Goal: Task Accomplishment & Management: Complete application form

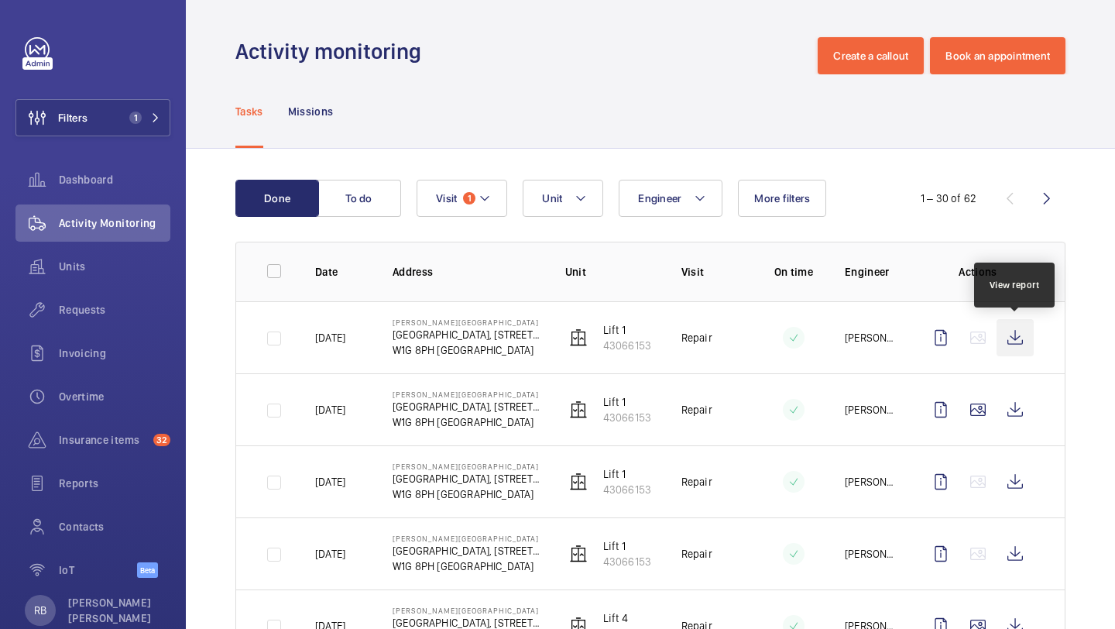
click at [1024, 337] on wm-front-icon-button at bounding box center [1014, 337] width 37 height 37
click at [122, 137] on div "Filters 1 Dashboard Activity Monitoring Units Requests Invoicing Overtime Insur…" at bounding box center [92, 315] width 155 height 557
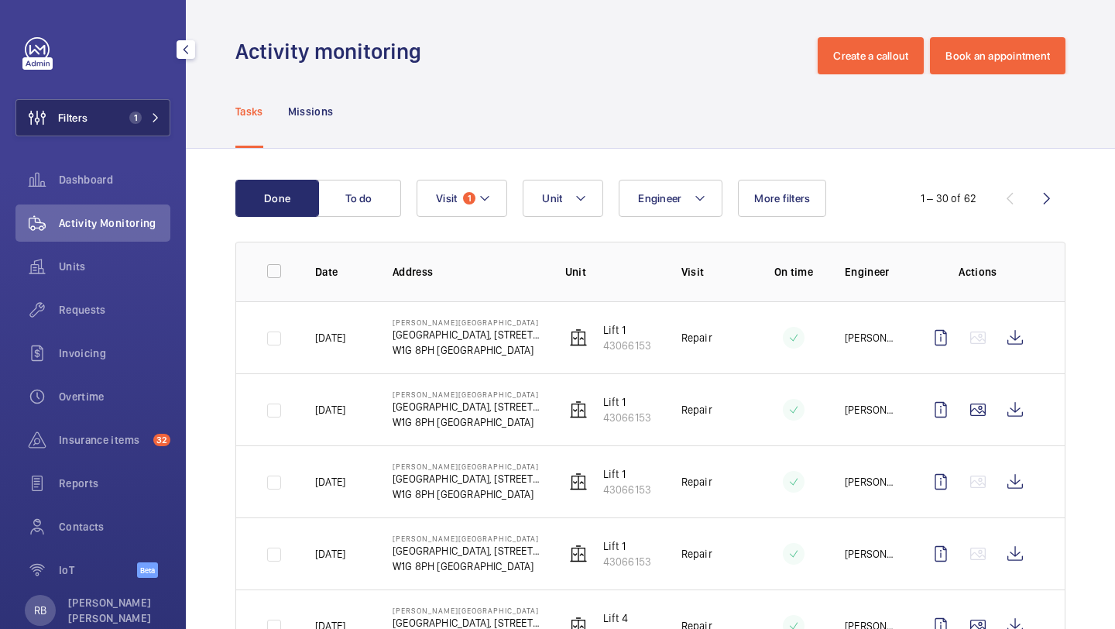
click at [131, 116] on span "1" at bounding box center [135, 117] width 12 height 12
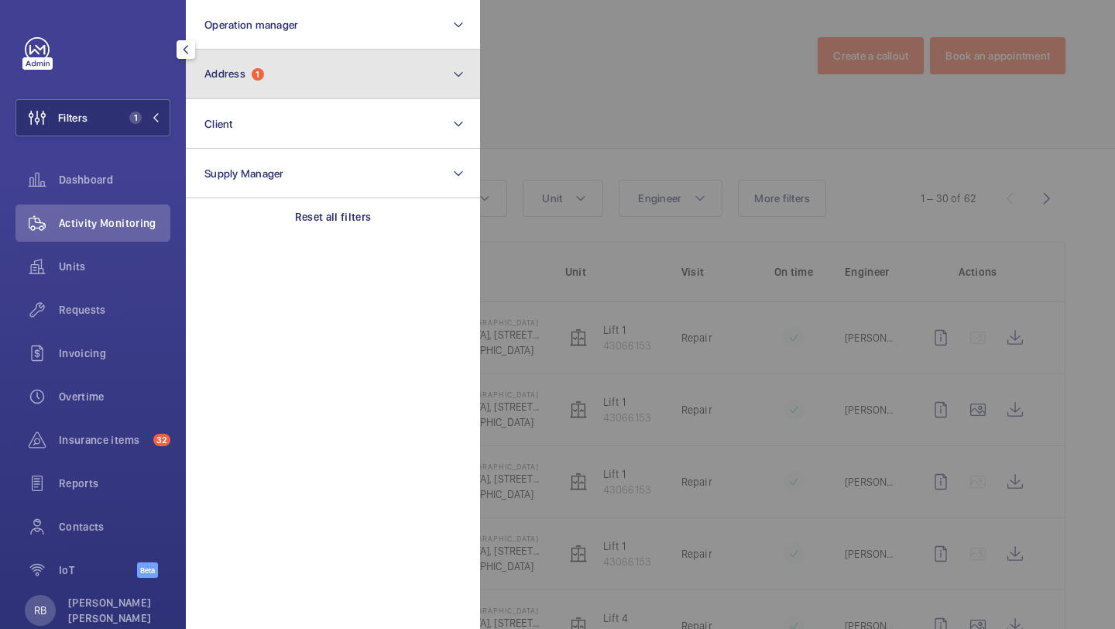
click at [228, 87] on button "Address 1" at bounding box center [333, 75] width 294 height 50
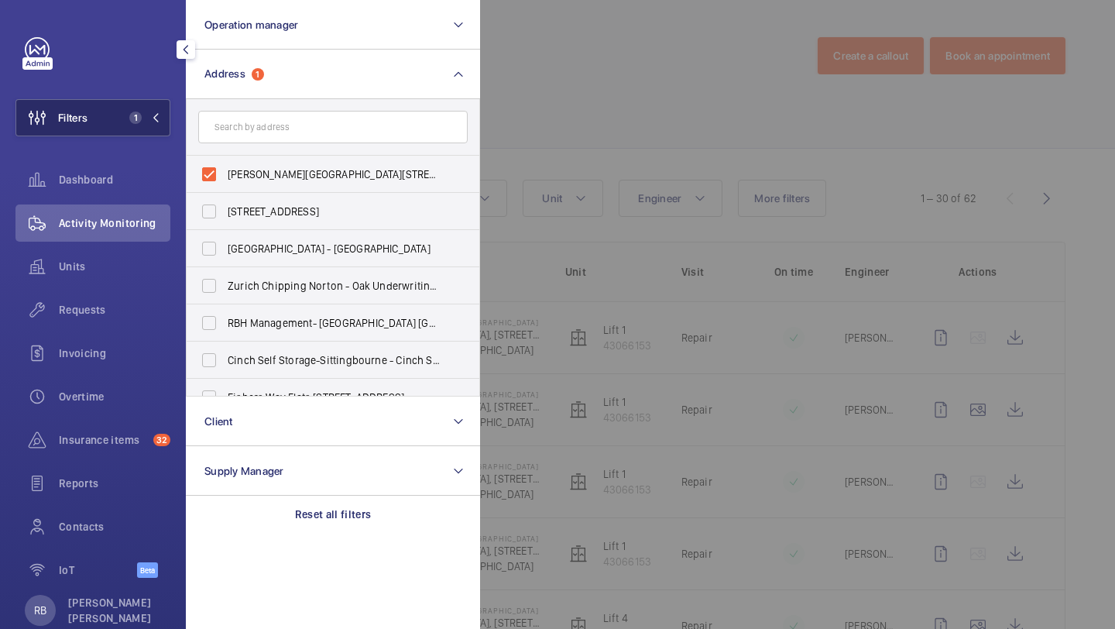
click at [133, 115] on span "1" at bounding box center [135, 117] width 12 height 12
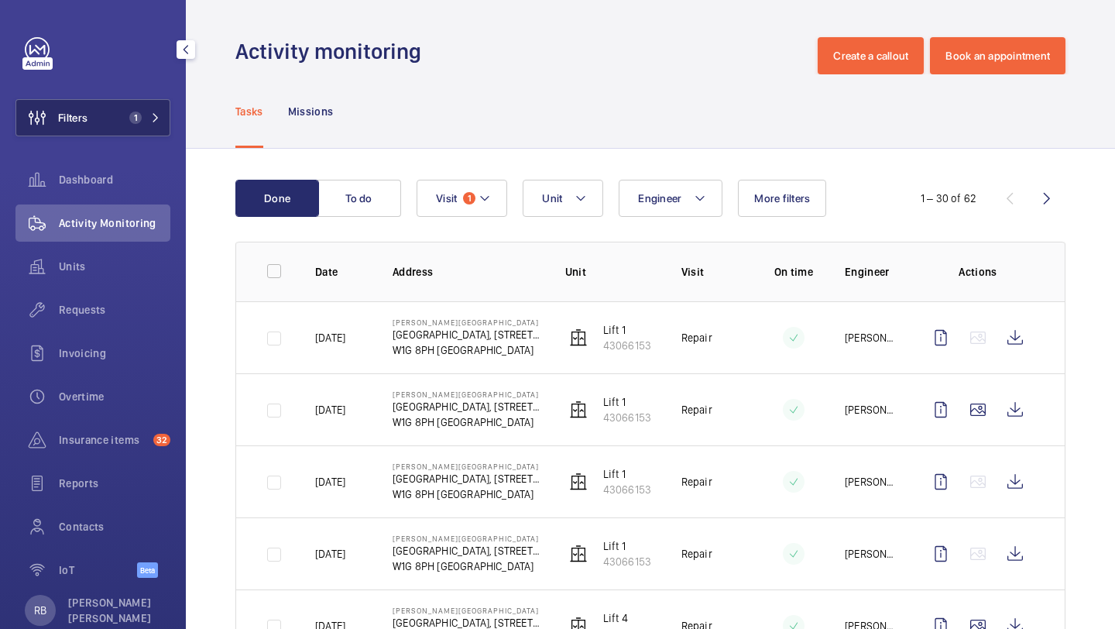
click at [152, 108] on button "Filters 1" at bounding box center [92, 117] width 155 height 37
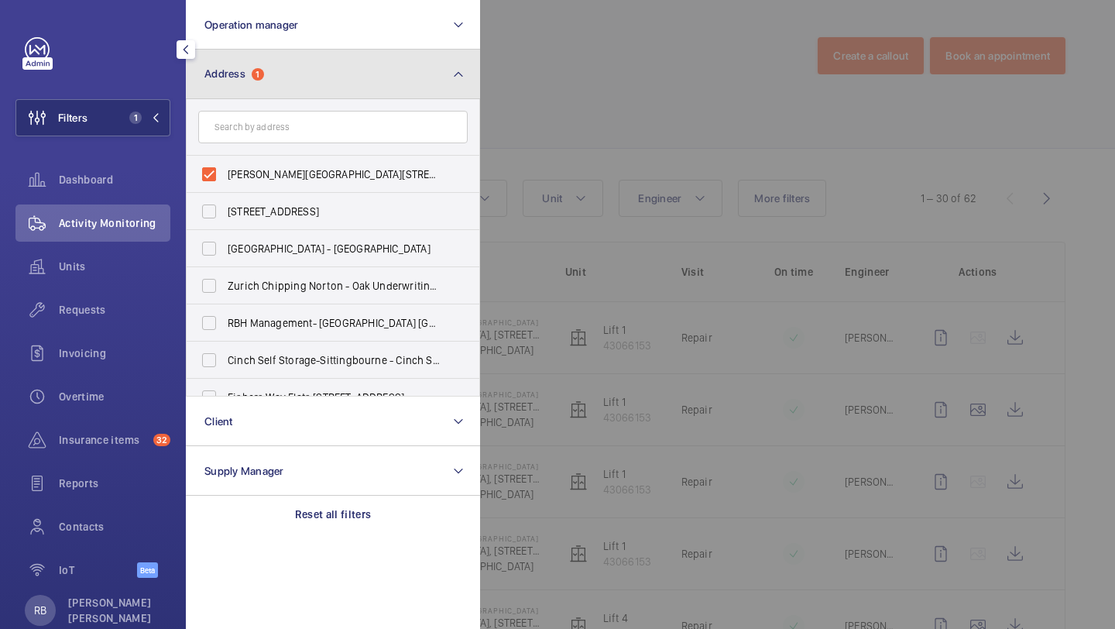
click at [273, 72] on button "Address 1" at bounding box center [333, 75] width 294 height 50
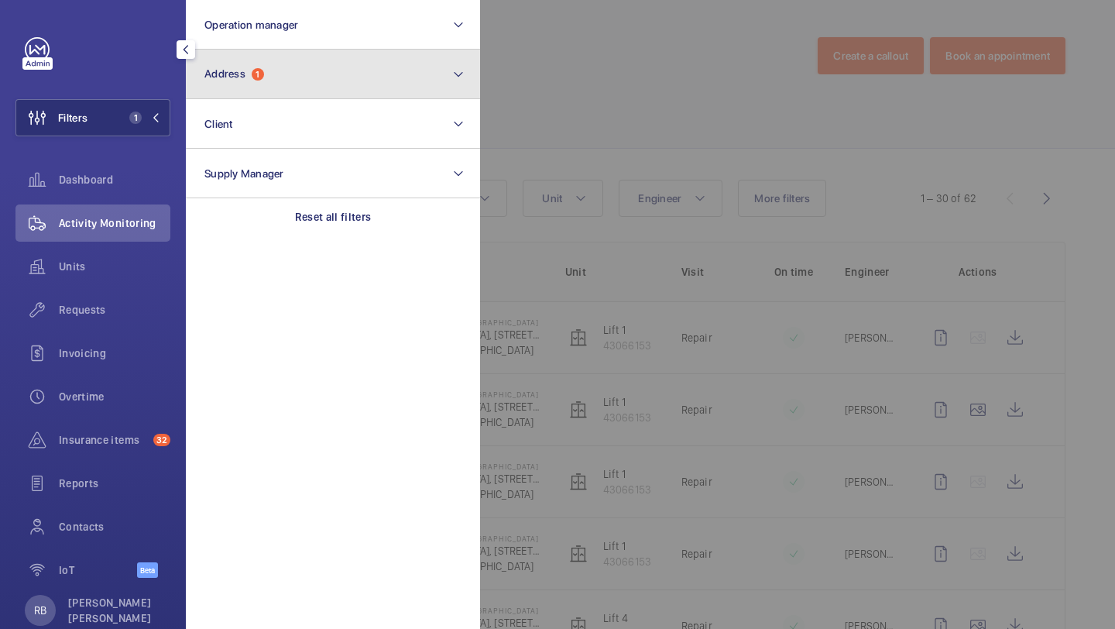
click at [273, 72] on button "Address 1" at bounding box center [333, 75] width 294 height 50
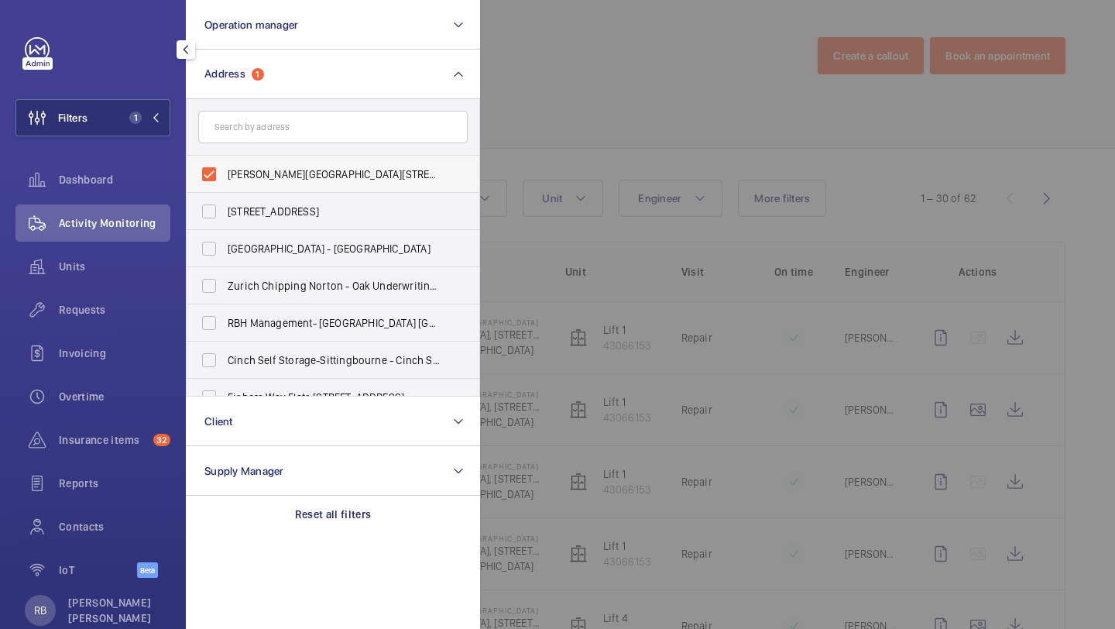
click at [252, 187] on label "Westmoreland Street - UCLH, 16-18 Westmoreland Street,, LONDON W1G 8PH" at bounding box center [321, 174] width 269 height 37
click at [225, 187] on input "Westmoreland Street - UCLH, 16-18 Westmoreland Street,, LONDON W1G 8PH" at bounding box center [209, 174] width 31 height 31
checkbox input "false"
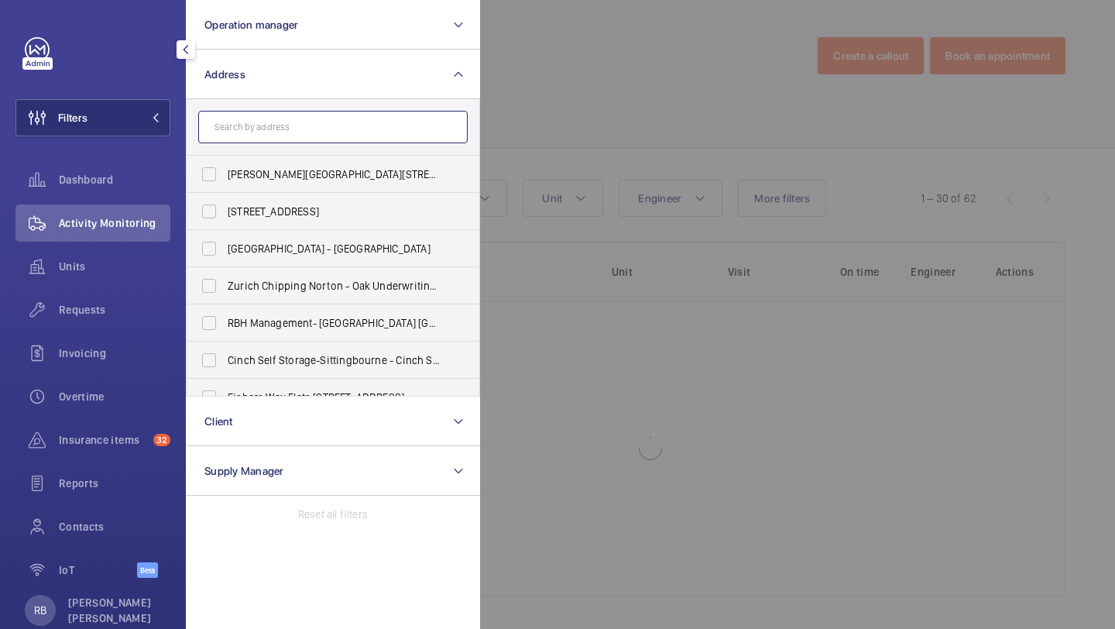
click at [260, 125] on input "text" at bounding box center [332, 127] width 269 height 33
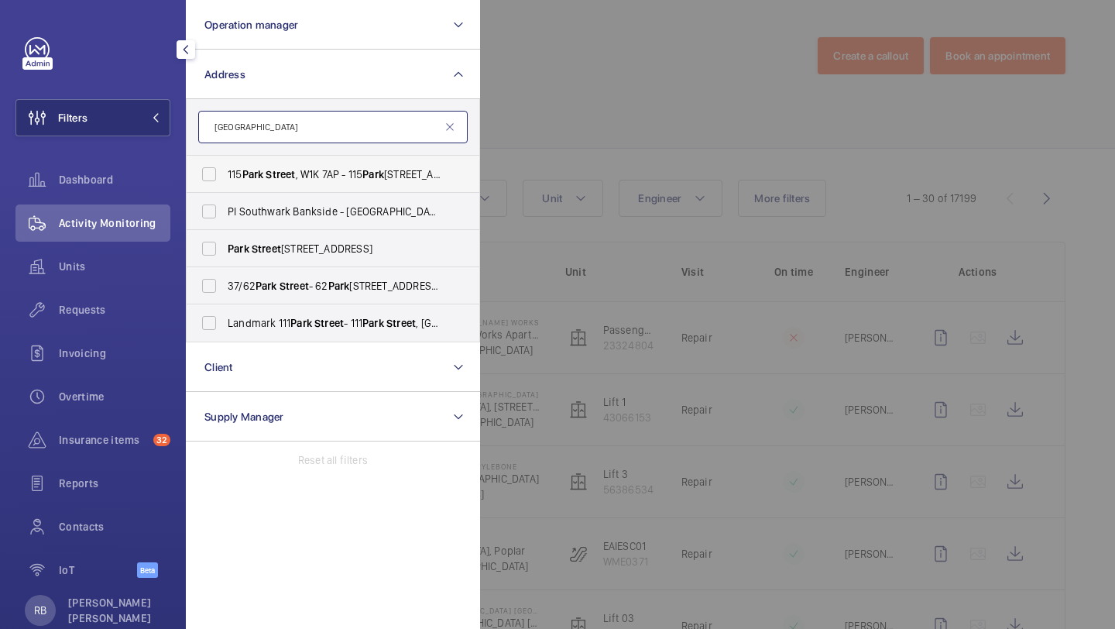
type input "park street"
click at [320, 169] on span "115 Park Street , W1K 7AP - 115 Park St, LONDON W1K 7AP" at bounding box center [334, 173] width 213 height 15
click at [225, 169] on input "115 Park Street , W1K 7AP - 115 Park St, LONDON W1K 7AP" at bounding box center [209, 174] width 31 height 31
checkbox input "true"
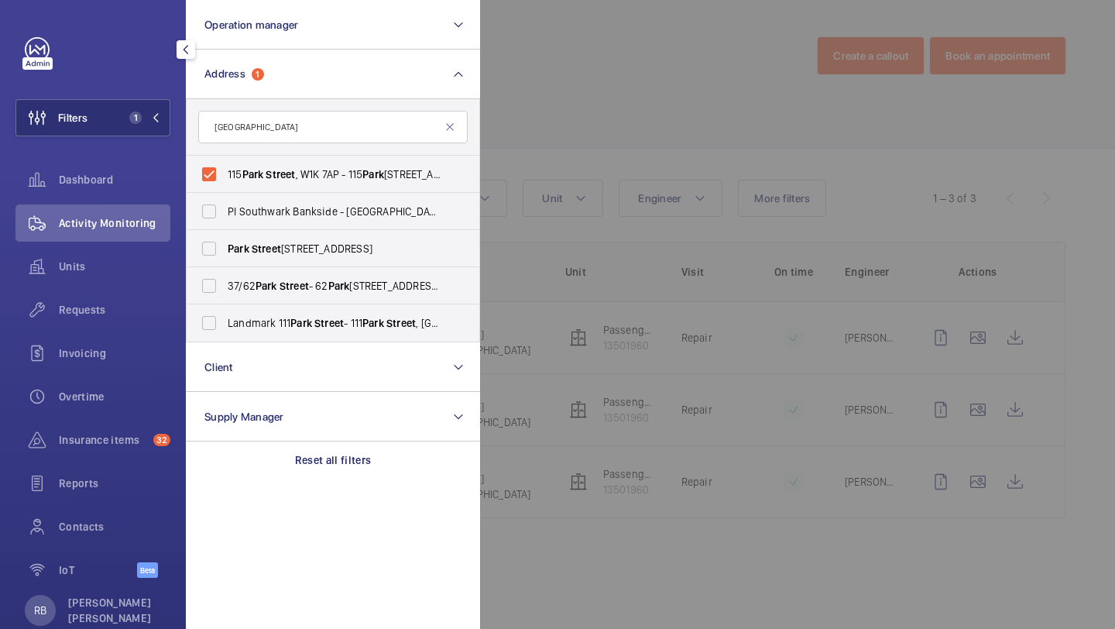
click at [657, 159] on div at bounding box center [1037, 314] width 1115 height 629
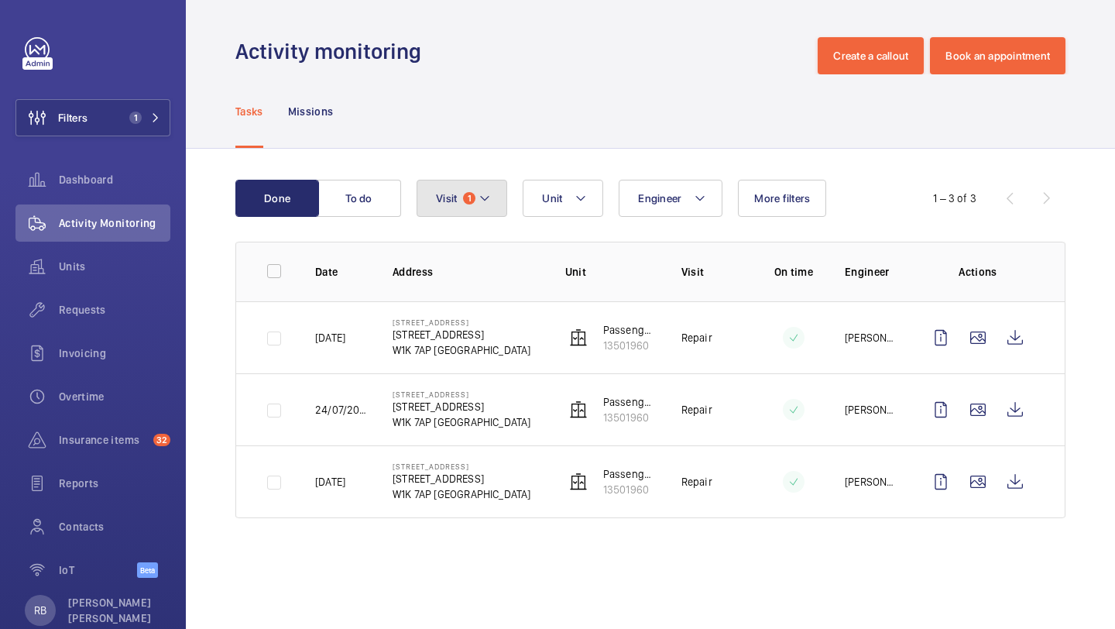
click at [490, 194] on mat-icon at bounding box center [484, 198] width 12 height 19
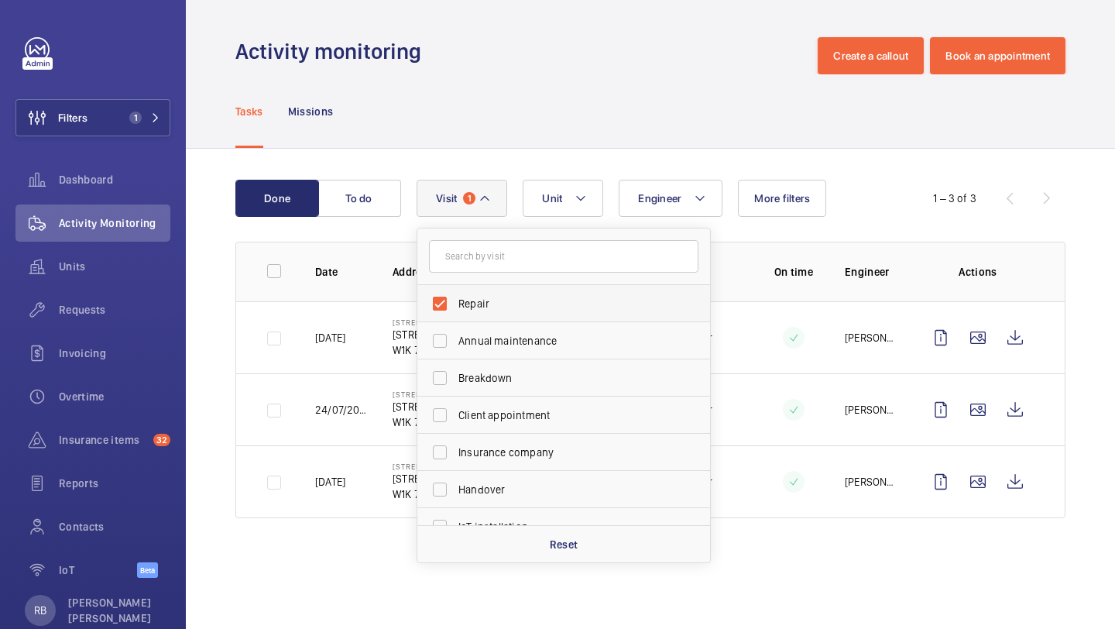
click at [487, 295] on label "Repair" at bounding box center [551, 303] width 269 height 37
click at [455, 295] on input "Repair" at bounding box center [439, 303] width 31 height 31
checkbox input "false"
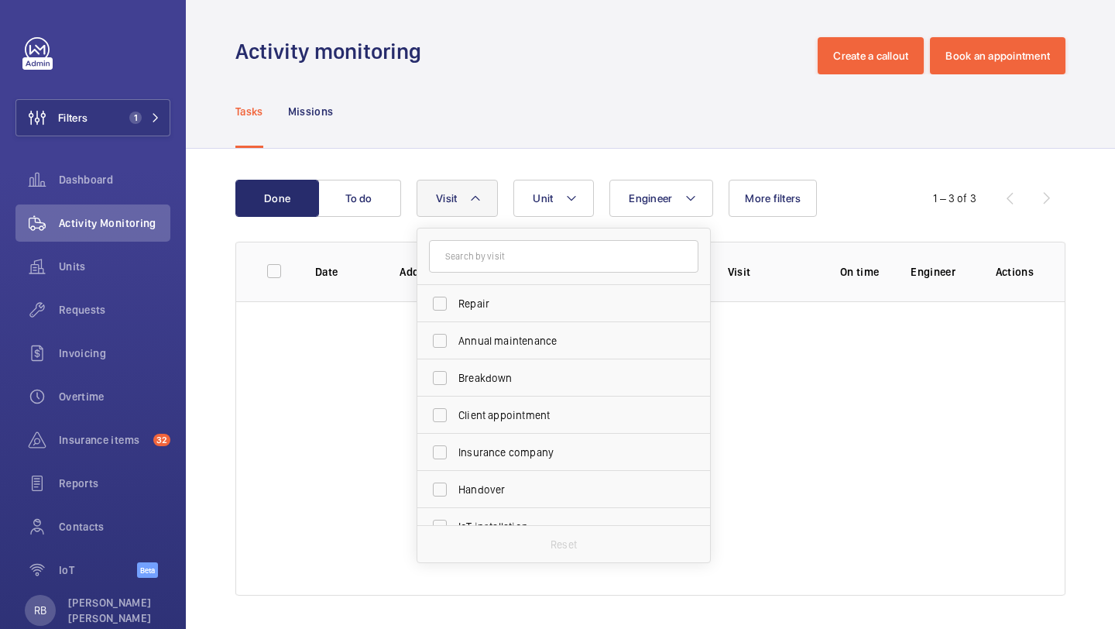
click at [1078, 178] on div "Done To do Engineer Unit Visit Repair Annual maintenance Breakdown Client appoi…" at bounding box center [650, 391] width 929 height 484
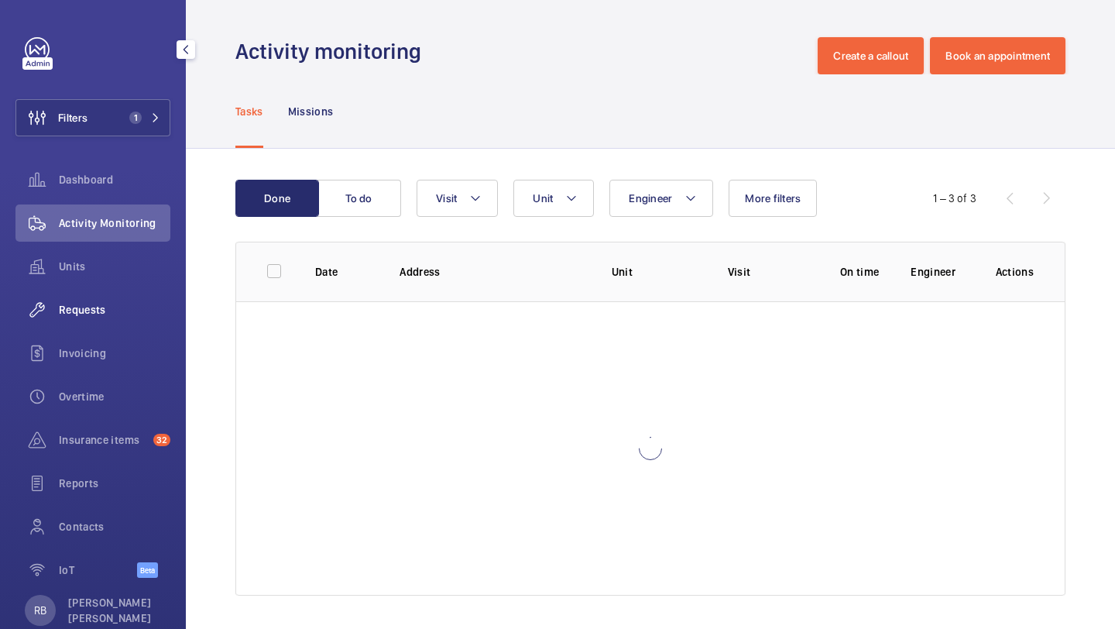
click at [111, 309] on span "Requests" at bounding box center [114, 309] width 111 height 15
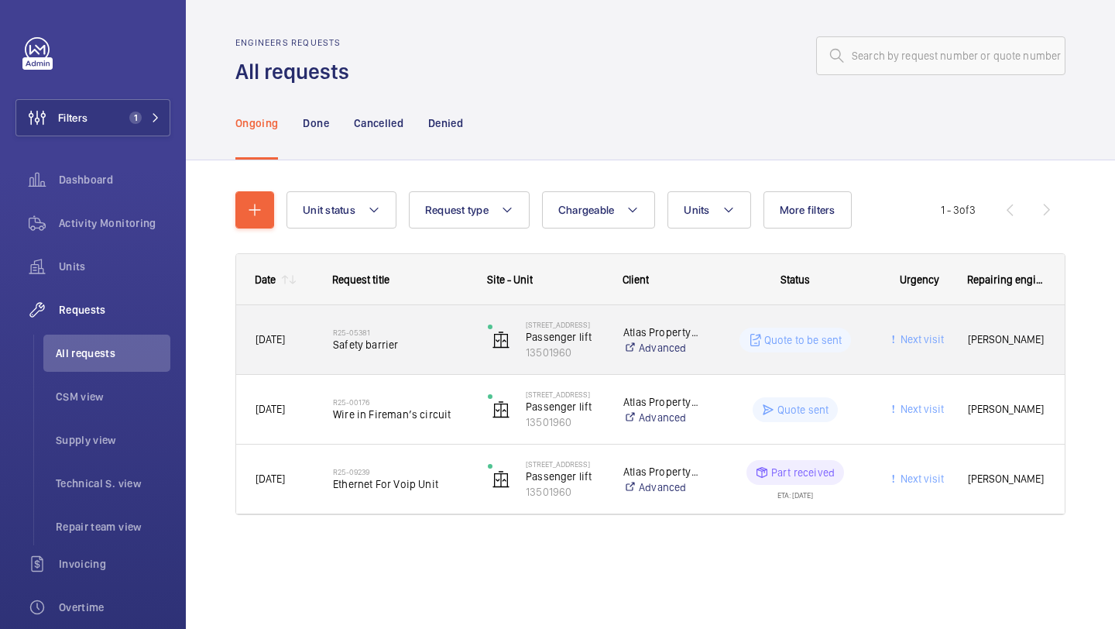
click at [425, 331] on h2 "R25-05381" at bounding box center [400, 331] width 135 height 9
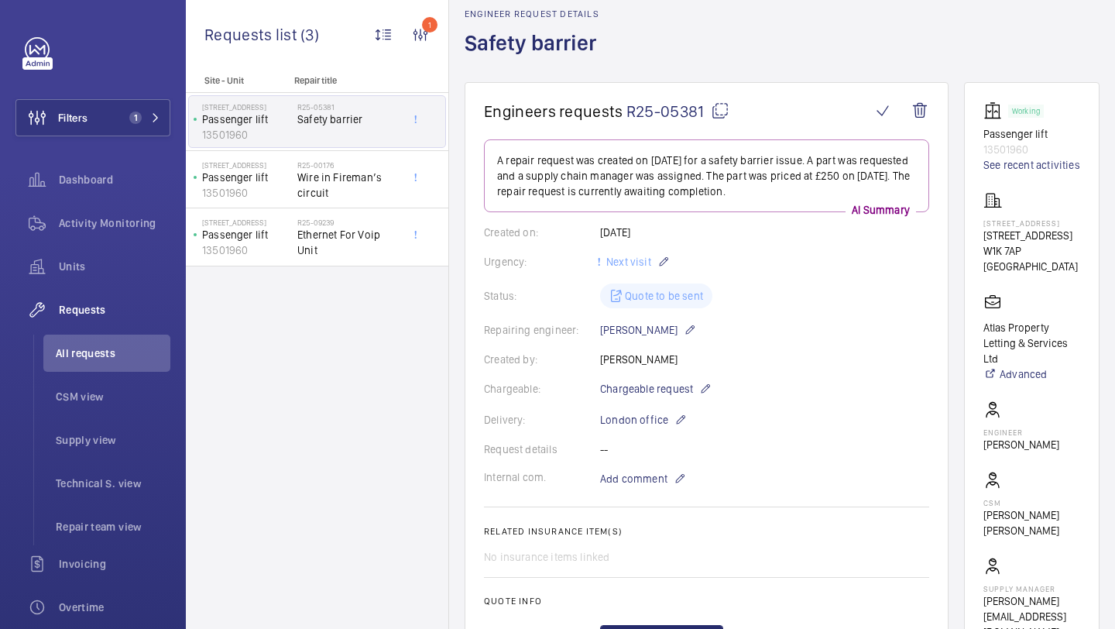
scroll to position [68, 0]
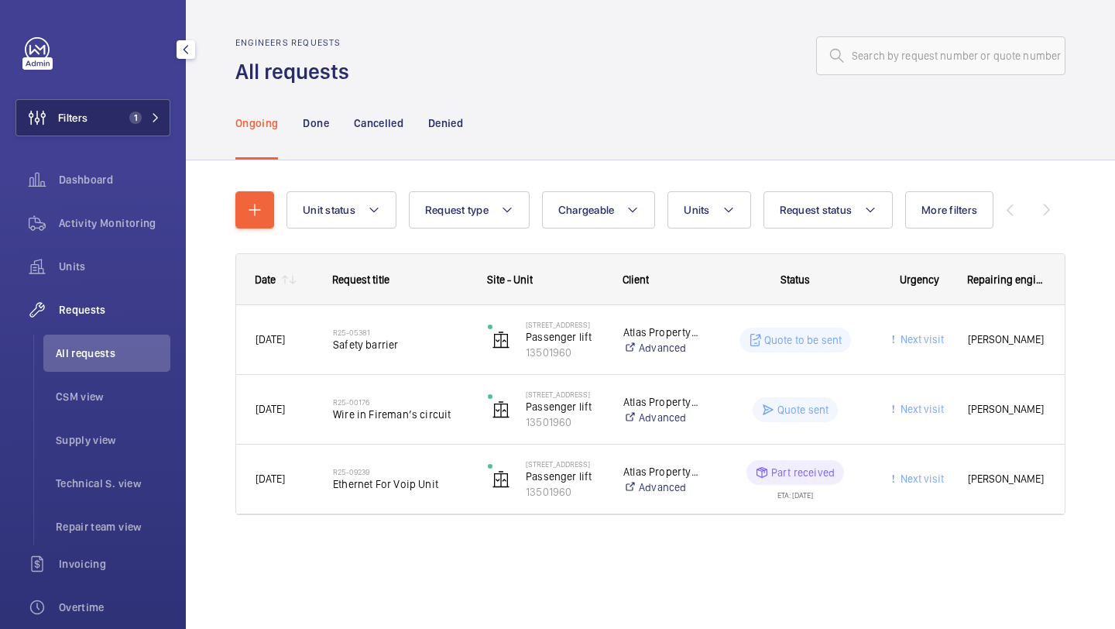
click at [138, 123] on span "1" at bounding box center [135, 117] width 12 height 12
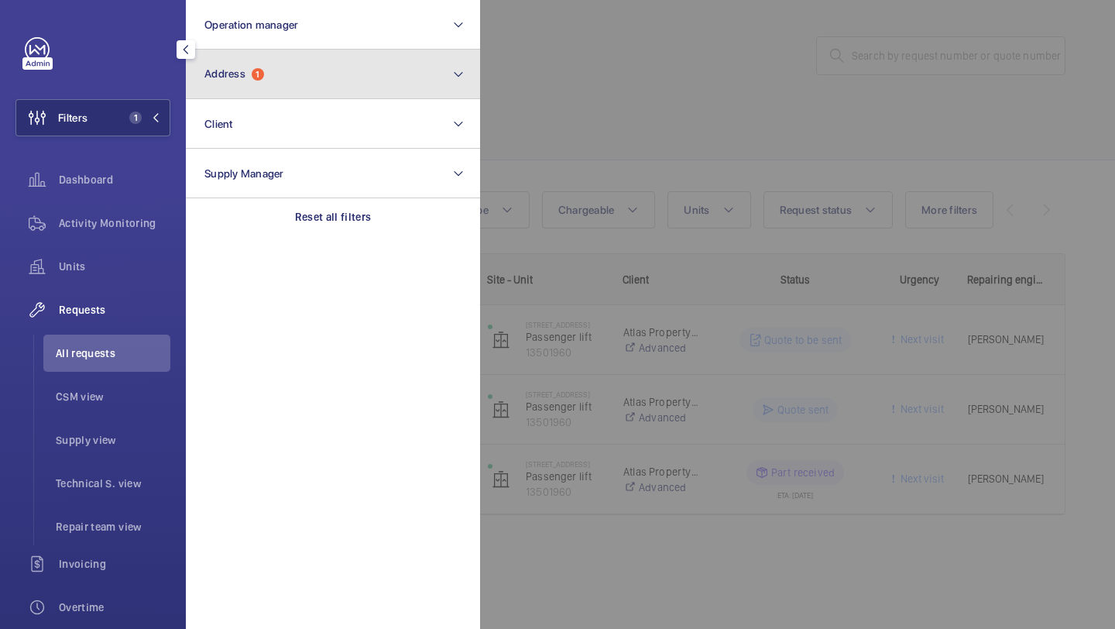
click at [211, 77] on span "Address" at bounding box center [224, 73] width 41 height 12
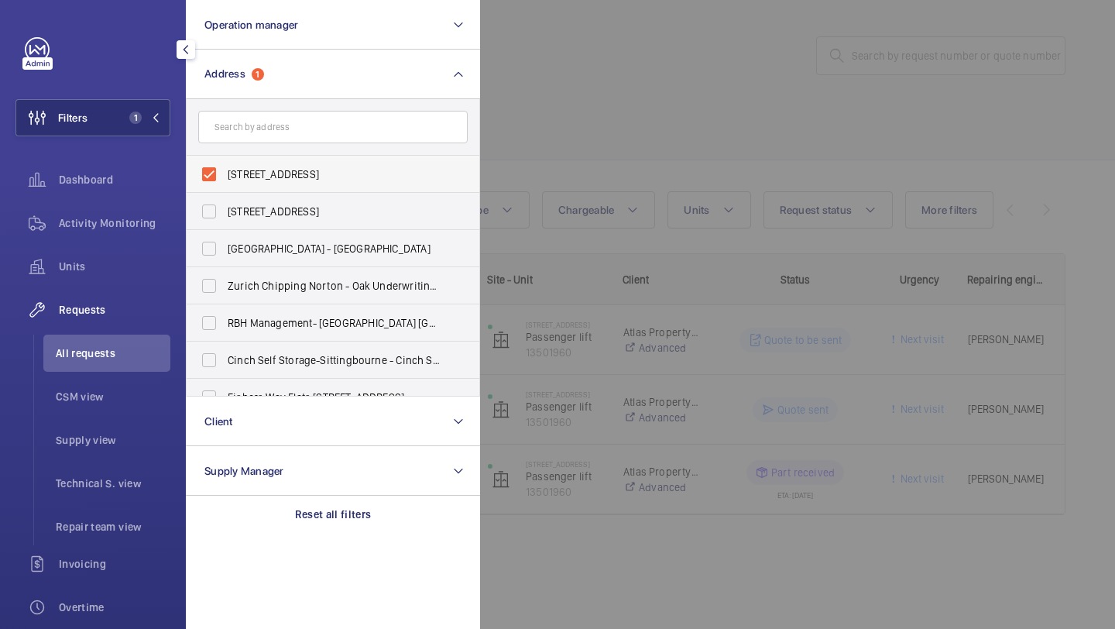
click at [279, 162] on label "115 Park Street, W1K 7AP - 115 Park St, LONDON W1K 7AP" at bounding box center [321, 174] width 269 height 37
click at [225, 162] on input "115 Park Street, W1K 7AP - 115 Park St, LONDON W1K 7AP" at bounding box center [209, 174] width 31 height 31
checkbox input "false"
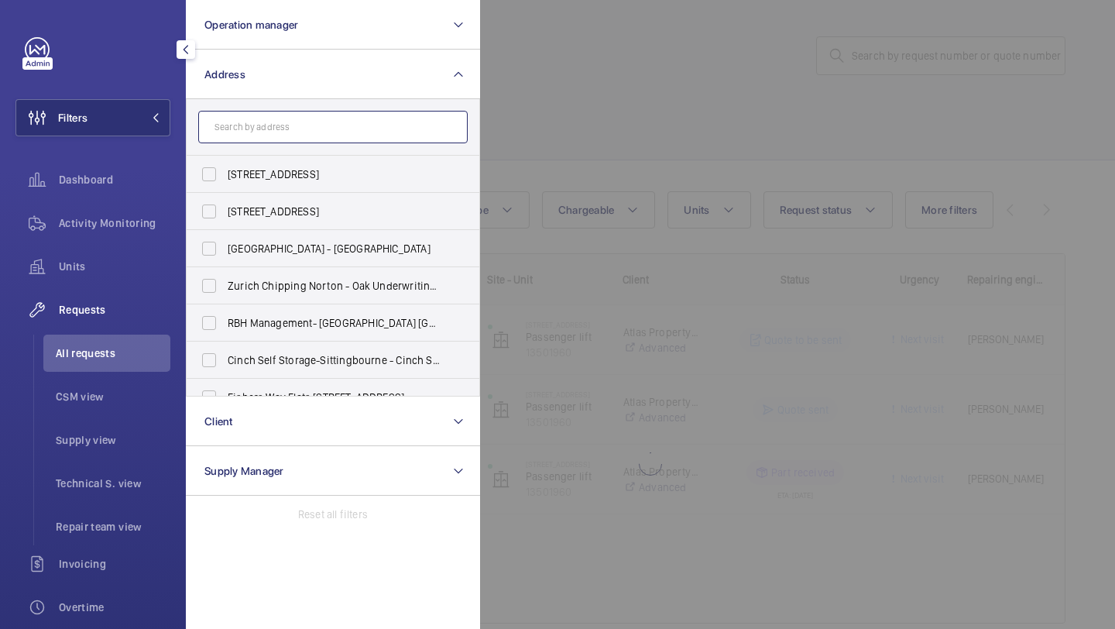
click at [284, 140] on input "text" at bounding box center [332, 127] width 269 height 33
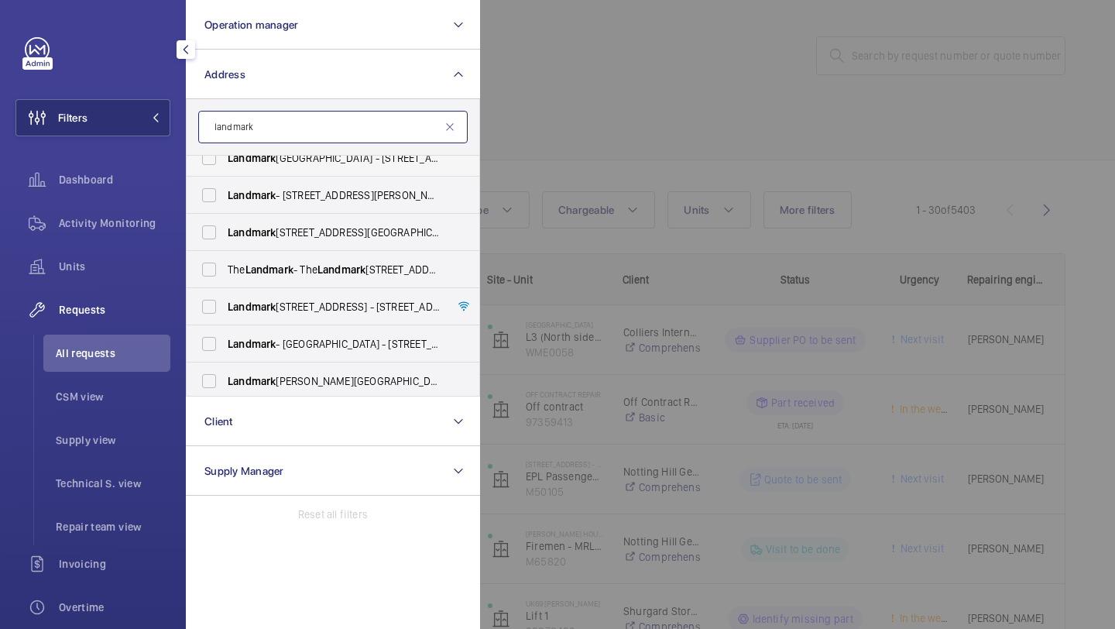
scroll to position [19, 0]
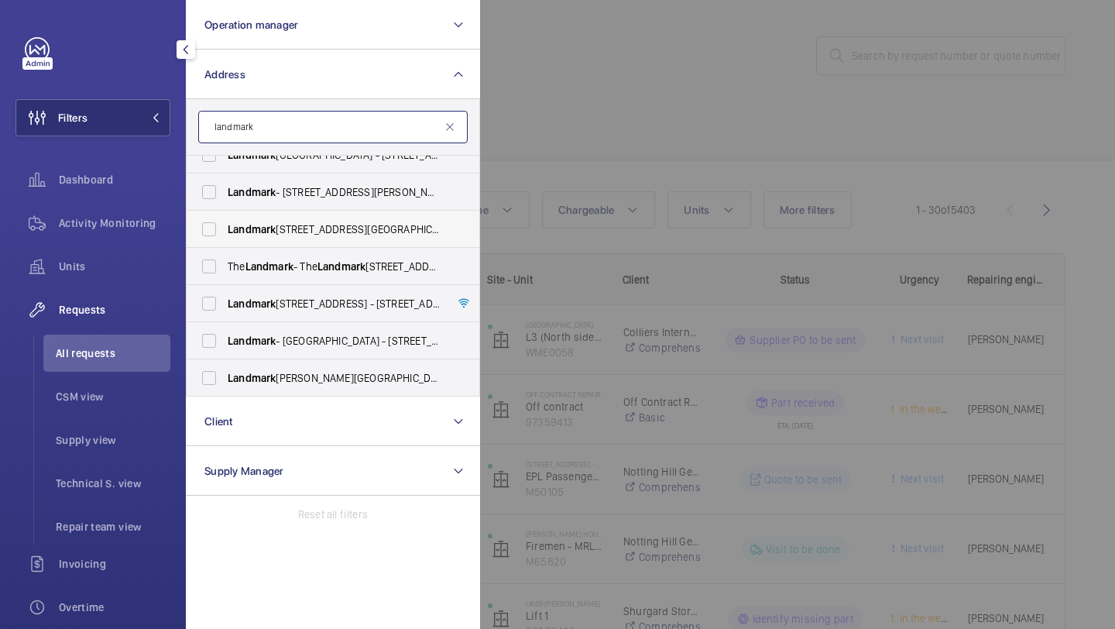
type input "landmark"
click at [289, 226] on span "Landmark 111 Park Street - 111 Park Street, LONDON W1S 4FF" at bounding box center [334, 228] width 213 height 15
click at [225, 226] on input "Landmark 111 Park Street - 111 Park Street, LONDON W1S 4FF" at bounding box center [209, 229] width 31 height 31
checkbox input "true"
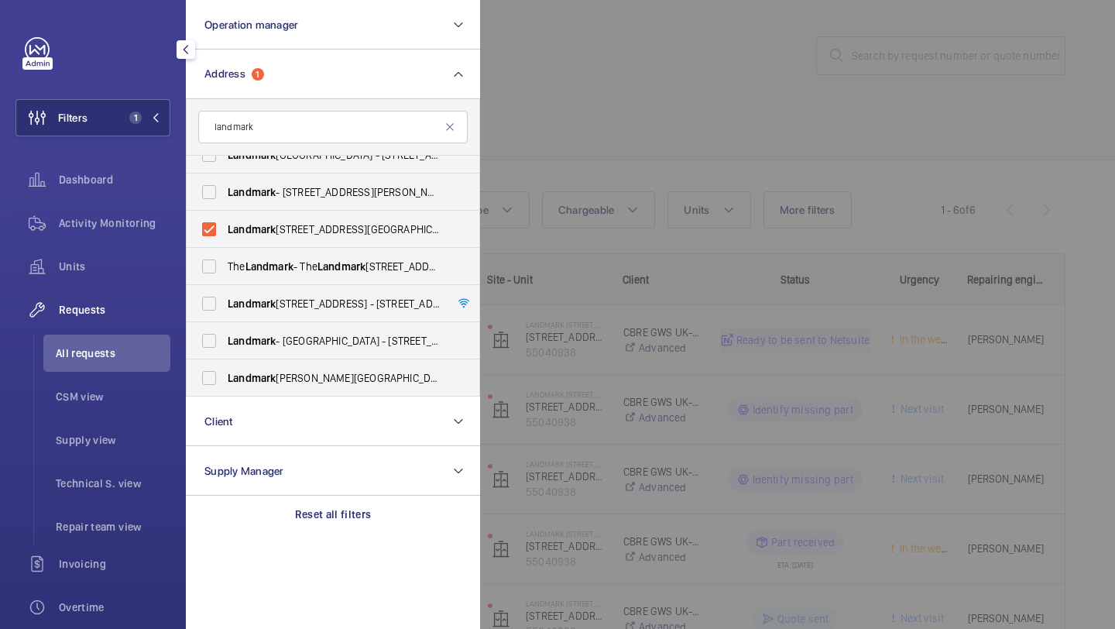
click at [498, 160] on div at bounding box center [1037, 314] width 1115 height 629
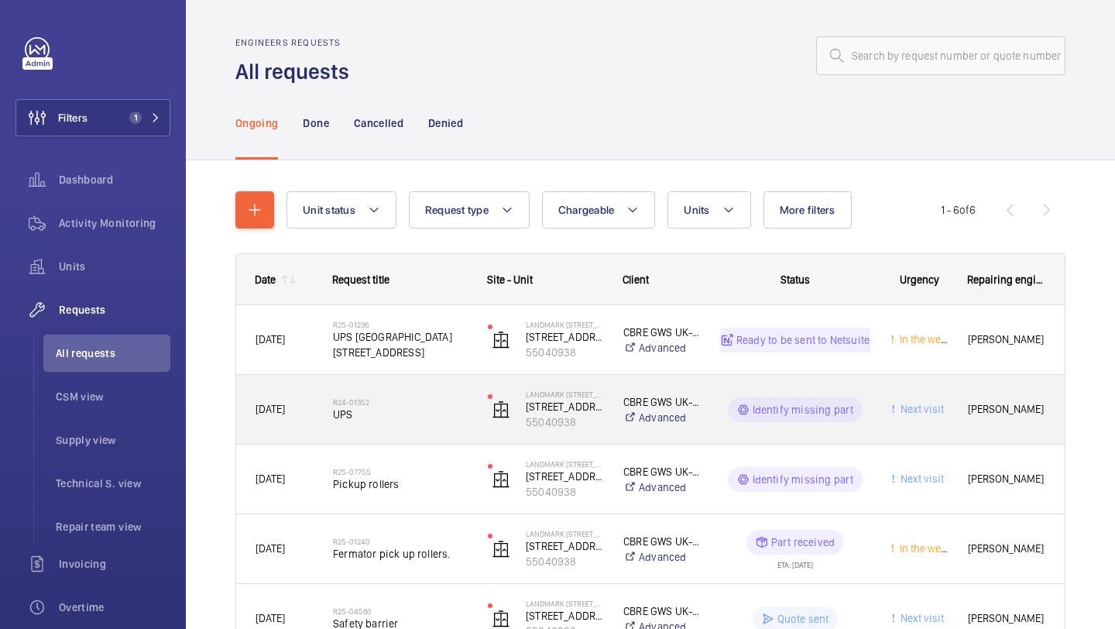
click at [381, 398] on h2 "R24-01352" at bounding box center [400, 401] width 135 height 9
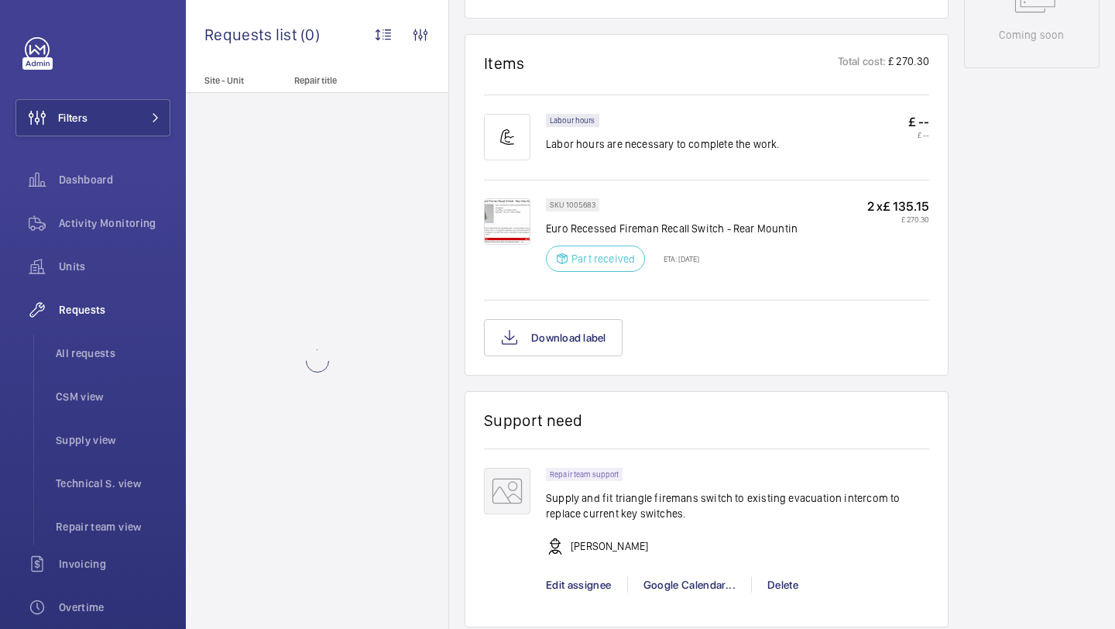
scroll to position [985, 0]
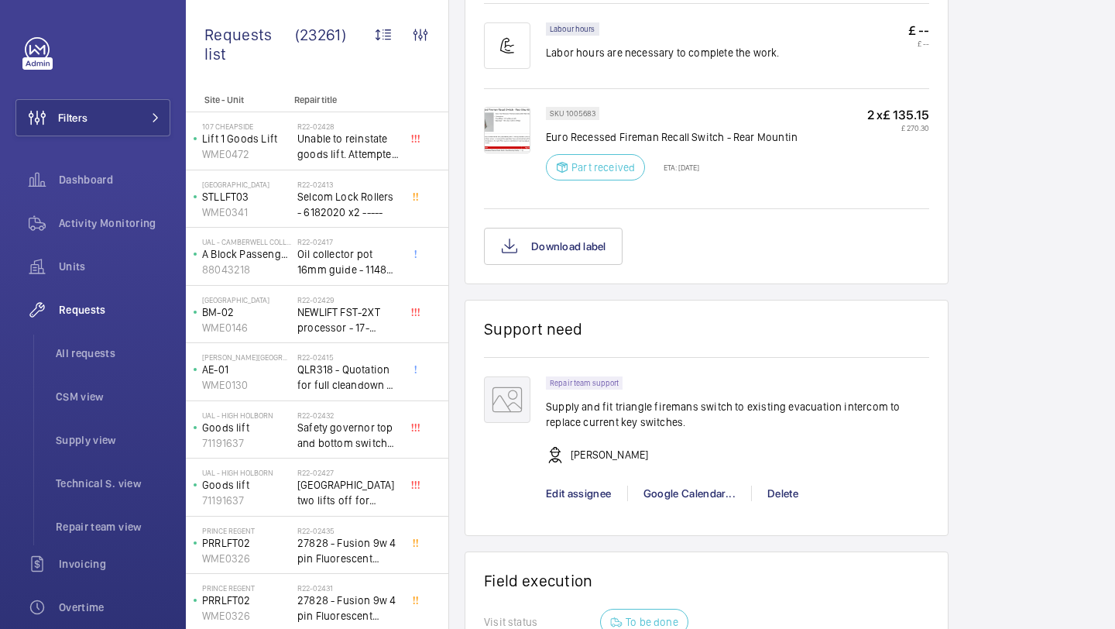
click at [523, 153] on img at bounding box center [507, 130] width 46 height 46
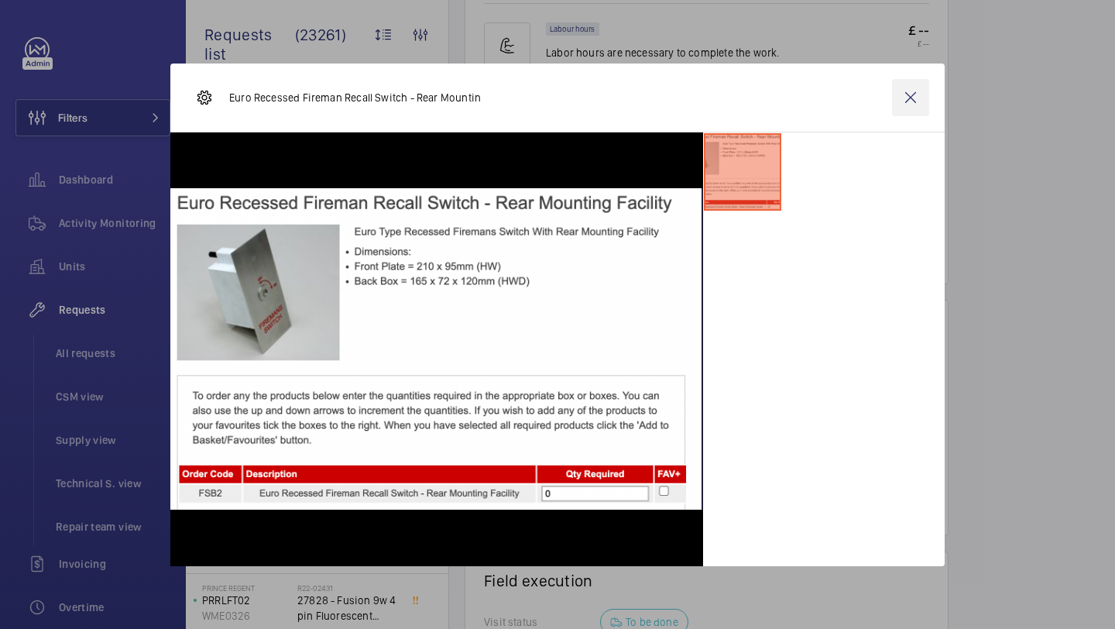
click at [921, 89] on wm-front-icon-button at bounding box center [910, 97] width 37 height 37
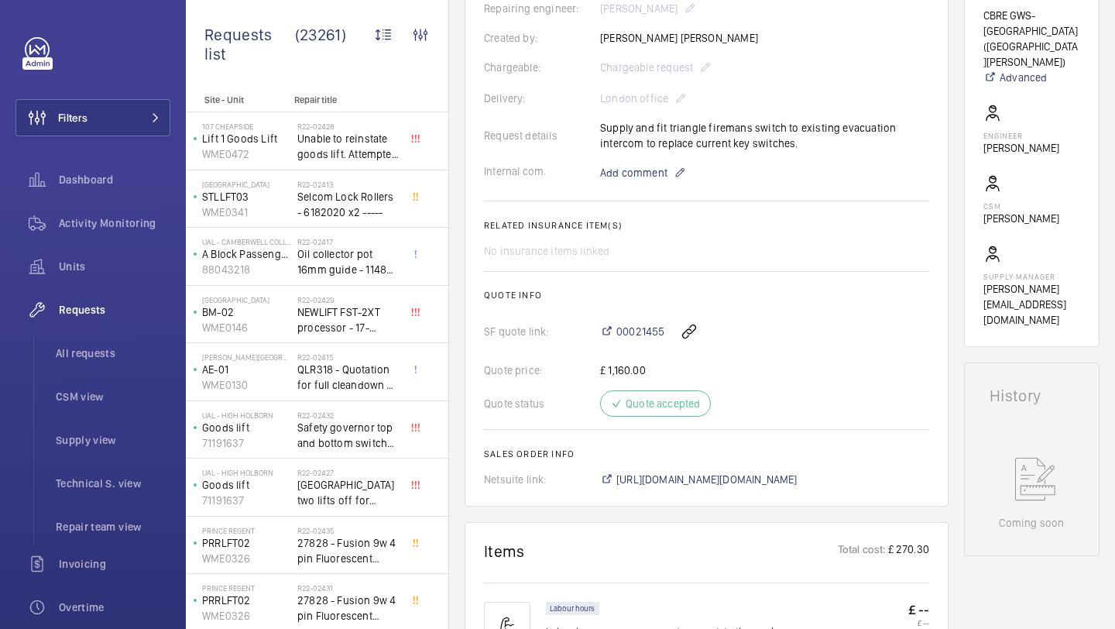
scroll to position [355, 0]
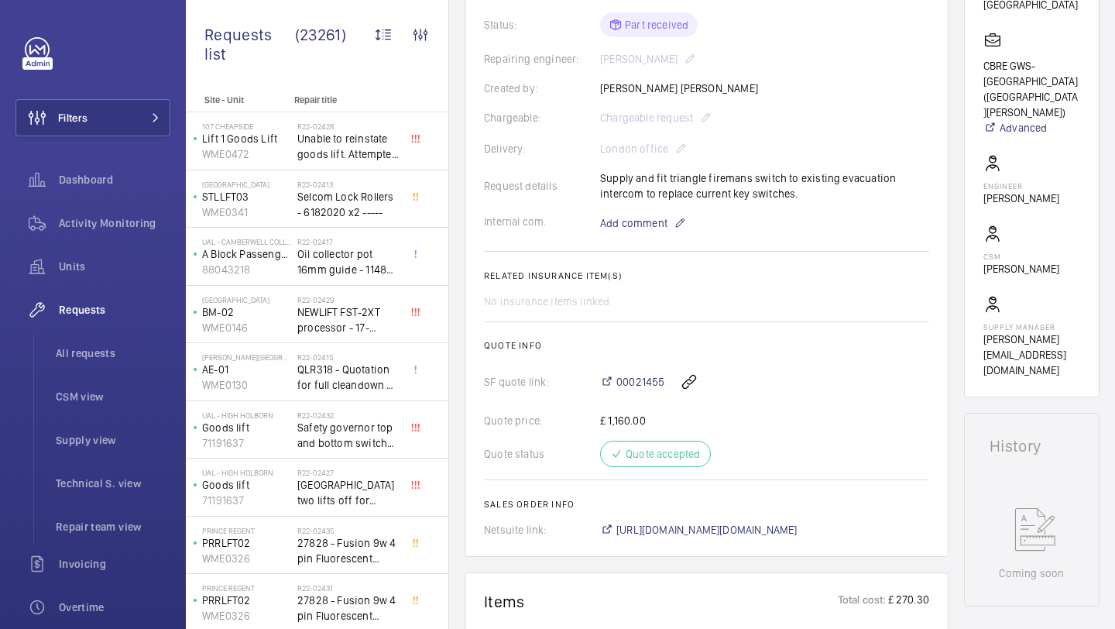
click at [626, 252] on wm-front-card-body "The repair request was created on August 14, 2025 to replace a fireman's switch…" at bounding box center [706, 195] width 445 height 684
click at [634, 231] on span "Add comment" at bounding box center [633, 222] width 67 height 15
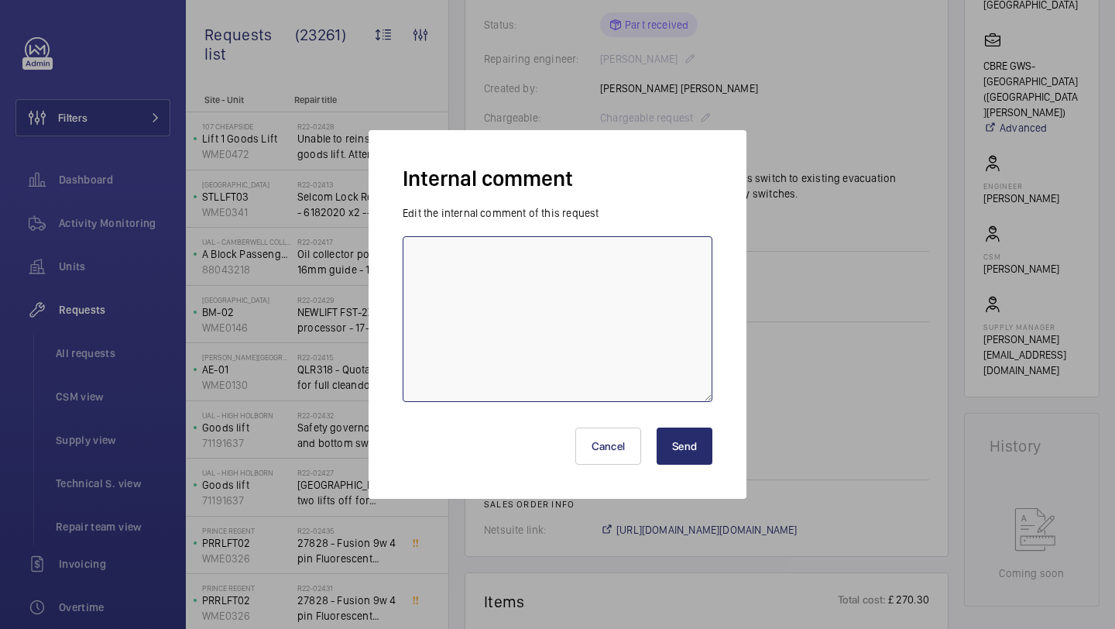
click at [626, 247] on textarea at bounding box center [558, 319] width 310 height 166
click at [622, 268] on textarea "JAMES S BOOKED FOR THURSDAY" at bounding box center [558, 319] width 310 height 166
type textarea "JAMES S BOOKED FOR THURSDAY 4TH SEPT"
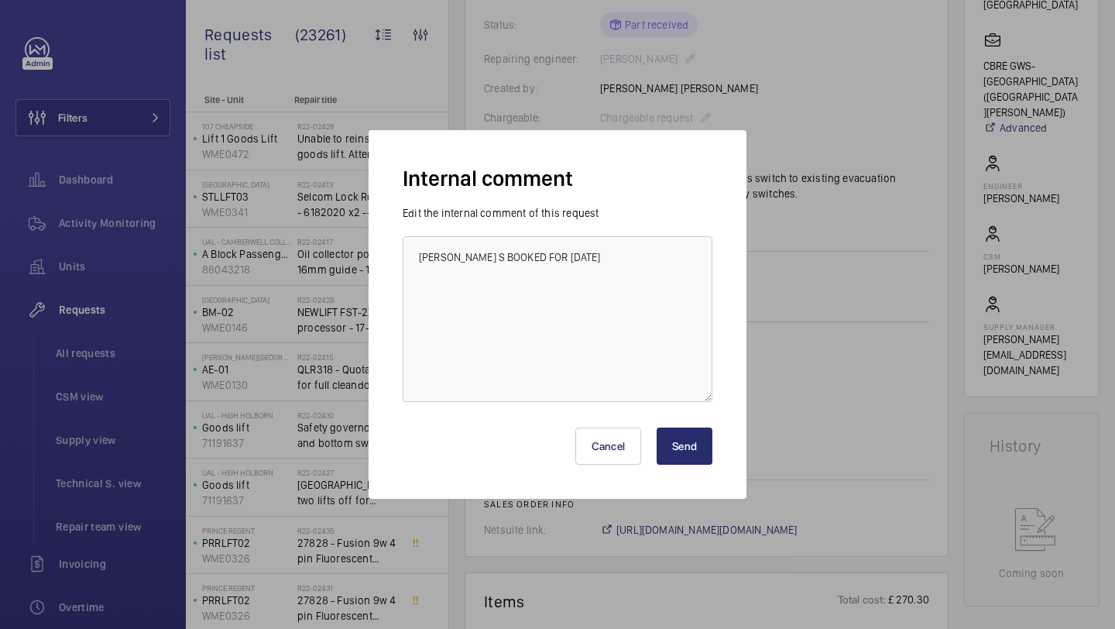
click at [703, 435] on button "Send" at bounding box center [685, 445] width 56 height 37
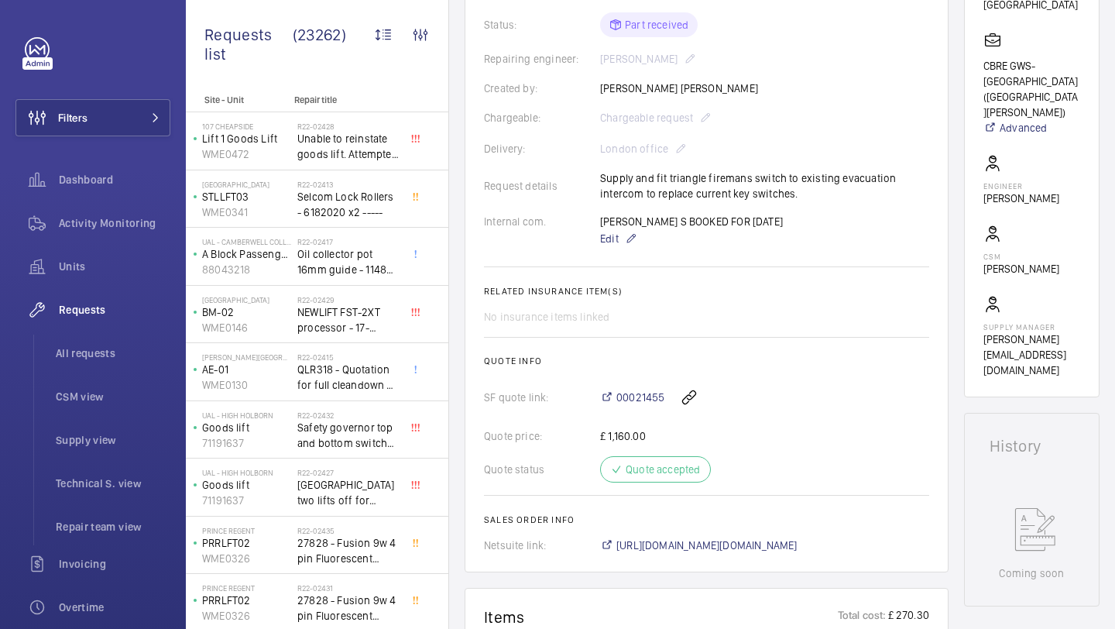
scroll to position [402, 0]
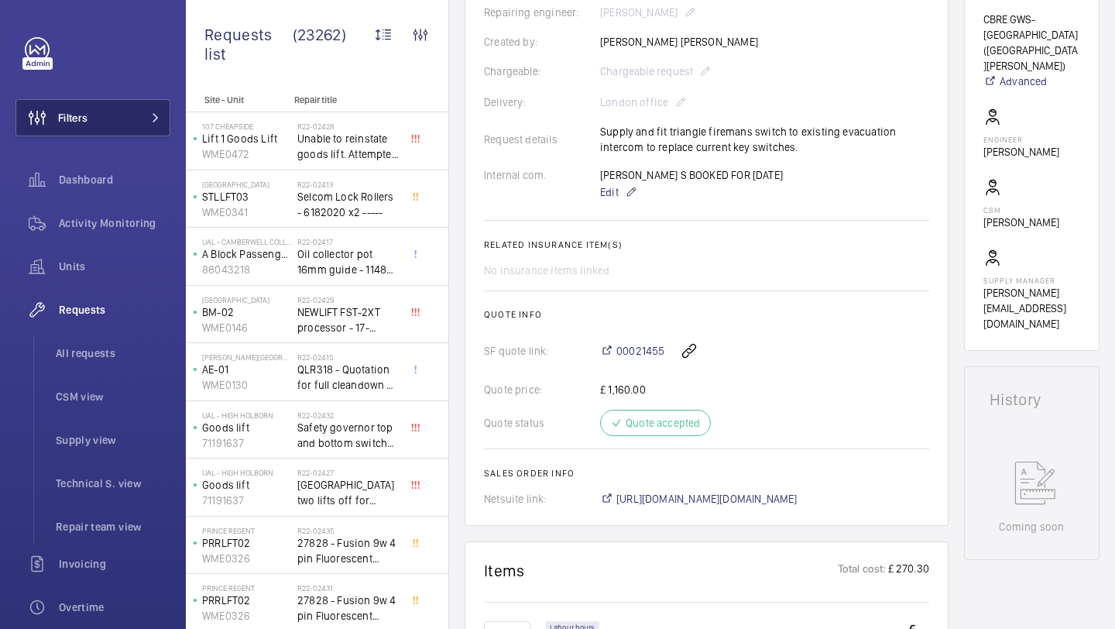
click at [140, 122] on button "Filters" at bounding box center [92, 117] width 155 height 37
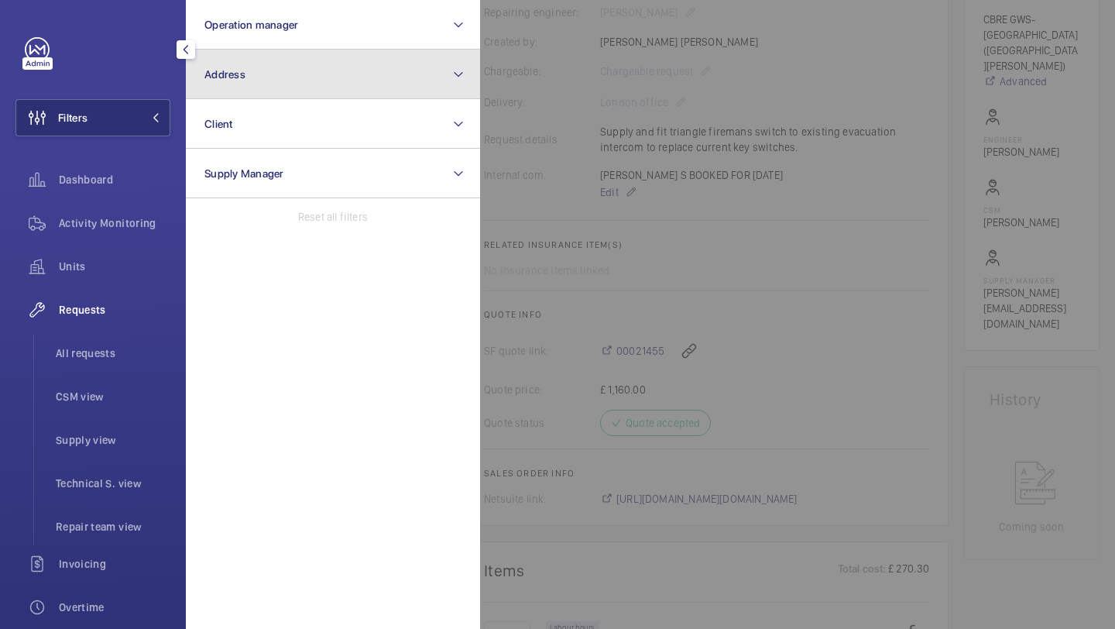
drag, startPoint x: 207, startPoint y: 96, endPoint x: 221, endPoint y: 82, distance: 19.7
click at [221, 82] on button "Address" at bounding box center [333, 75] width 294 height 50
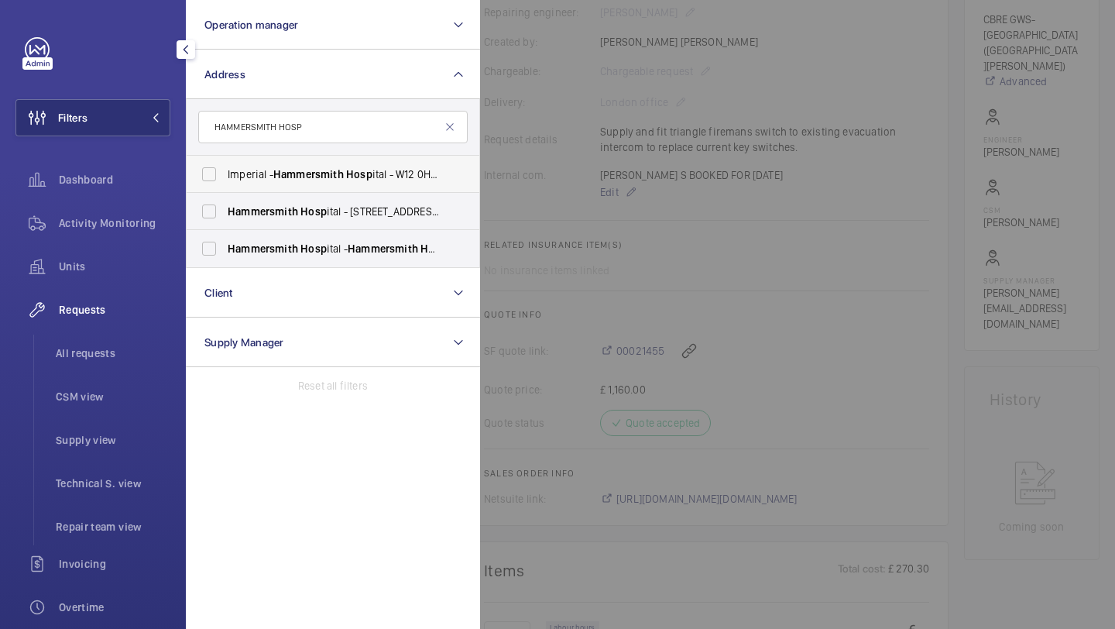
type input "HAMMERSMITH HOSP"
click at [305, 176] on span "Hammersmith" at bounding box center [308, 174] width 70 height 12
click at [225, 176] on input "Imperial - Hammersmith Hosp ital - W12 0HS, LONDON W12 0HS" at bounding box center [209, 174] width 31 height 31
checkbox input "true"
click at [286, 252] on span "Hammersmith" at bounding box center [263, 248] width 70 height 12
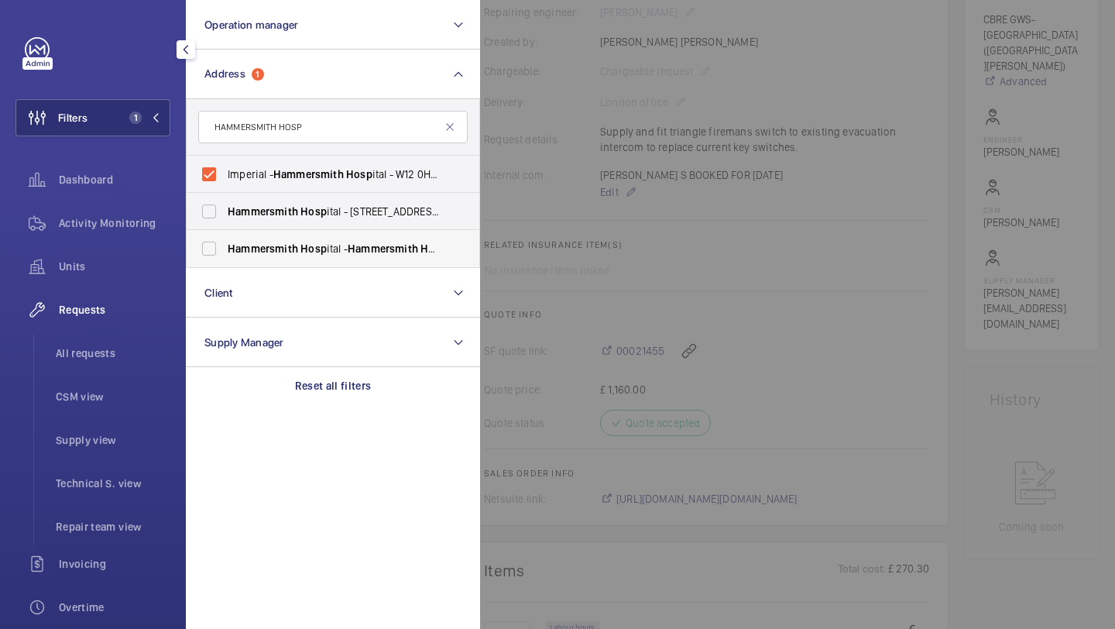
click at [225, 252] on input "Hammersmith Hosp ital - Hammersmith Hosp ital, 72 Du Cane Road, LONDON W12 0HS" at bounding box center [209, 248] width 31 height 31
checkbox input "true"
click at [291, 218] on span "Hammersmith Hosp ital - 72 Du Cane Rd, LONDON W12 0HS" at bounding box center [334, 211] width 213 height 15
click at [225, 218] on input "Hammersmith Hosp ital - 72 Du Cane Rd, LONDON W12 0HS" at bounding box center [209, 211] width 31 height 31
checkbox input "true"
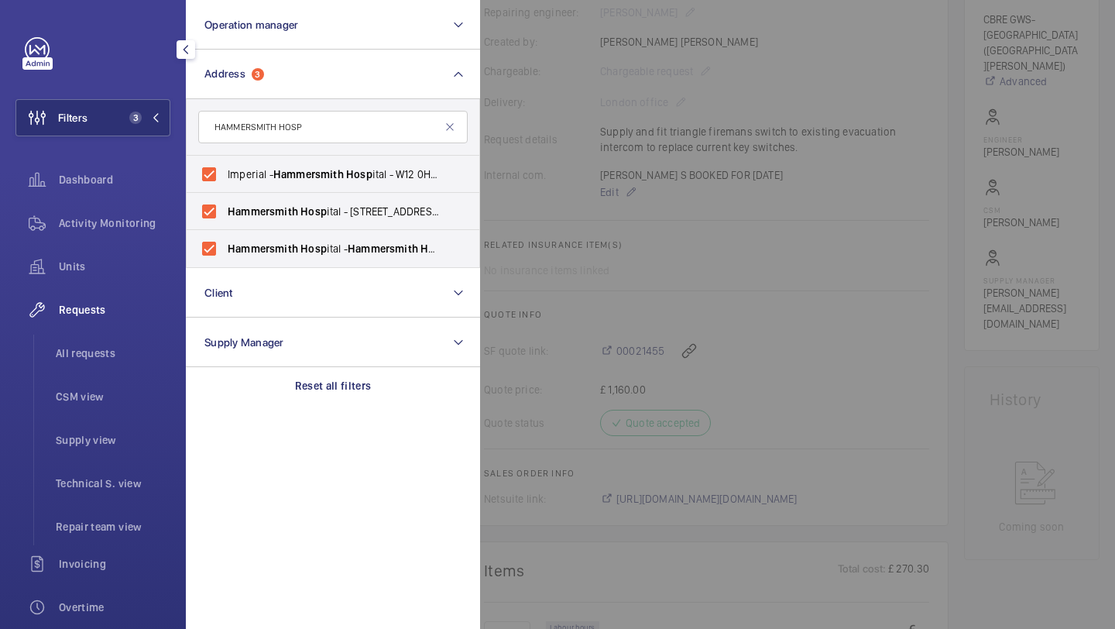
click at [511, 137] on div at bounding box center [1037, 314] width 1115 height 629
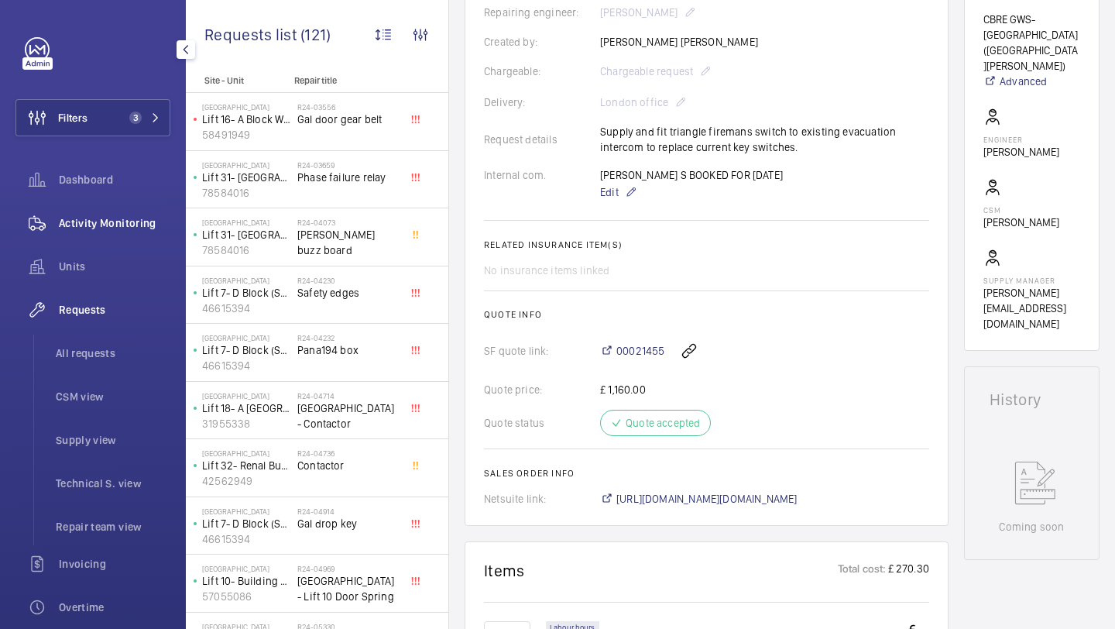
click at [109, 216] on span "Activity Monitoring" at bounding box center [114, 222] width 111 height 15
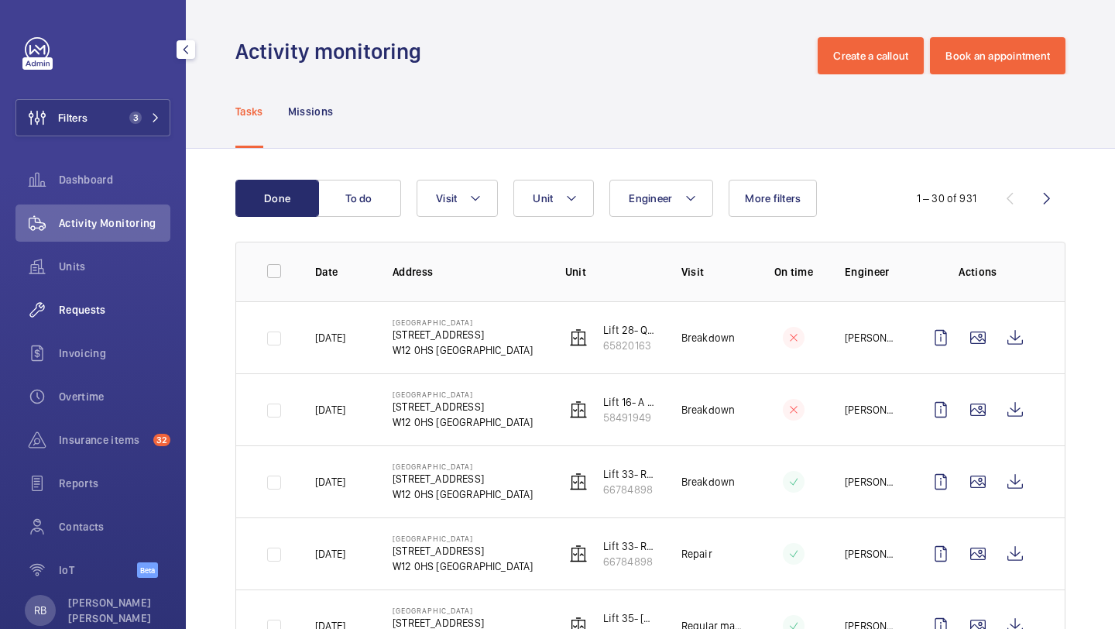
click at [97, 291] on div "Requests" at bounding box center [92, 309] width 155 height 37
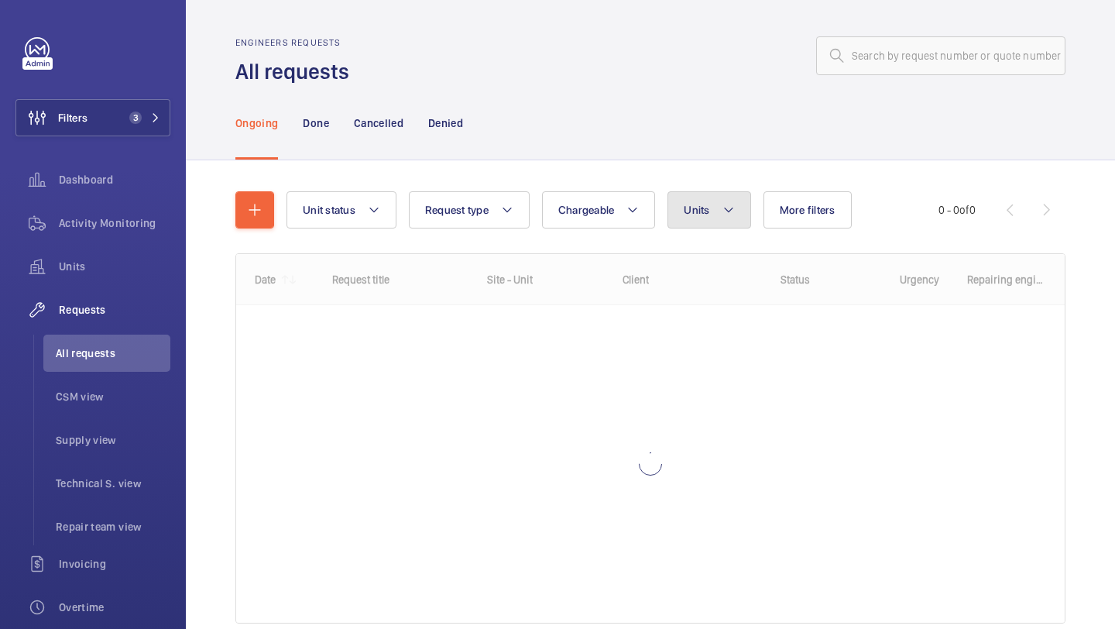
click at [682, 218] on button "Units" at bounding box center [708, 209] width 83 height 37
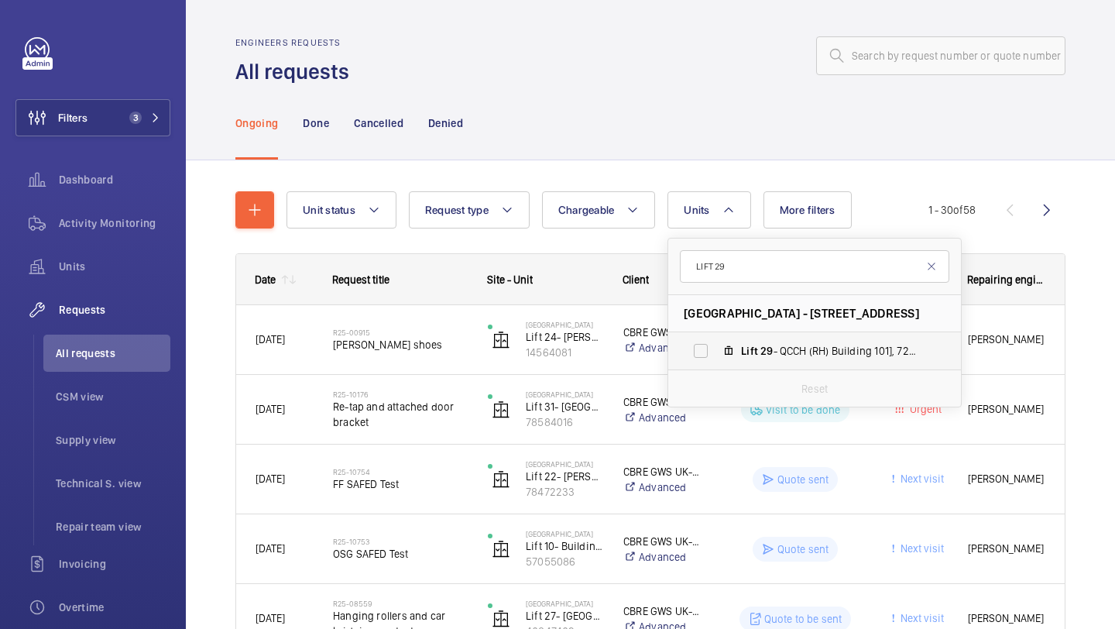
type input "LIFT 29"
click at [710, 351] on label "Lift 29 - QCCH (RH) Building 101], 72092032" at bounding box center [802, 350] width 268 height 37
click at [710, 351] on input "Lift 29 - QCCH (RH) Building 101], 72092032" at bounding box center [700, 350] width 31 height 31
checkbox input "true"
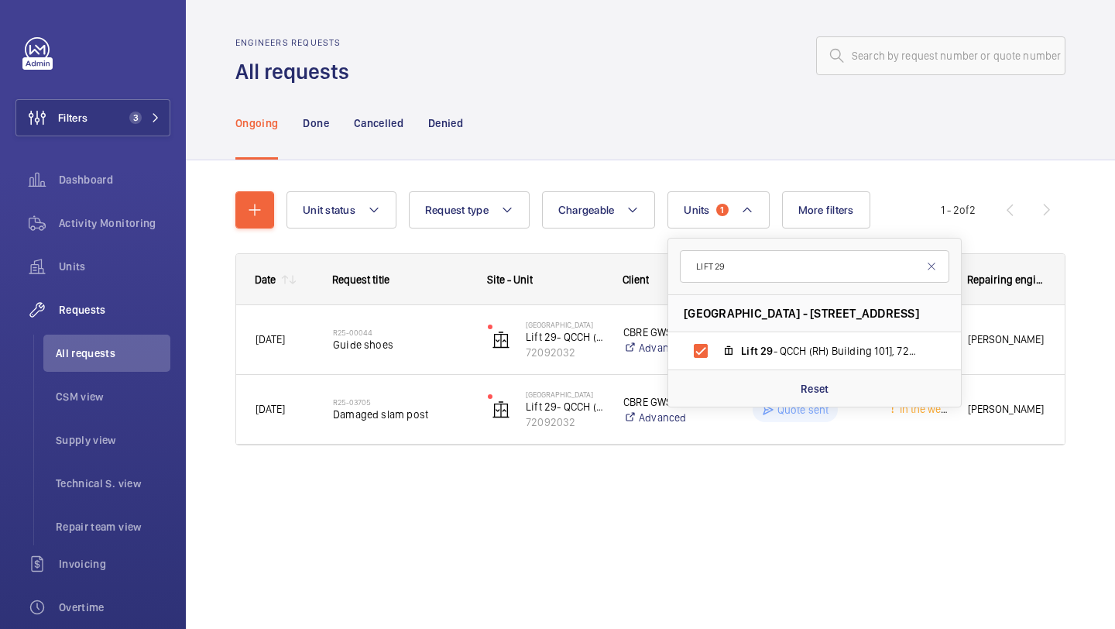
click at [445, 552] on div "Engineers requests All requests Ongoing Done Cancelled Denied Unit status Reque…" at bounding box center [650, 314] width 929 height 629
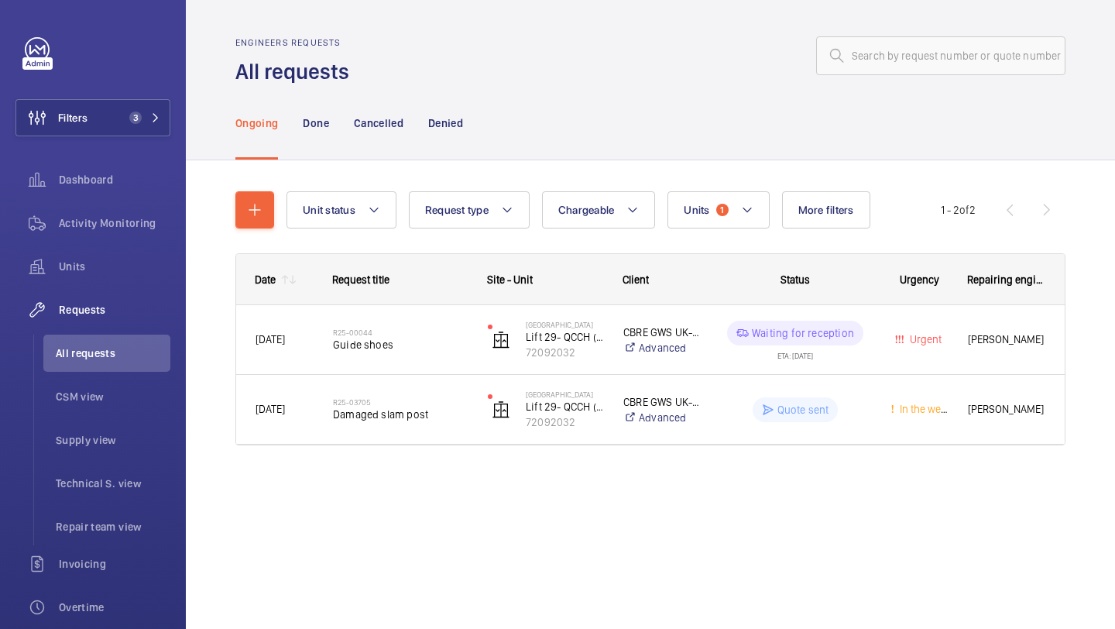
click at [732, 188] on div "Unit status Request type Chargeable Units 1 More filters Request status Urgency…" at bounding box center [650, 324] width 830 height 316
click at [731, 191] on button "Units 1" at bounding box center [717, 209] width 101 height 37
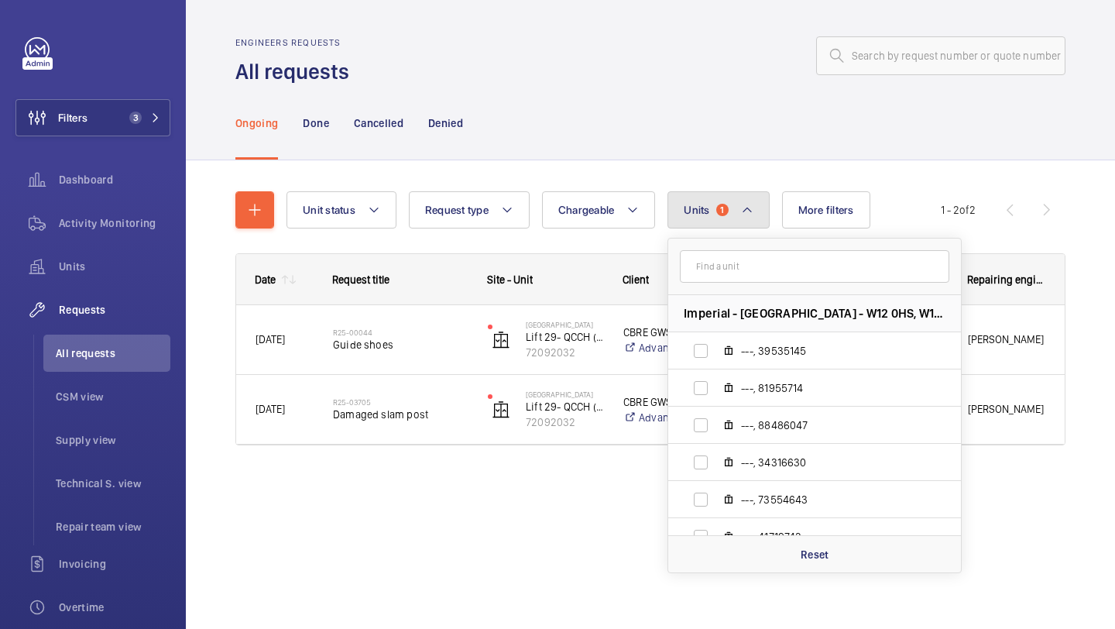
click at [730, 197] on button "Units 1" at bounding box center [717, 209] width 101 height 37
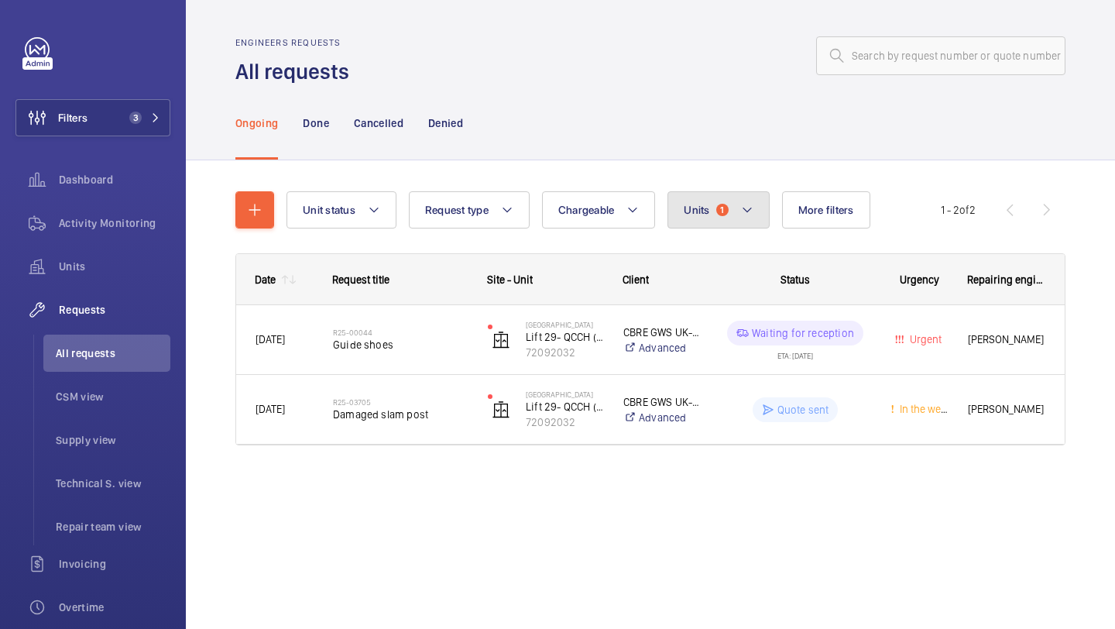
click at [730, 197] on button "Units 1" at bounding box center [717, 209] width 101 height 37
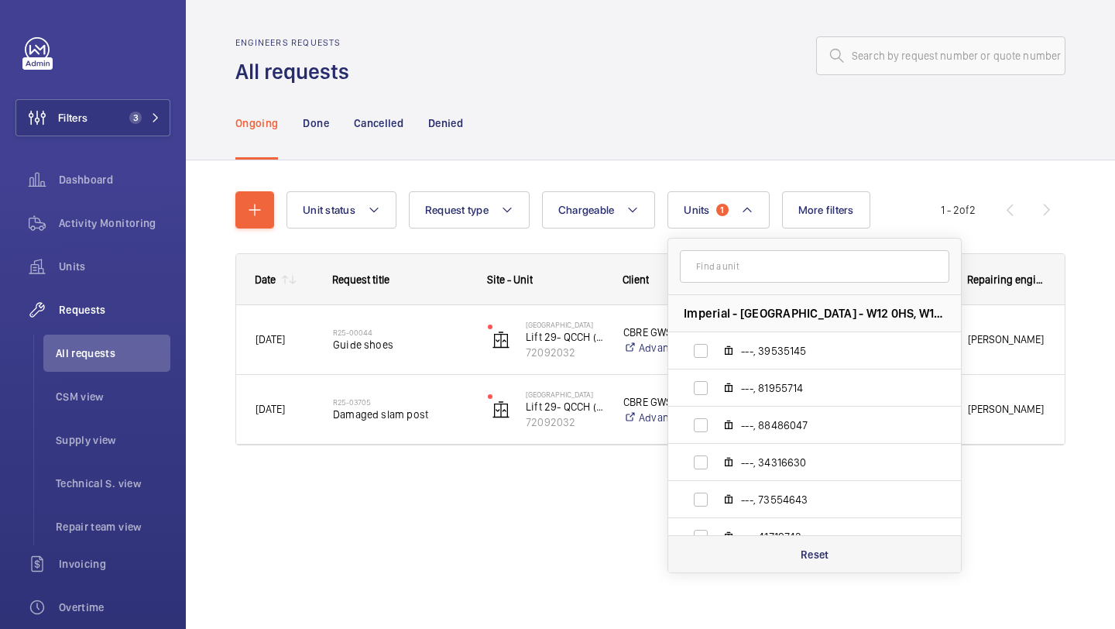
click at [794, 551] on div "Reset" at bounding box center [814, 553] width 293 height 37
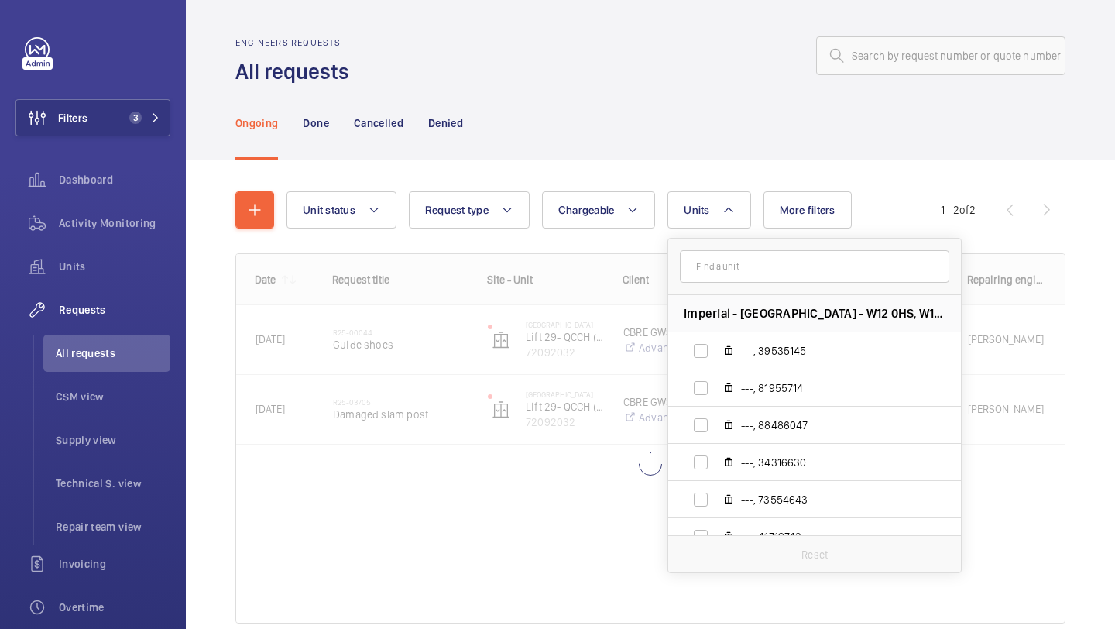
click at [708, 286] on form at bounding box center [814, 266] width 293 height 57
click at [707, 275] on input "text" at bounding box center [814, 266] width 269 height 33
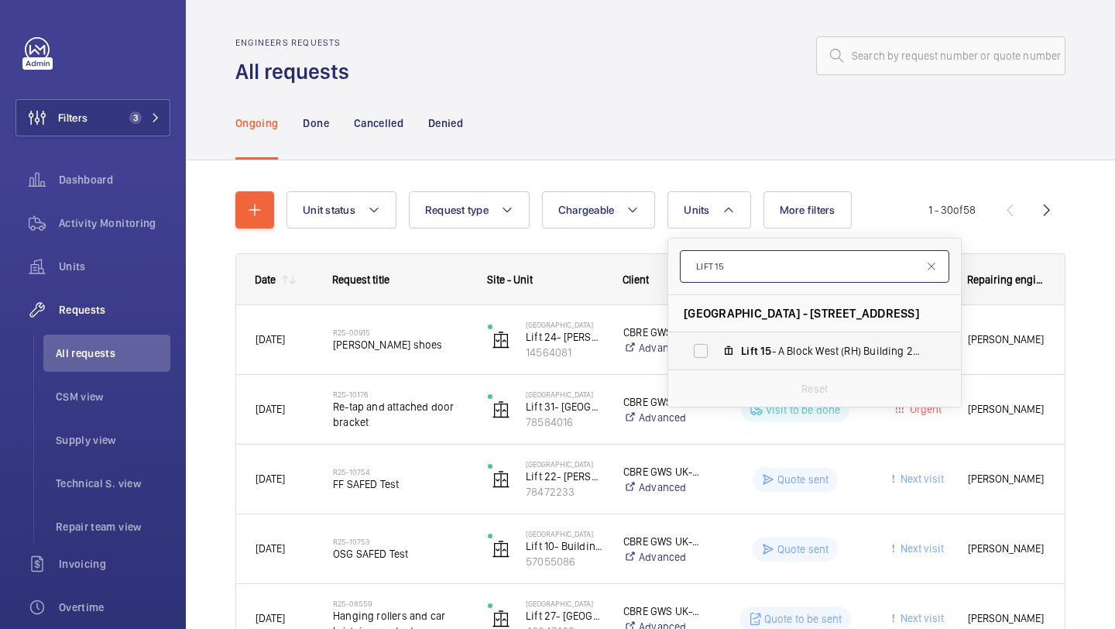
type input "LIFT 15"
click at [702, 351] on label "Lift 15 - A Block West (RH) Building 201, 5590 15 28" at bounding box center [802, 350] width 268 height 37
click at [702, 351] on input "Lift 15 - A Block West (RH) Building 201, 5590 15 28" at bounding box center [700, 350] width 31 height 31
checkbox input "true"
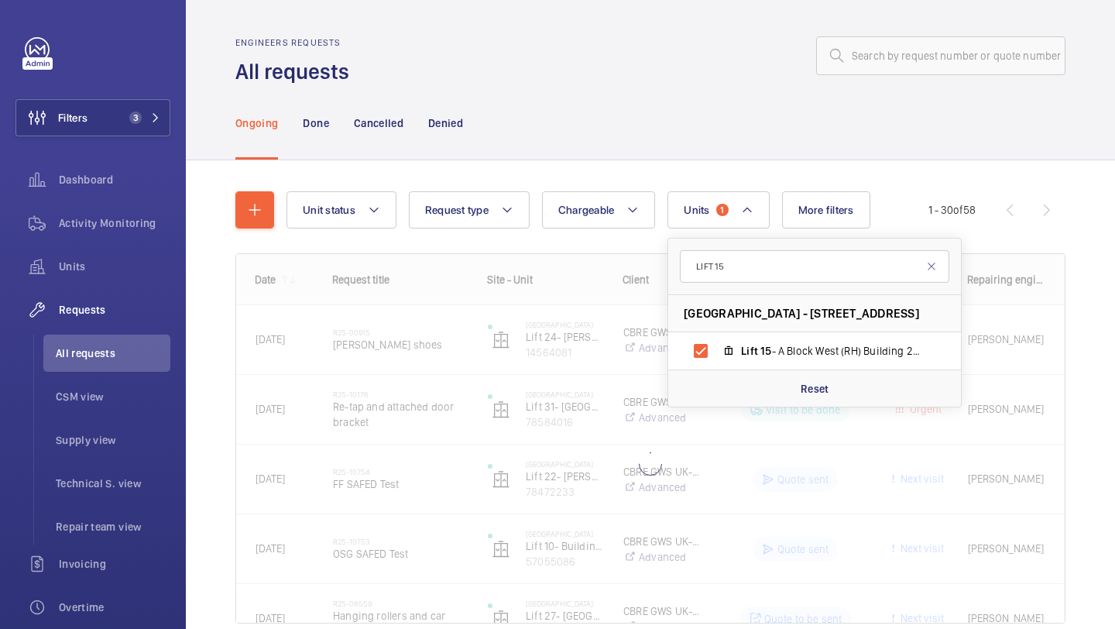
click at [1064, 243] on wm-front-shared-table-view-engine "Unit status Request type Chargeable Units 1 LIFT 15 Hammersmith Hospital - 72 D…" at bounding box center [650, 425] width 830 height 469
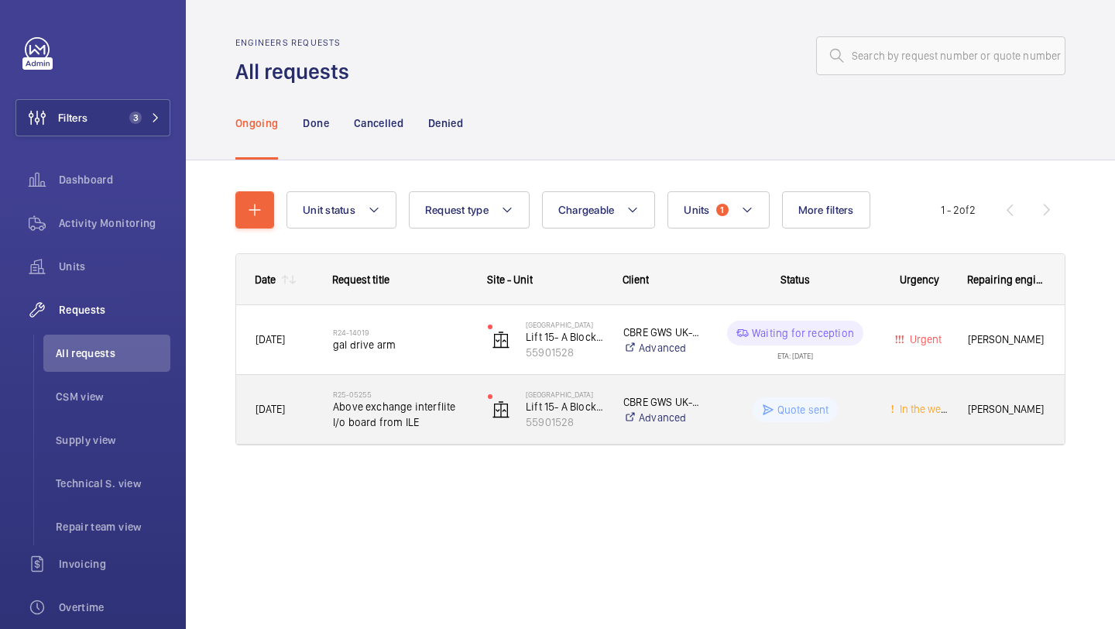
click at [462, 414] on span "Above exchange interflite I/o board from ILE" at bounding box center [400, 414] width 135 height 31
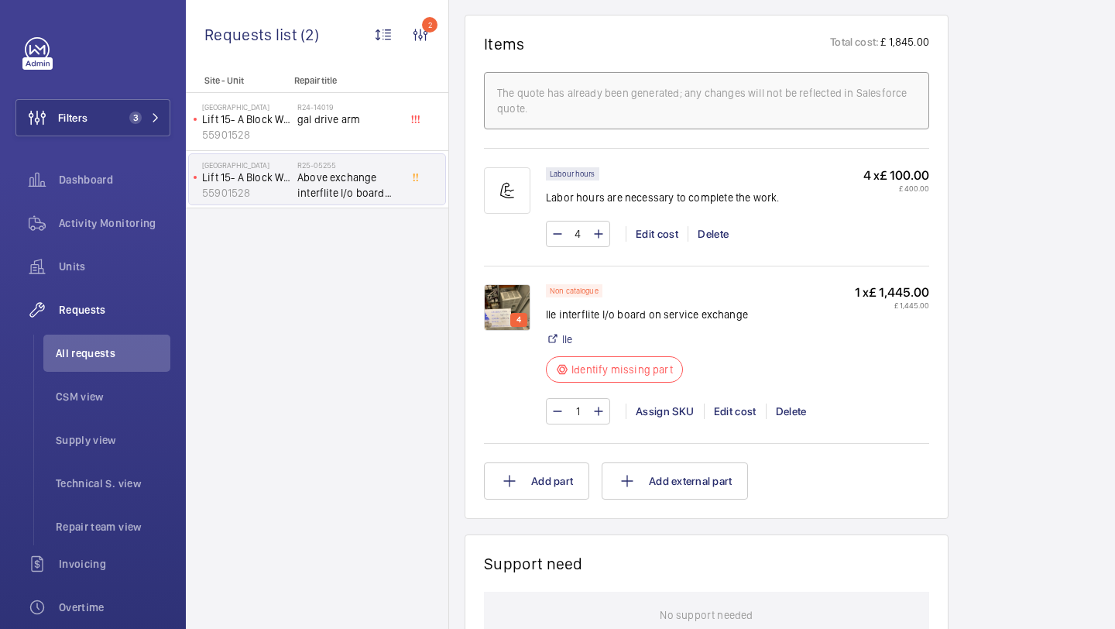
scroll to position [989, 0]
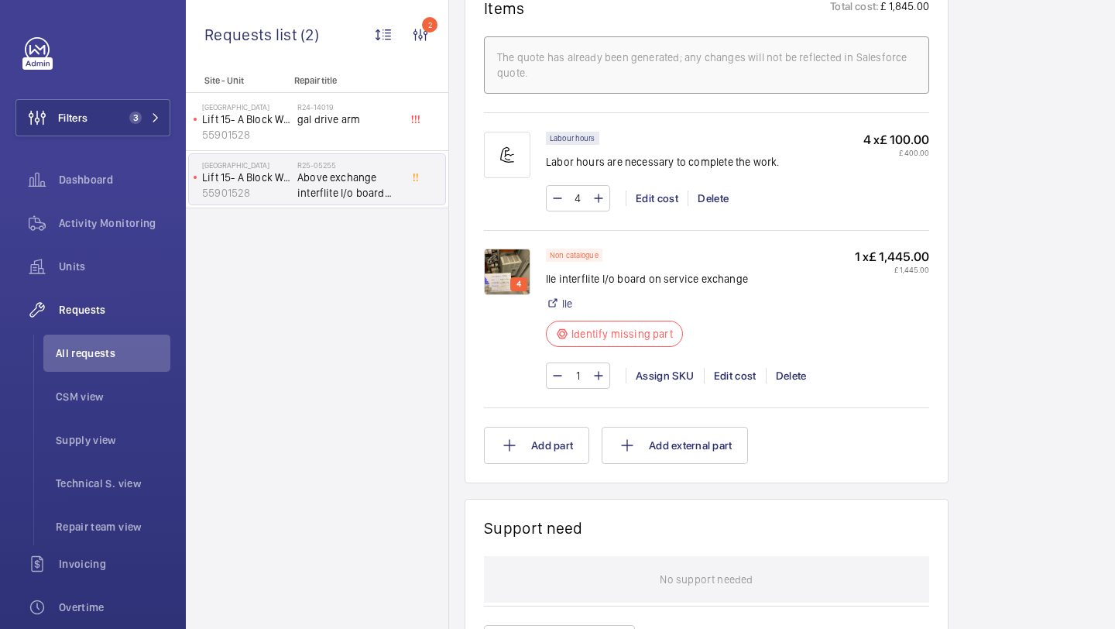
click at [501, 262] on img at bounding box center [507, 272] width 46 height 46
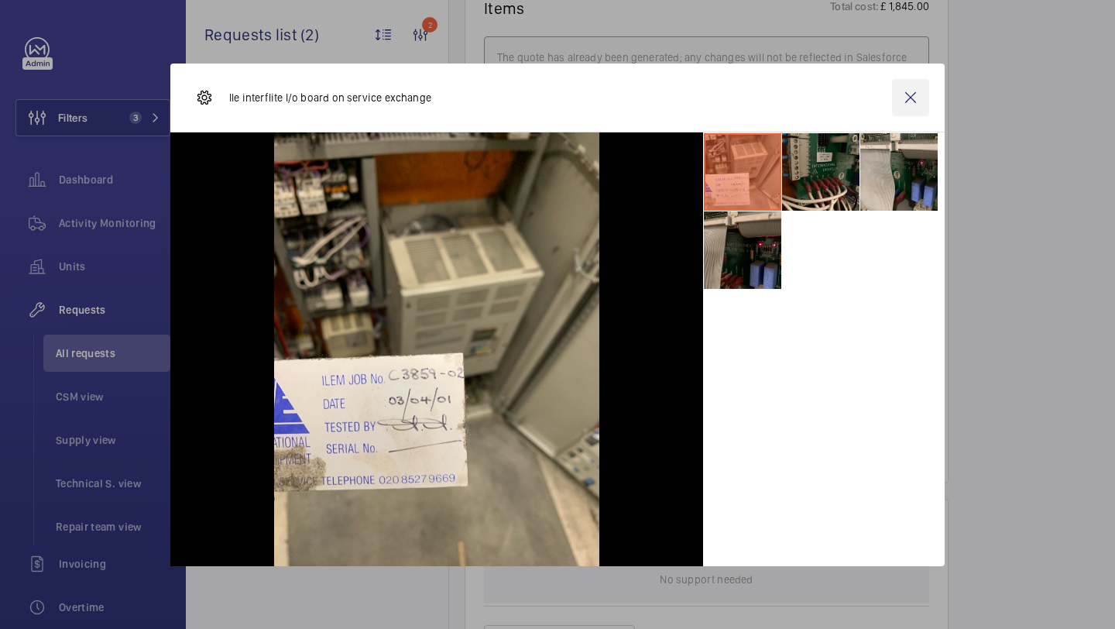
click at [898, 99] on wm-front-icon-button at bounding box center [910, 97] width 37 height 37
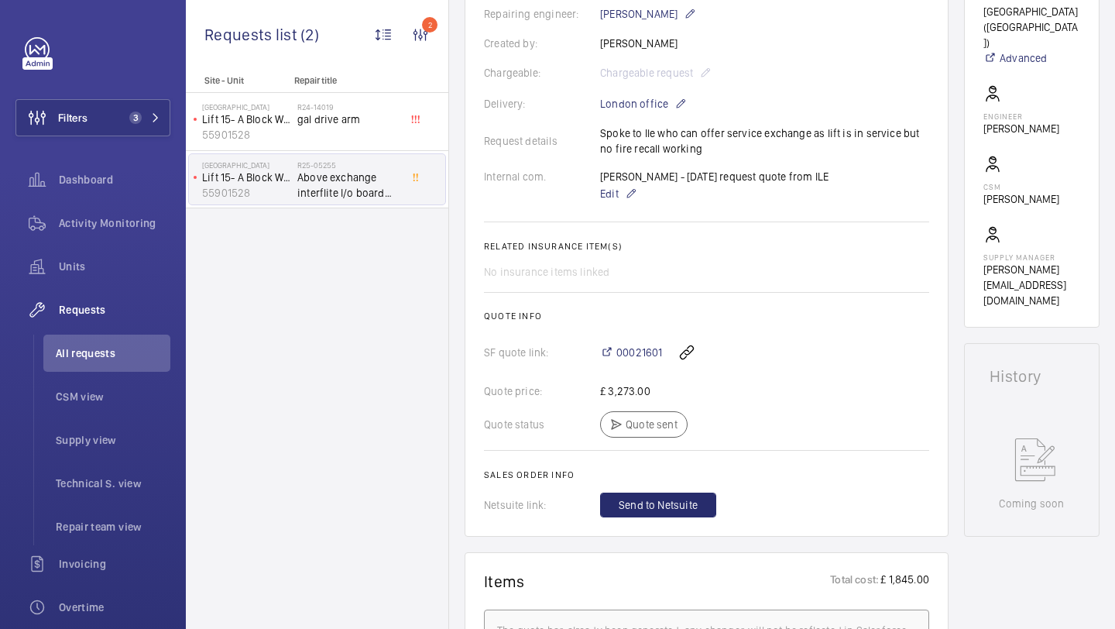
scroll to position [428, 0]
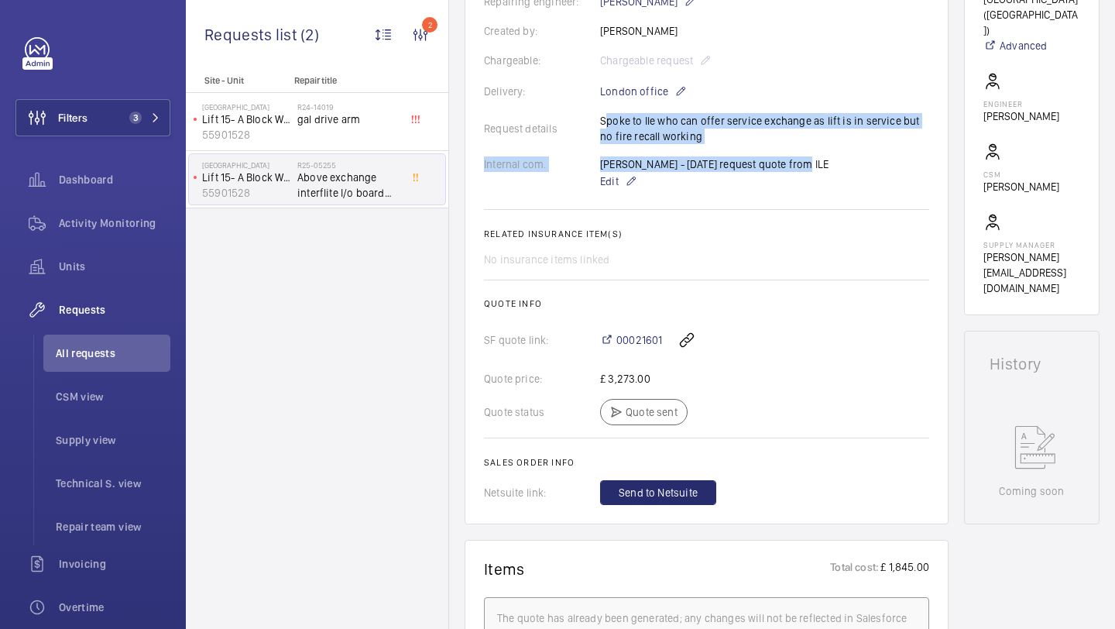
drag, startPoint x: 602, startPoint y: 116, endPoint x: 799, endPoint y: 160, distance: 202.3
click at [799, 160] on wm-front-card-body "The repair request was created on April 10, 2025, for an issue with an Interfli…" at bounding box center [706, 142] width 445 height 725
click at [799, 161] on div "Ricardo - 20-09-2025 request quote from ILE Edit" at bounding box center [714, 173] width 228 height 34
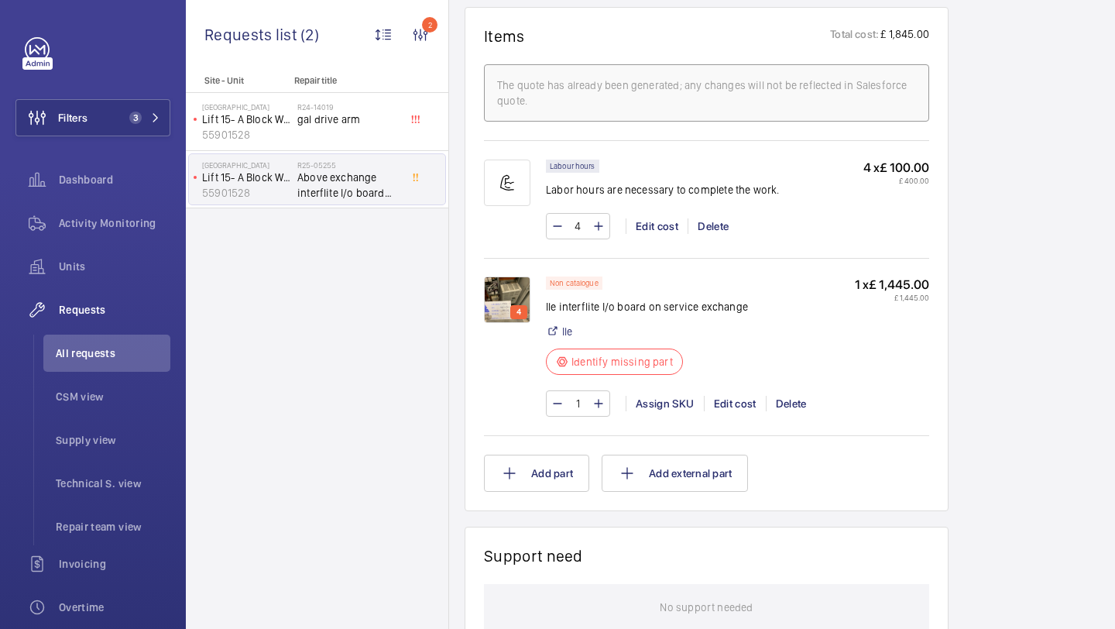
scroll to position [965, 0]
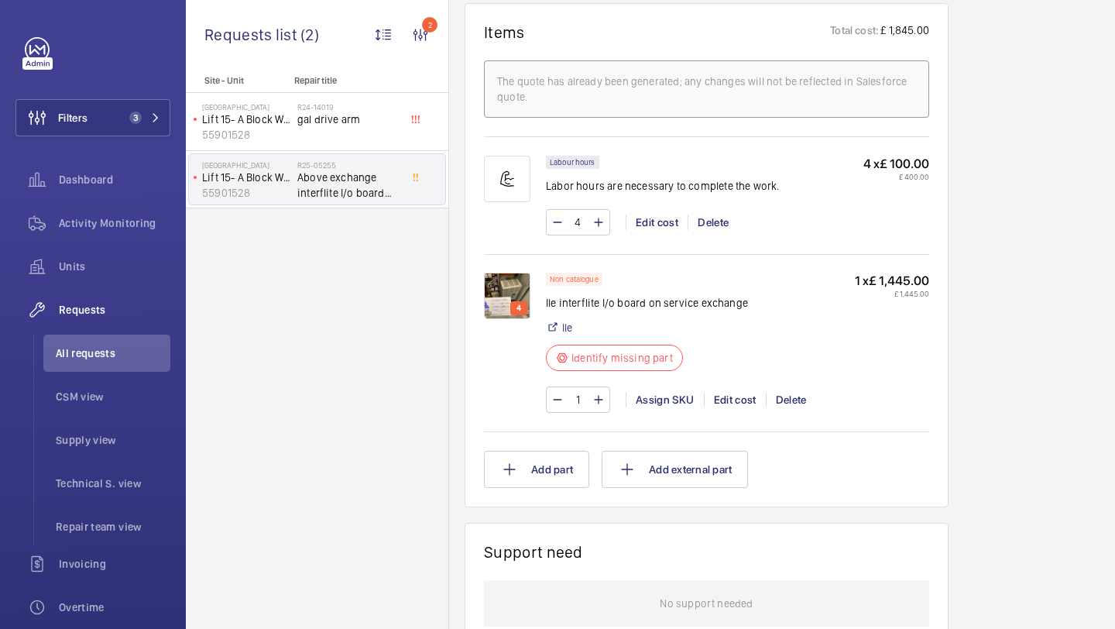
click at [516, 303] on p "4" at bounding box center [518, 308] width 11 height 14
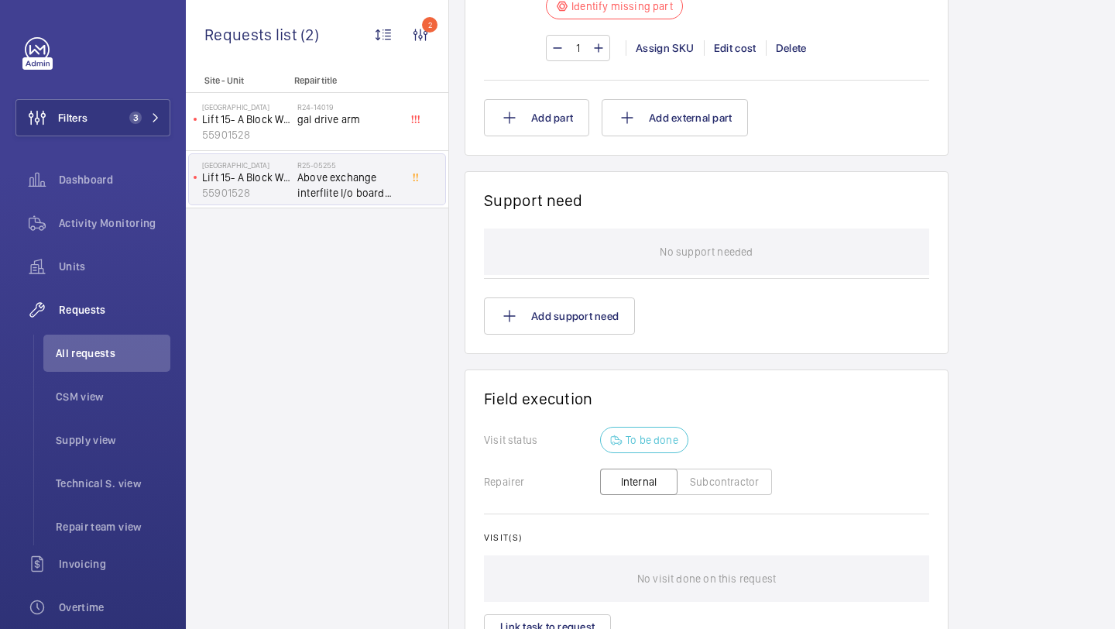
scroll to position [1059, 0]
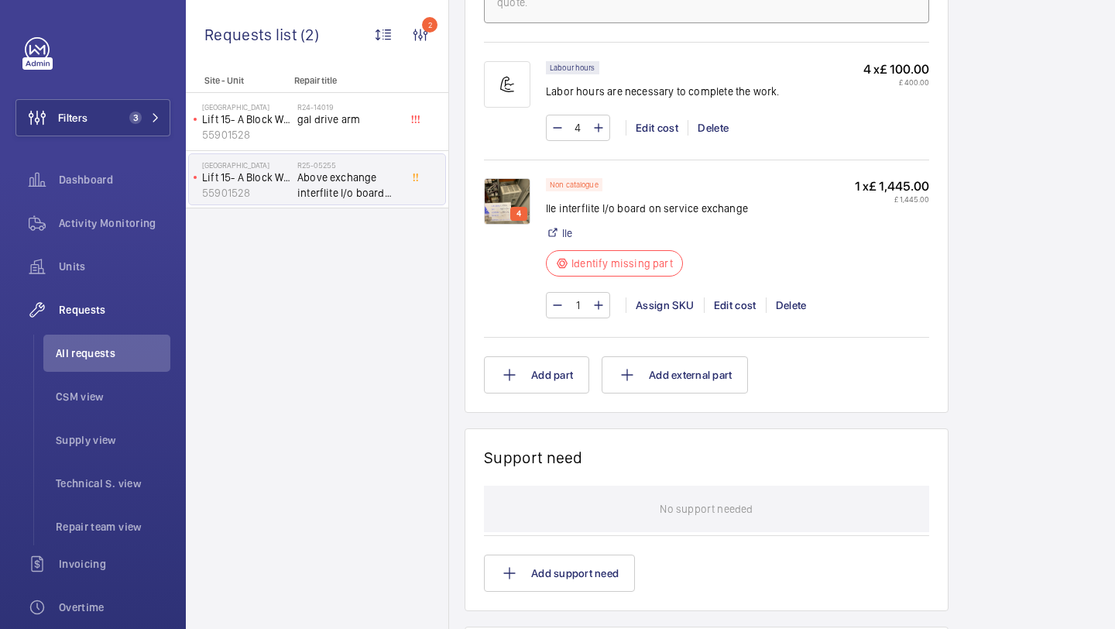
click at [513, 206] on img at bounding box center [507, 201] width 46 height 46
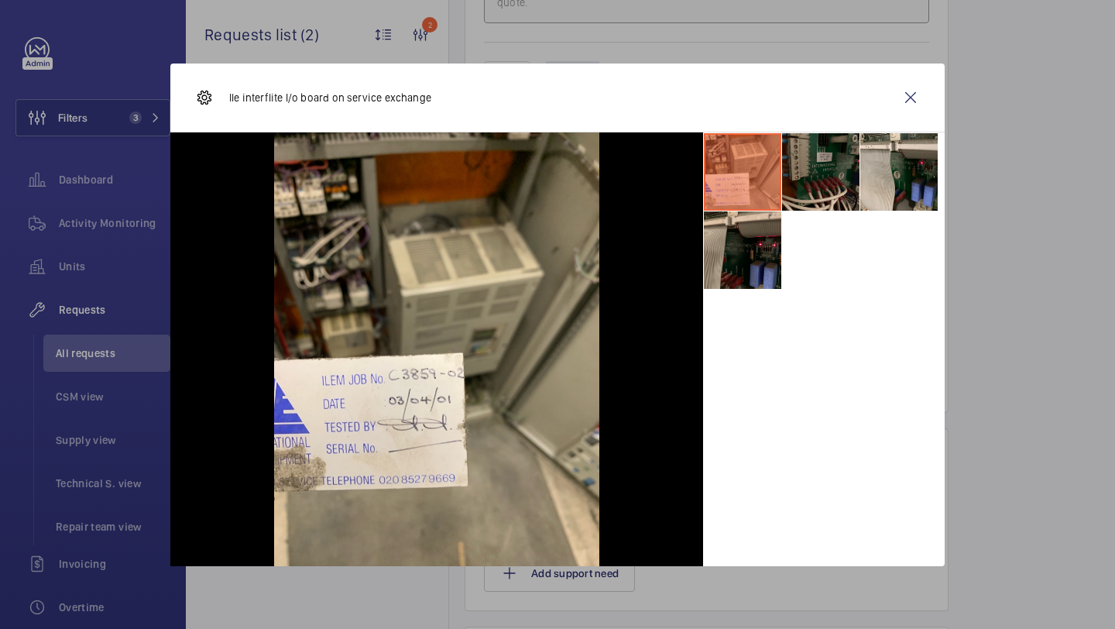
click at [817, 159] on li at bounding box center [820, 171] width 77 height 77
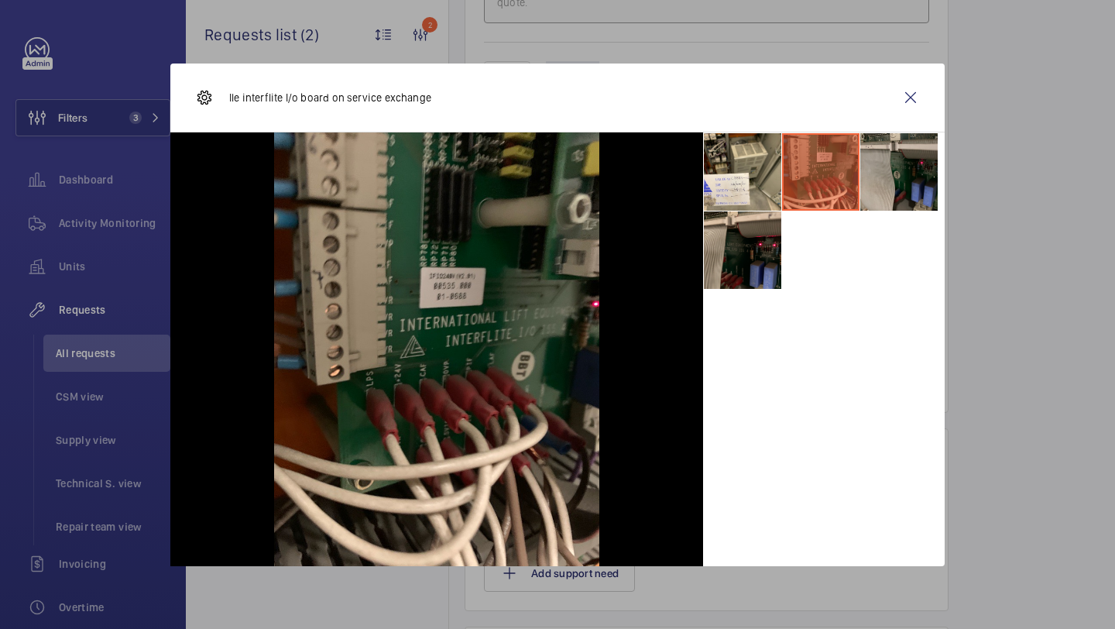
click at [901, 169] on li at bounding box center [898, 171] width 77 height 77
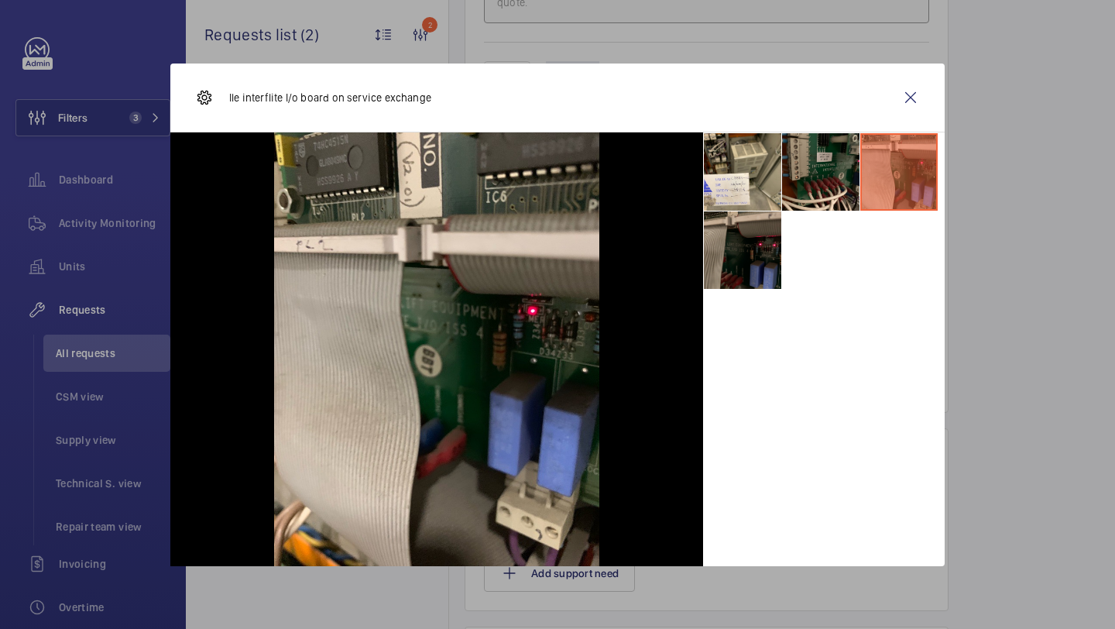
click at [753, 252] on li at bounding box center [742, 249] width 77 height 77
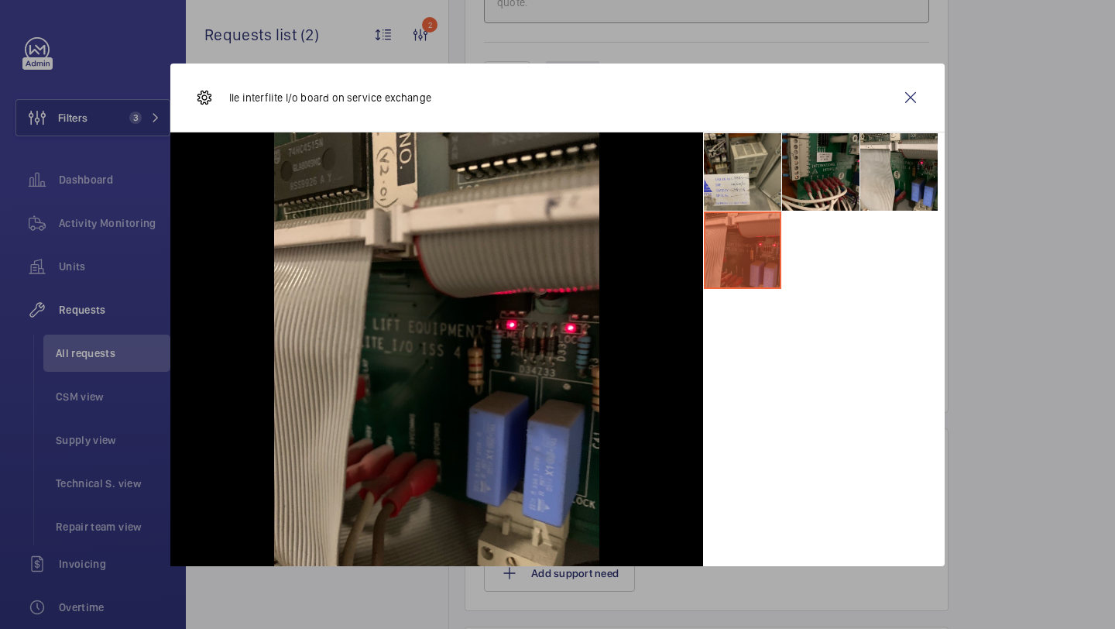
click at [738, 183] on li at bounding box center [742, 171] width 77 height 77
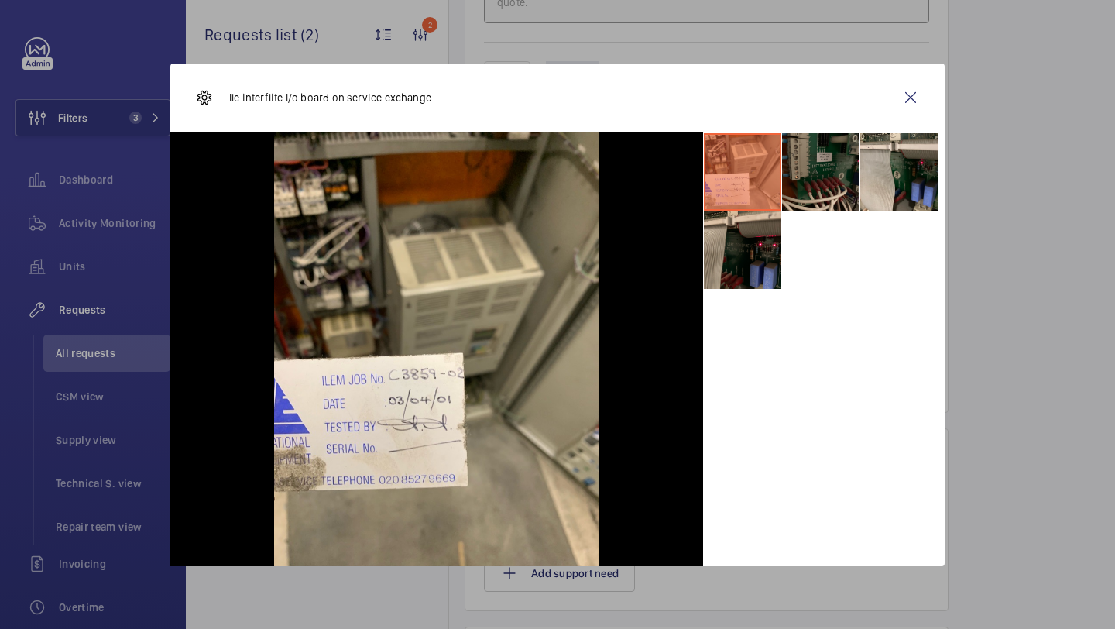
click at [817, 173] on li at bounding box center [820, 171] width 77 height 77
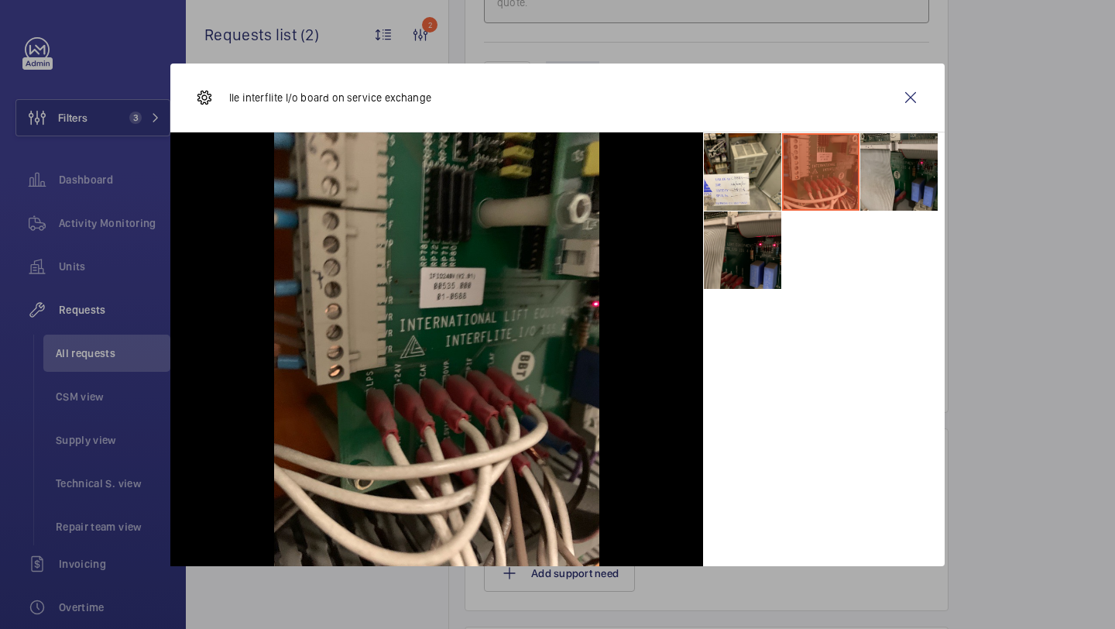
click at [889, 172] on li at bounding box center [898, 171] width 77 height 77
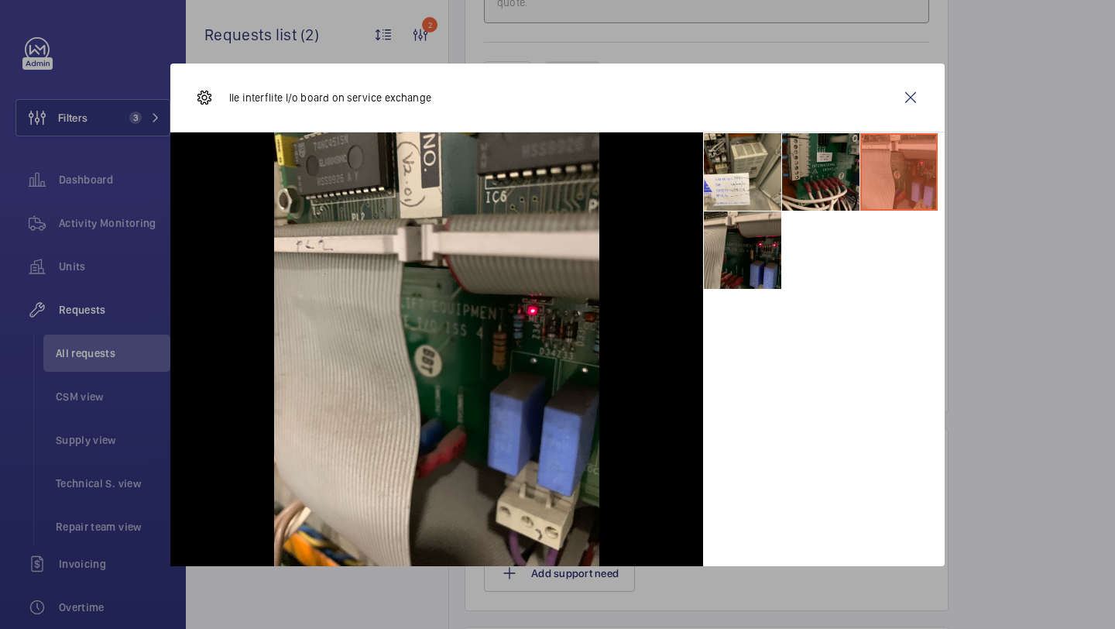
click at [782, 244] on ul at bounding box center [824, 210] width 242 height 157
click at [760, 250] on li at bounding box center [742, 249] width 77 height 77
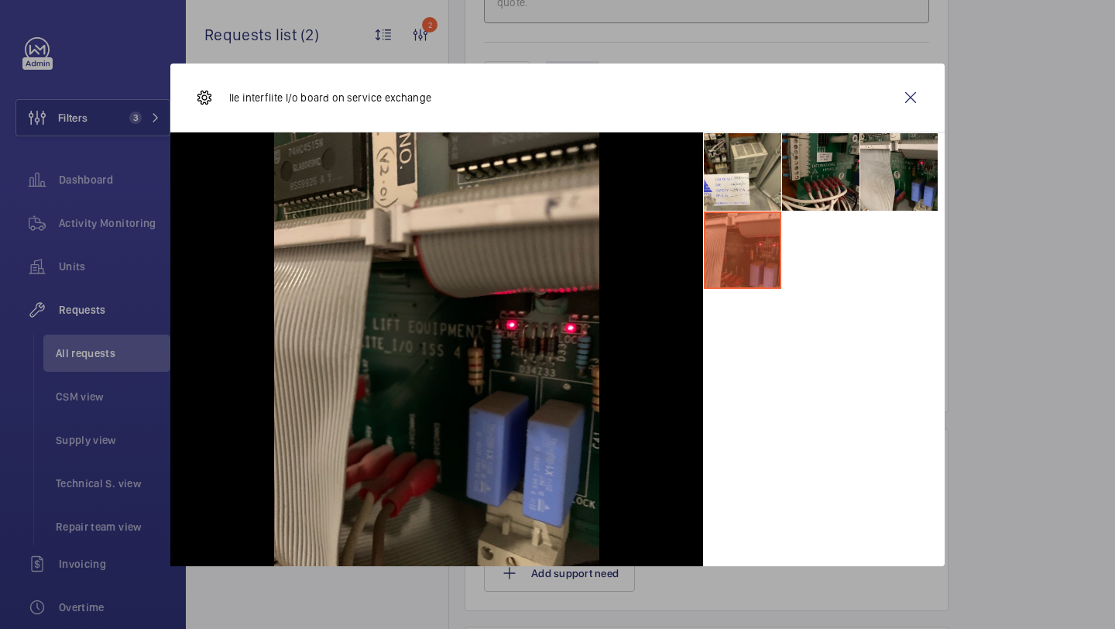
click at [883, 93] on div "Ile interflite I/o board on service exchange" at bounding box center [557, 97] width 774 height 69
click at [888, 94] on div "Ile interflite I/o board on service exchange" at bounding box center [557, 97] width 774 height 69
click at [923, 92] on wm-front-icon-button at bounding box center [910, 97] width 37 height 37
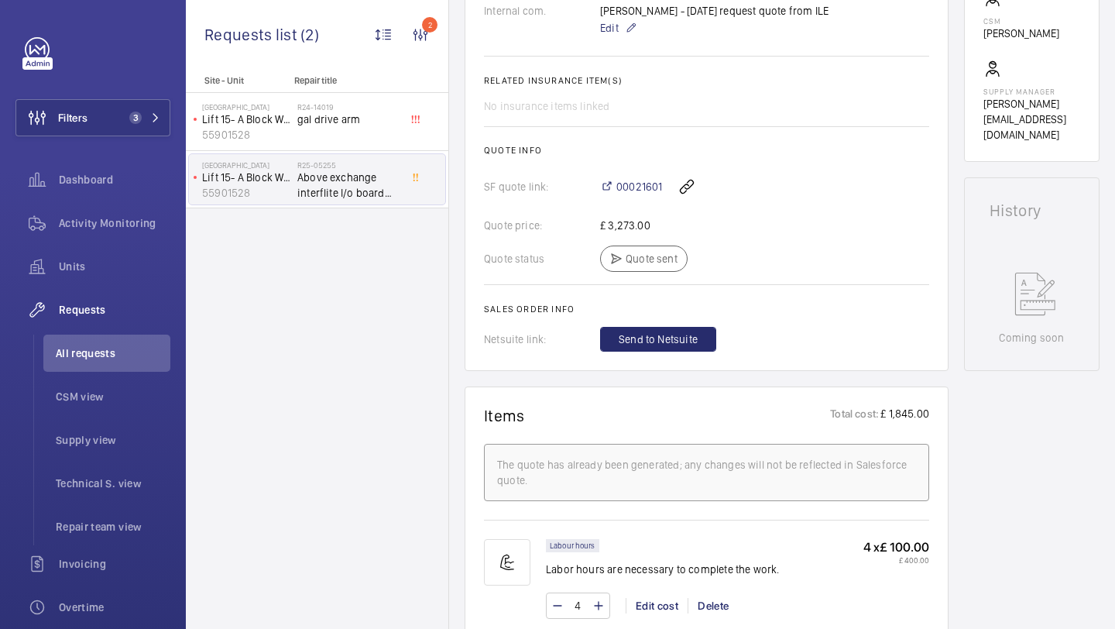
scroll to position [564, 0]
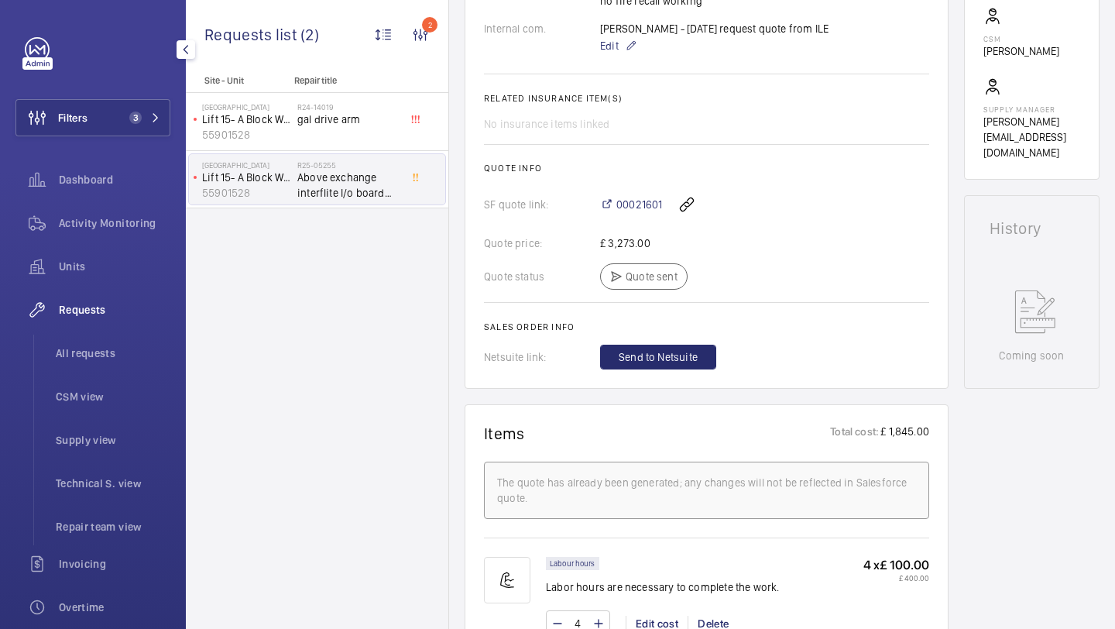
click at [131, 90] on div "Filters 3 Dashboard Activity Monitoring Units Requests All requests CSM view Su…" at bounding box center [92, 421] width 155 height 768
click at [129, 99] on button "Filters 3" at bounding box center [92, 117] width 155 height 37
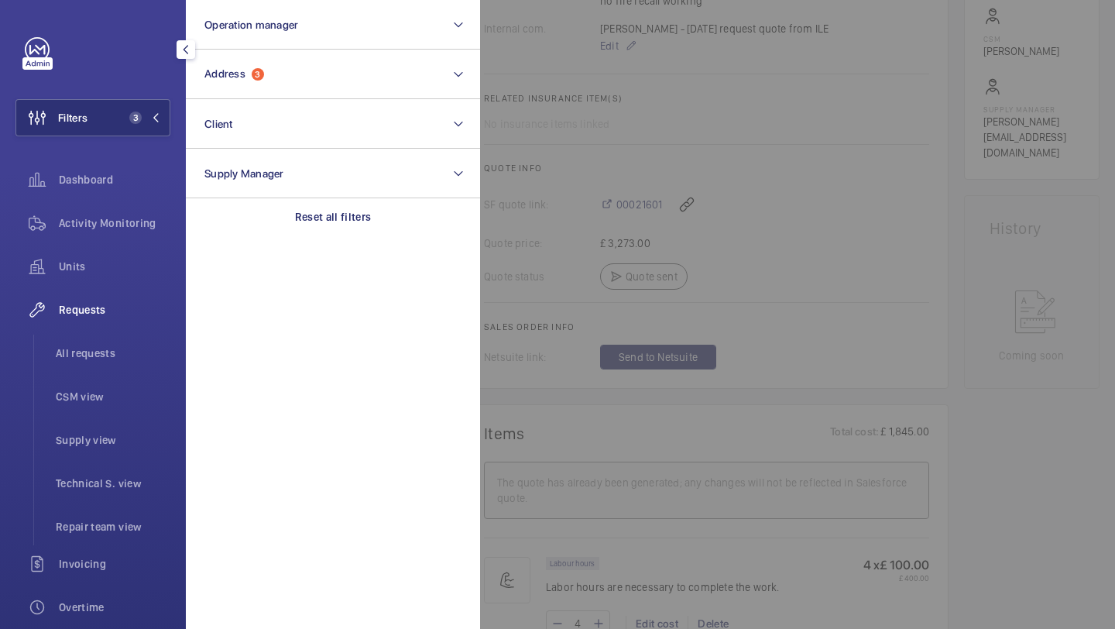
click at [657, 153] on div at bounding box center [1037, 314] width 1115 height 629
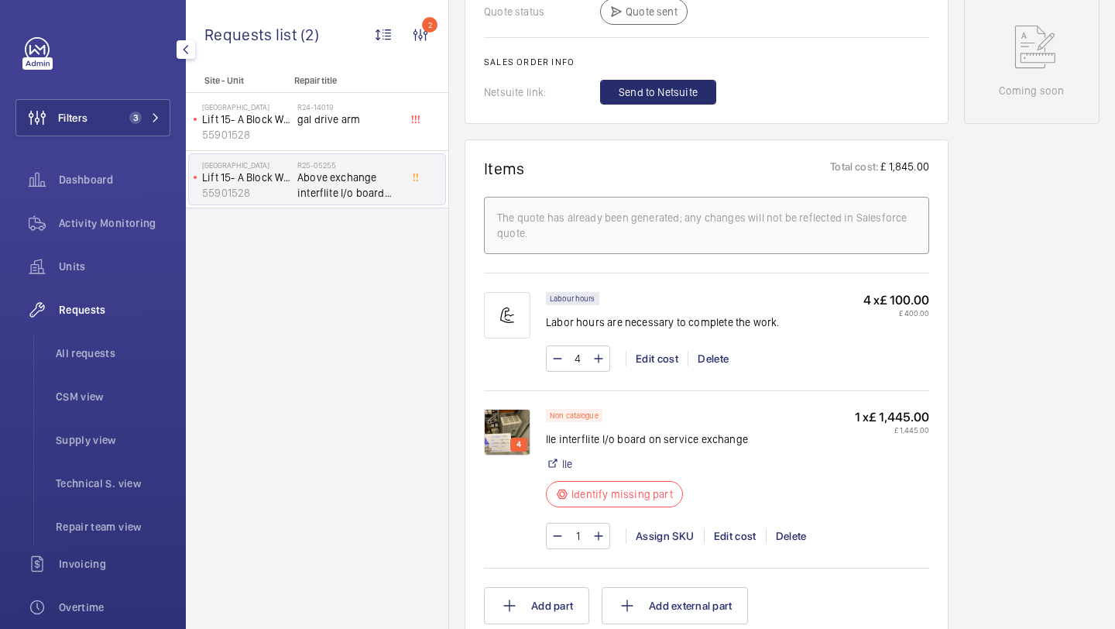
scroll to position [806, 0]
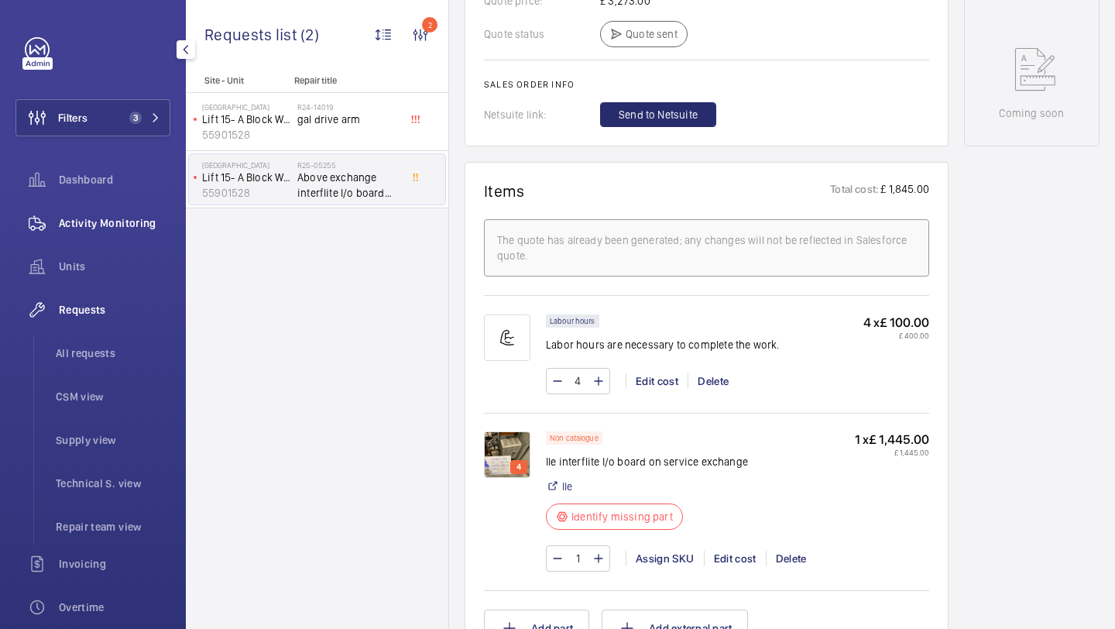
click at [102, 218] on span "Activity Monitoring" at bounding box center [114, 222] width 111 height 15
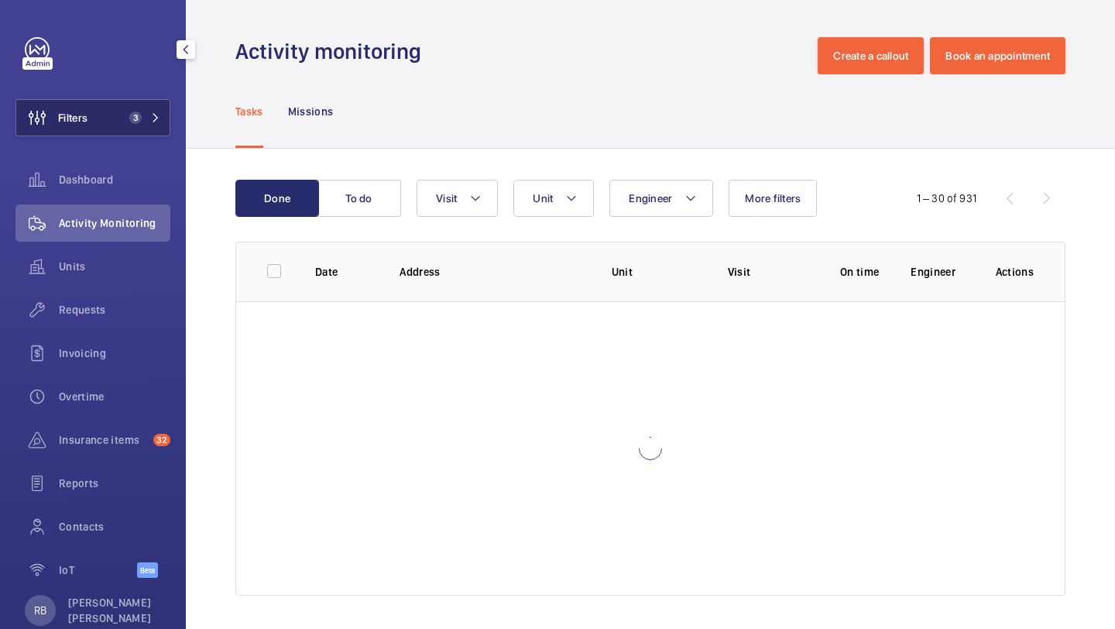
click at [139, 123] on span "3" at bounding box center [132, 117] width 19 height 12
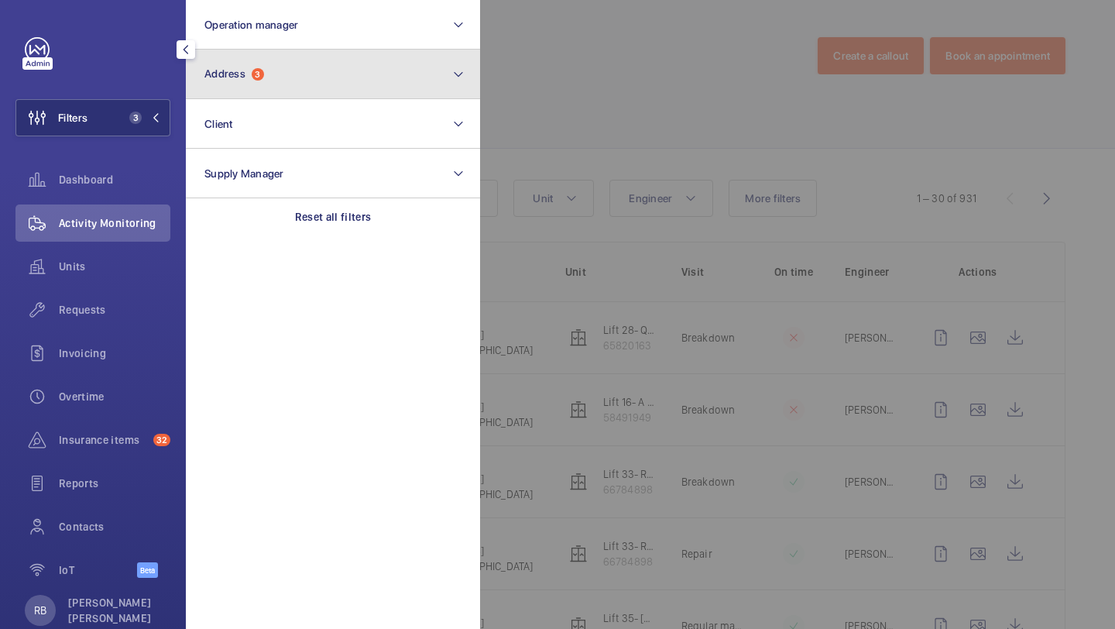
click at [230, 80] on span "Address 3" at bounding box center [234, 73] width 60 height 13
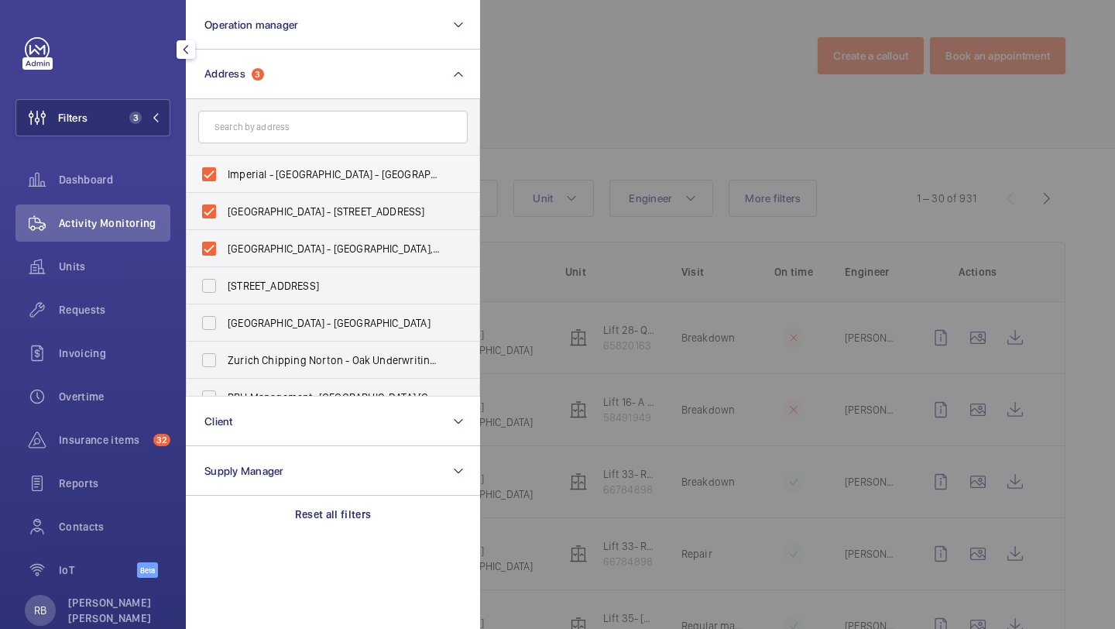
click at [238, 156] on label "Imperial - Hammersmith Hospital - W12 0HS, LONDON W12 0HS" at bounding box center [321, 174] width 269 height 37
click at [225, 159] on input "Imperial - Hammersmith Hospital - W12 0HS, LONDON W12 0HS" at bounding box center [209, 174] width 31 height 31
checkbox input "false"
click at [238, 197] on label "Hammersmith Hospital - 72 Du Cane Rd, LONDON W12 0HS" at bounding box center [321, 211] width 269 height 37
click at [225, 197] on input "Hammersmith Hospital - 72 Du Cane Rd, LONDON W12 0HS" at bounding box center [209, 211] width 31 height 31
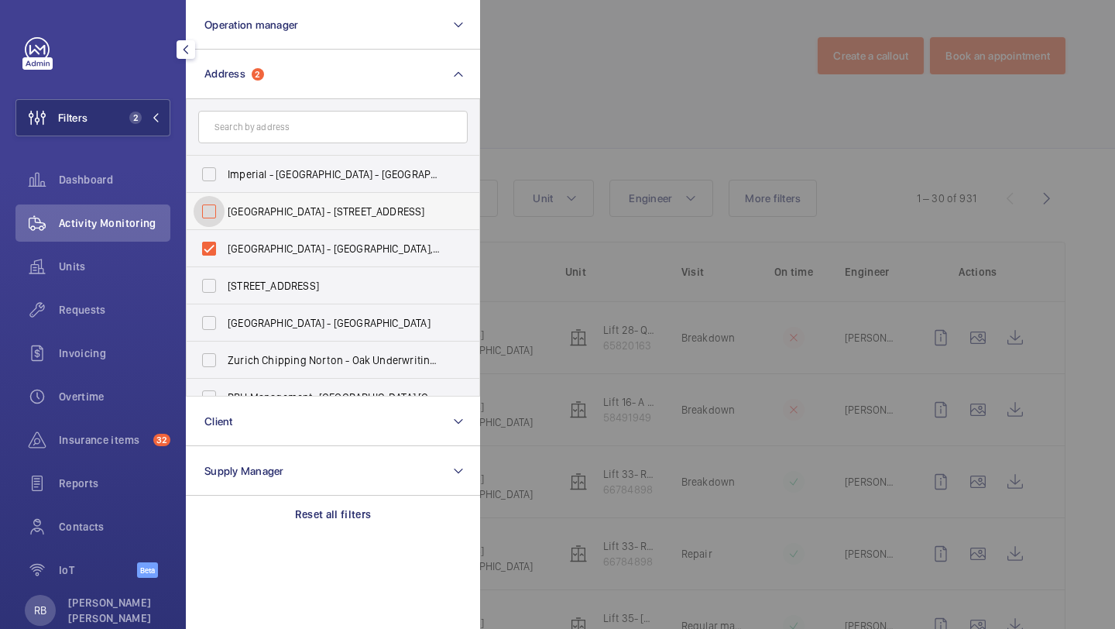
checkbox input "false"
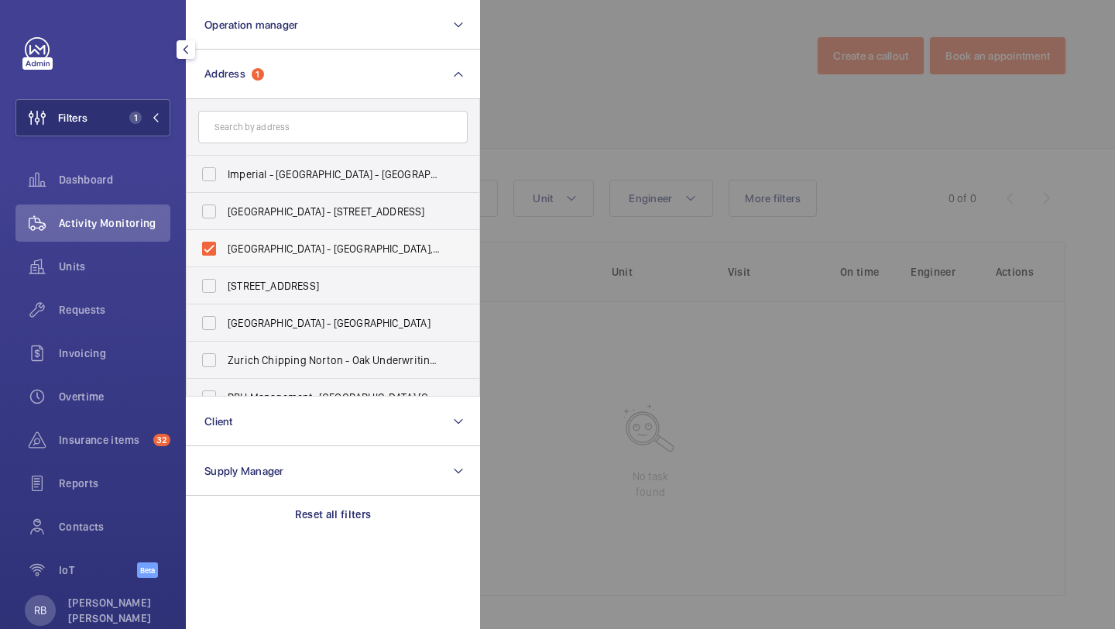
click at [229, 265] on label "Hammersmith Hospital - Hammersmith Hospital, 72 Du Cane Road, LONDON W12 0HS" at bounding box center [321, 248] width 269 height 37
click at [225, 264] on input "Hammersmith Hospital - Hammersmith Hospital, 72 Du Cane Road, LONDON W12 0HS" at bounding box center [209, 248] width 31 height 31
checkbox input "false"
click at [263, 140] on input "text" at bounding box center [332, 127] width 269 height 33
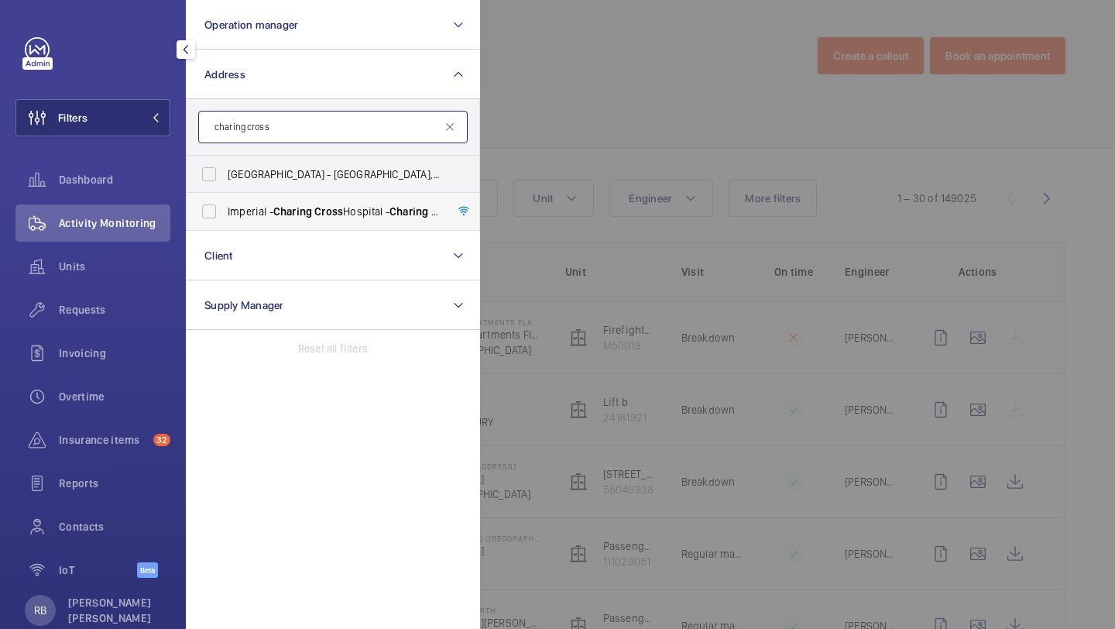
type input "charing cross"
click at [222, 219] on label "[GEOGRAPHIC_DATA] - [GEOGRAPHIC_DATA]" at bounding box center [321, 211] width 269 height 37
click at [222, 219] on input "[GEOGRAPHIC_DATA] - [GEOGRAPHIC_DATA]" at bounding box center [209, 211] width 31 height 31
checkbox input "true"
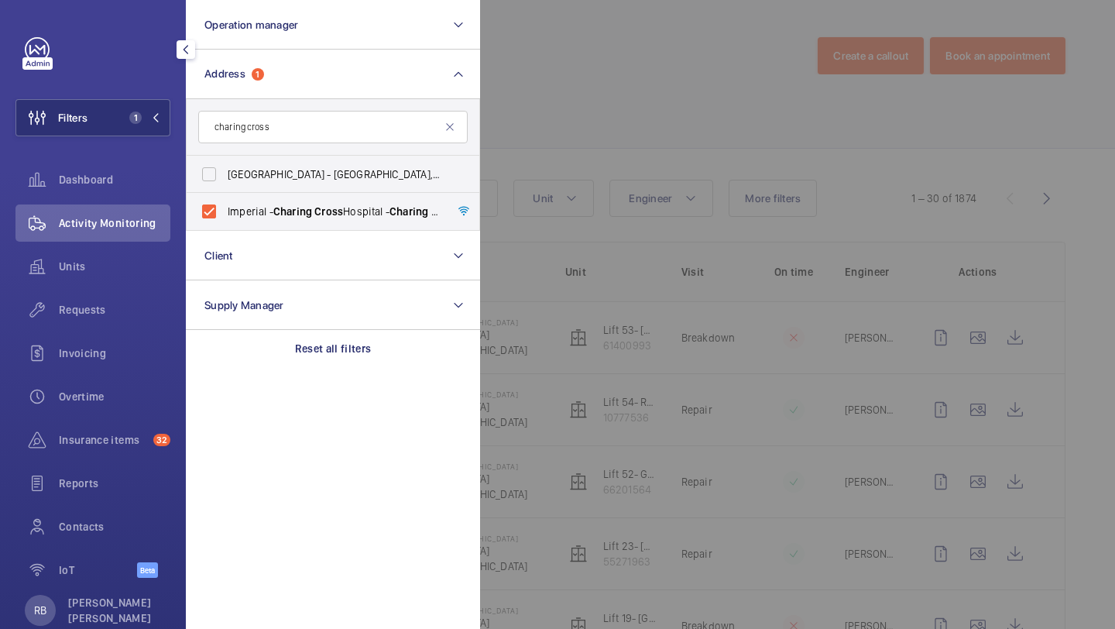
click at [528, 141] on div at bounding box center [1037, 314] width 1115 height 629
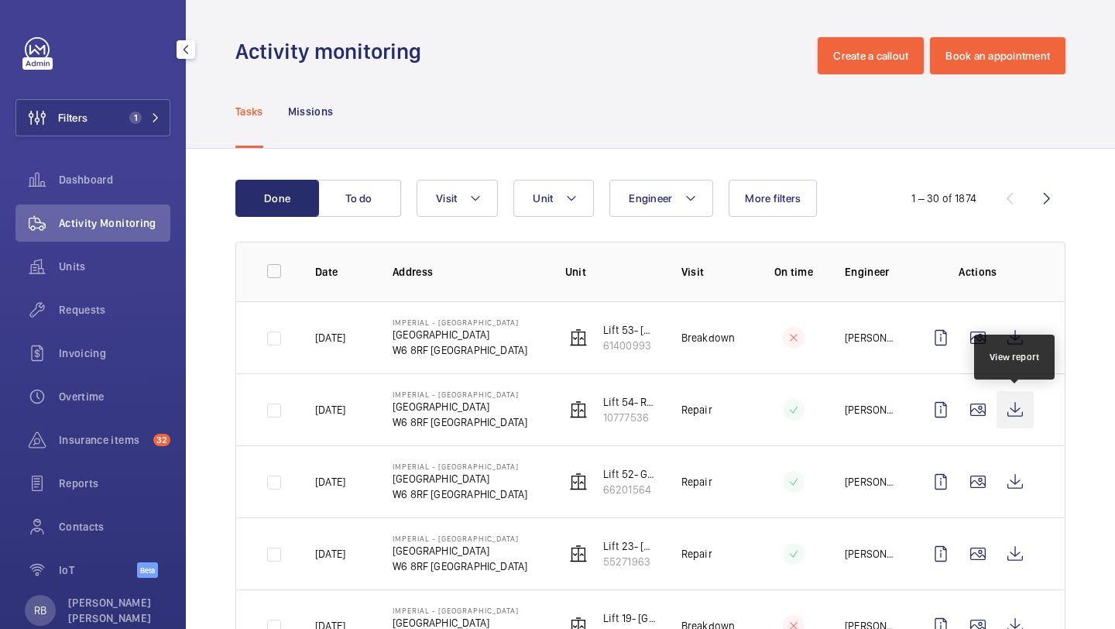
click at [1010, 411] on wm-front-icon-button at bounding box center [1014, 409] width 37 height 37
click at [976, 406] on wm-front-icon-button at bounding box center [977, 409] width 37 height 37
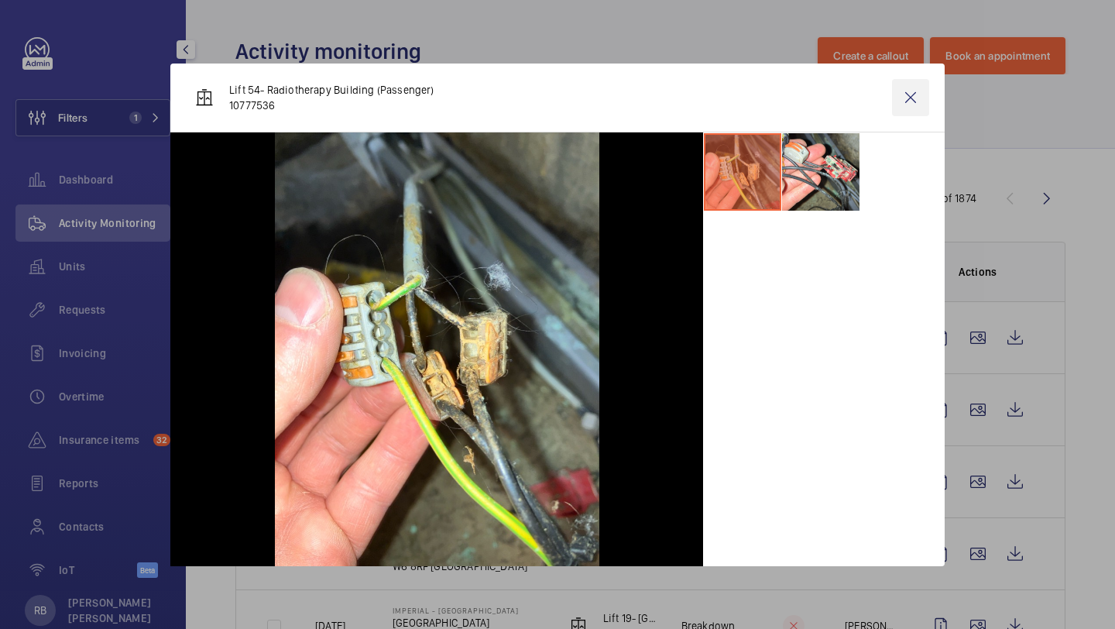
click at [900, 87] on wm-front-icon-button at bounding box center [910, 97] width 37 height 37
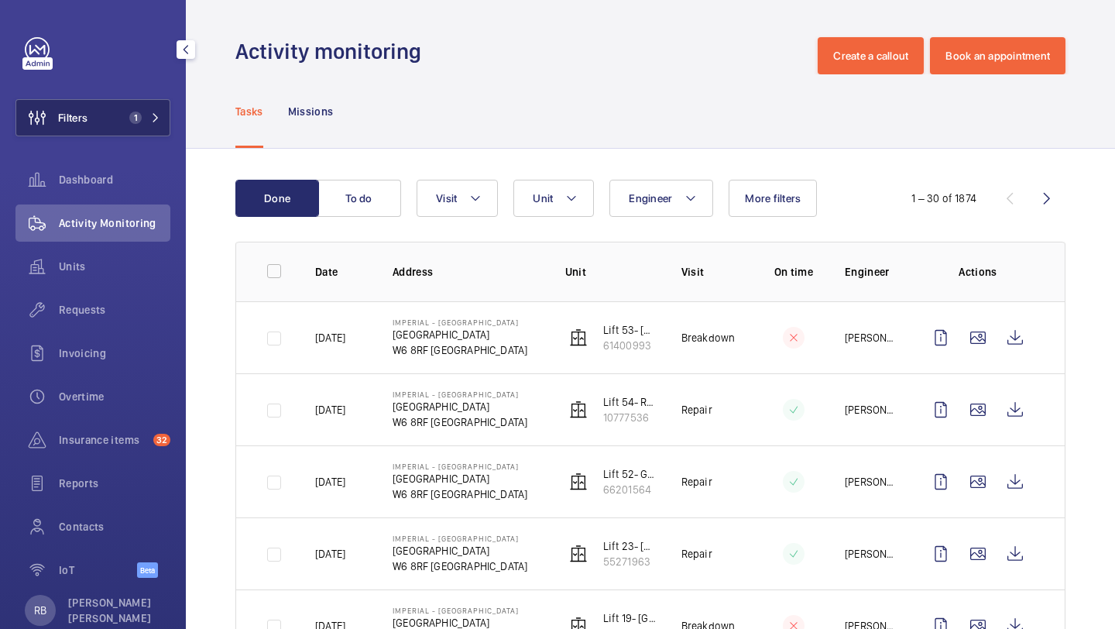
click at [104, 117] on button "Filters 1" at bounding box center [92, 117] width 155 height 37
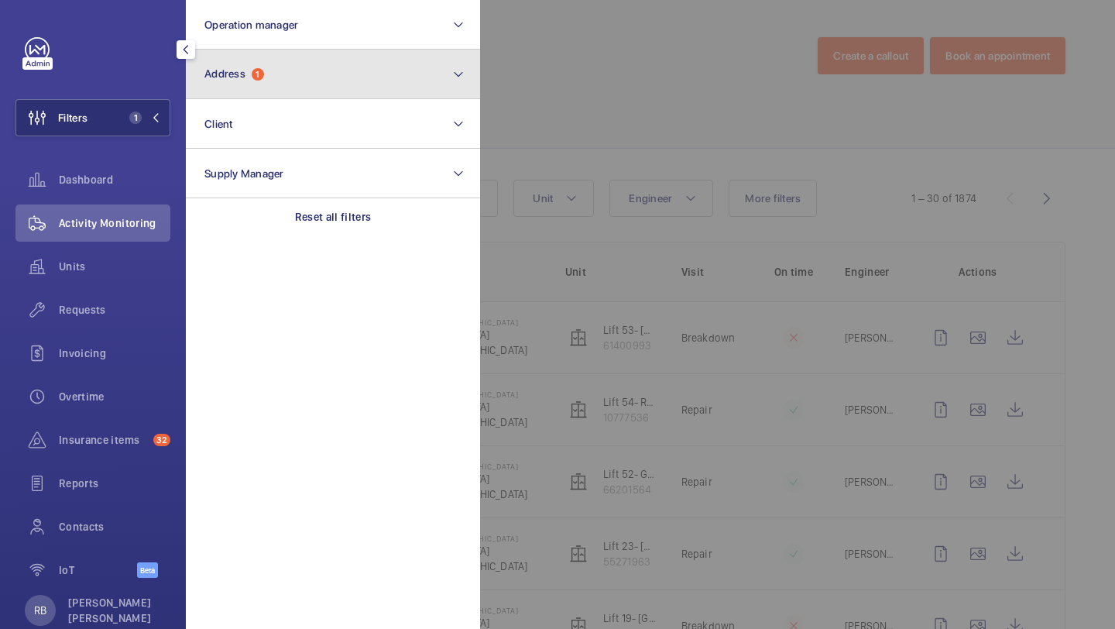
click at [286, 65] on button "Address 1" at bounding box center [333, 75] width 294 height 50
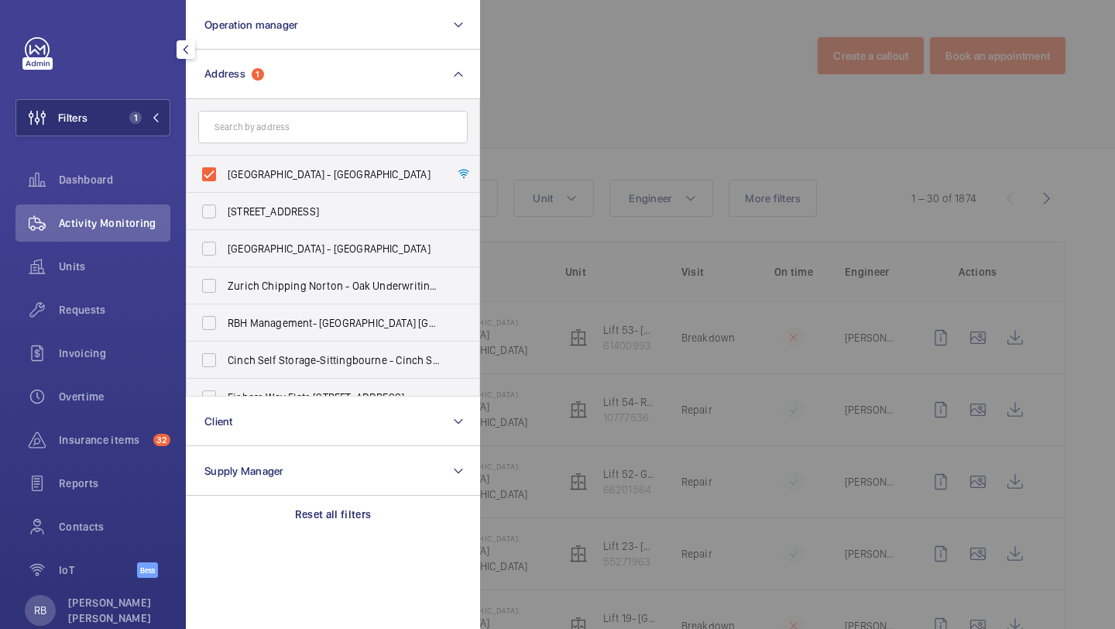
click at [592, 149] on div at bounding box center [1037, 314] width 1115 height 629
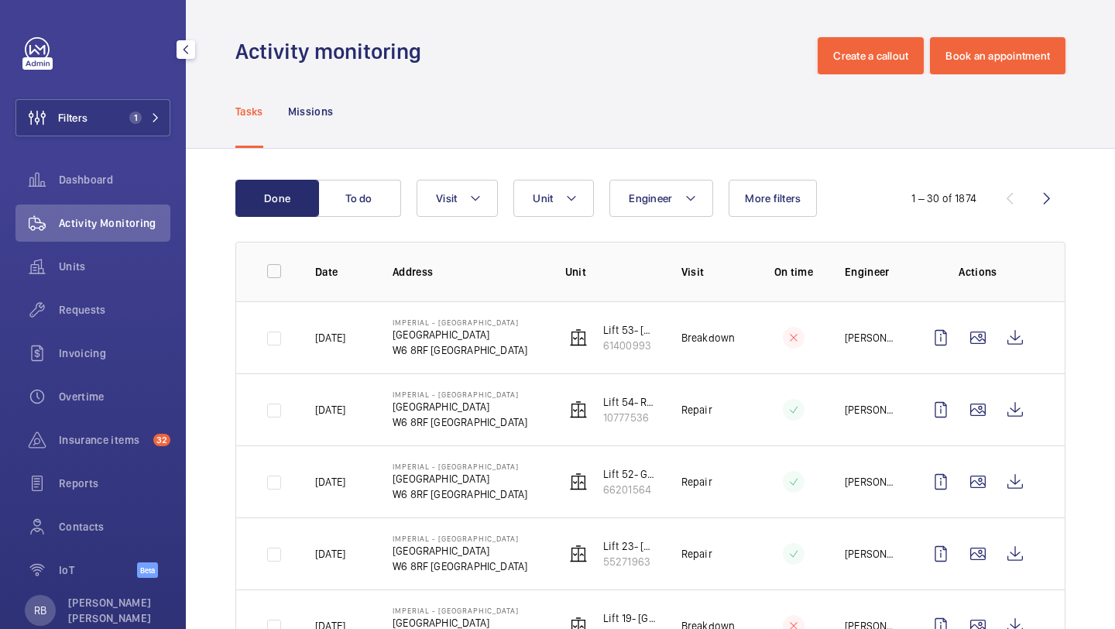
scroll to position [146, 0]
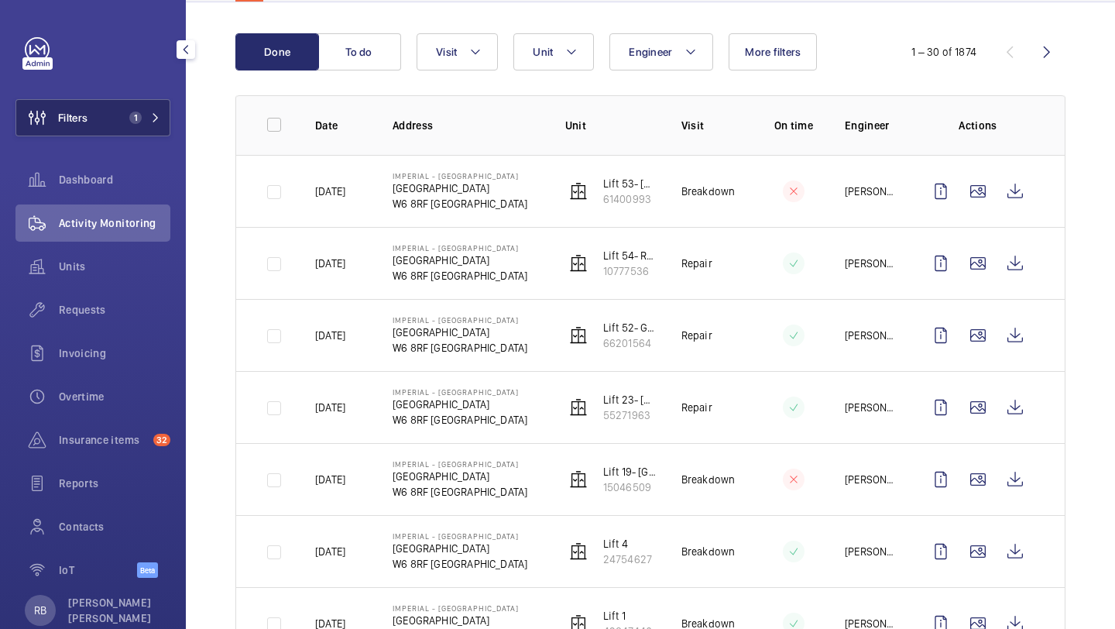
click at [153, 121] on mat-icon at bounding box center [155, 117] width 9 height 9
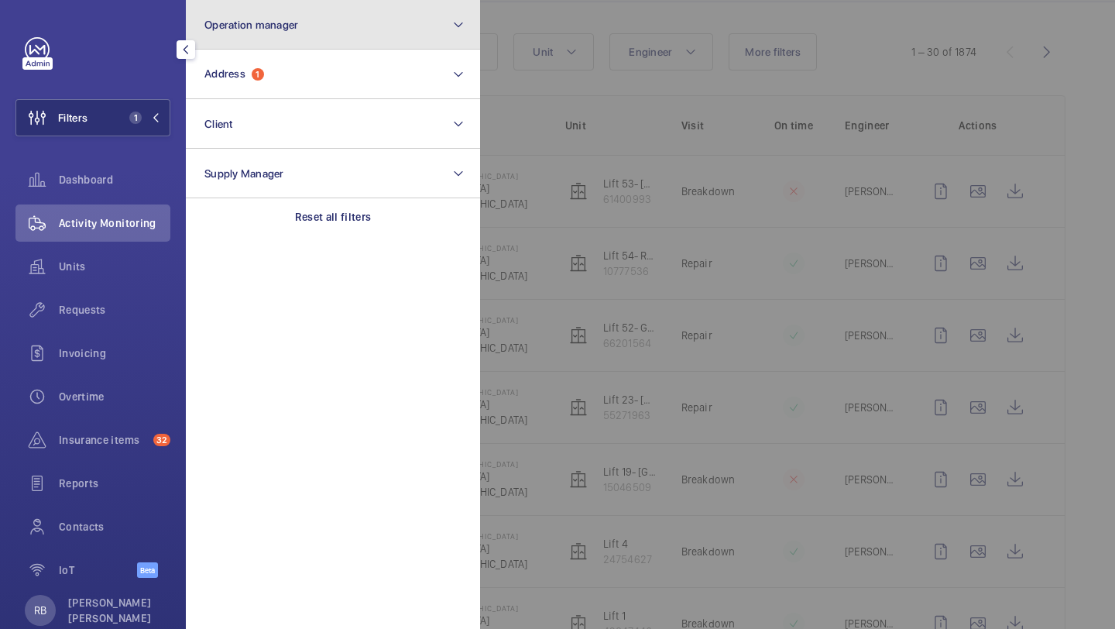
click at [294, 38] on button "Operation manager" at bounding box center [333, 25] width 294 height 50
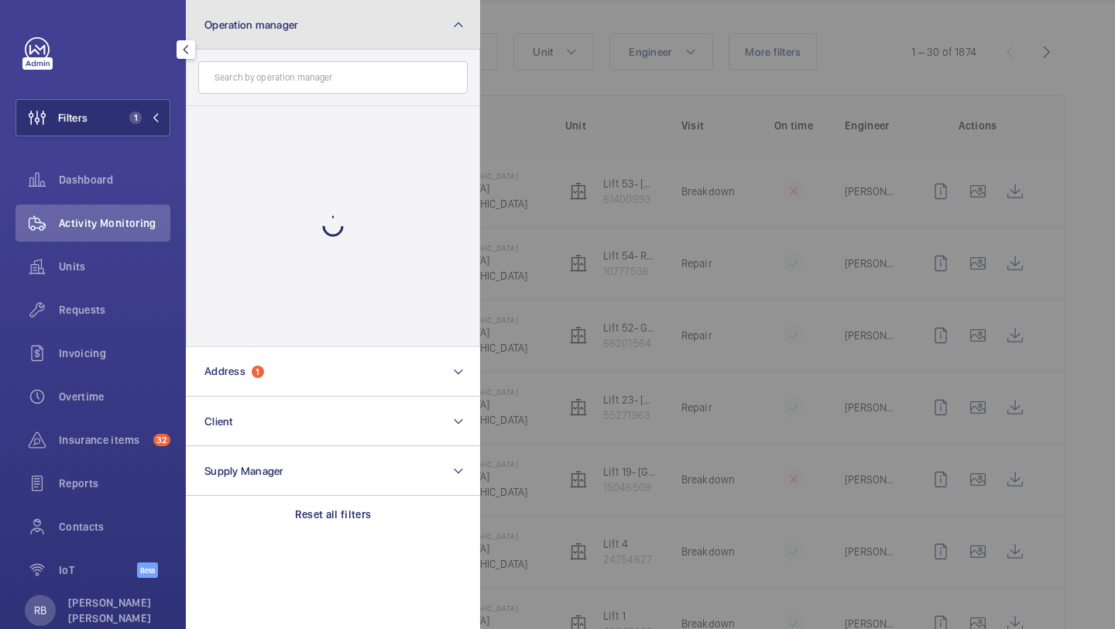
click at [297, 37] on button "Operation manager" at bounding box center [333, 25] width 294 height 50
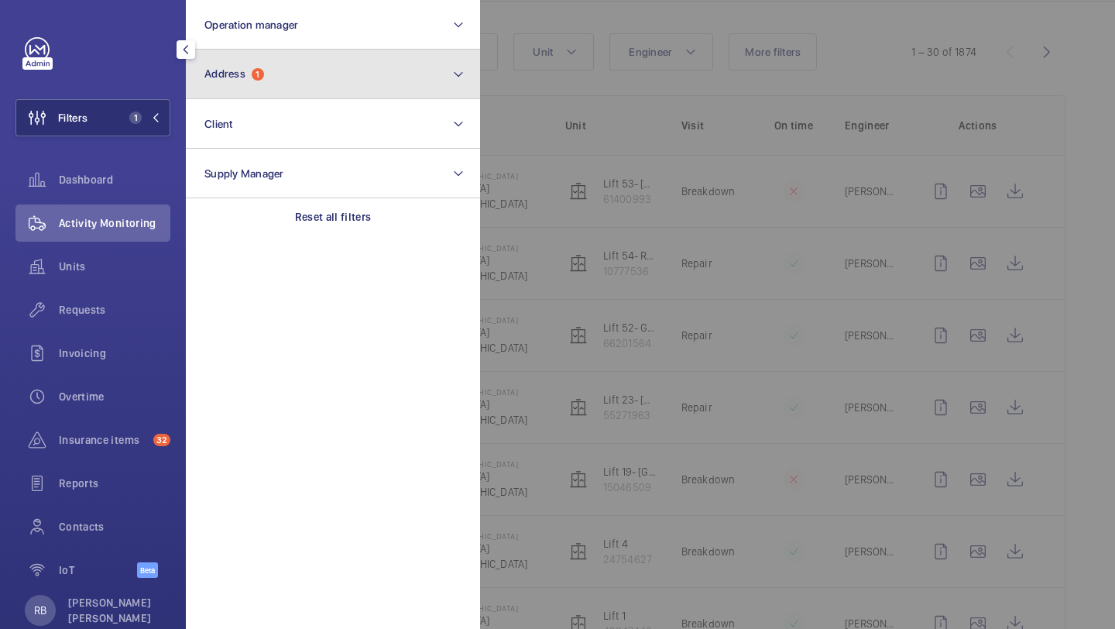
click at [288, 79] on button "Address 1" at bounding box center [333, 75] width 294 height 50
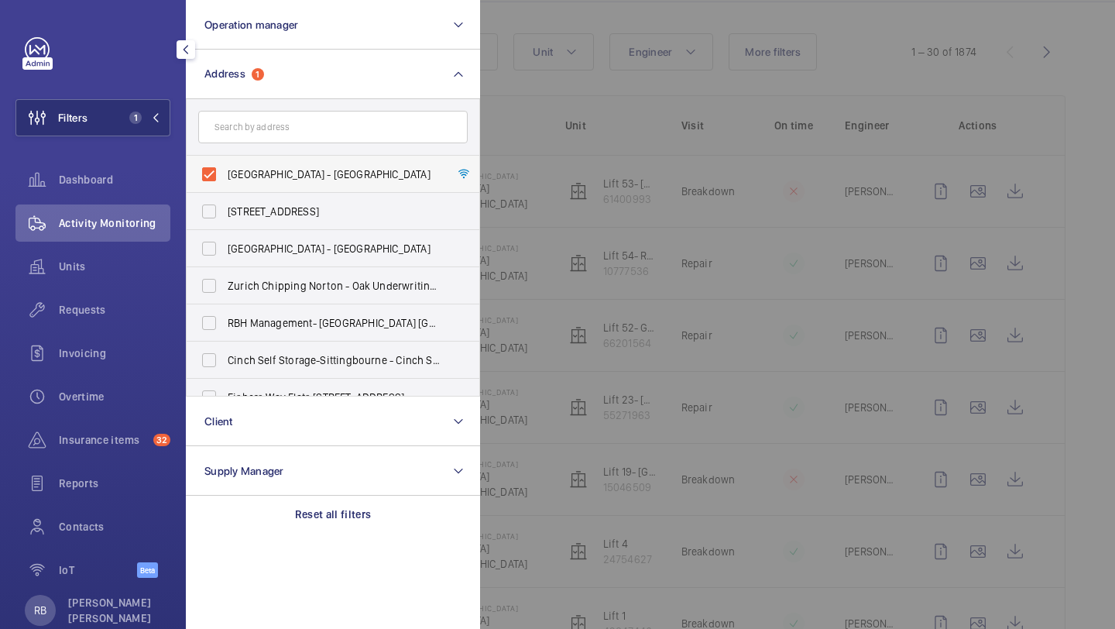
click at [260, 179] on span "Imperial - Charing Cross Hospital - Charing Cross Hospital, LONDON W6 8RF" at bounding box center [334, 173] width 213 height 15
click at [225, 179] on input "Imperial - Charing Cross Hospital - Charing Cross Hospital, LONDON W6 8RF" at bounding box center [209, 174] width 31 height 31
checkbox input "false"
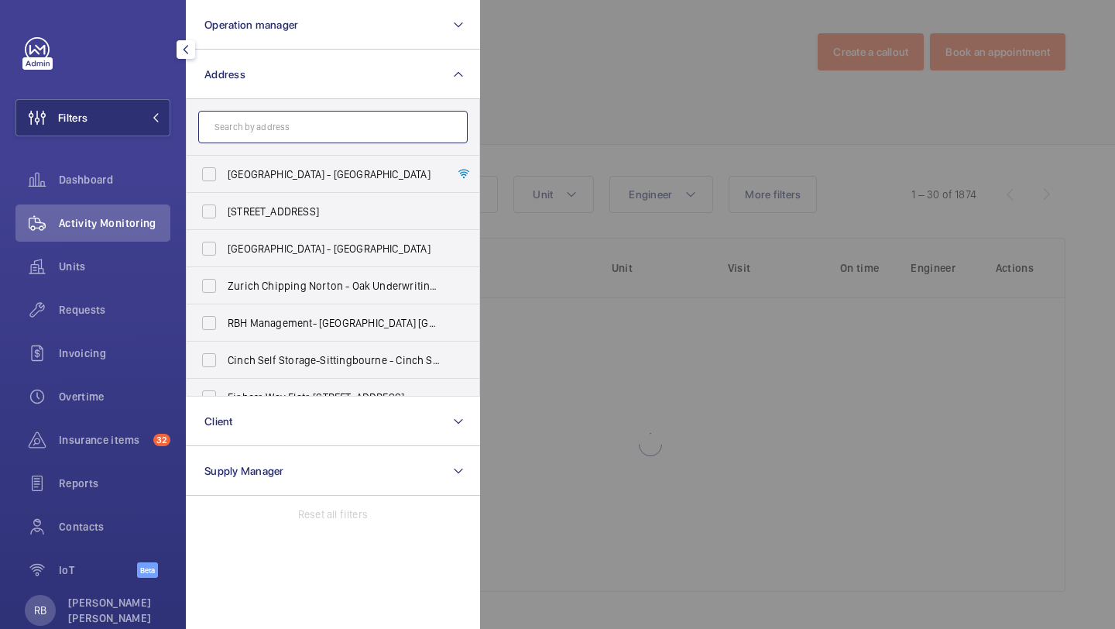
click at [283, 140] on input "text" at bounding box center [332, 127] width 269 height 33
click at [289, 129] on input "text" at bounding box center [332, 127] width 269 height 33
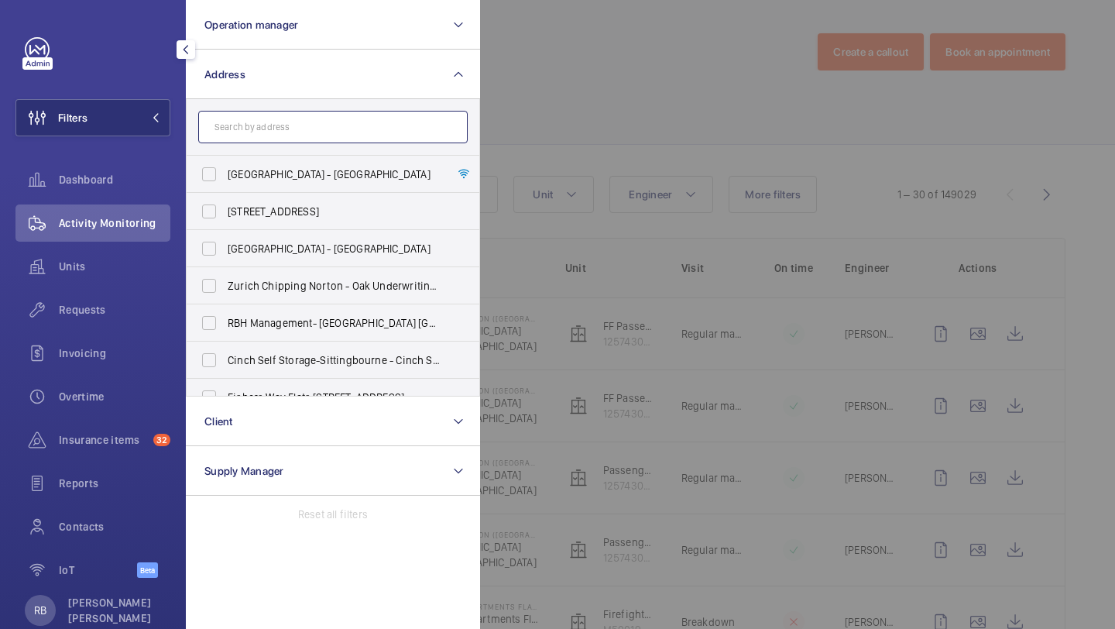
scroll to position [146, 0]
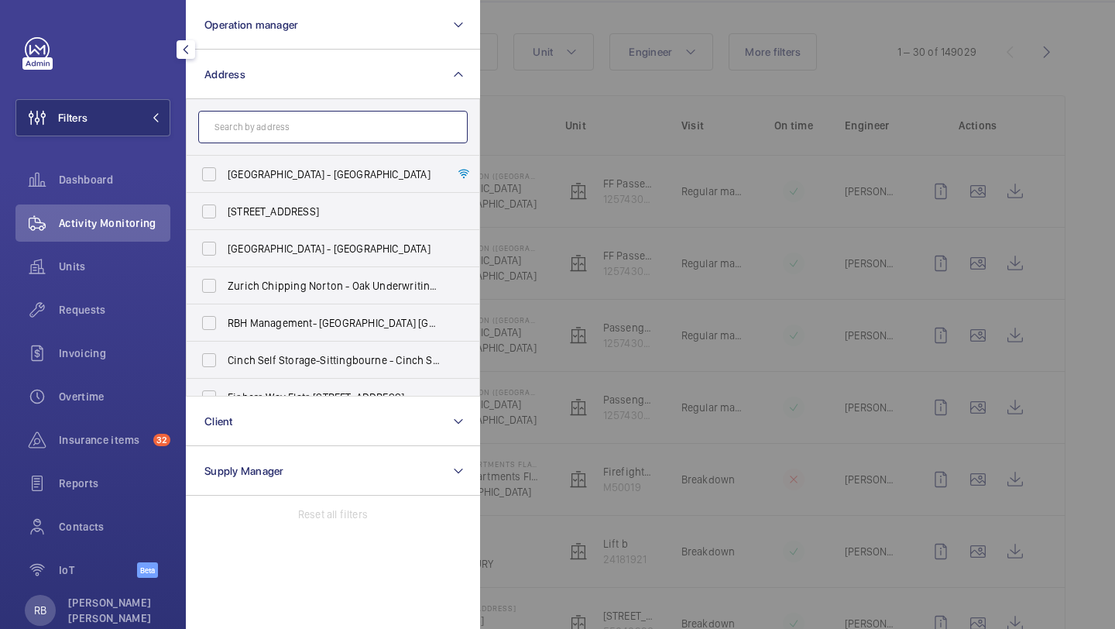
click at [289, 129] on input "text" at bounding box center [332, 127] width 269 height 33
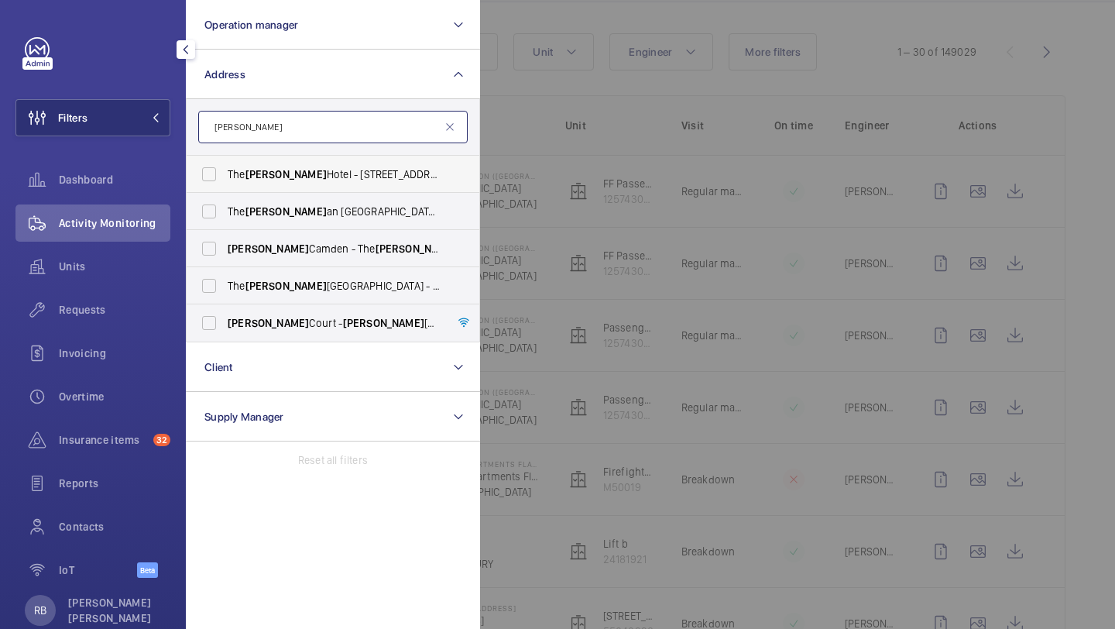
type input "wesley"
click at [289, 173] on span "The Wesley Hotel - 81-103 Euston Street, LONDON NW1 2EZ" at bounding box center [334, 173] width 213 height 15
click at [225, 173] on input "The Wesley Hotel - 81-103 Euston Street, LONDON NW1 2EZ" at bounding box center [209, 174] width 31 height 31
checkbox input "true"
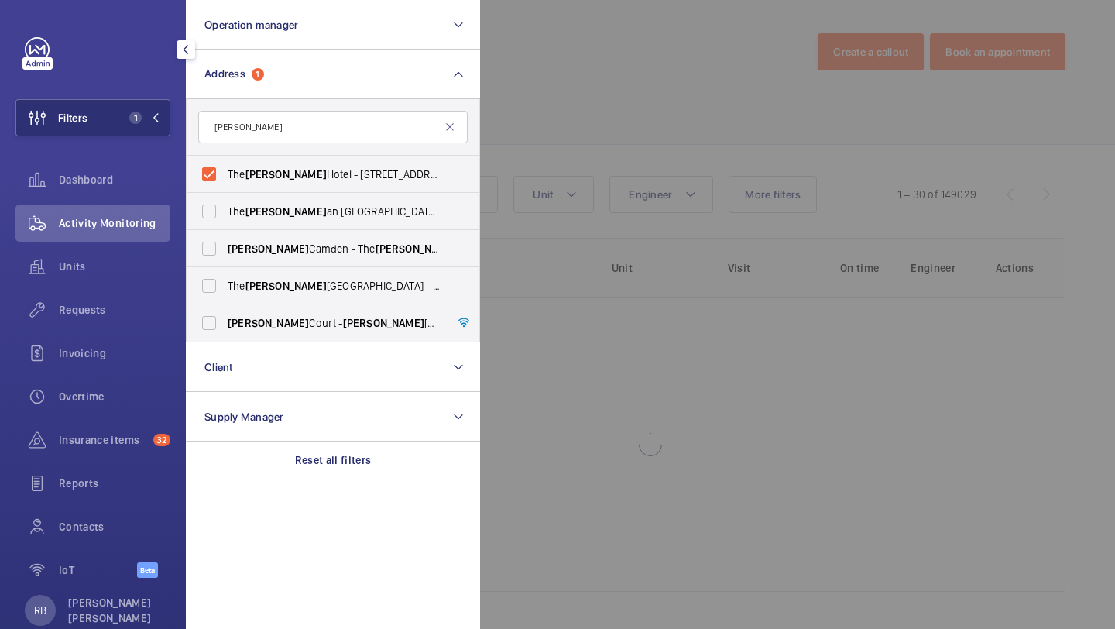
click at [561, 153] on div at bounding box center [1037, 314] width 1115 height 629
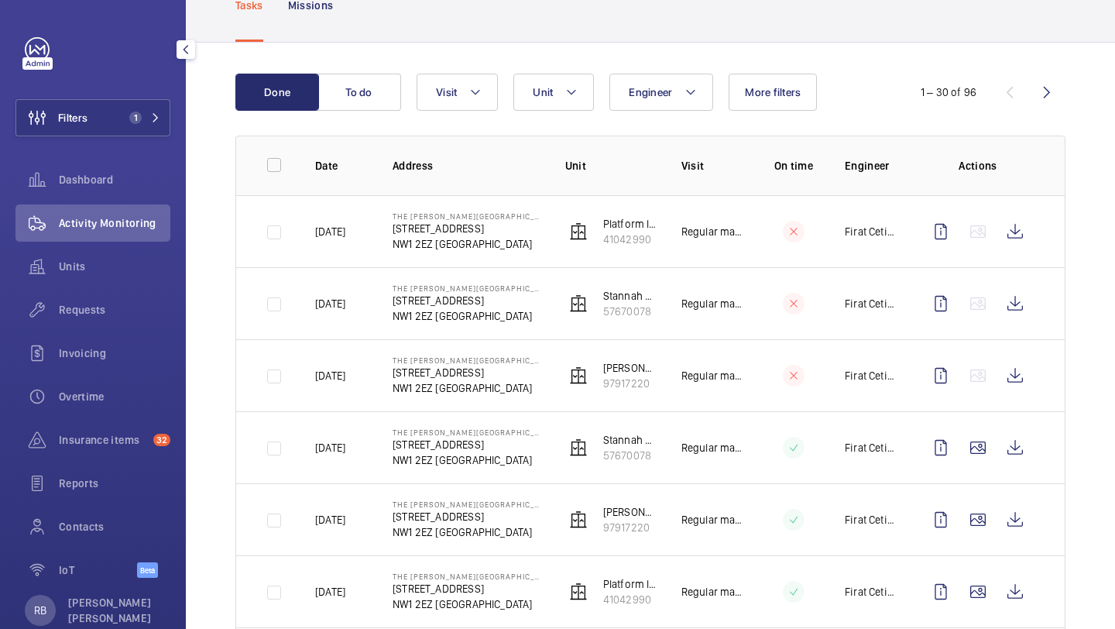
scroll to position [0, 0]
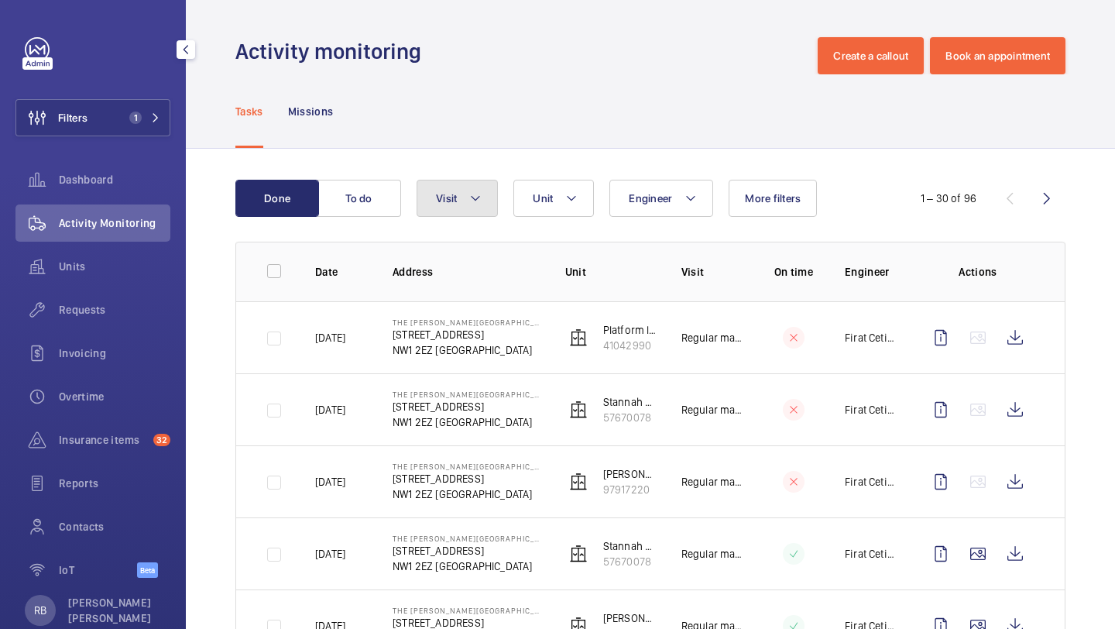
click at [461, 204] on button "Visit" at bounding box center [457, 198] width 81 height 37
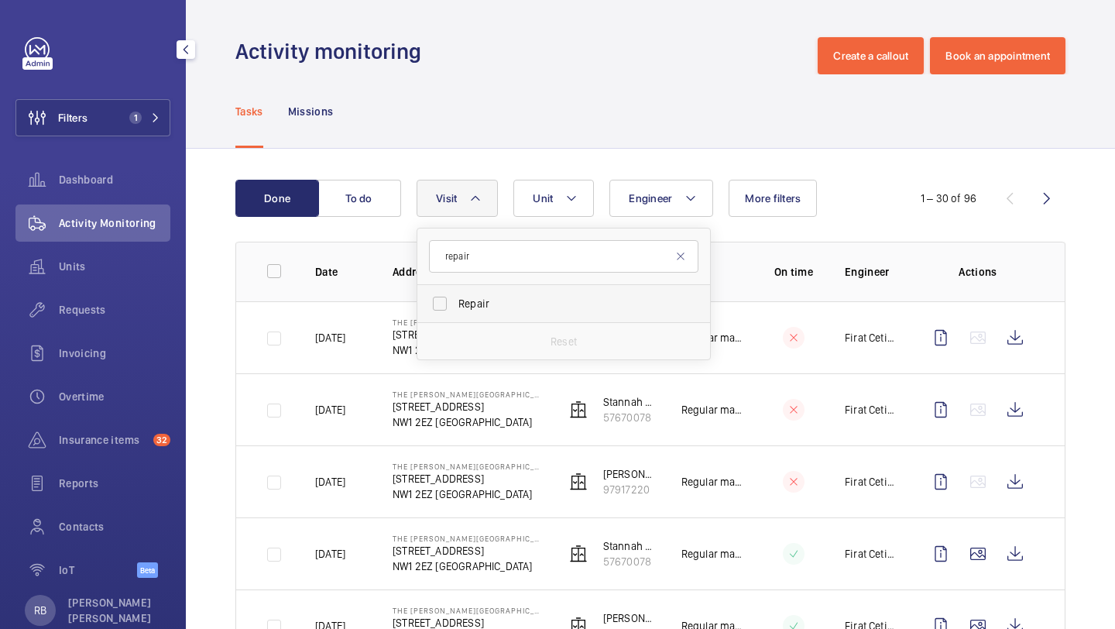
type input "repair"
click at [468, 290] on label "Repair" at bounding box center [551, 303] width 269 height 37
click at [455, 290] on input "Repair" at bounding box center [439, 303] width 31 height 31
checkbox input "true"
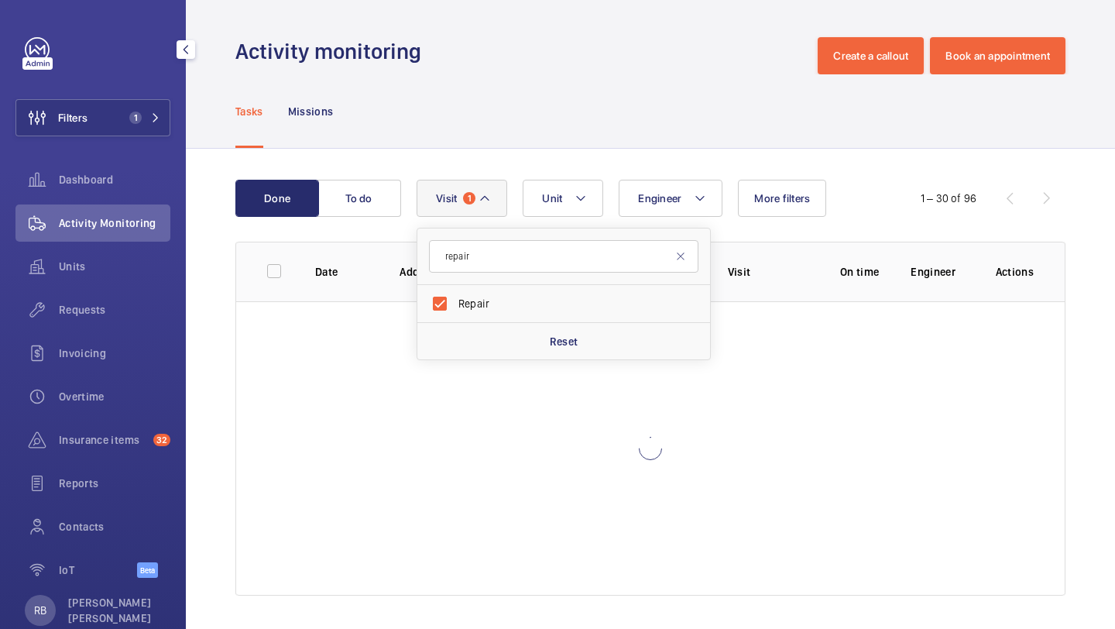
click at [1086, 255] on div "Done To do Engineer Unit Visit 1 repair Repair Reset More filters 1 – 30 of 96 …" at bounding box center [650, 391] width 929 height 484
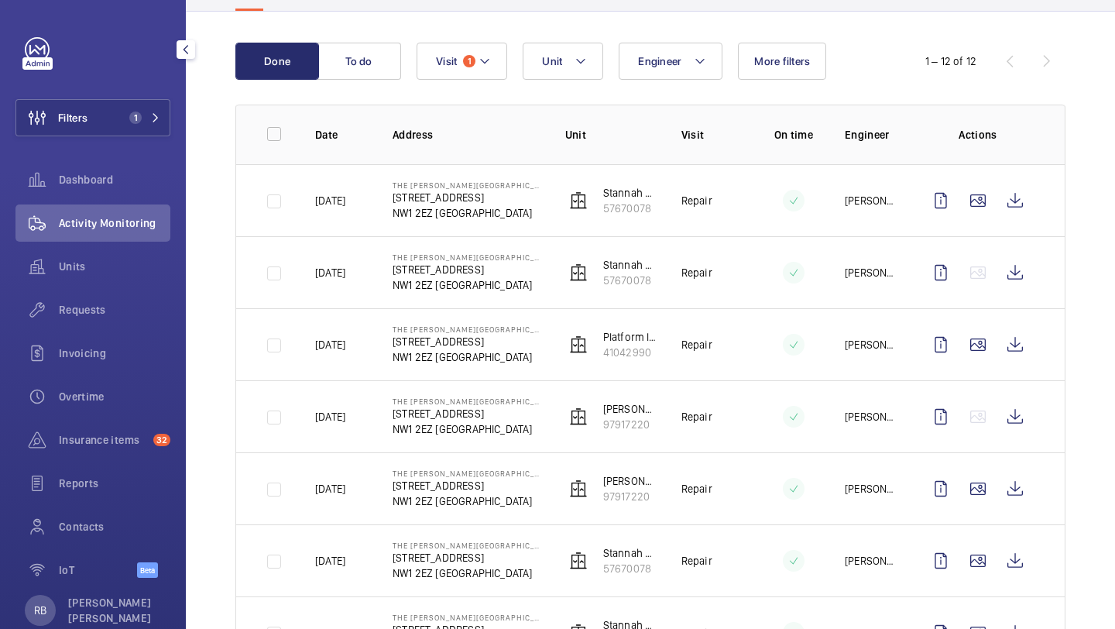
scroll to position [138, 0]
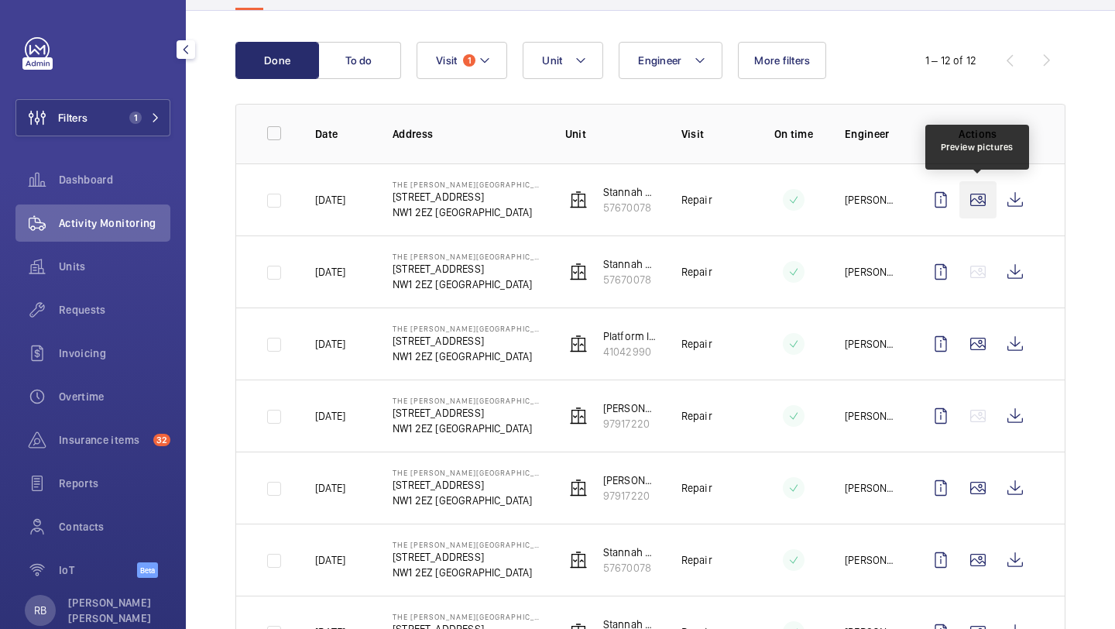
click at [978, 201] on wm-front-icon-button at bounding box center [977, 199] width 37 height 37
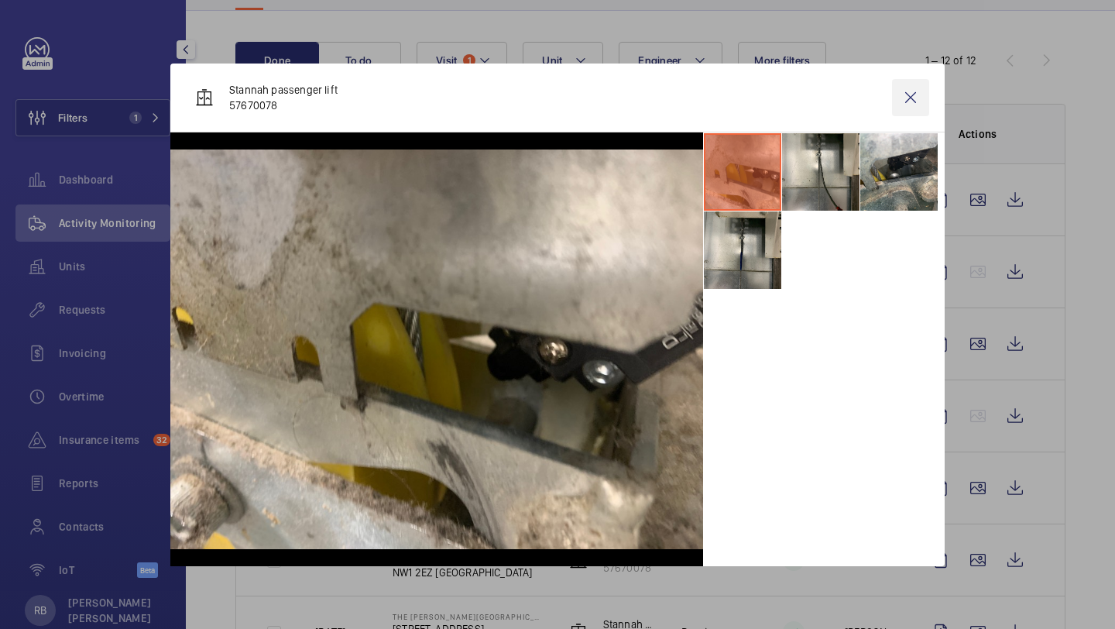
click at [921, 93] on wm-front-icon-button at bounding box center [910, 97] width 37 height 37
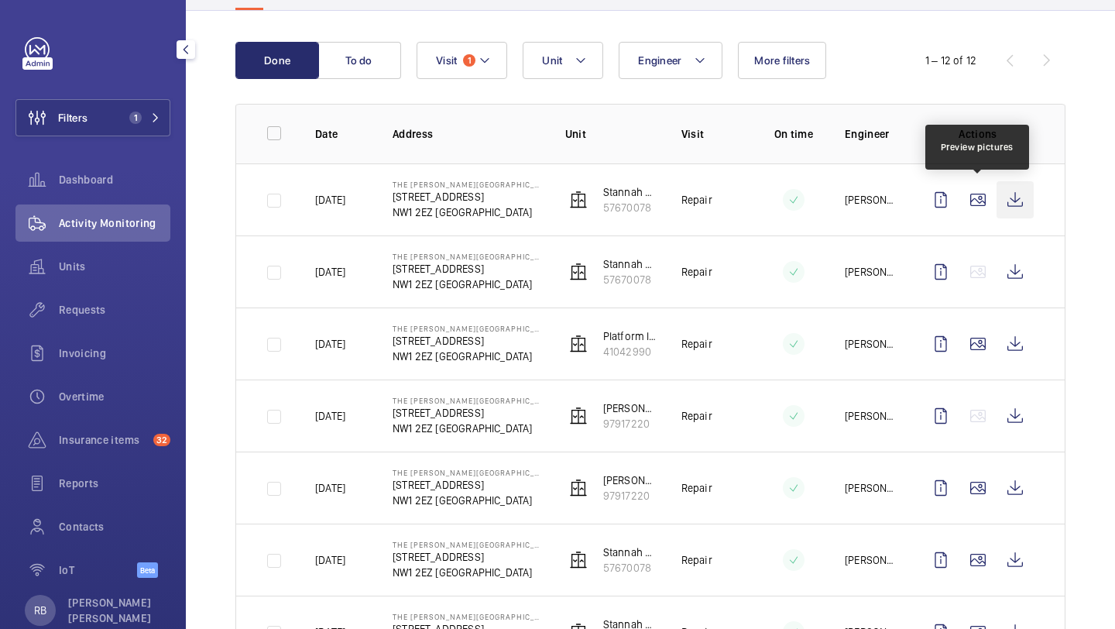
click at [1024, 217] on wm-front-icon-button at bounding box center [1014, 199] width 37 height 37
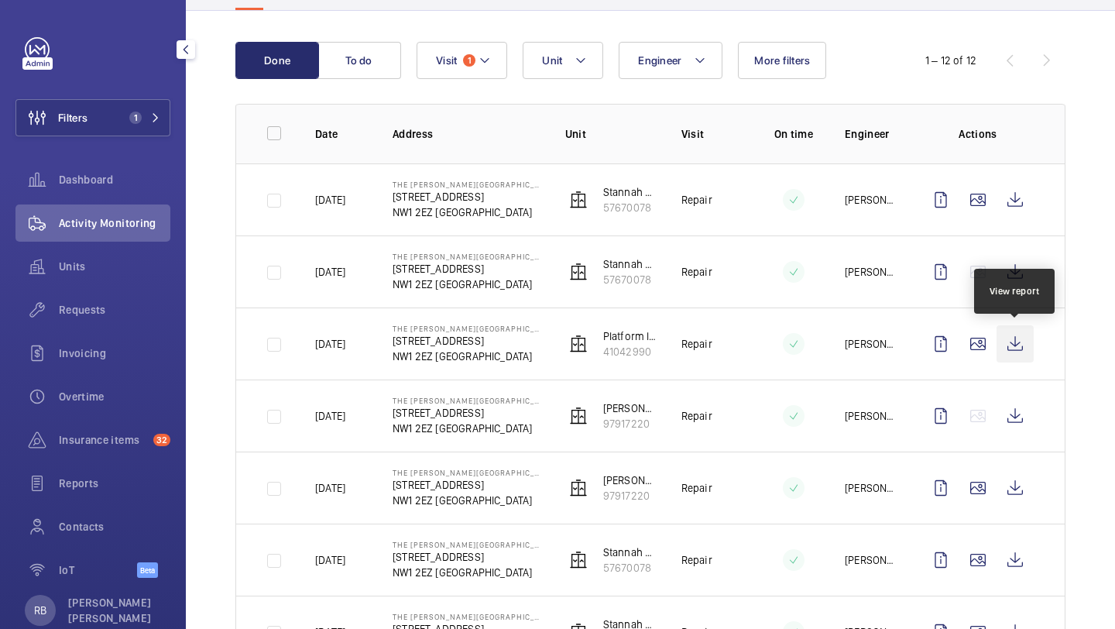
click at [1021, 341] on wm-front-icon-button at bounding box center [1014, 343] width 37 height 37
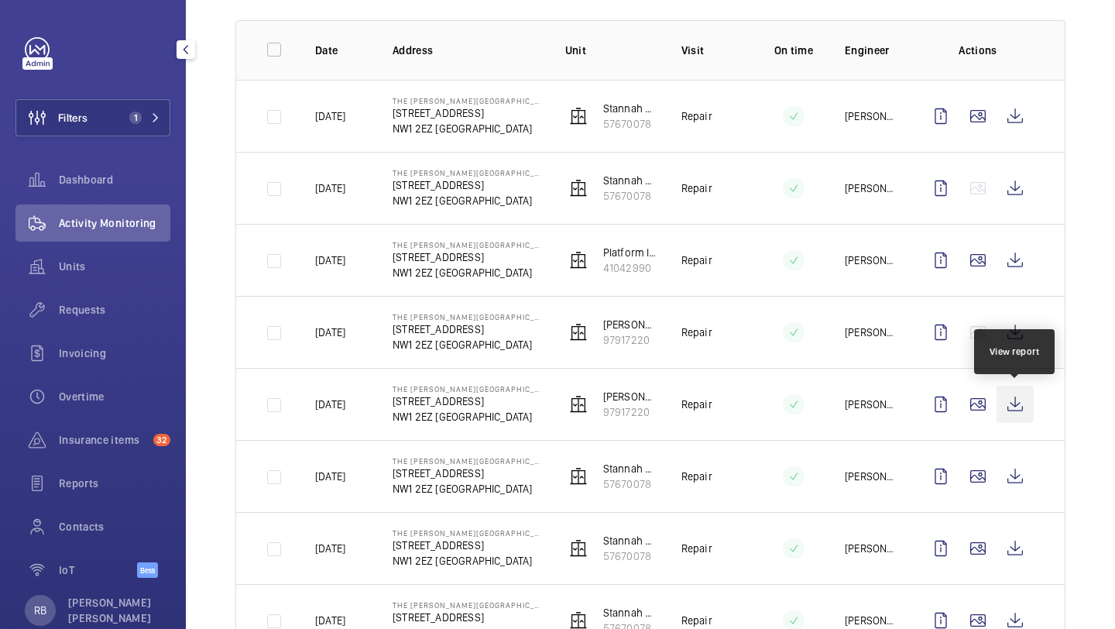
click at [1021, 408] on wm-front-icon-button at bounding box center [1014, 404] width 37 height 37
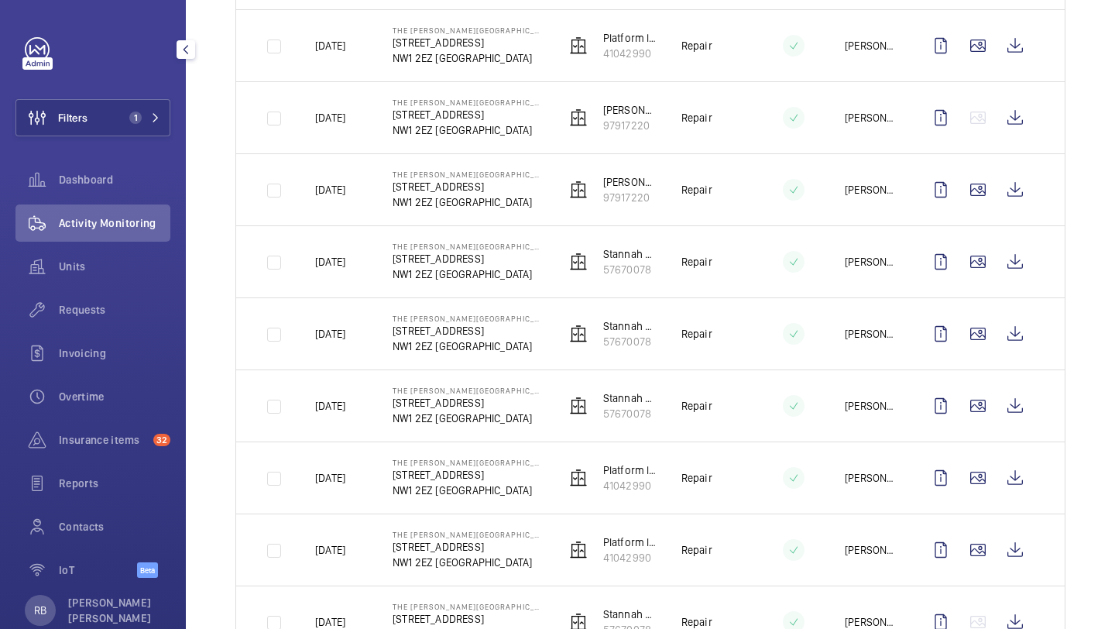
scroll to position [436, 0]
click at [982, 340] on wm-front-icon-button at bounding box center [977, 333] width 37 height 37
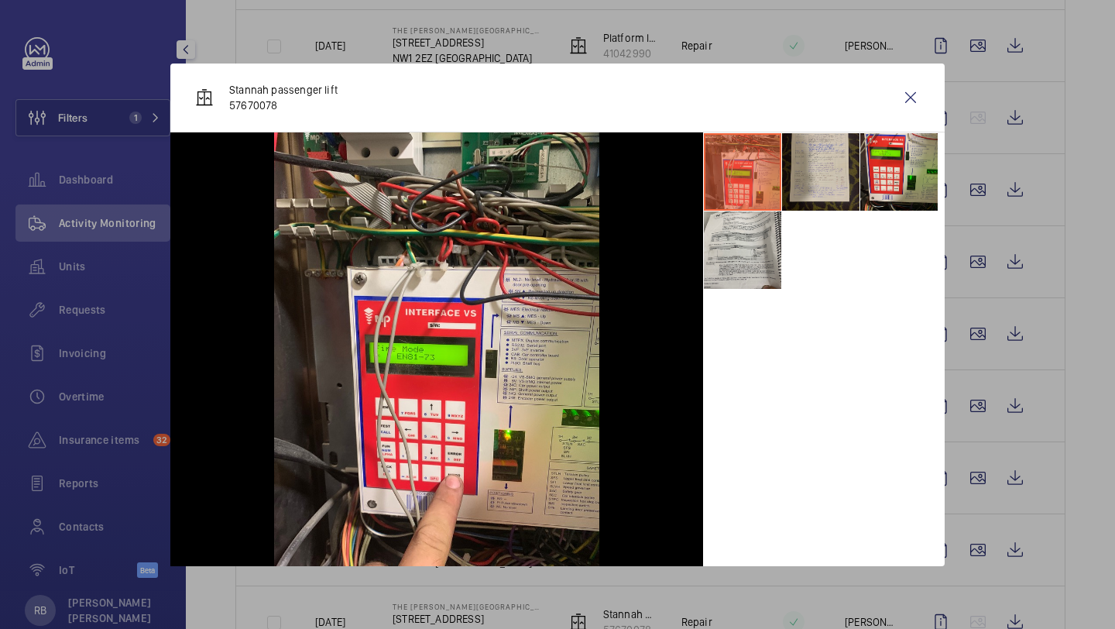
click at [834, 163] on li at bounding box center [820, 171] width 77 height 77
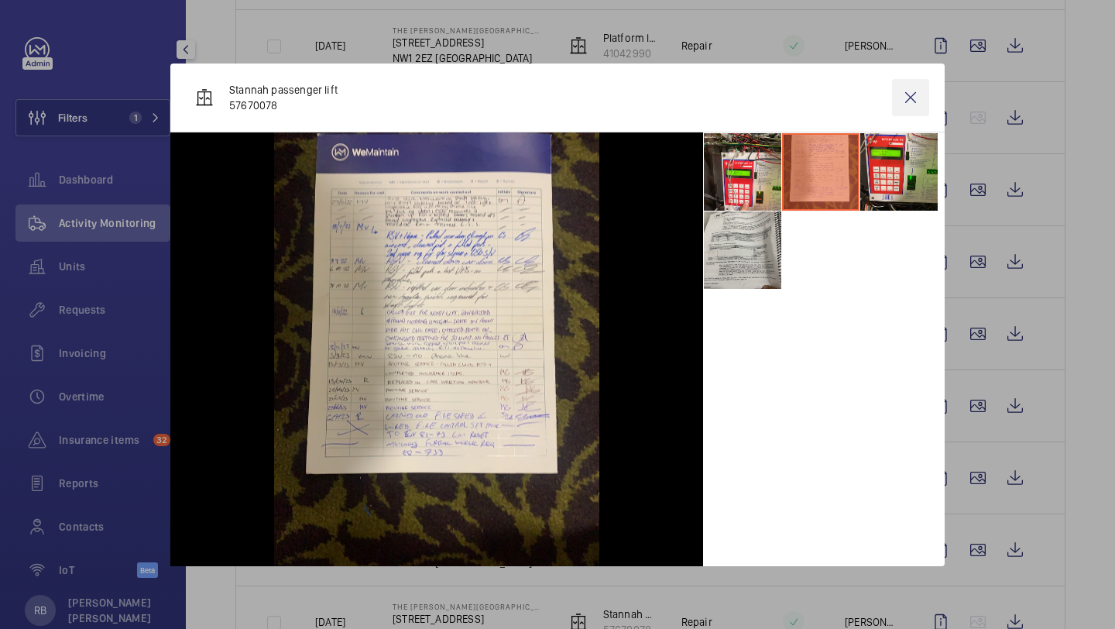
click at [897, 91] on wm-front-icon-button at bounding box center [910, 97] width 37 height 37
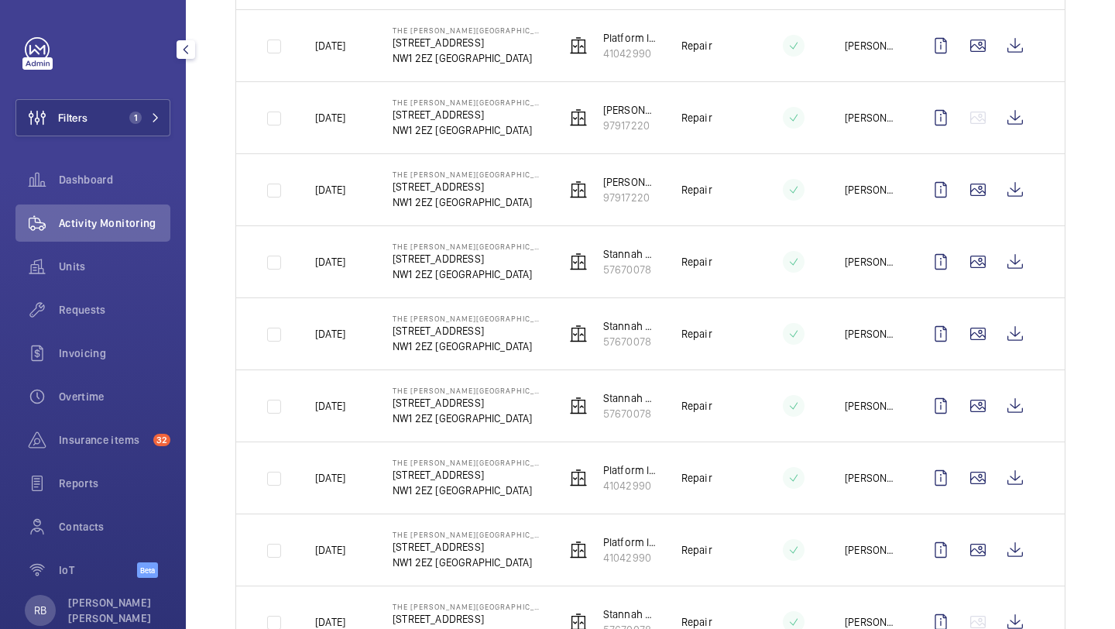
scroll to position [507, 0]
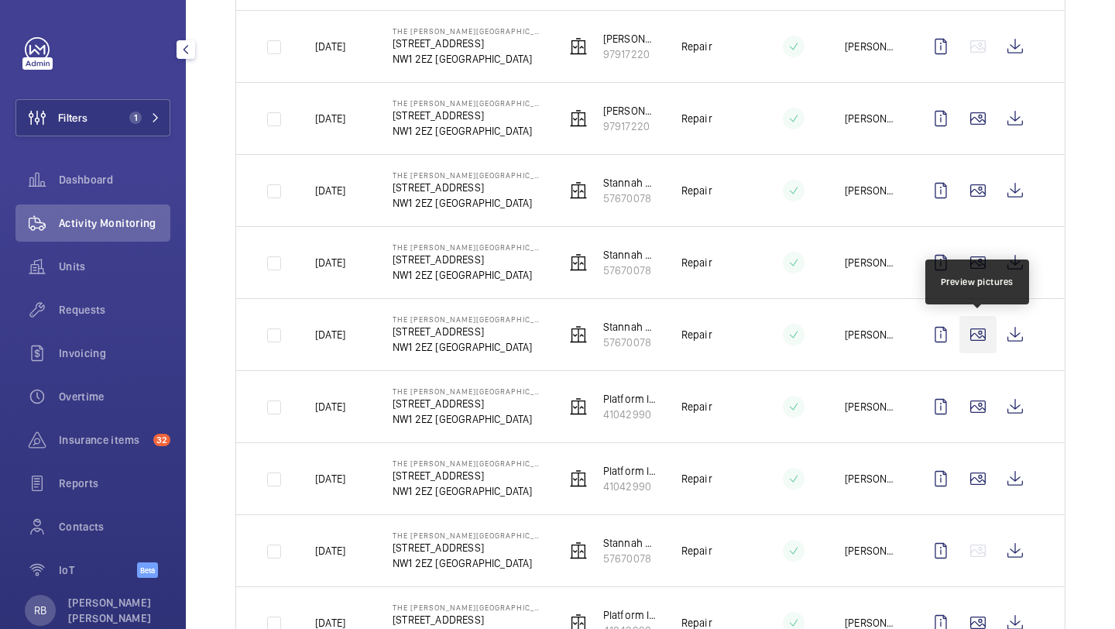
click at [977, 344] on wm-front-icon-button at bounding box center [977, 334] width 37 height 37
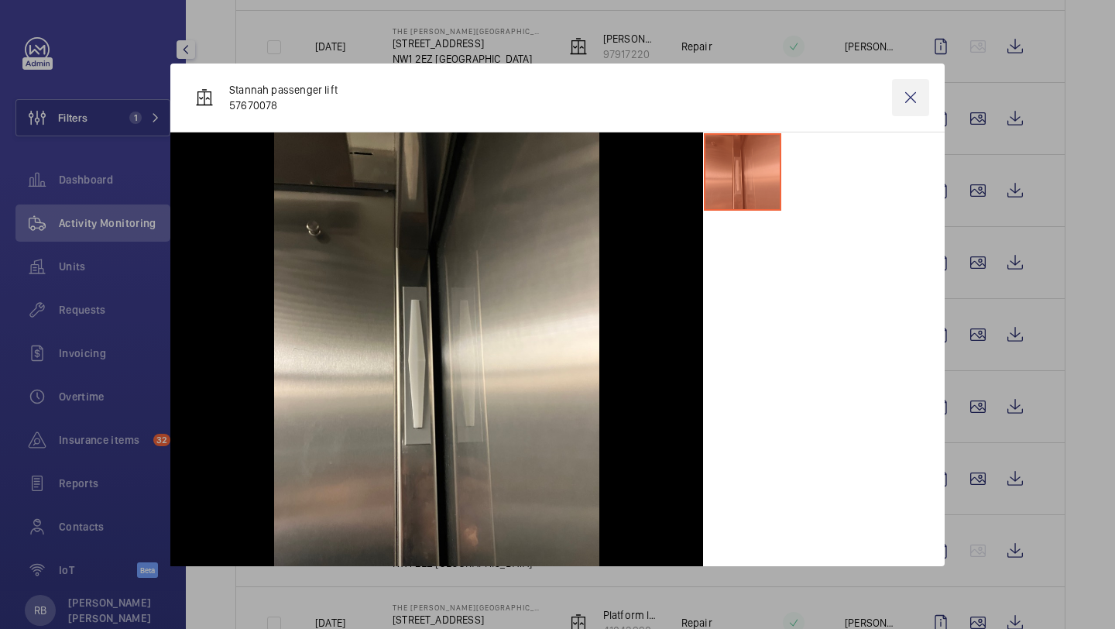
click at [924, 98] on wm-front-icon-button at bounding box center [910, 97] width 37 height 37
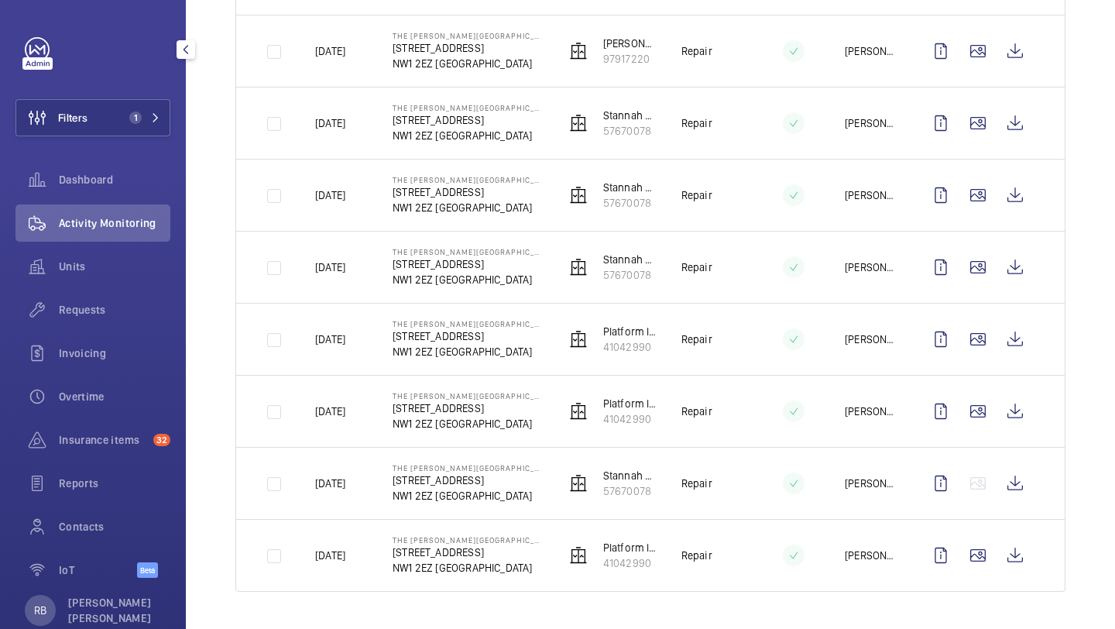
scroll to position [55, 0]
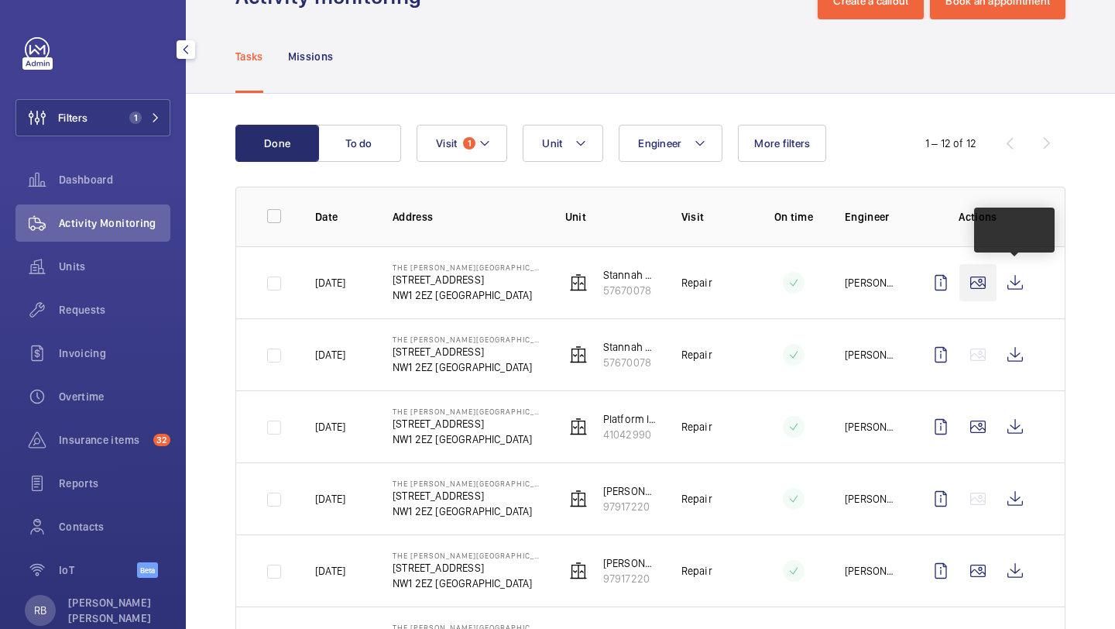
click at [984, 284] on wm-front-icon-button at bounding box center [977, 282] width 37 height 37
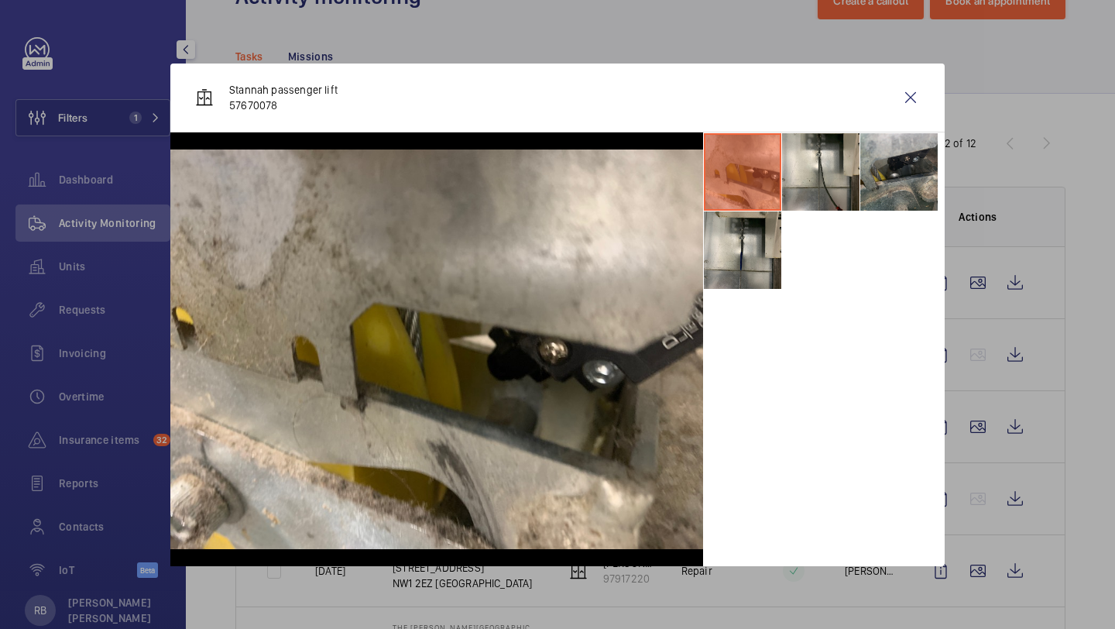
click at [862, 166] on li at bounding box center [898, 171] width 77 height 77
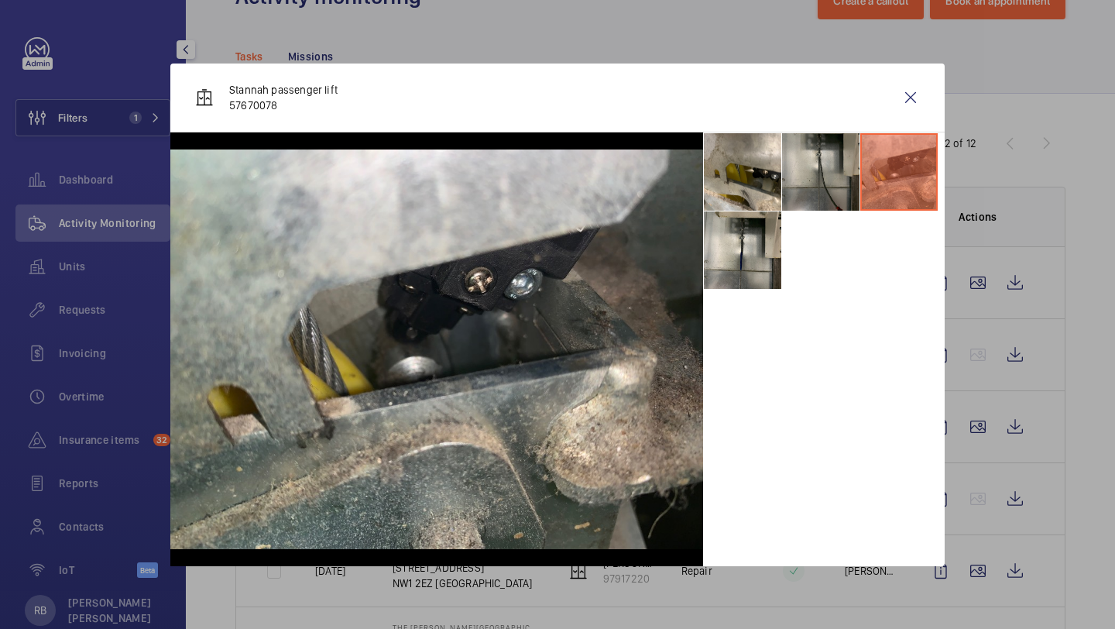
click at [833, 170] on li at bounding box center [820, 171] width 77 height 77
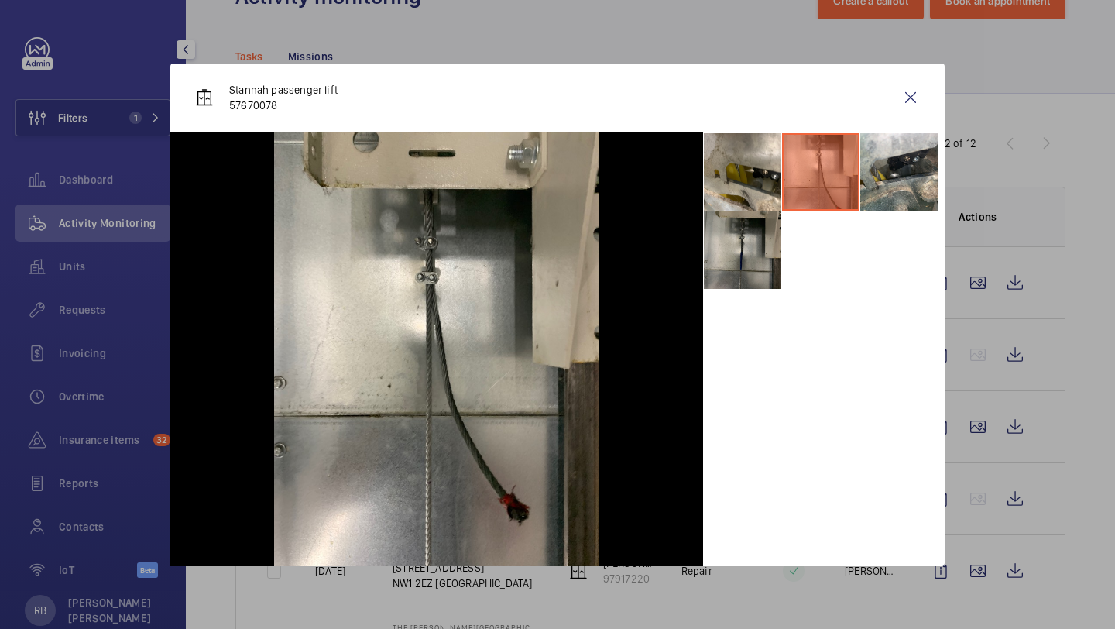
click at [776, 245] on li at bounding box center [742, 249] width 77 height 77
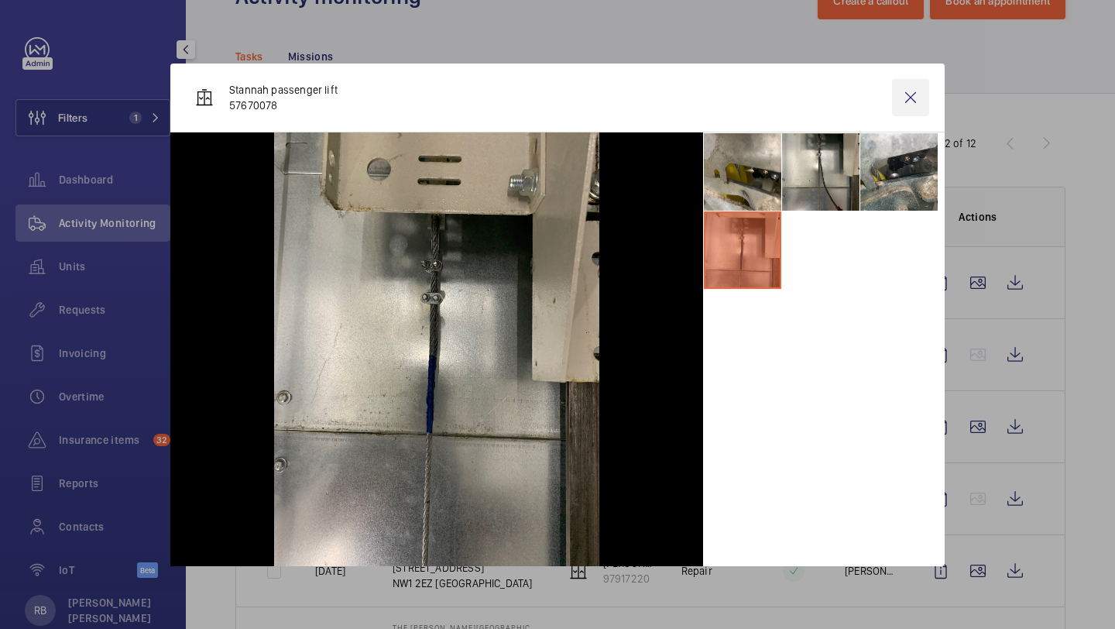
click at [910, 93] on wm-front-icon-button at bounding box center [910, 97] width 37 height 37
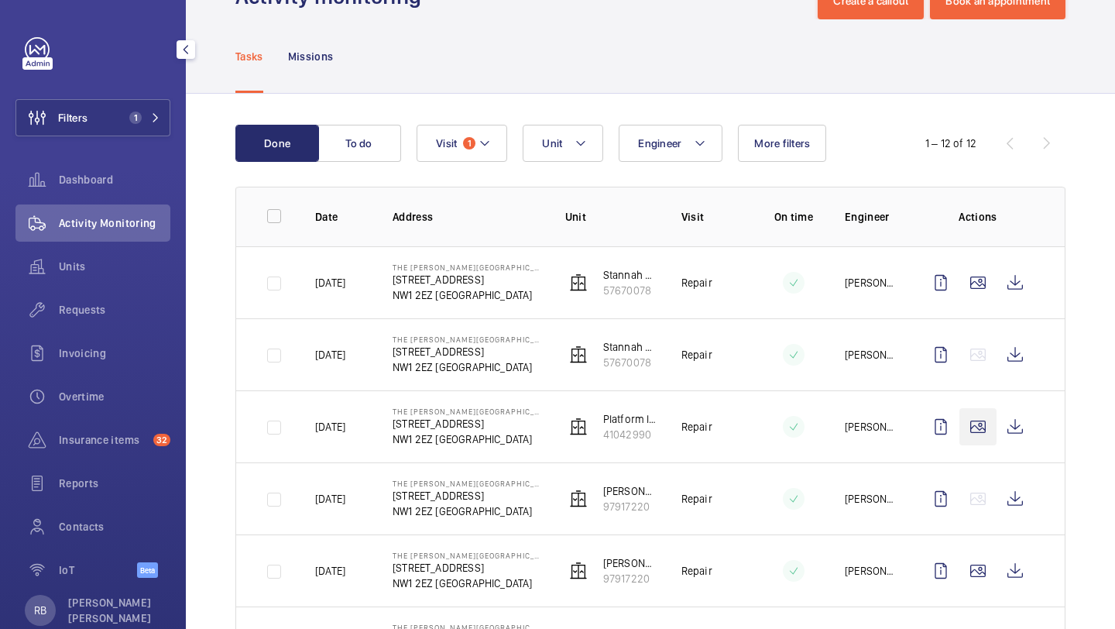
scroll to position [138, 0]
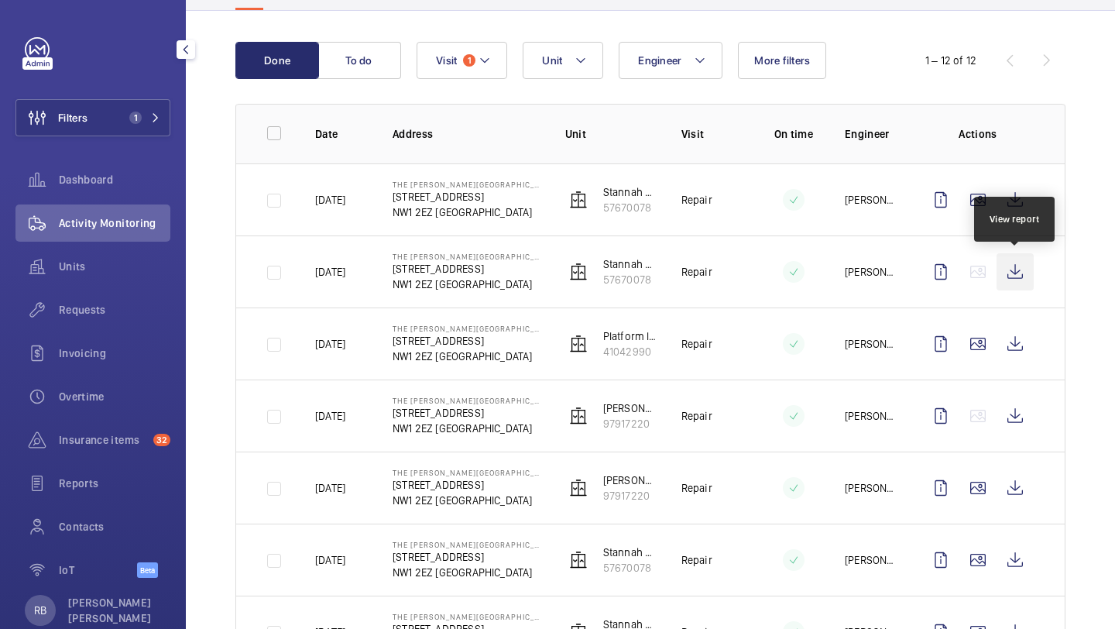
click at [1006, 268] on wm-front-icon-button at bounding box center [1014, 271] width 37 height 37
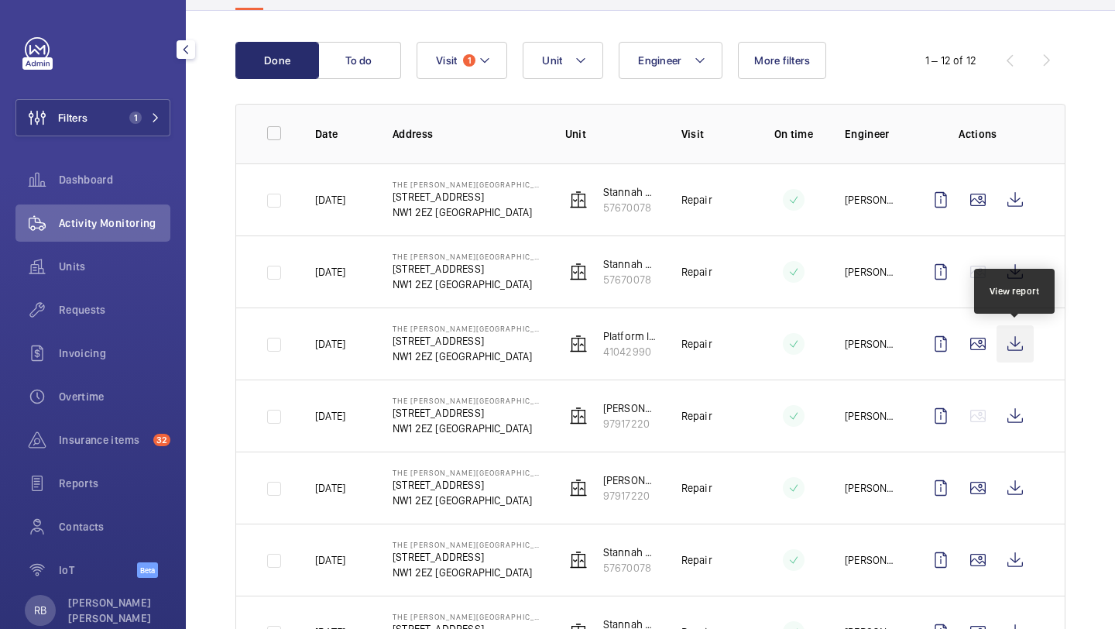
click at [1026, 347] on wm-front-icon-button at bounding box center [1014, 343] width 37 height 37
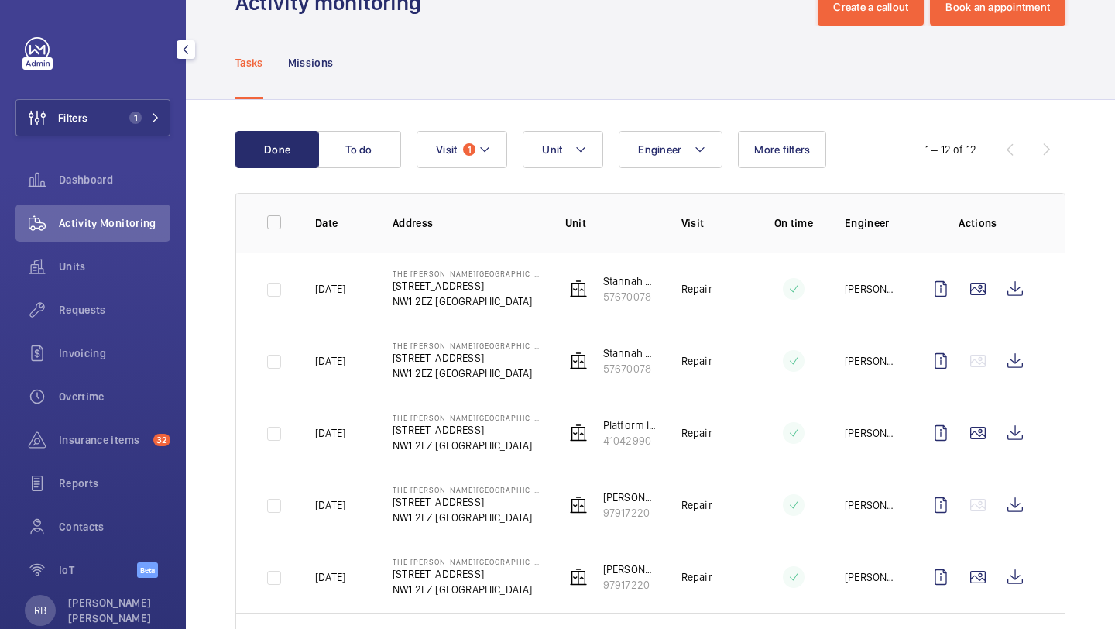
scroll to position [0, 0]
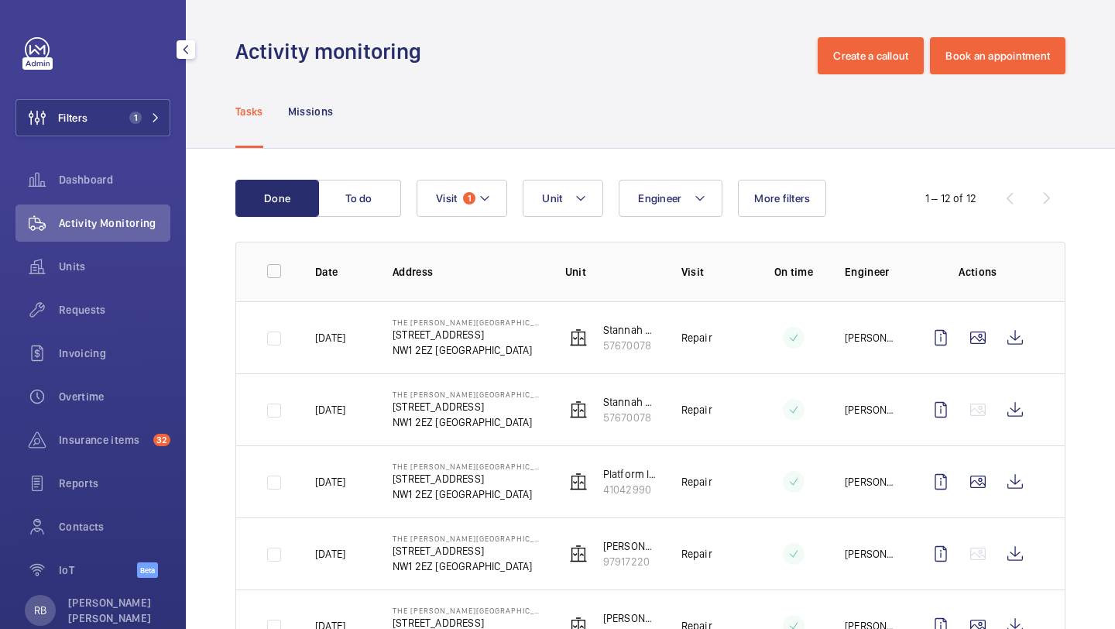
click at [94, 142] on div "Filters 1 Dashboard Activity Monitoring Units Requests Invoicing Overtime Insur…" at bounding box center [92, 315] width 155 height 557
click at [105, 118] on button "Filters 1" at bounding box center [92, 117] width 155 height 37
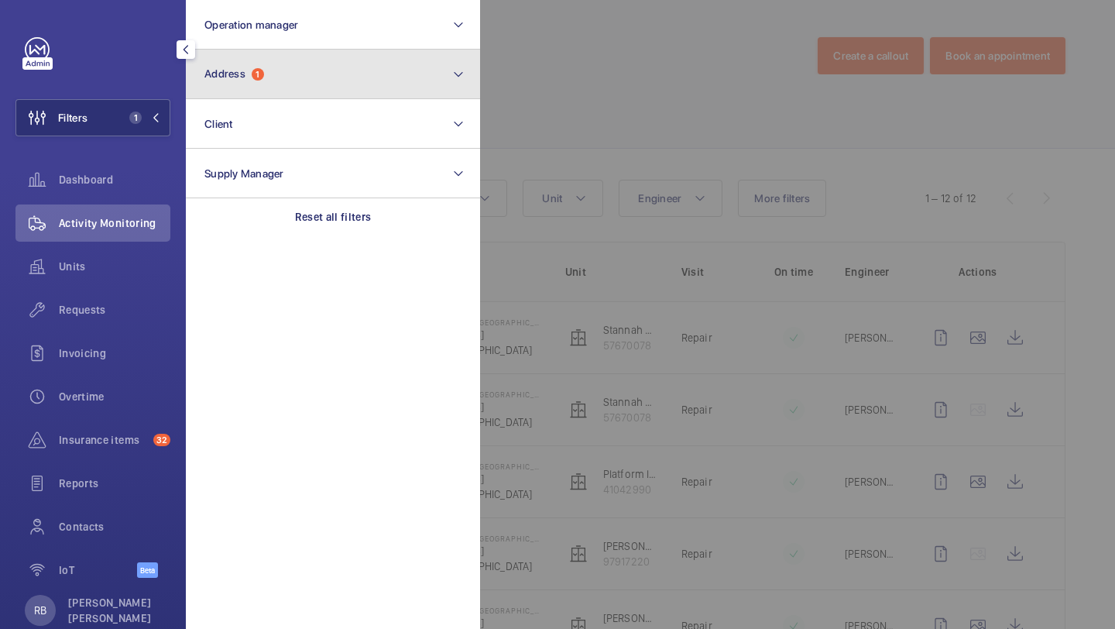
click at [311, 77] on button "Address 1" at bounding box center [333, 75] width 294 height 50
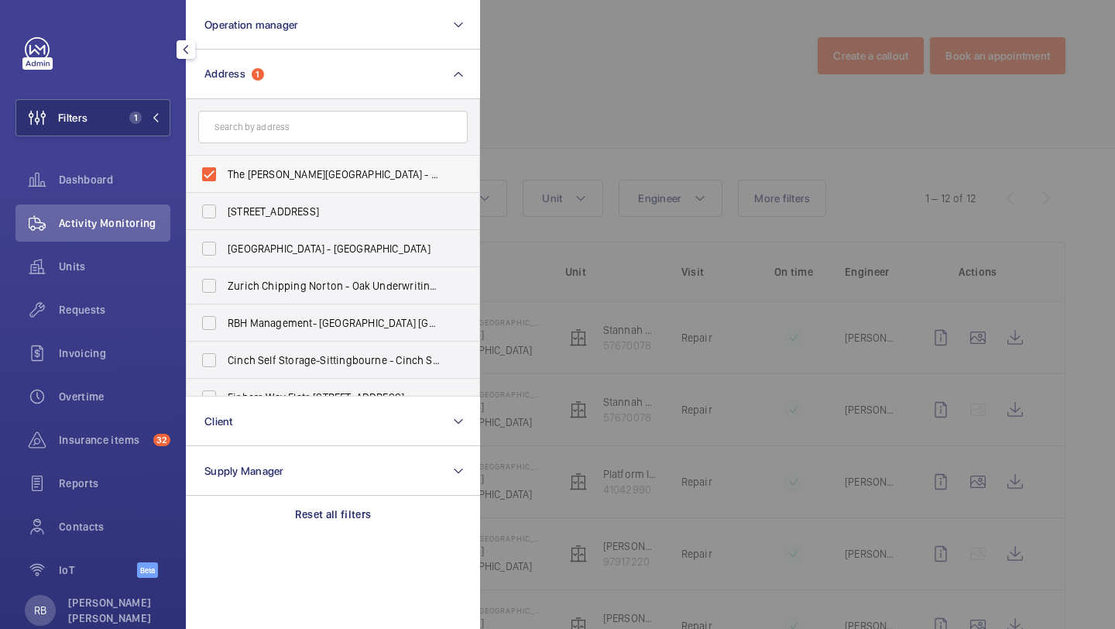
click at [264, 168] on span "The Wesley Hotel - 81-103 Euston Street, LONDON NW1 2EZ" at bounding box center [334, 173] width 213 height 15
click at [225, 168] on input "The Wesley Hotel - 81-103 Euston Street, LONDON NW1 2EZ" at bounding box center [209, 174] width 31 height 31
checkbox input "false"
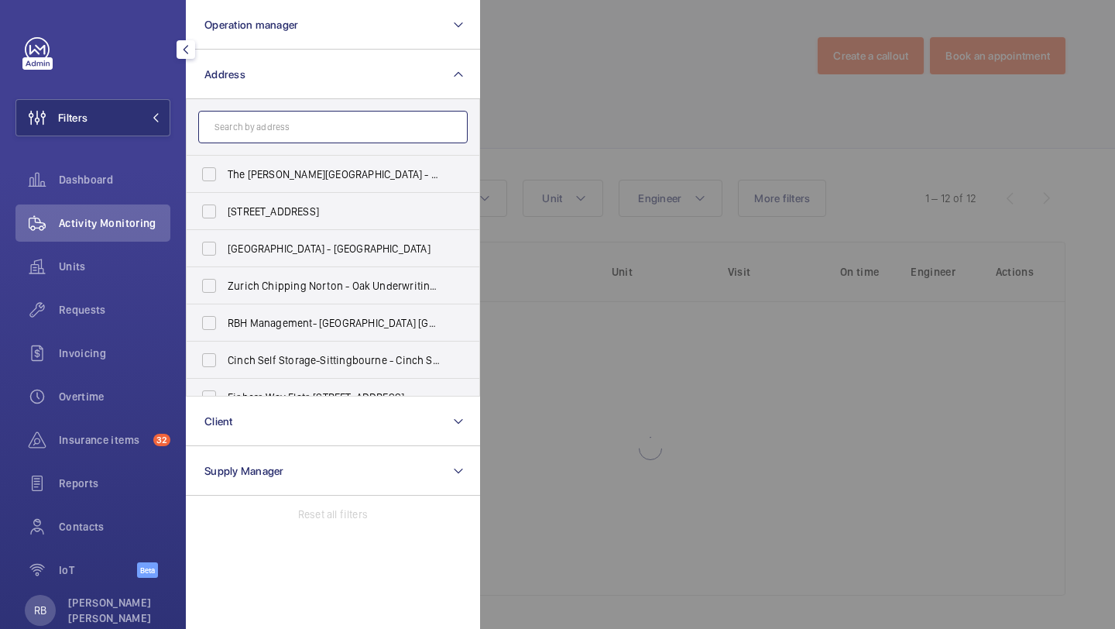
click at [273, 136] on input "text" at bounding box center [332, 127] width 269 height 33
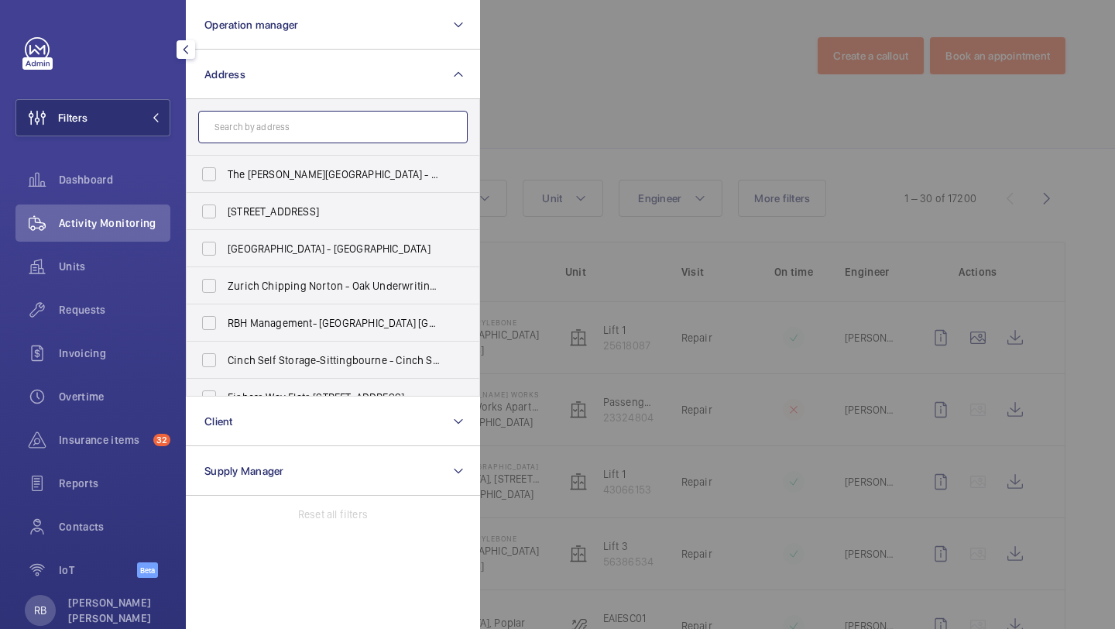
click at [389, 128] on input "text" at bounding box center [332, 127] width 269 height 33
click at [387, 128] on input "text" at bounding box center [332, 127] width 269 height 33
click at [383, 129] on input "text" at bounding box center [332, 127] width 269 height 33
click at [541, 109] on div at bounding box center [1037, 314] width 1115 height 629
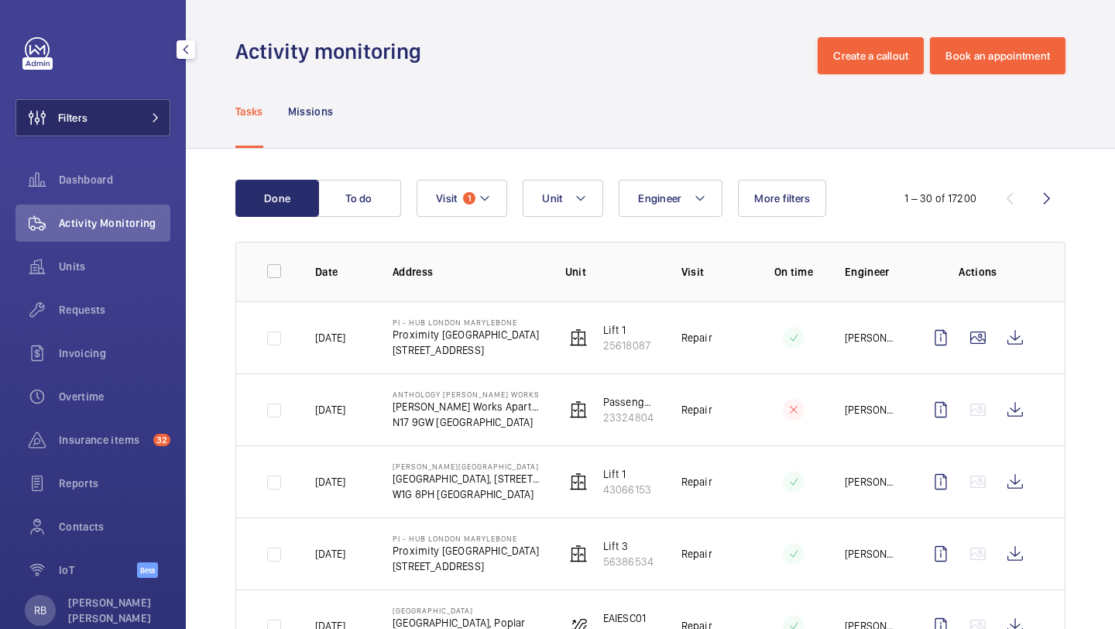
click at [114, 101] on button "Filters" at bounding box center [92, 117] width 155 height 37
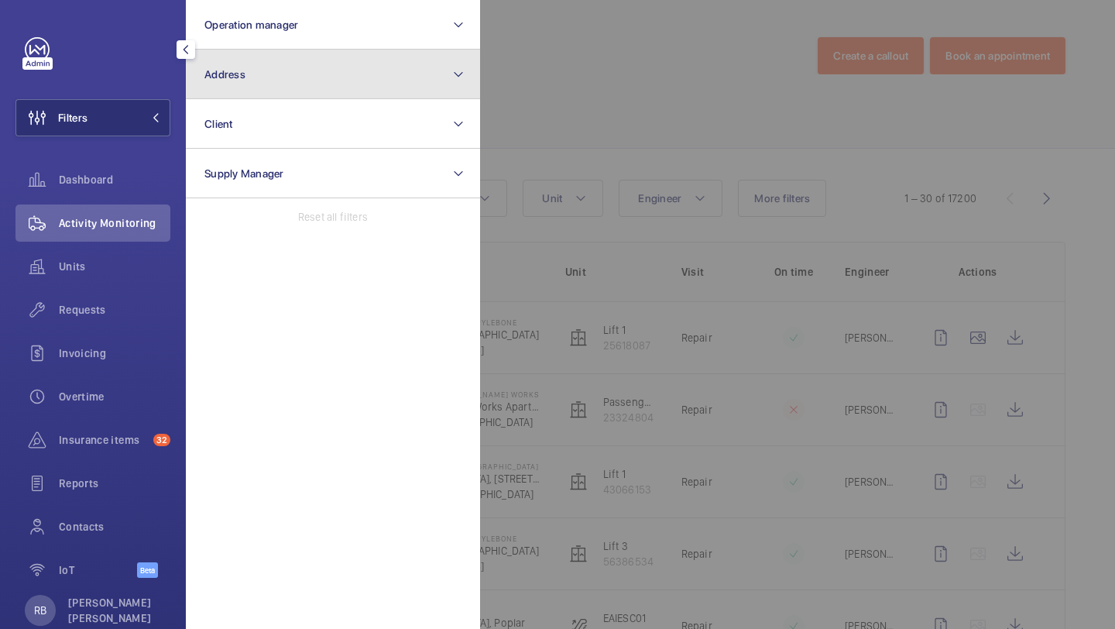
click at [221, 77] on span "Address" at bounding box center [224, 74] width 41 height 12
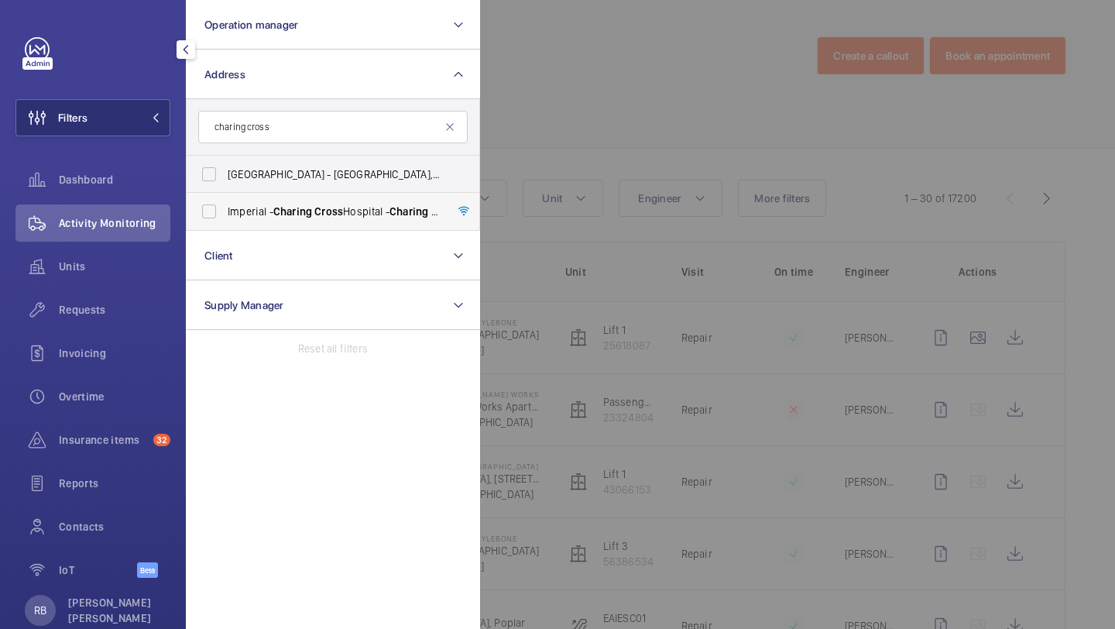
type input "charing cross"
click at [245, 205] on span "[GEOGRAPHIC_DATA] - [GEOGRAPHIC_DATA]" at bounding box center [334, 211] width 213 height 15
click at [225, 205] on input "[GEOGRAPHIC_DATA] - [GEOGRAPHIC_DATA]" at bounding box center [209, 211] width 31 height 31
checkbox input "true"
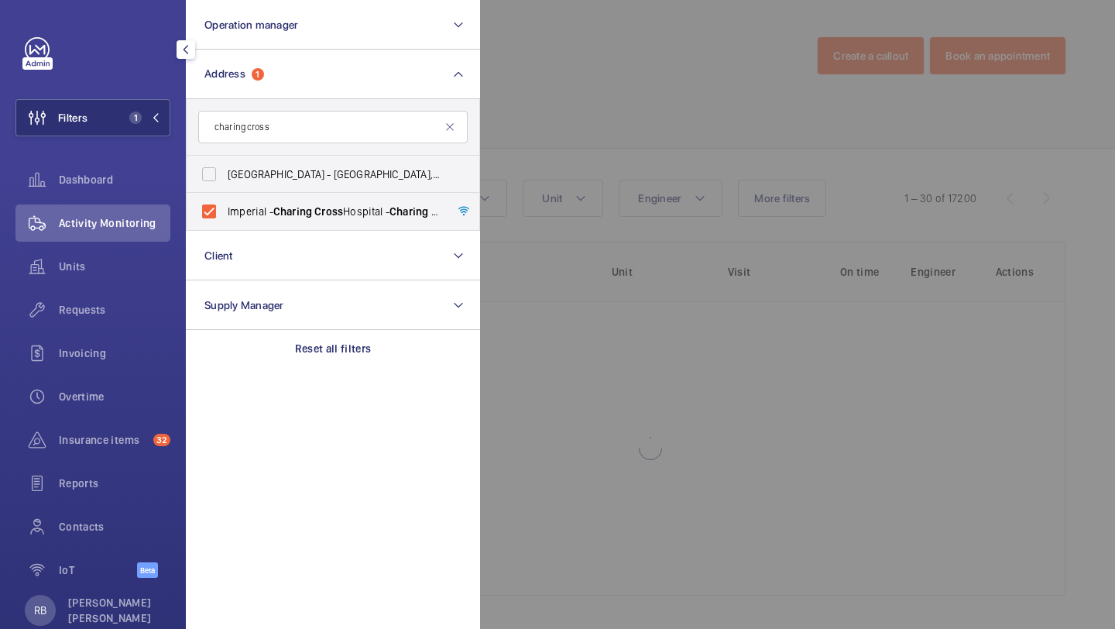
click at [531, 137] on div at bounding box center [1037, 314] width 1115 height 629
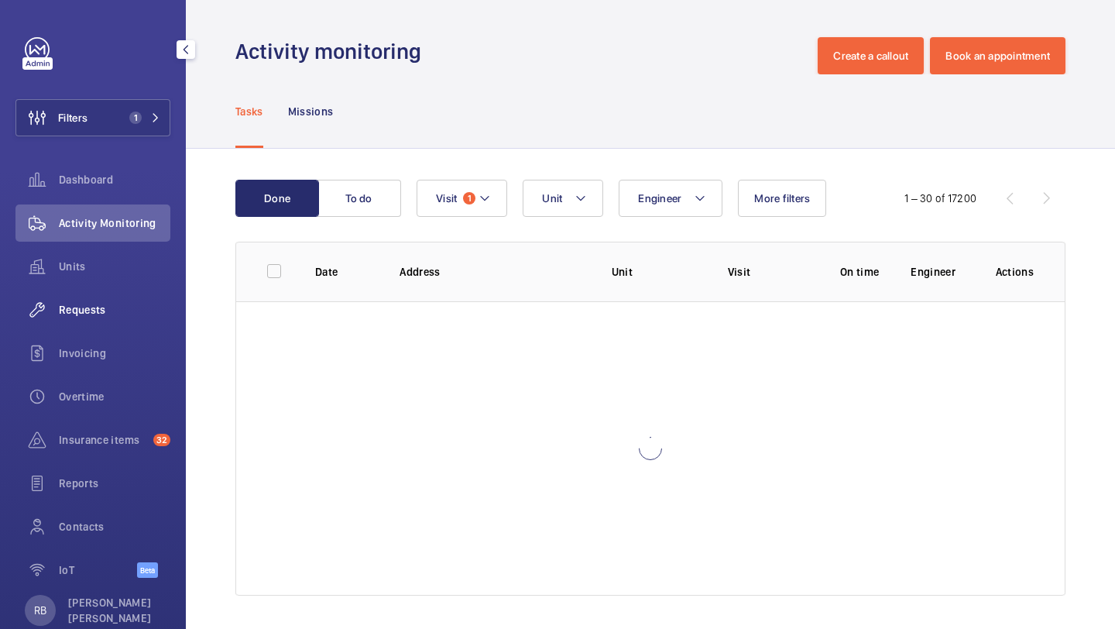
click at [111, 318] on div "Requests" at bounding box center [92, 309] width 155 height 37
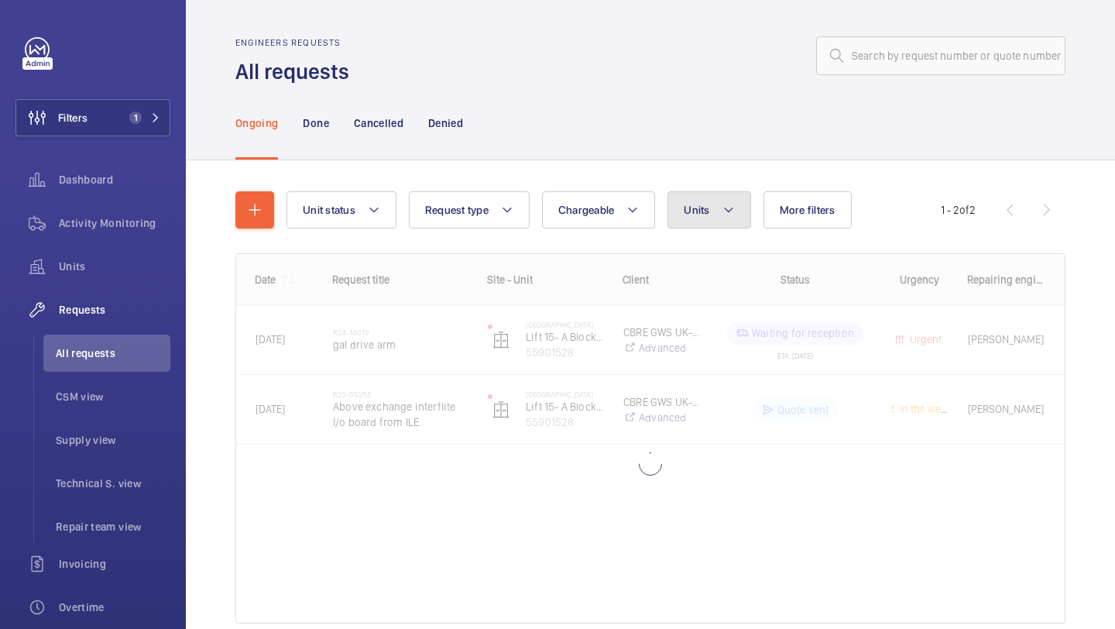
click at [722, 211] on button "Units" at bounding box center [708, 209] width 83 height 37
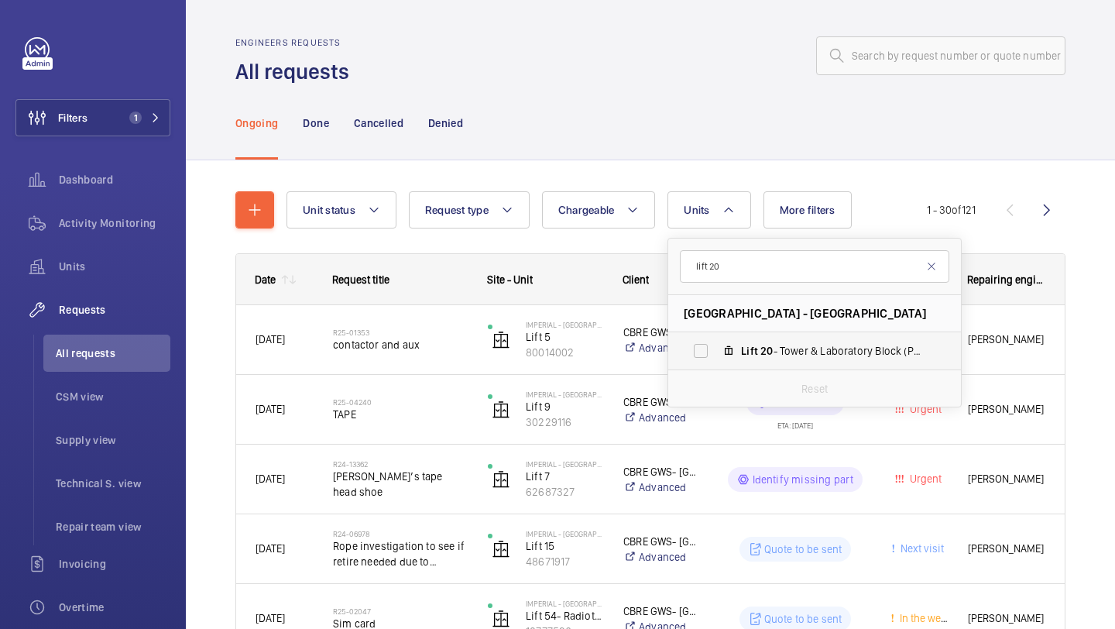
type input "lift 20"
click at [712, 357] on label "Lift 20 - Tower & Laboratory Block (Passenger), 90931621" at bounding box center [802, 350] width 268 height 37
click at [712, 357] on input "Lift 20 - Tower & Laboratory Block (Passenger), 90931621" at bounding box center [700, 350] width 31 height 31
checkbox input "true"
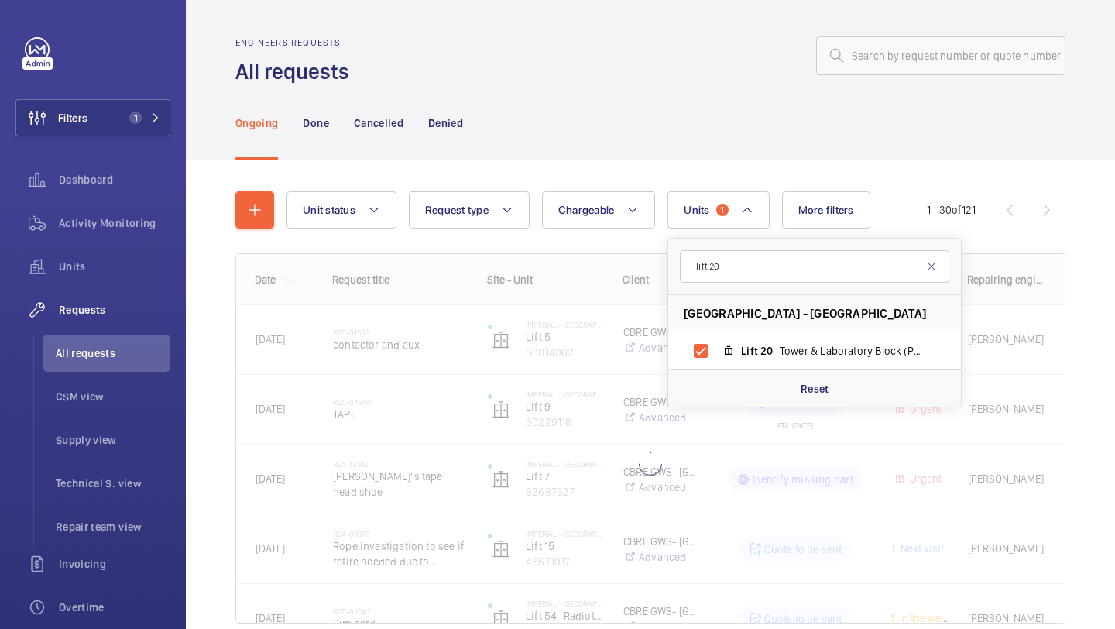
click at [1114, 250] on div "Unit status Request type Chargeable Units 1 lift 20 Imperial - Charing Cross Ho…" at bounding box center [650, 428] width 929 height 537
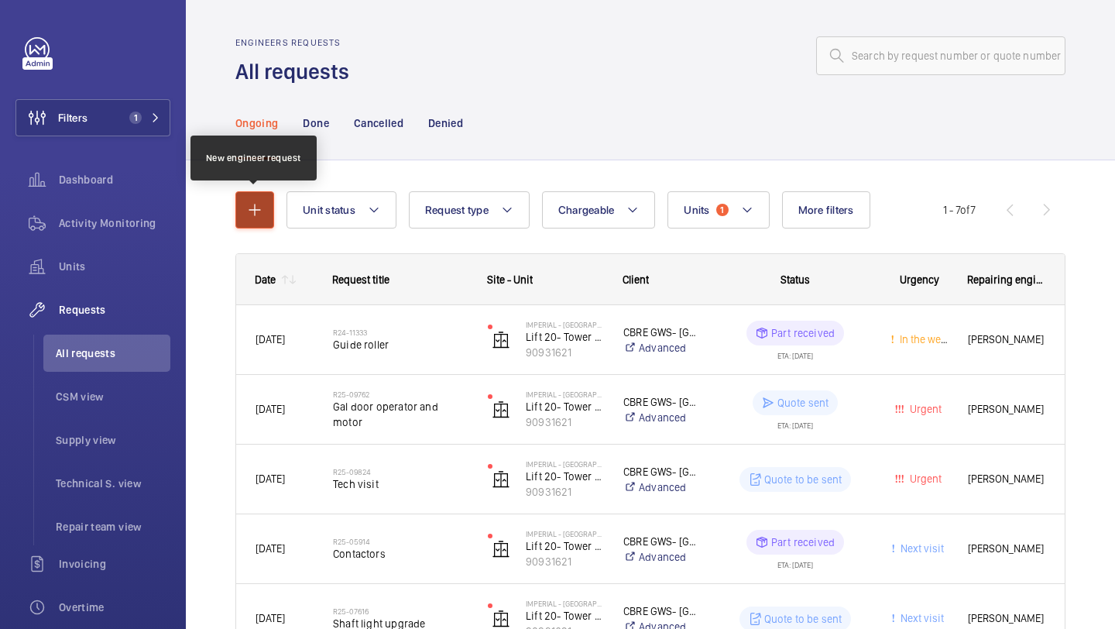
click at [247, 227] on button "button" at bounding box center [254, 209] width 39 height 37
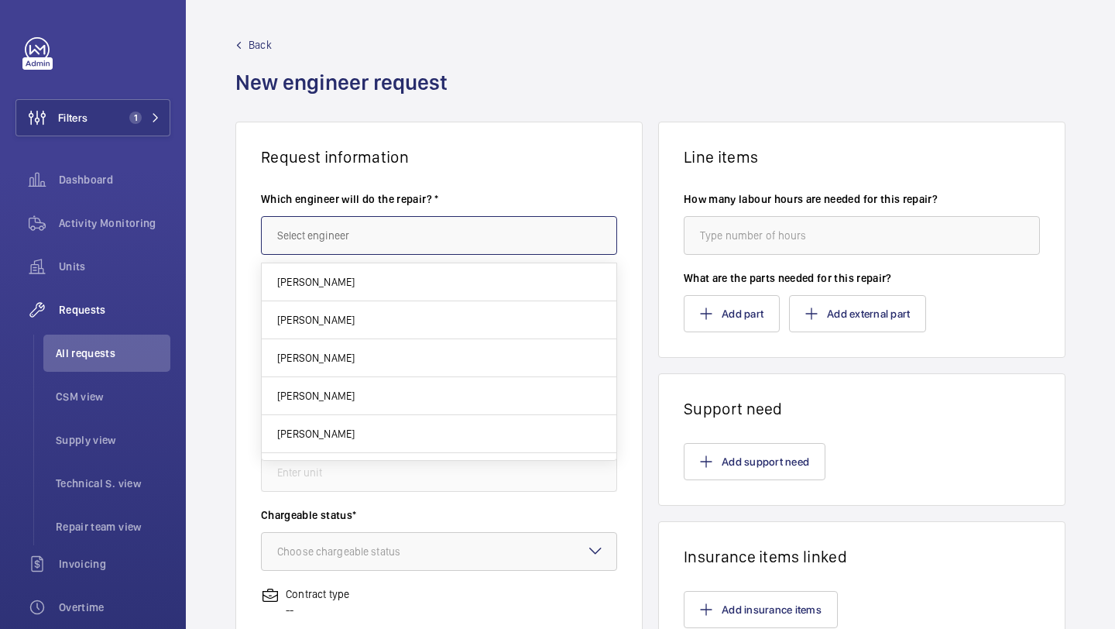
click at [439, 250] on input "text" at bounding box center [439, 235] width 356 height 39
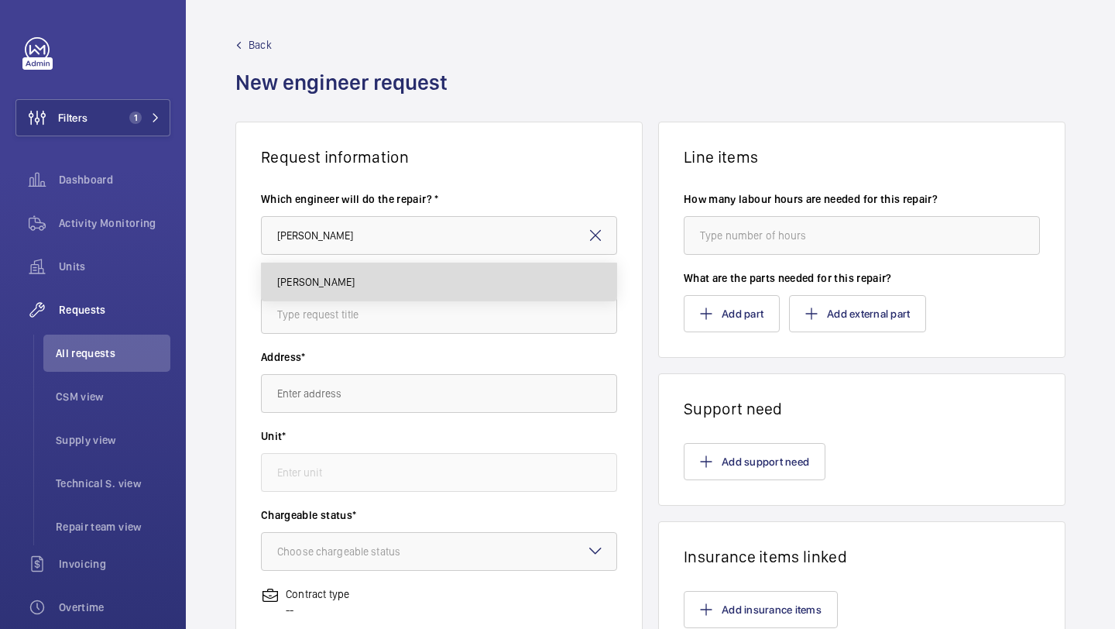
click at [421, 279] on mat-option "[PERSON_NAME]" at bounding box center [439, 281] width 355 height 37
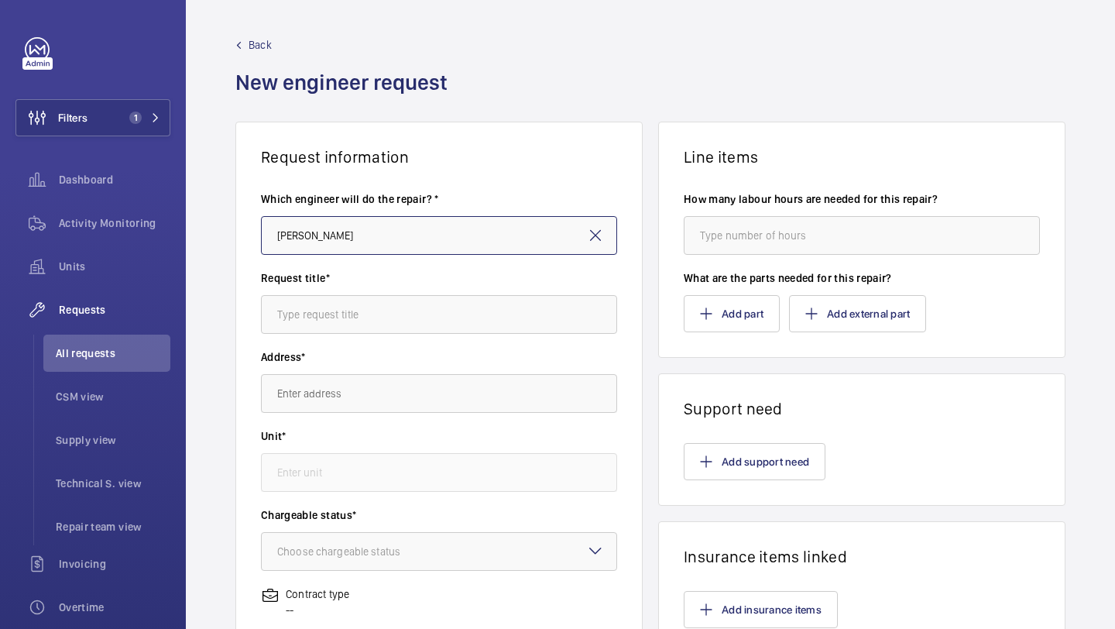
type input "[PERSON_NAME]"
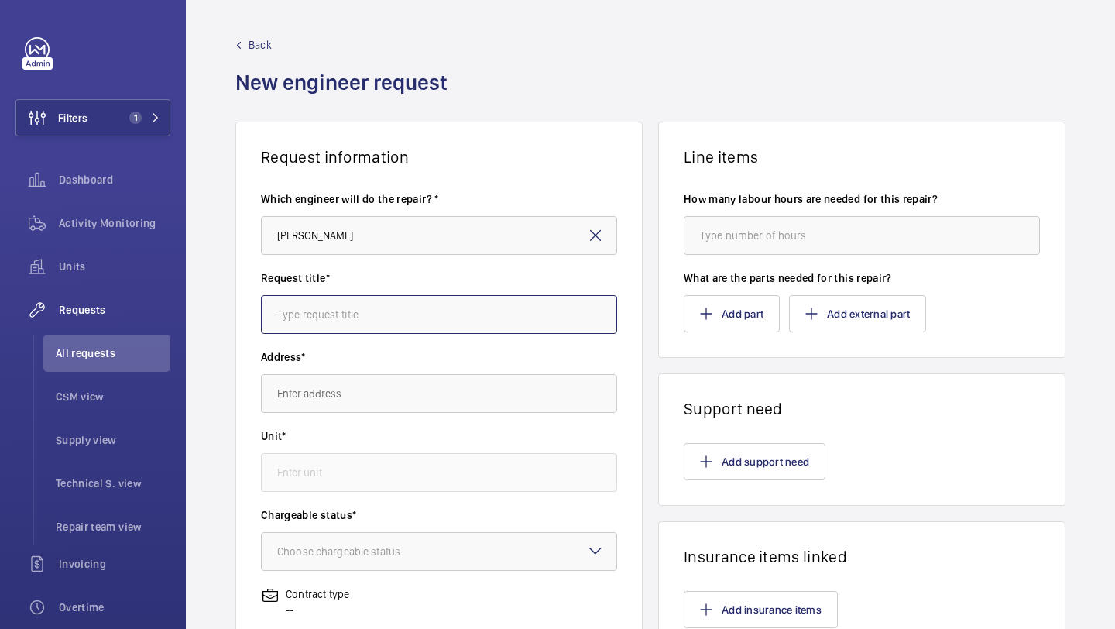
click at [396, 317] on input "text" at bounding box center [439, 314] width 356 height 39
type input "S"
type input "Encoder shaft repair"
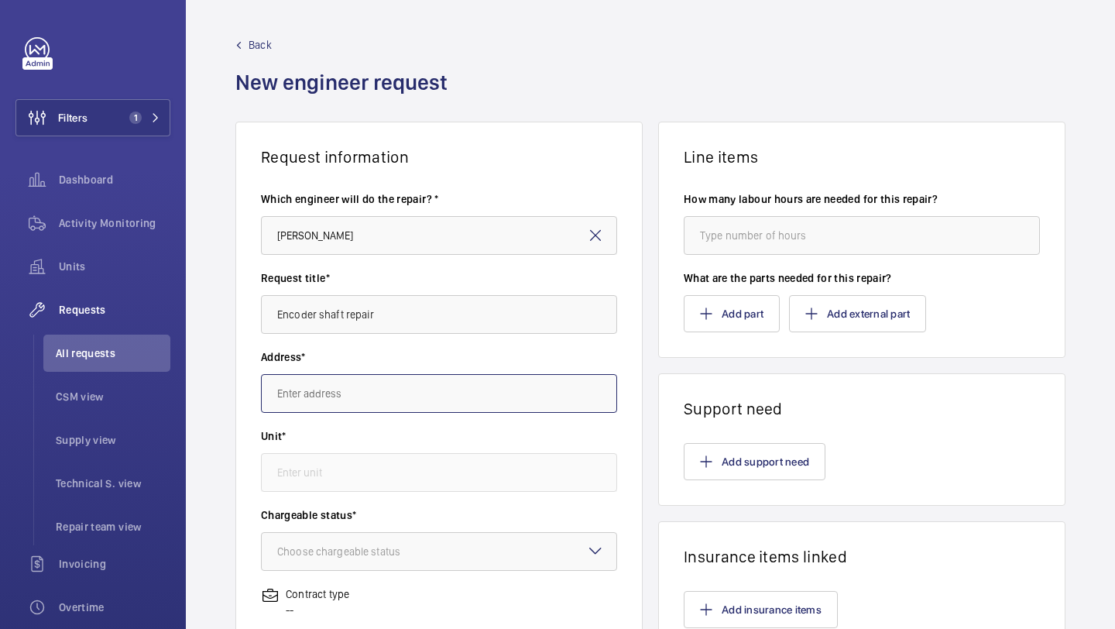
click at [387, 379] on input "text" at bounding box center [439, 393] width 356 height 39
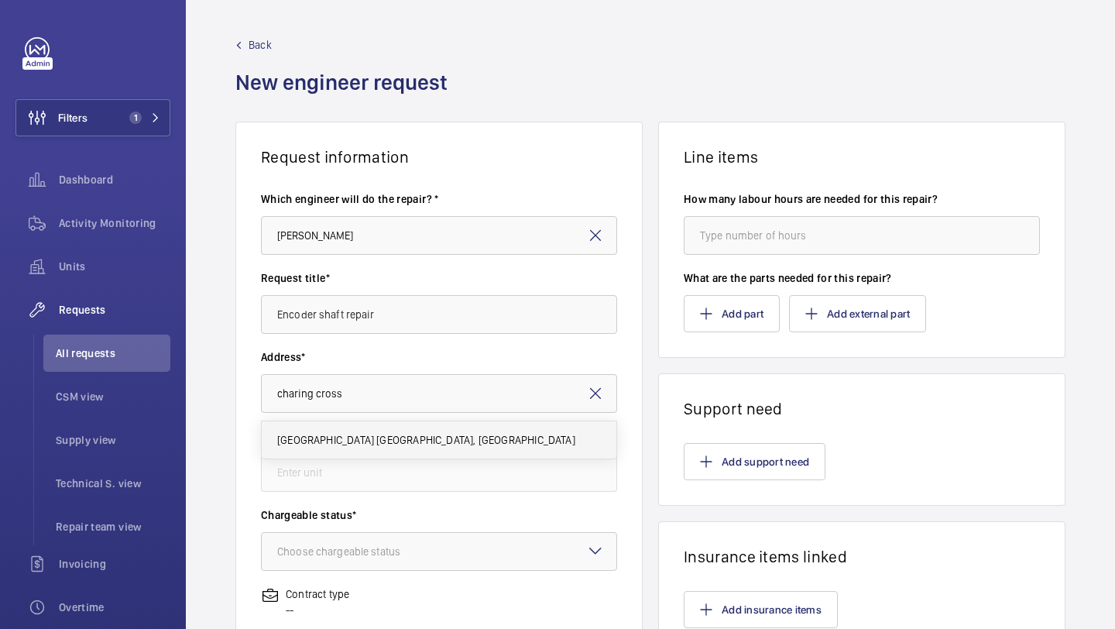
click at [397, 434] on span "Imperial - Charing Cross Hospital Charing Cross Hospital, W6 8RF LONDON" at bounding box center [426, 439] width 298 height 15
type input "Imperial - Charing Cross Hospital Charing Cross Hospital, W6 8RF LONDON"
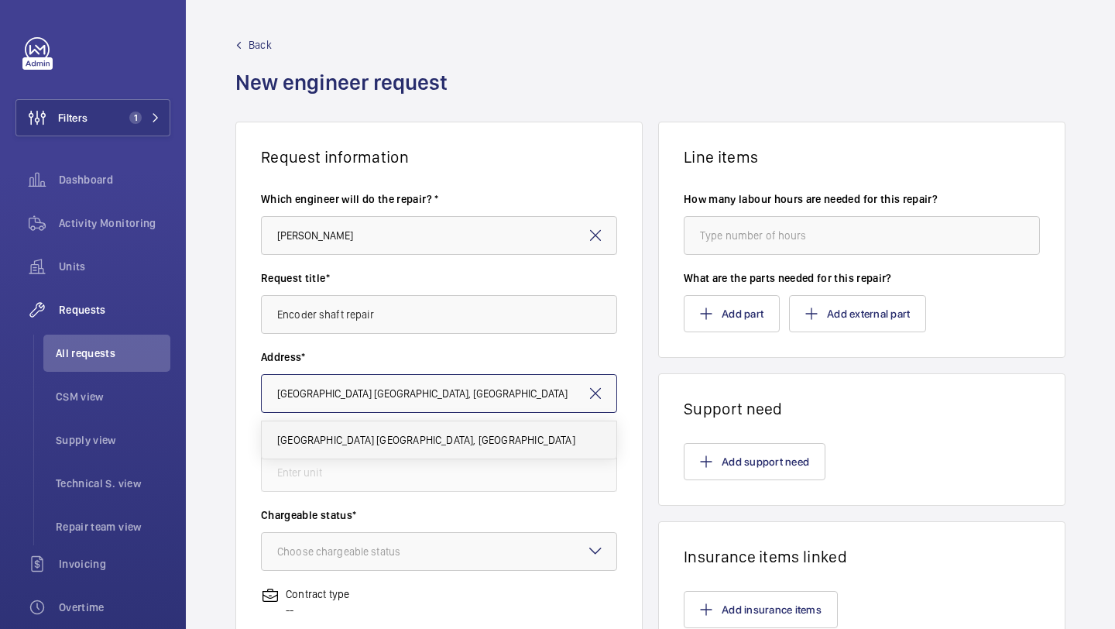
scroll to position [0, 36]
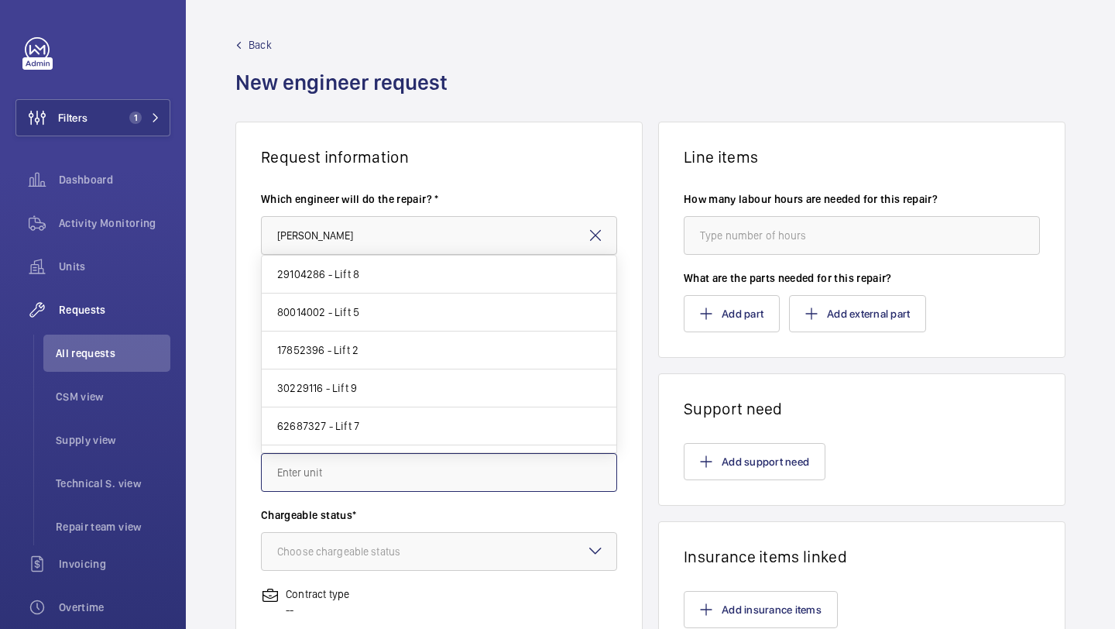
click at [384, 457] on input "text" at bounding box center [439, 472] width 356 height 39
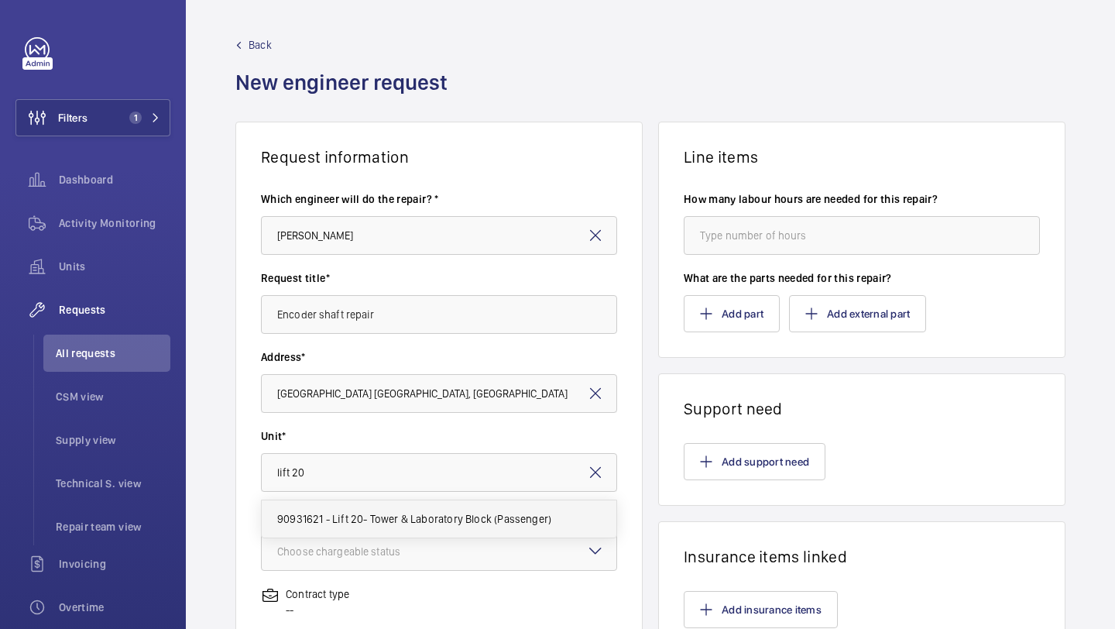
click at [380, 523] on span "90931621 - Lift 20- Tower & Laboratory Block (Passenger)" at bounding box center [414, 518] width 274 height 15
type input "90931621 - Lift 20- Tower & Laboratory Block (Passenger)"
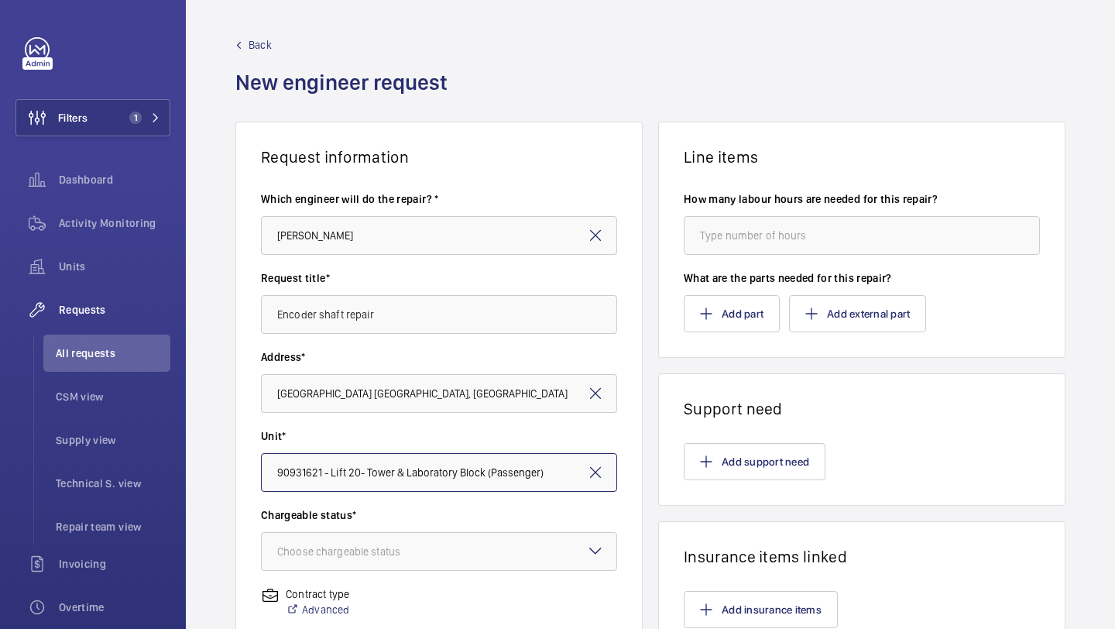
scroll to position [180, 0]
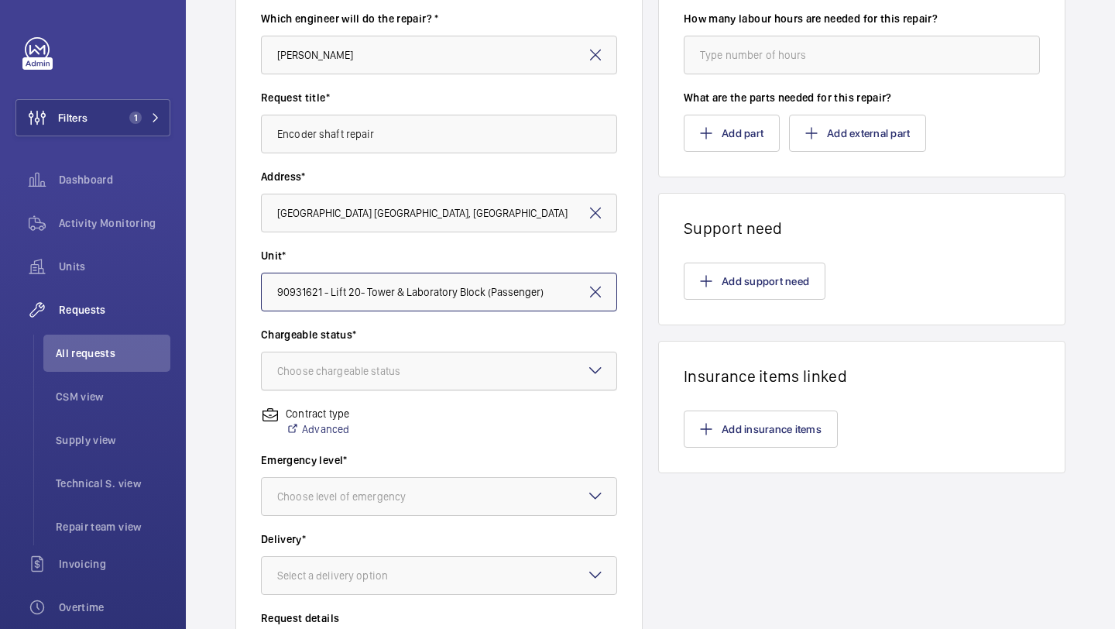
click at [412, 351] on div "Choose chargeable status" at bounding box center [439, 370] width 356 height 39
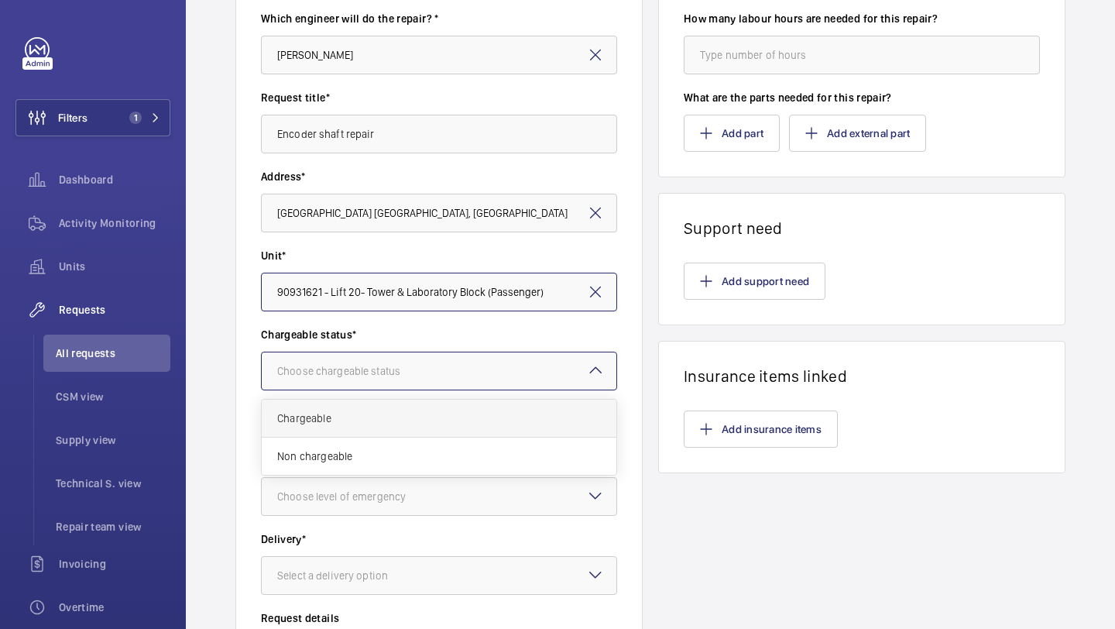
click at [369, 420] on span "Chargeable" at bounding box center [439, 417] width 324 height 15
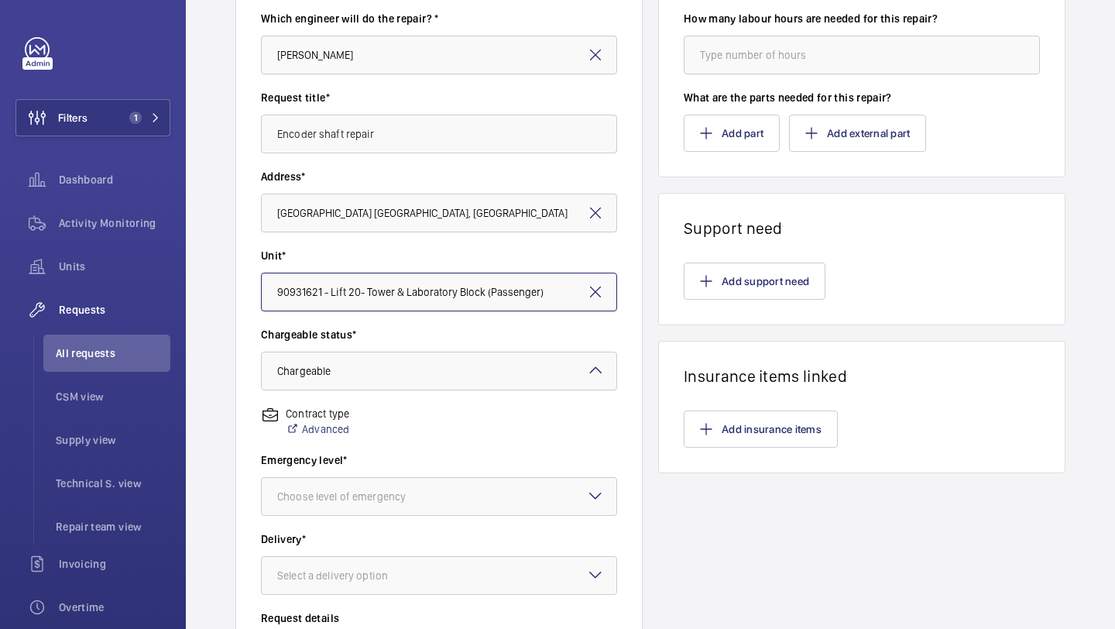
scroll to position [402, 0]
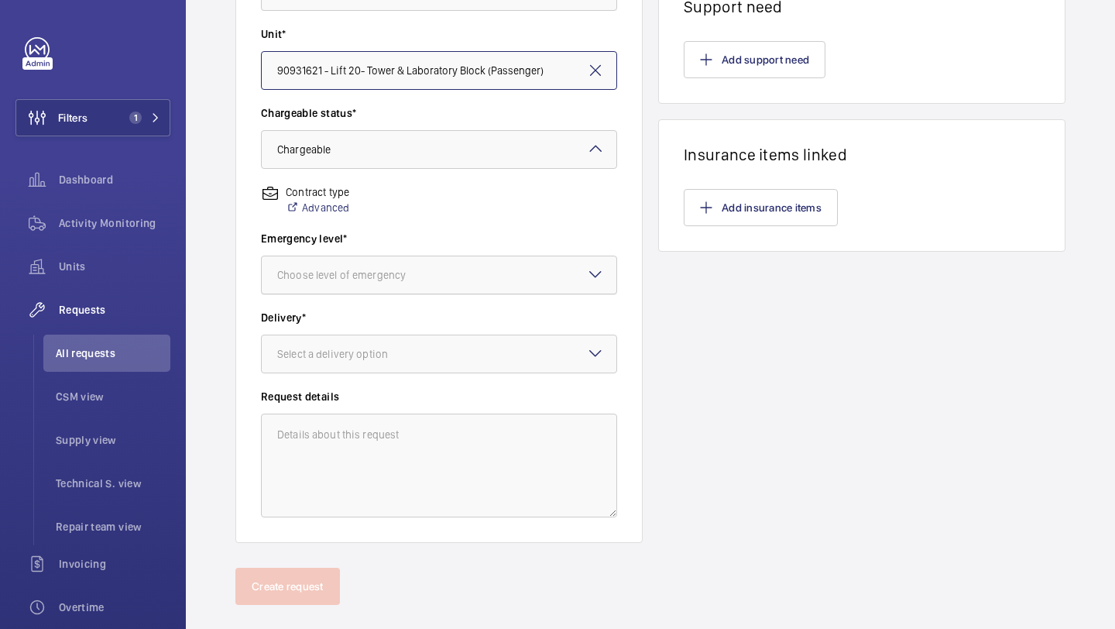
click at [410, 257] on div at bounding box center [439, 274] width 355 height 37
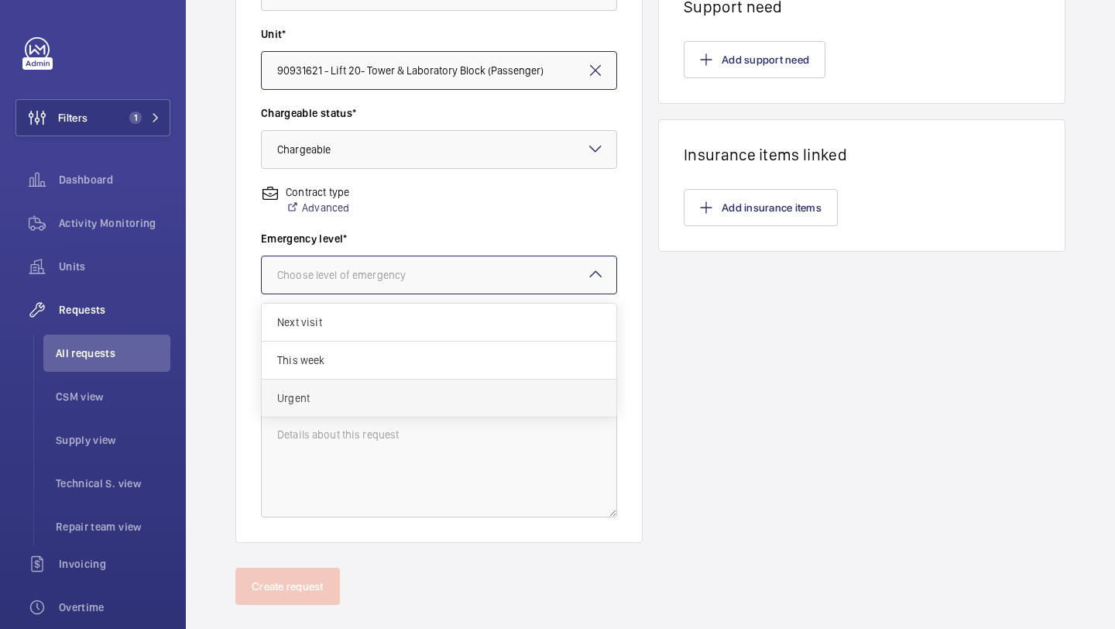
click at [379, 390] on span "Urgent" at bounding box center [439, 397] width 324 height 15
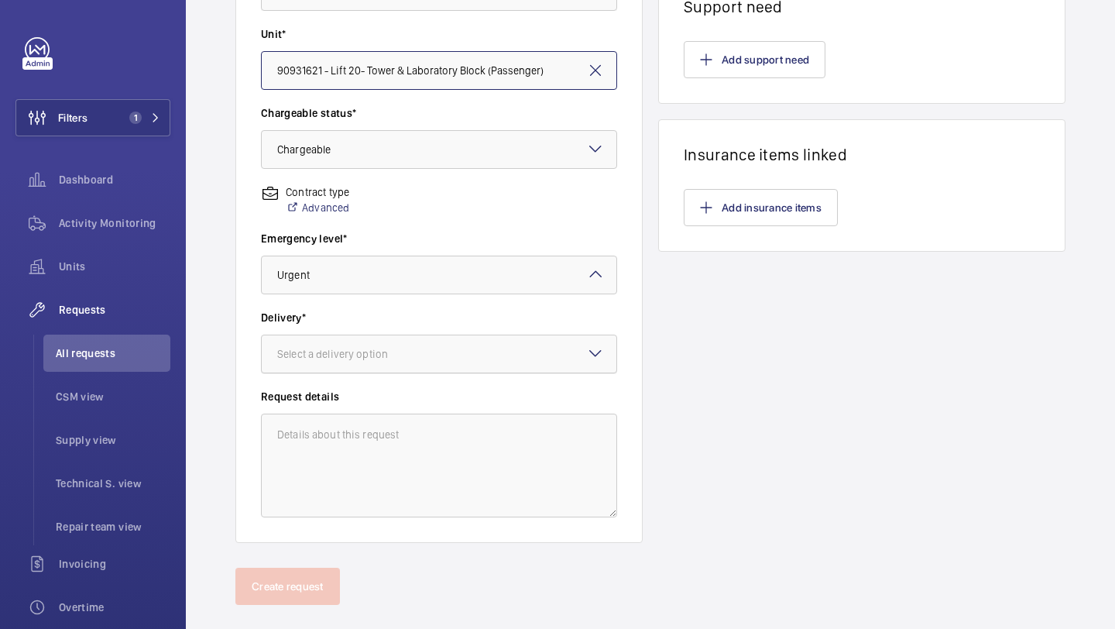
click at [389, 354] on div "Select a delivery option" at bounding box center [351, 353] width 149 height 15
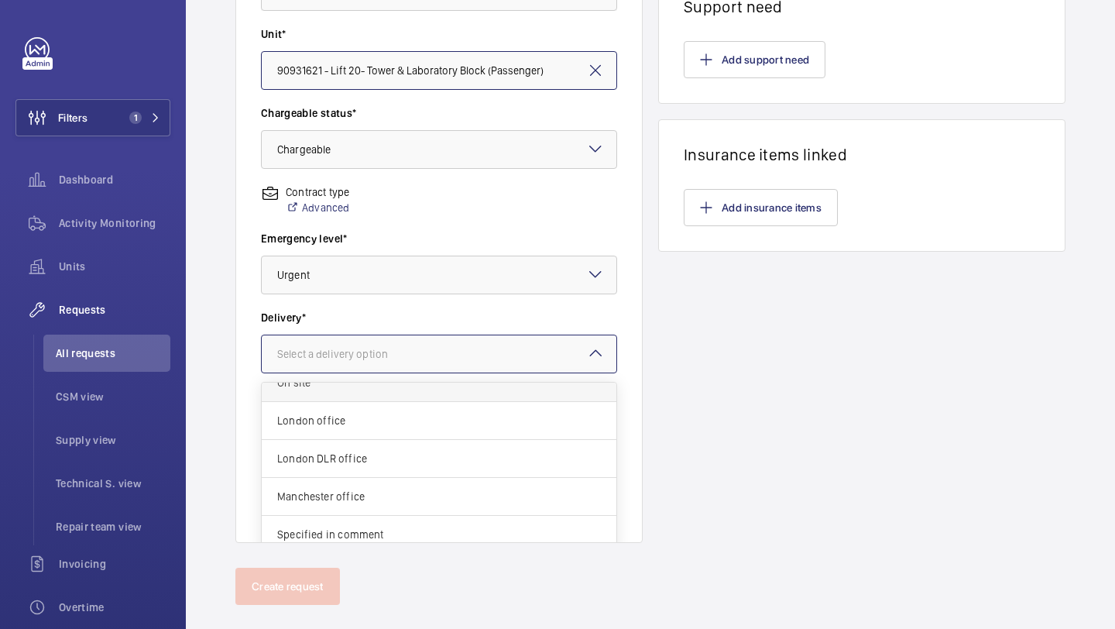
scroll to position [12, 0]
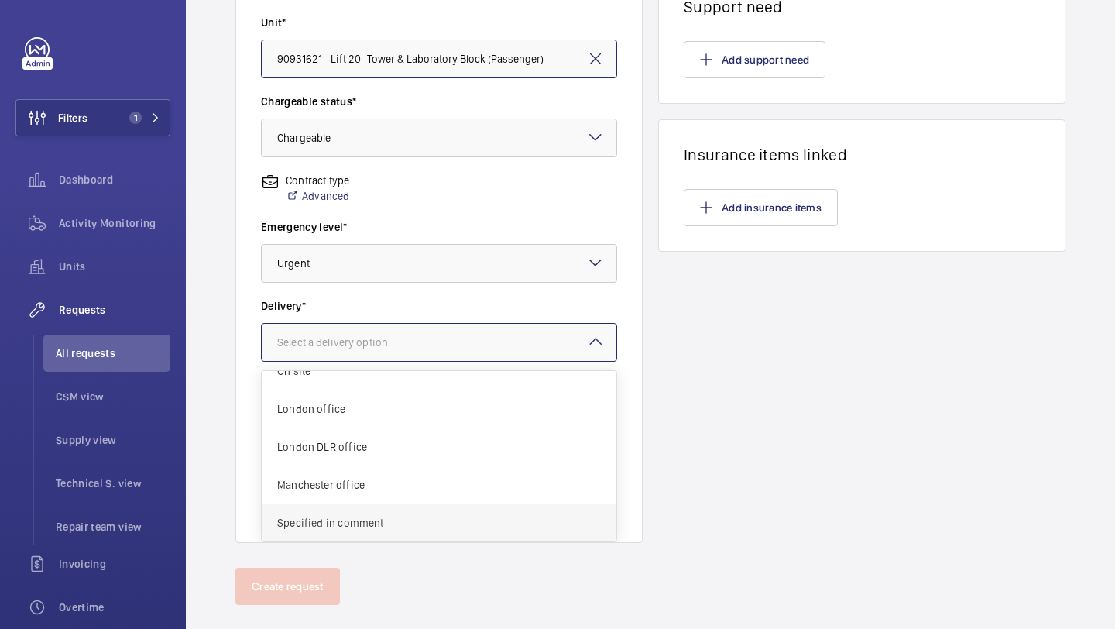
click at [349, 522] on span "Specified in comment" at bounding box center [439, 522] width 324 height 15
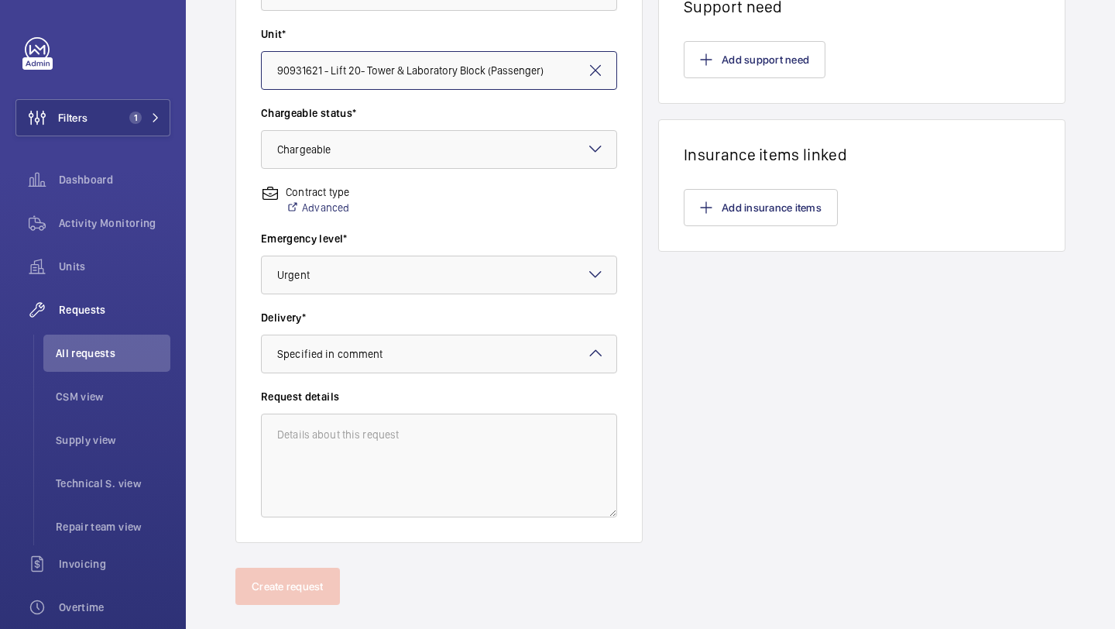
scroll to position [413, 0]
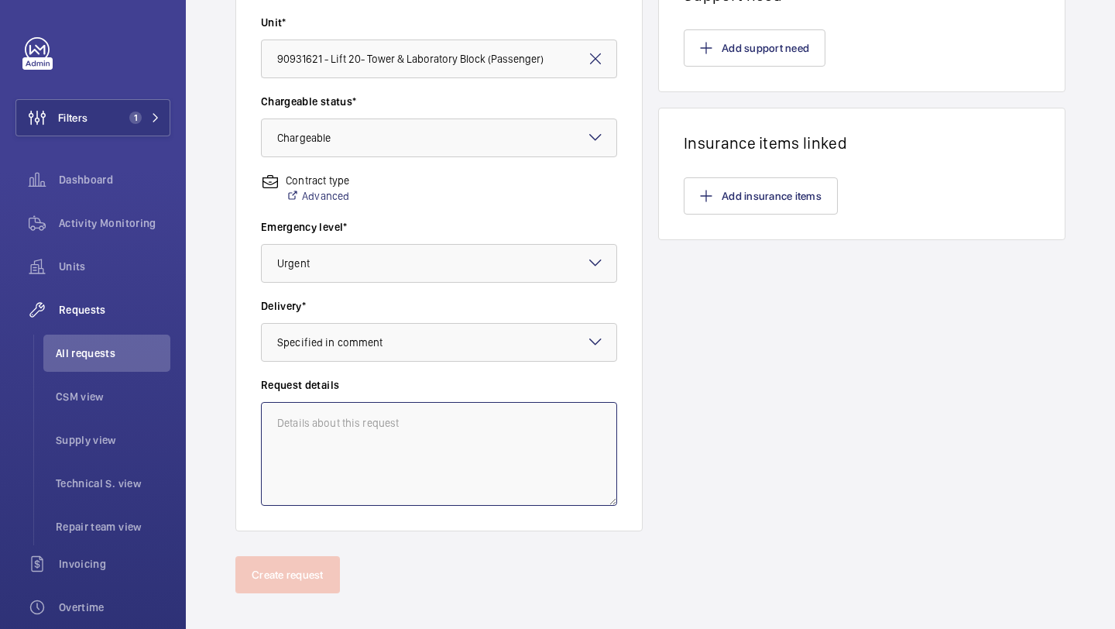
click at [367, 420] on textarea at bounding box center [439, 454] width 356 height 104
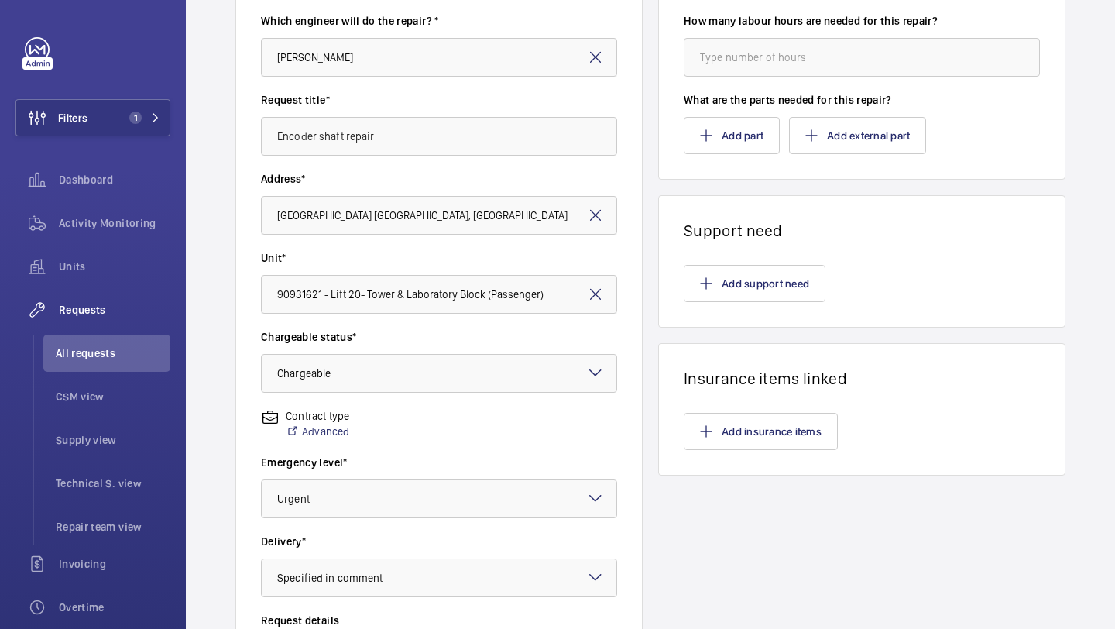
scroll to position [22, 0]
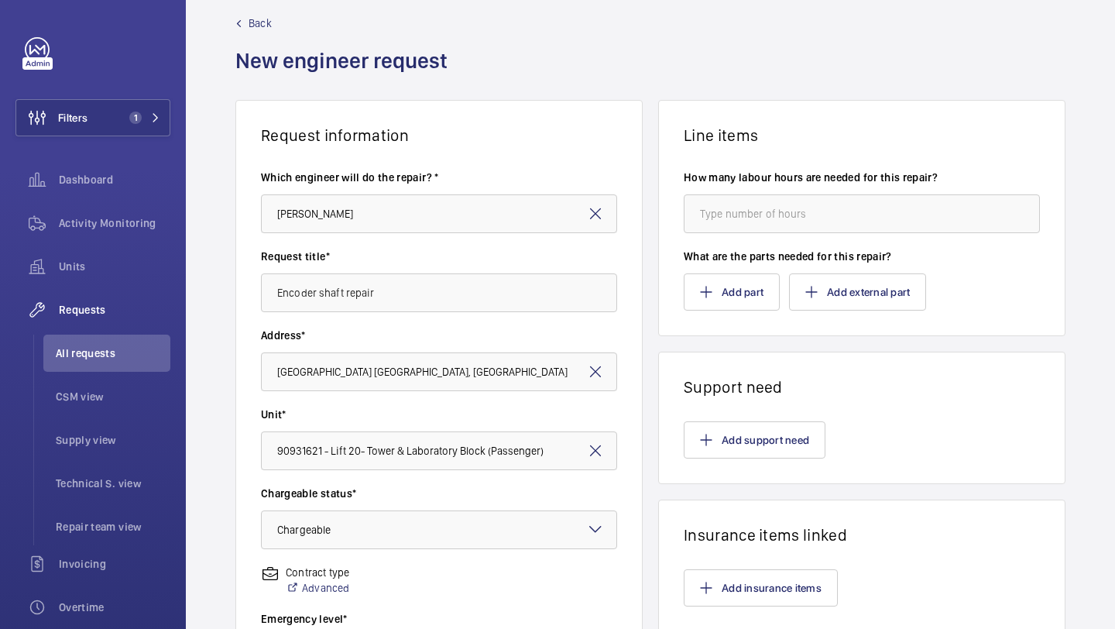
type textarea "Carry out a repair to the encoder shaft."
click at [768, 214] on input "number" at bounding box center [862, 213] width 356 height 39
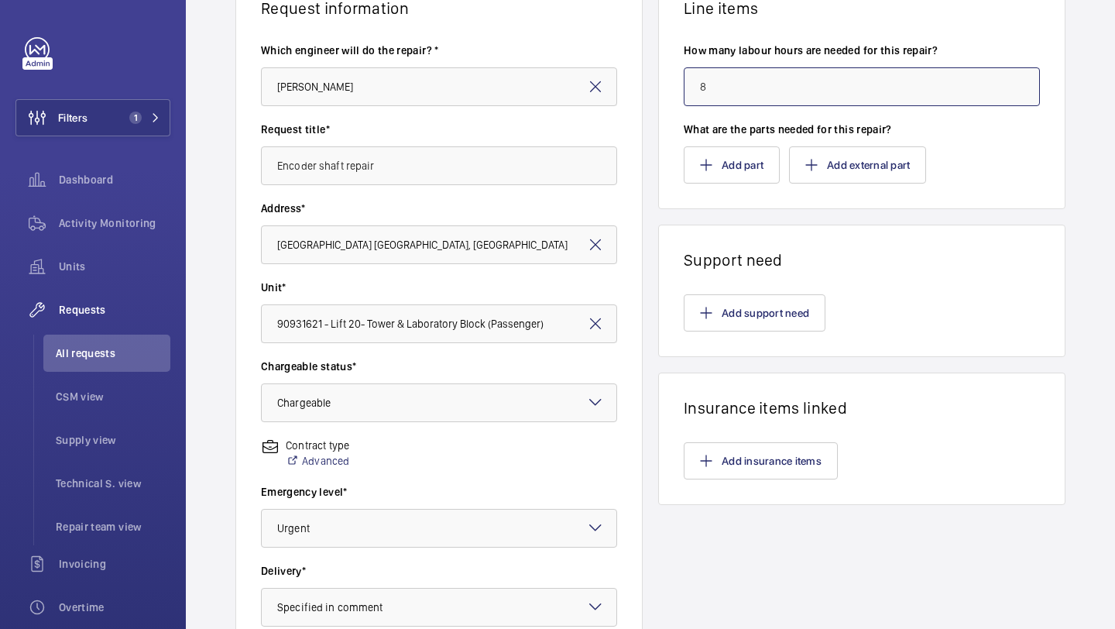
type input "8"
click at [767, 291] on wm-front-card-body "Add support need" at bounding box center [862, 312] width 406 height 87
click at [759, 316] on button "Add support need" at bounding box center [755, 312] width 142 height 37
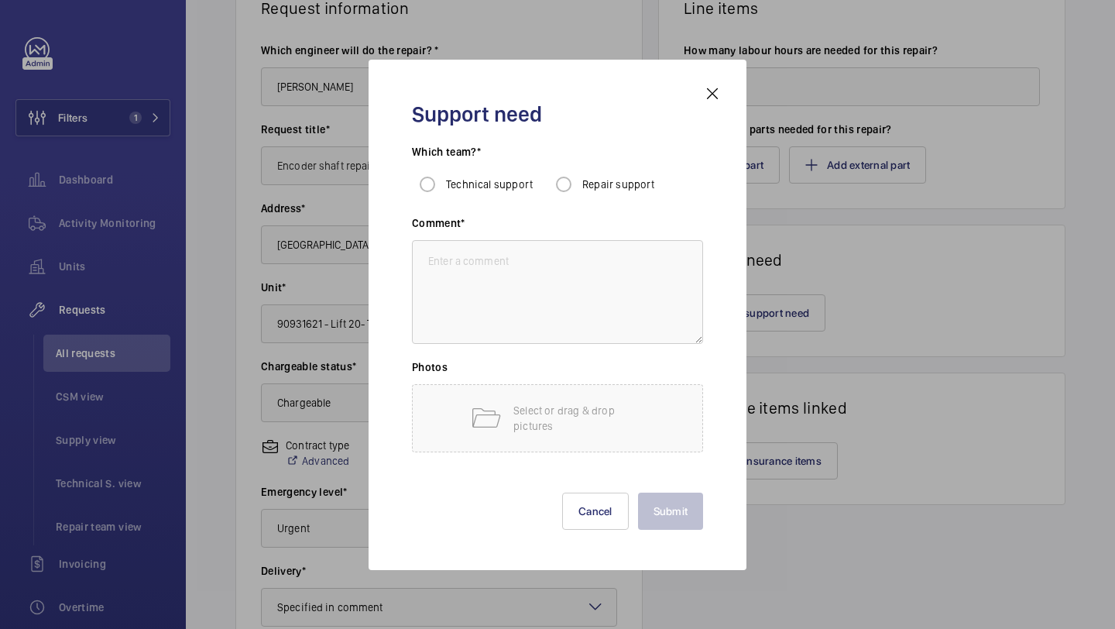
click at [560, 164] on h3 "Which team?*" at bounding box center [557, 156] width 291 height 25
click at [560, 171] on input "Repair support" at bounding box center [563, 184] width 31 height 31
radio input "true"
click at [529, 290] on textarea at bounding box center [557, 292] width 291 height 104
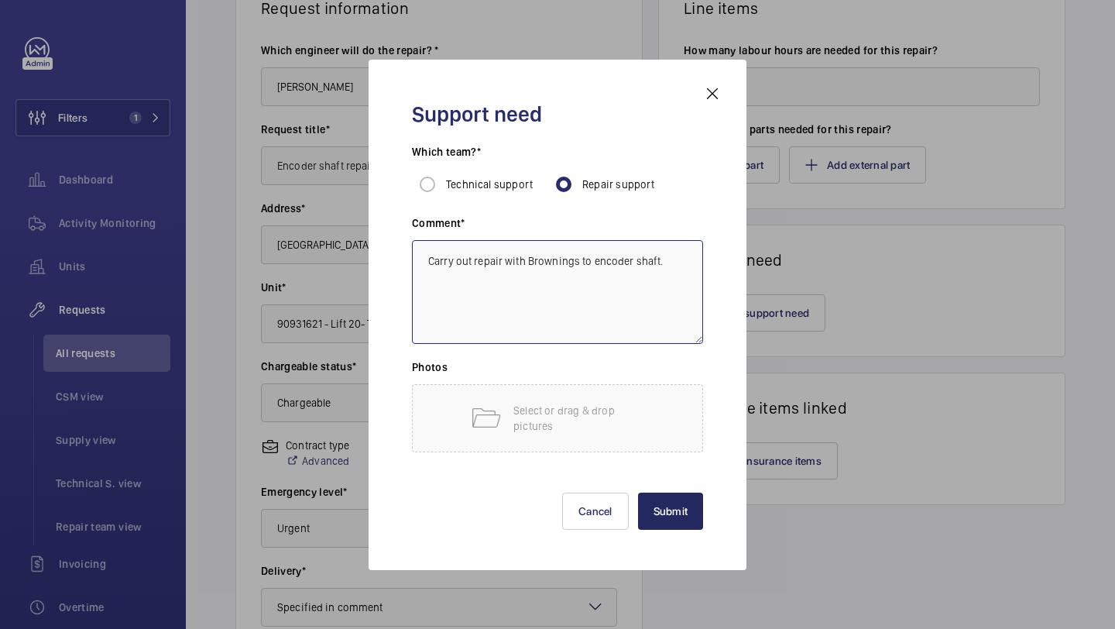
type textarea "Carry out repair with Brownings to encoder shaft."
click at [681, 520] on button "Submit" at bounding box center [671, 510] width 66 height 37
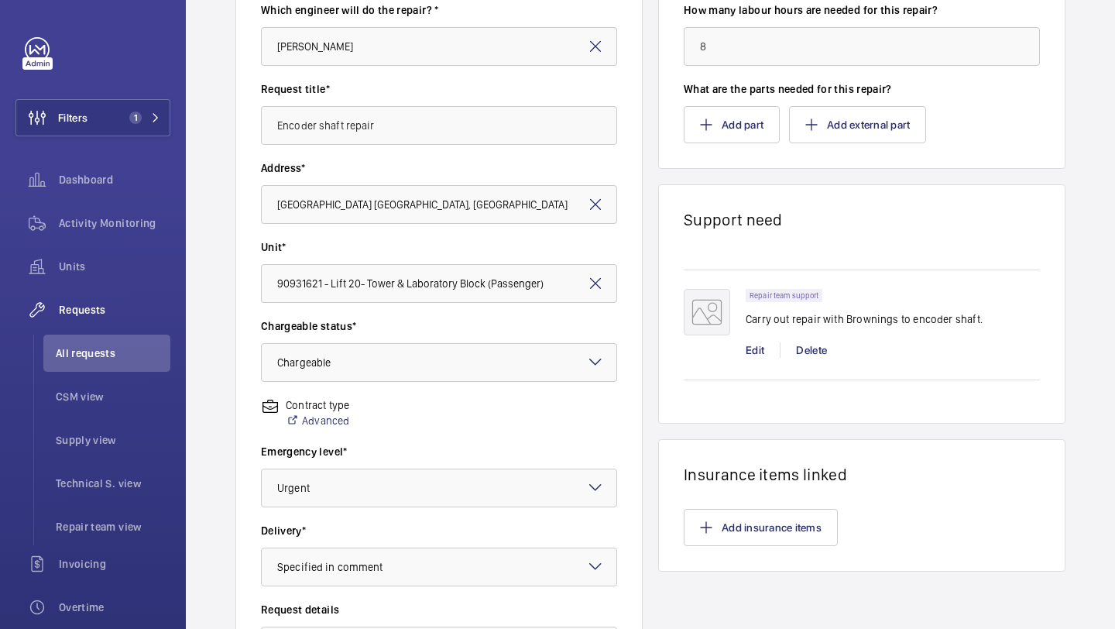
scroll to position [427, 0]
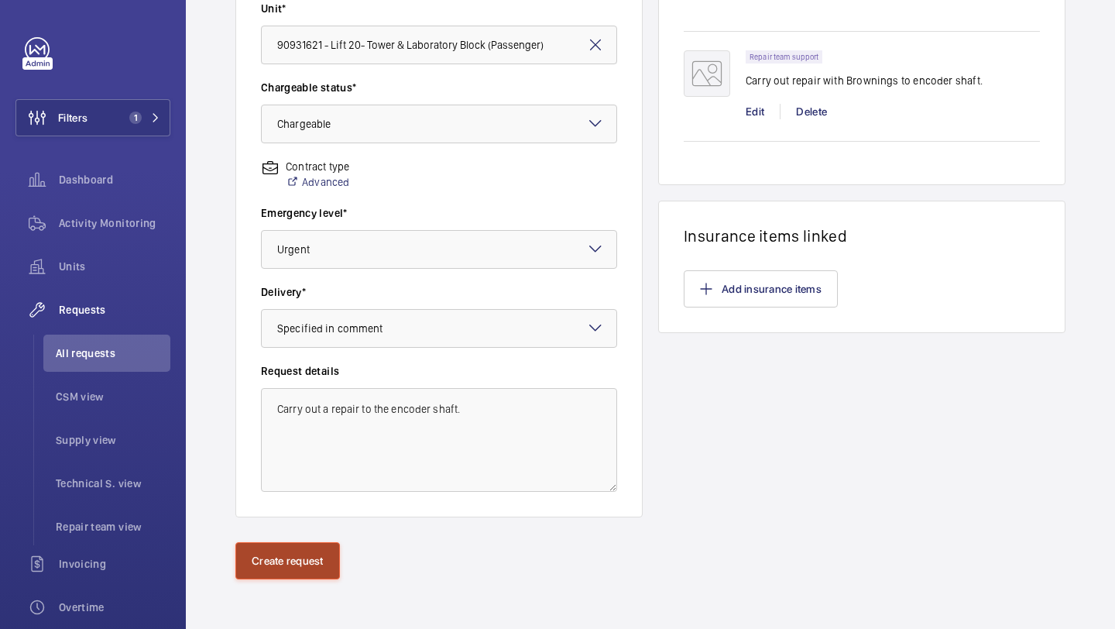
click at [310, 546] on button "Create request" at bounding box center [287, 560] width 105 height 37
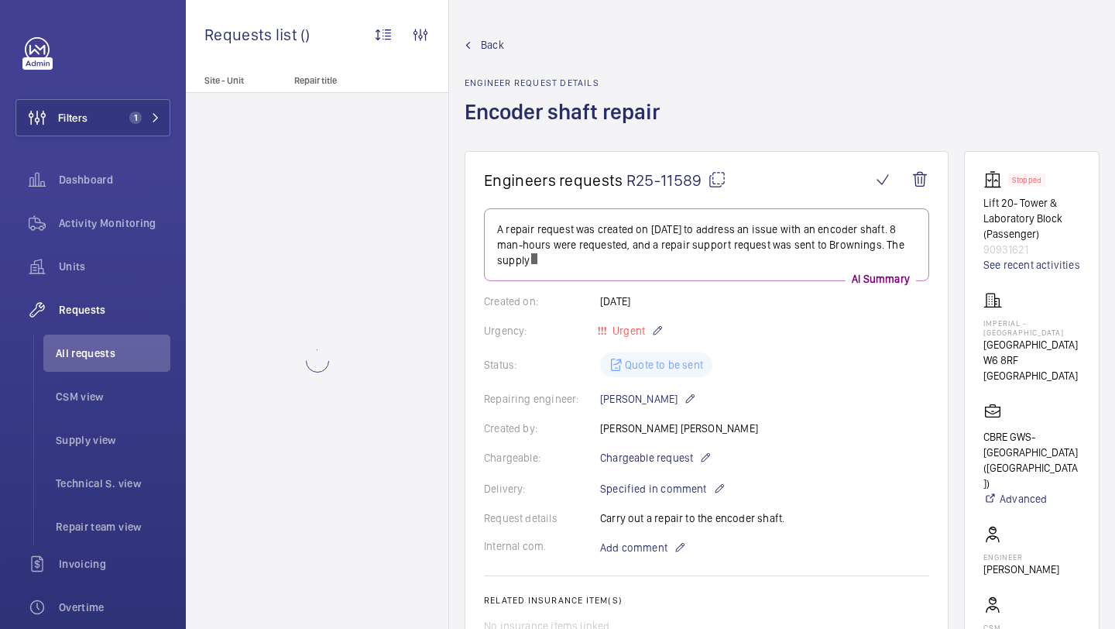
scroll to position [496, 0]
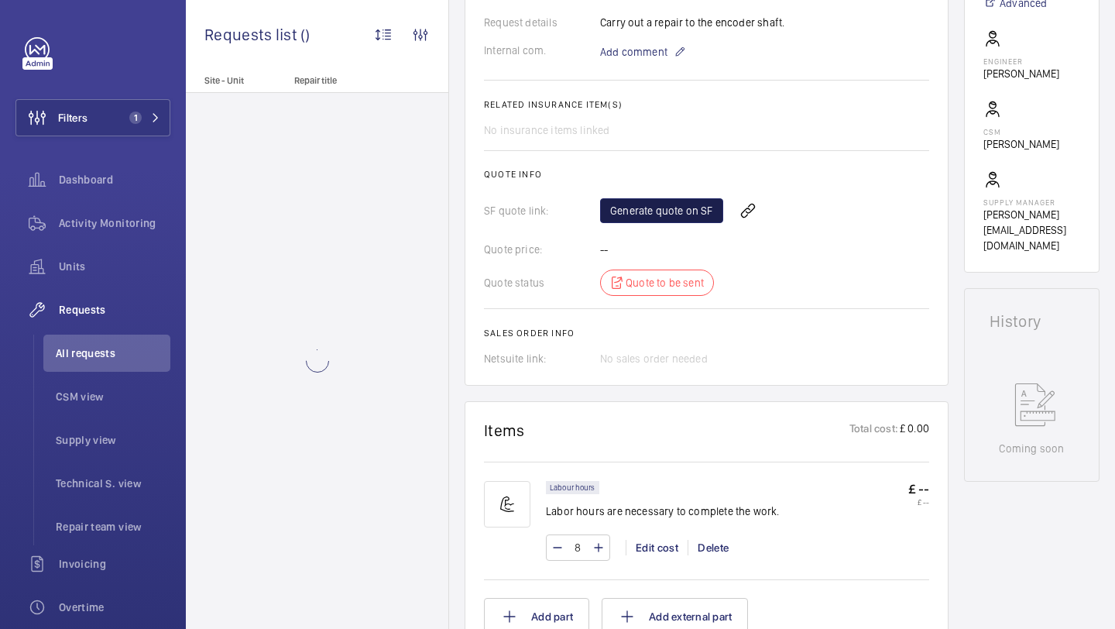
click at [653, 207] on link "Generate quote on SF" at bounding box center [661, 210] width 123 height 25
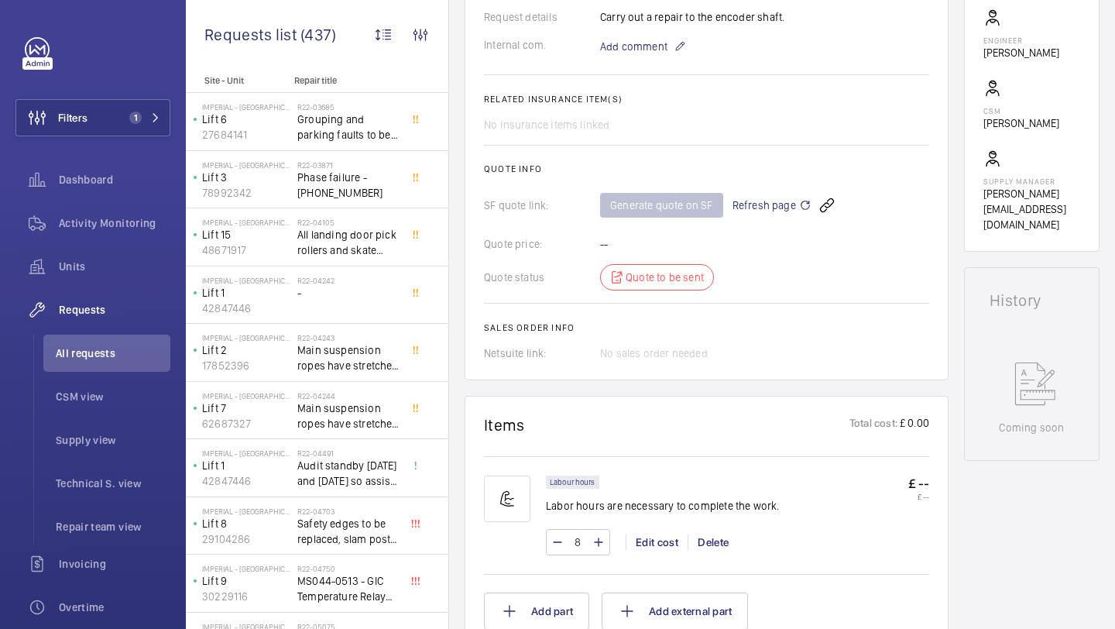
scroll to position [374, 0]
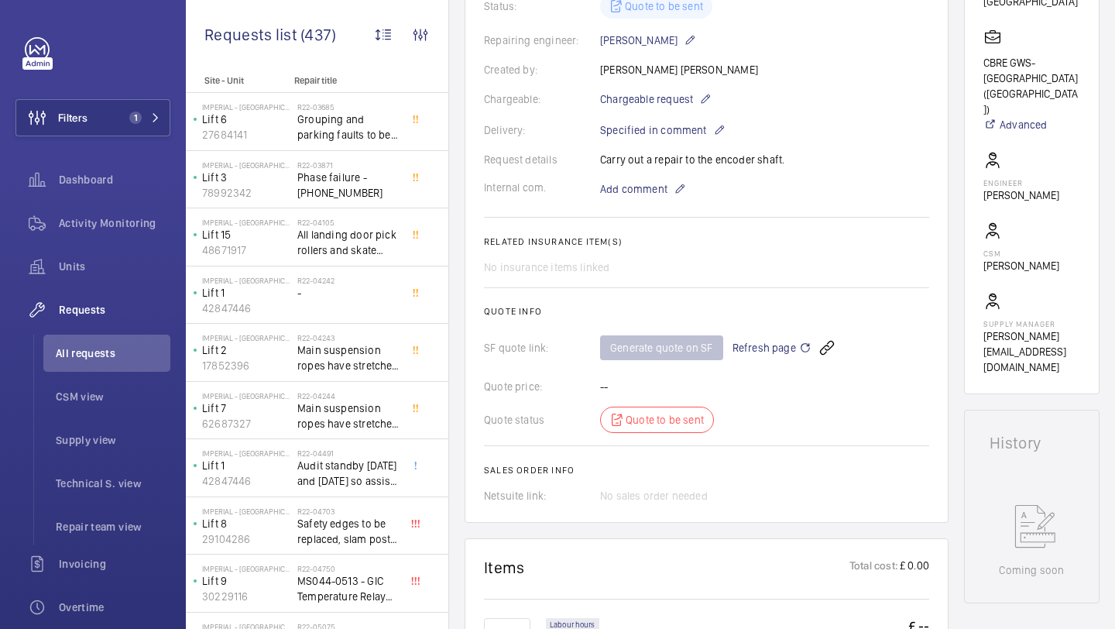
click at [770, 332] on div "Generate quote on SF Refresh page" at bounding box center [764, 347] width 329 height 37
click at [770, 337] on div "Generate quote on SF Refresh page" at bounding box center [764, 347] width 329 height 37
click at [766, 351] on span "Refresh page" at bounding box center [771, 347] width 79 height 19
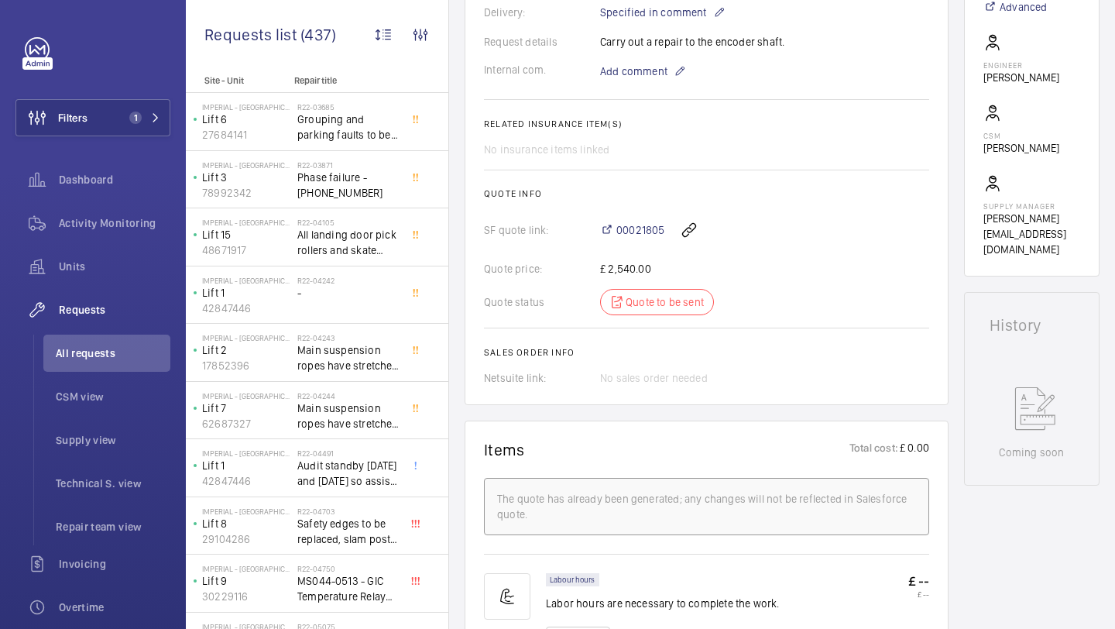
scroll to position [519, 0]
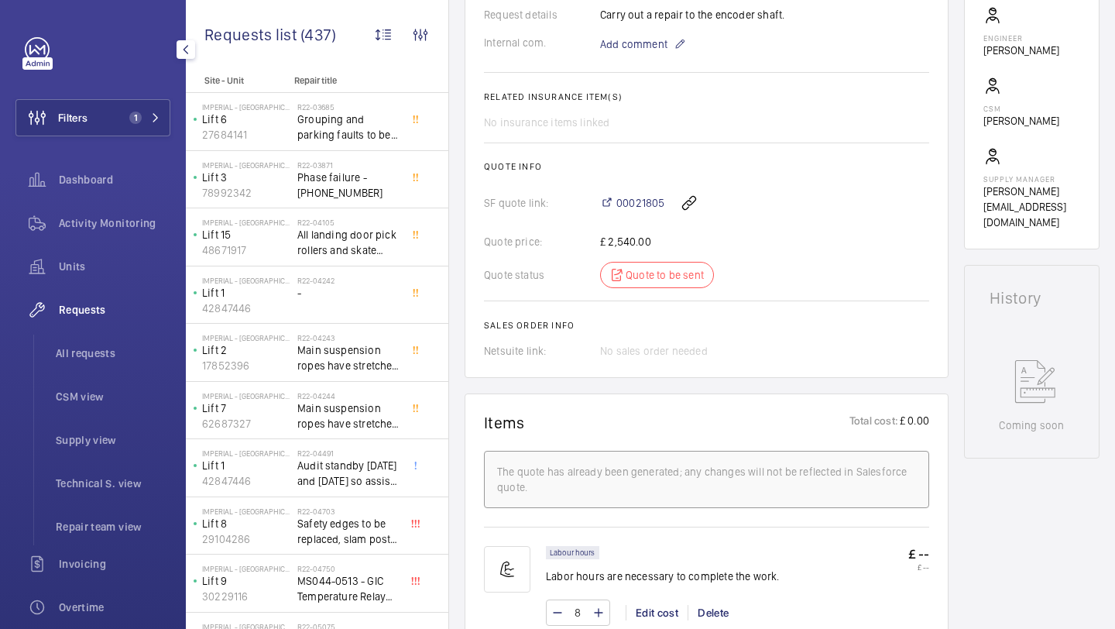
click at [90, 138] on div "Filters 1 Dashboard Activity Monitoring Units Requests All requests CSM view Su…" at bounding box center [92, 421] width 155 height 768
click at [105, 118] on button "Filters 1" at bounding box center [92, 117] width 155 height 37
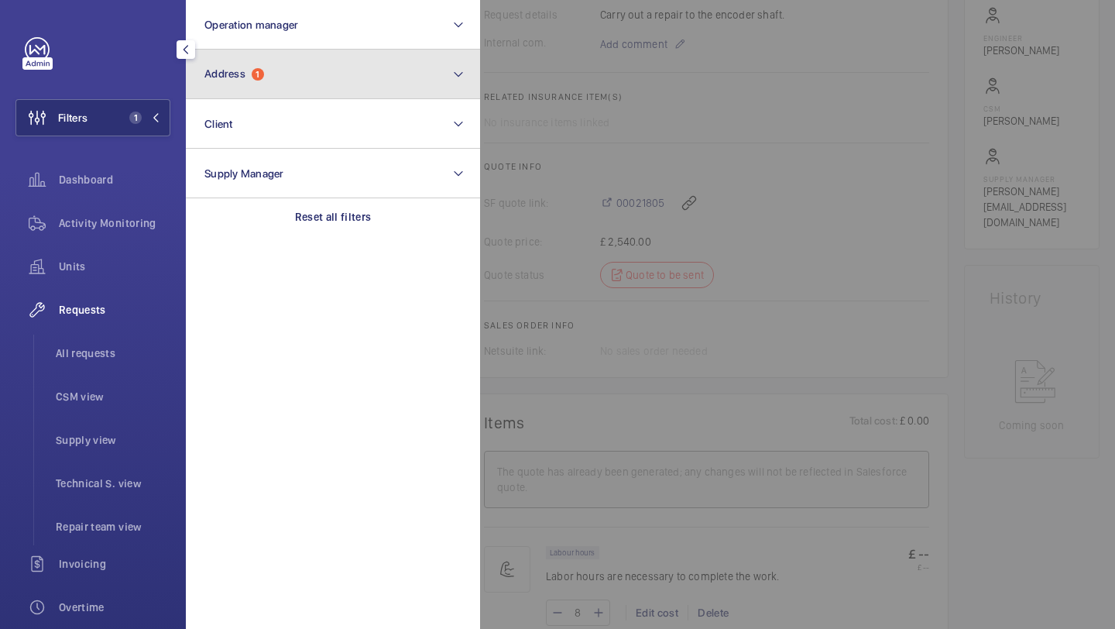
click at [290, 91] on button "Address 1" at bounding box center [333, 75] width 294 height 50
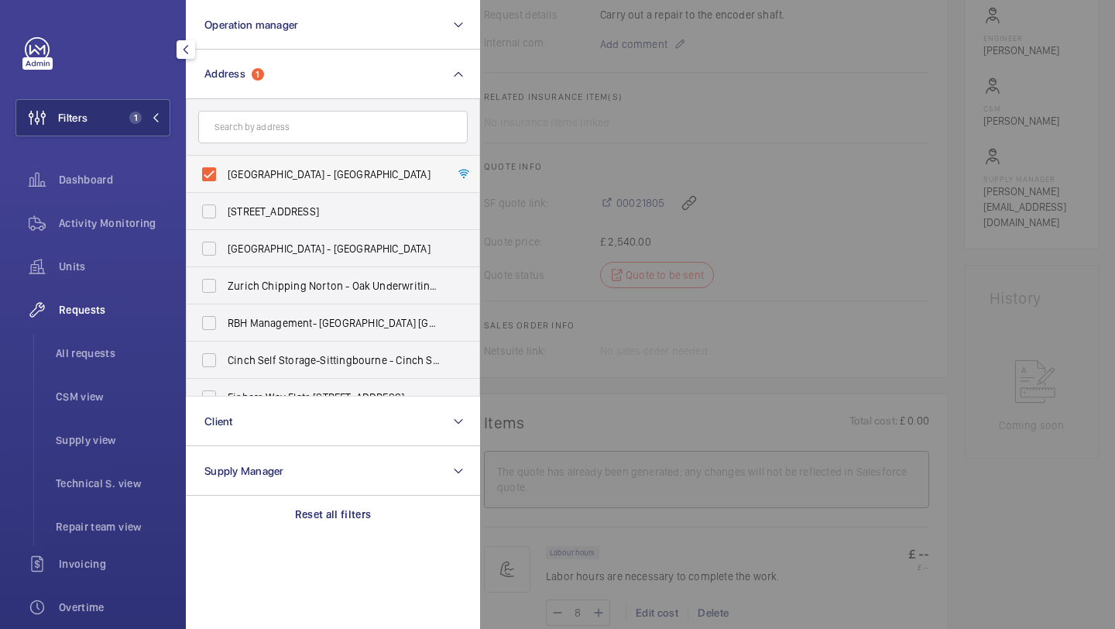
click at [308, 187] on label "Imperial - Charing Cross Hospital - Charing Cross Hospital, LONDON W6 8RF" at bounding box center [321, 174] width 269 height 37
click at [225, 187] on input "Imperial - Charing Cross Hospital - Charing Cross Hospital, LONDON W6 8RF" at bounding box center [209, 174] width 31 height 31
checkbox input "false"
click at [308, 135] on input "text" at bounding box center [332, 127] width 269 height 33
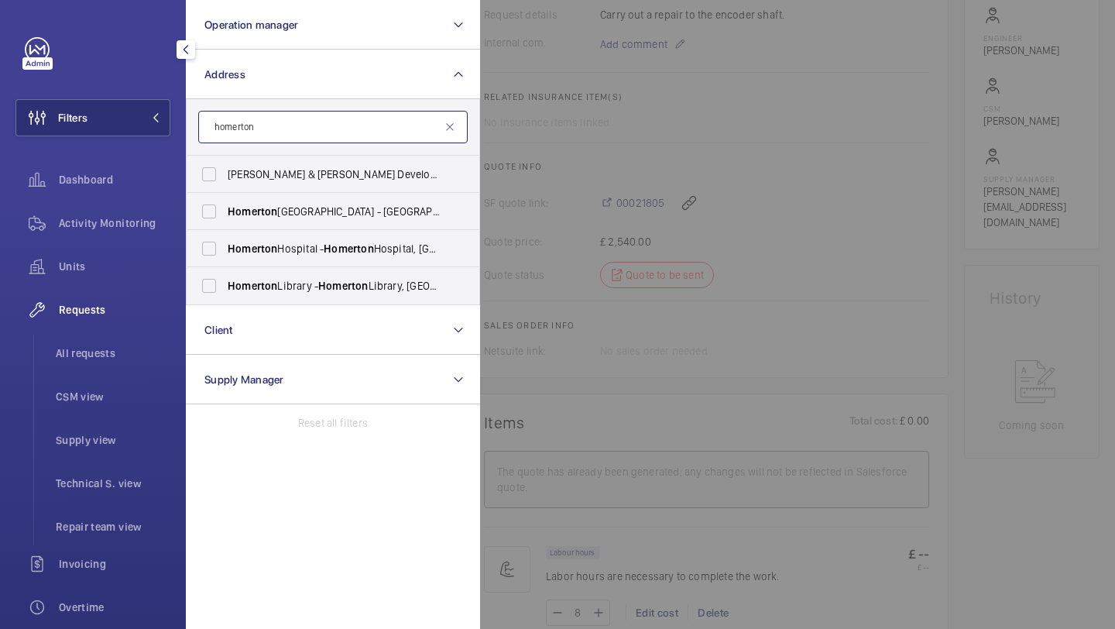
type input "homerton"
click at [278, 133] on input "homerton" at bounding box center [332, 127] width 269 height 33
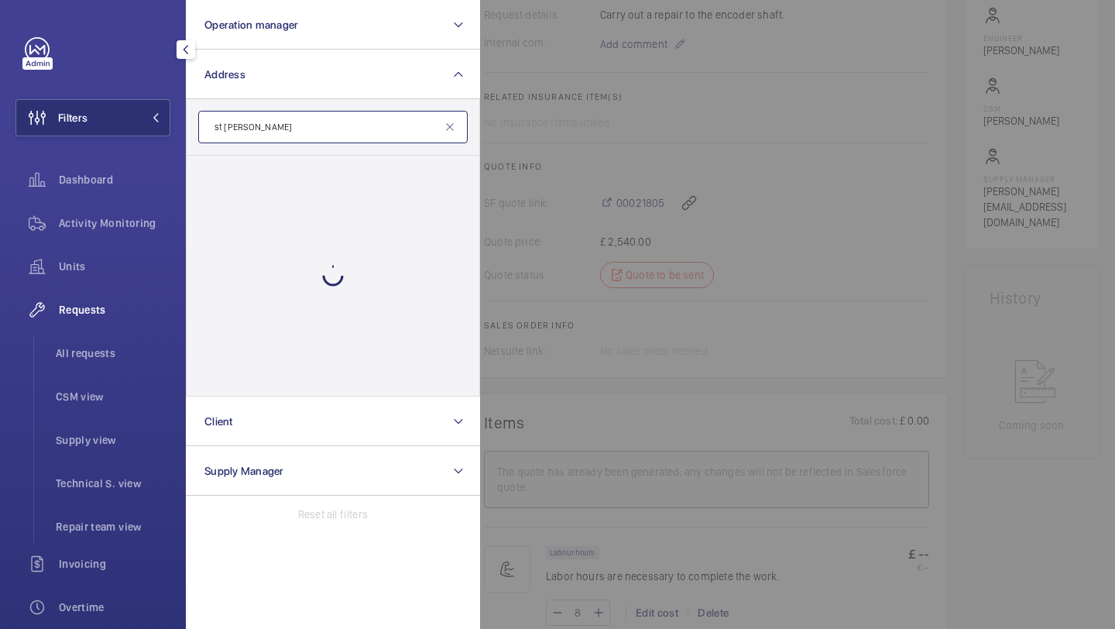
click at [358, 134] on input "st mary" at bounding box center [332, 127] width 269 height 33
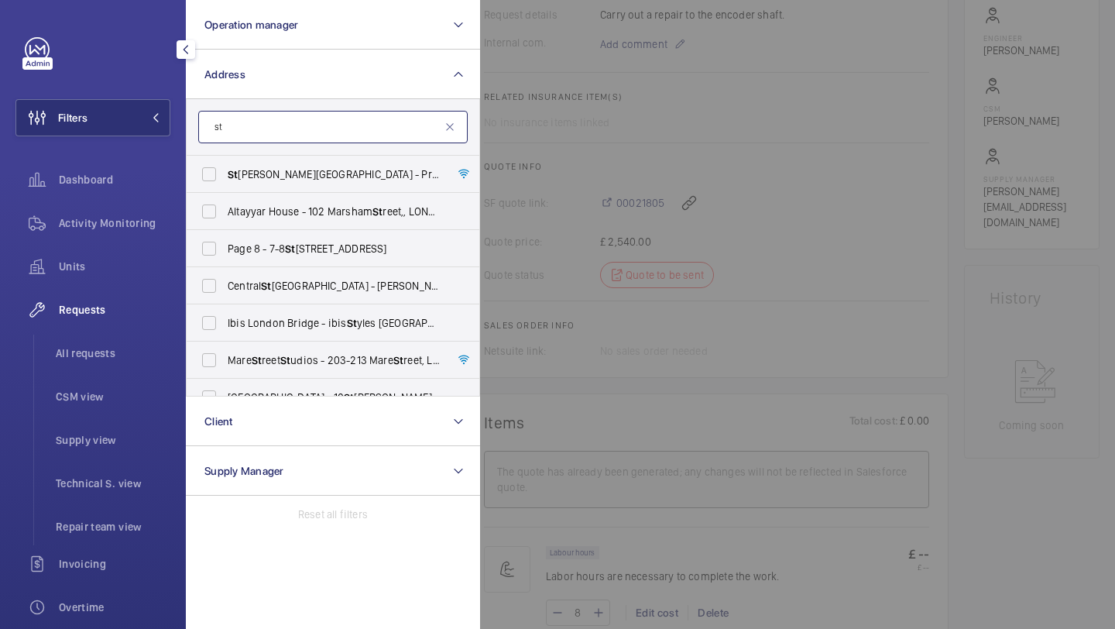
type input "s"
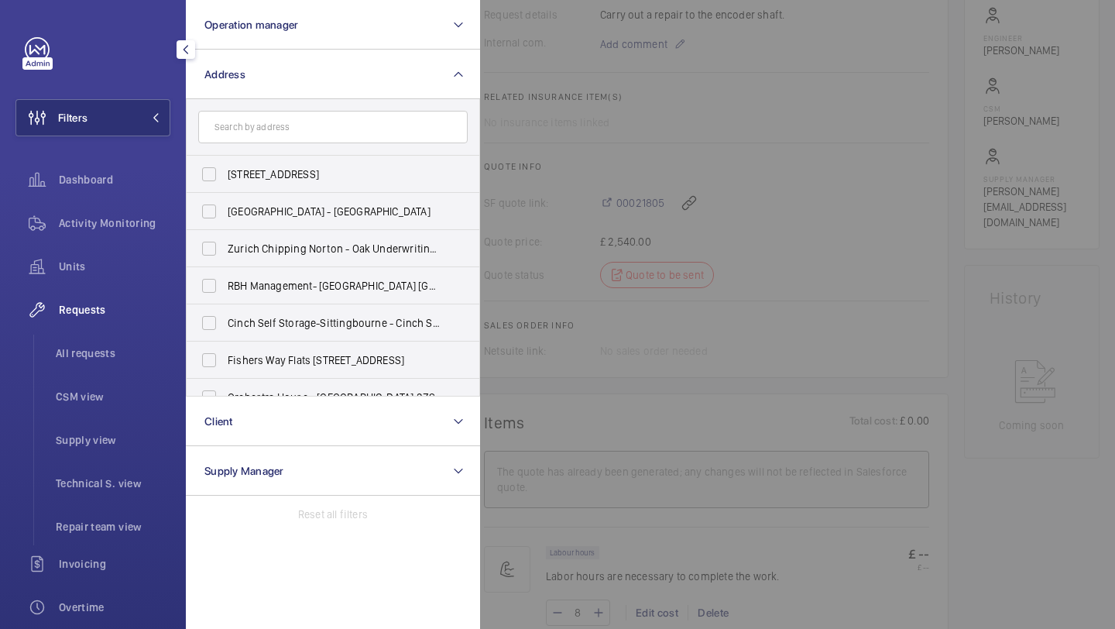
click at [625, 70] on div at bounding box center [1037, 314] width 1115 height 629
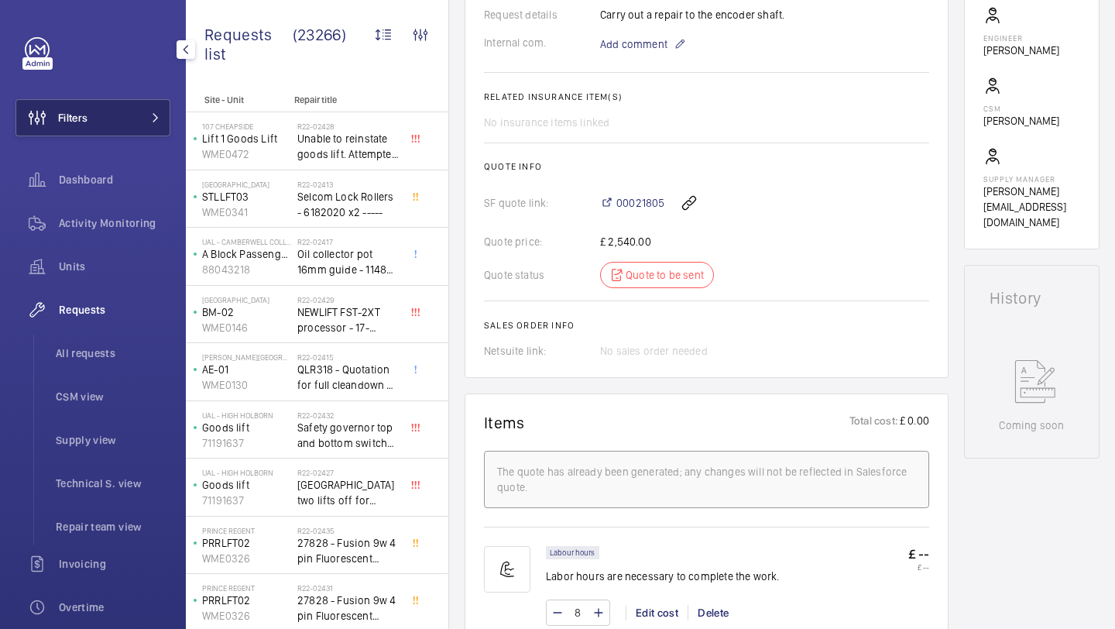
click at [75, 128] on span "Filters" at bounding box center [51, 117] width 71 height 37
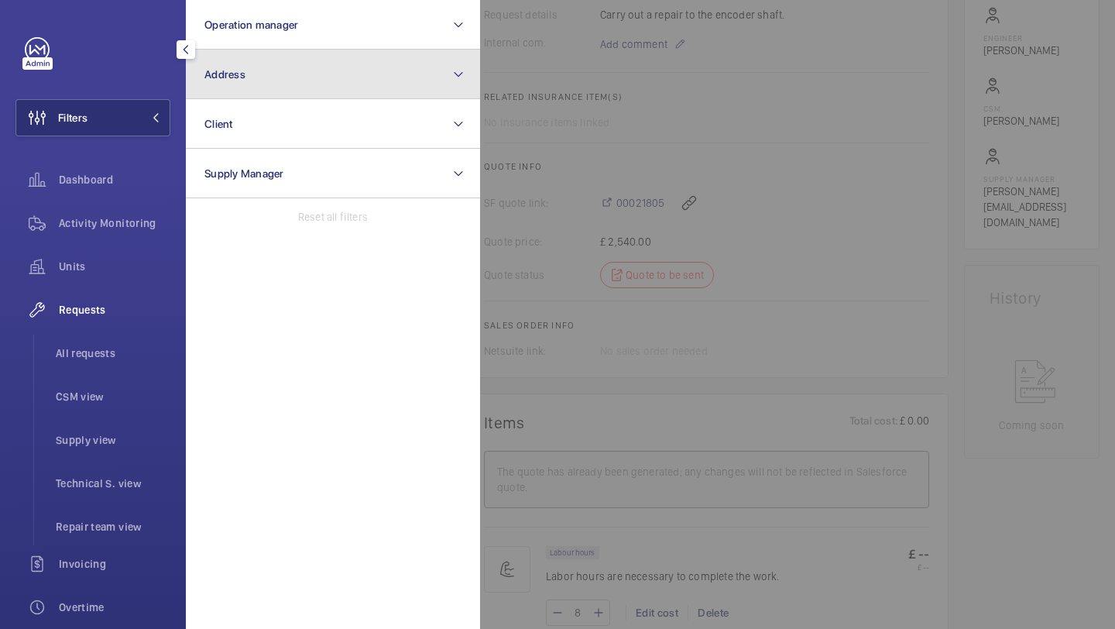
click at [271, 90] on button "Address" at bounding box center [333, 75] width 294 height 50
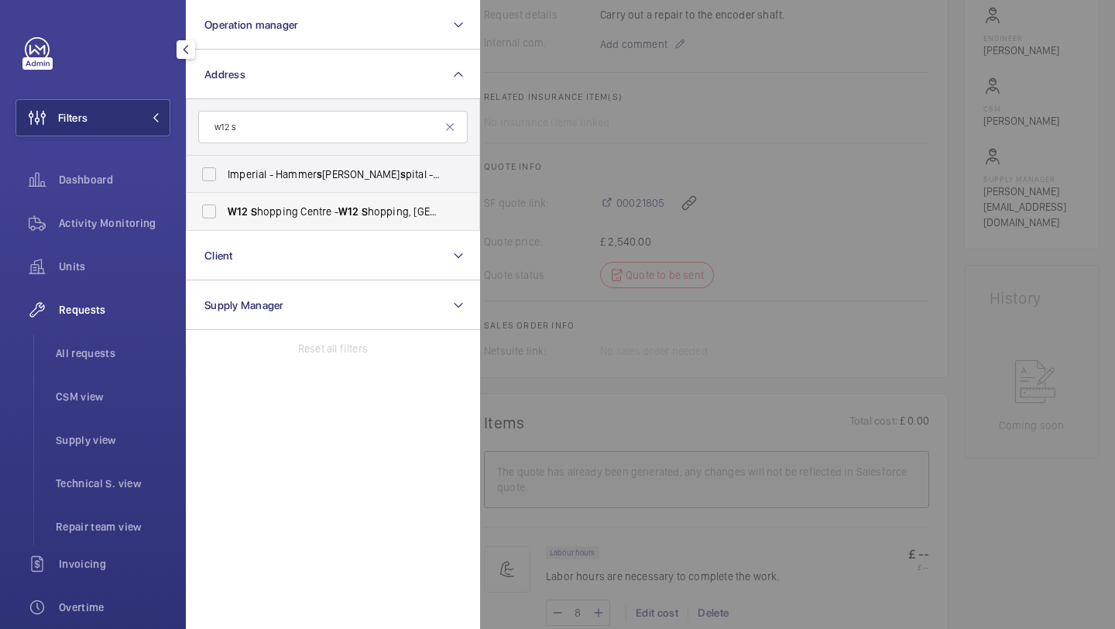
type input "w12 s"
click at [300, 211] on span "W12 S hopping Centre - W12 S hopping, LONDON W12 8PP" at bounding box center [334, 211] width 213 height 15
click at [225, 211] on input "W12 S hopping Centre - W12 S hopping, LONDON W12 8PP" at bounding box center [209, 211] width 31 height 31
checkbox input "true"
click at [588, 148] on div at bounding box center [1037, 314] width 1115 height 629
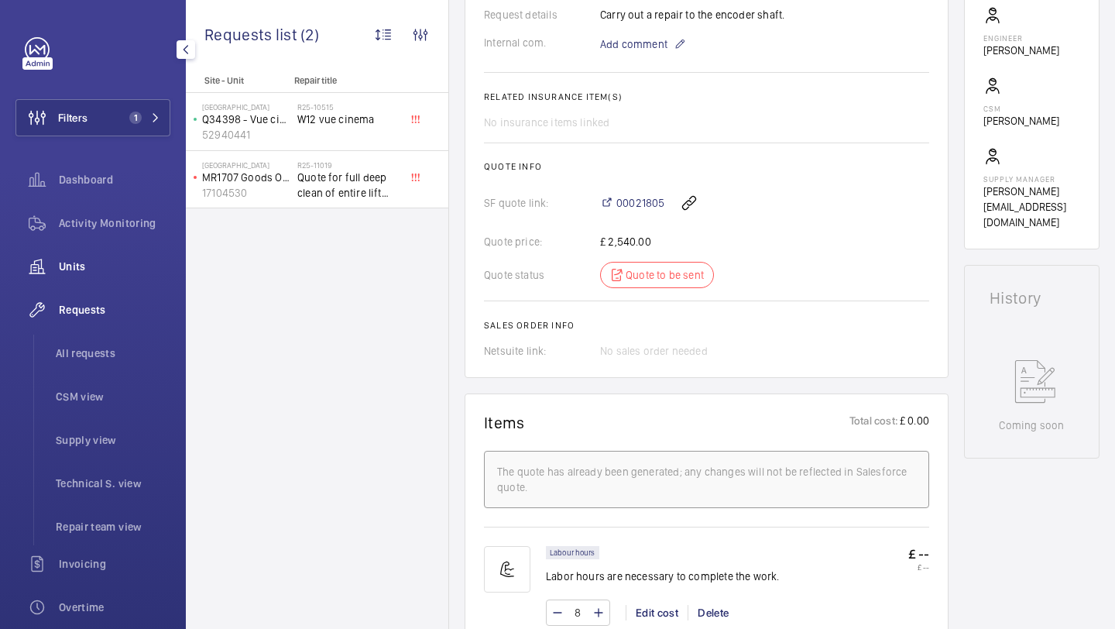
click at [116, 273] on span "Units" at bounding box center [114, 266] width 111 height 15
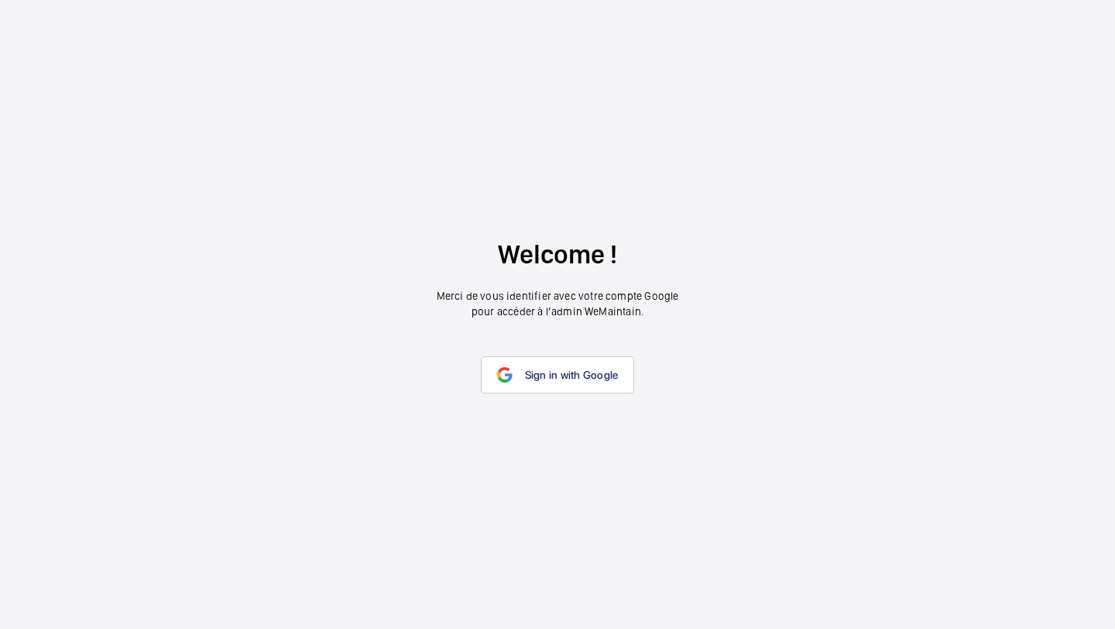
click at [537, 354] on wm-front-google-login "Welcome ! Merci de vous identifier avec votre compte Google pour accéder à l’ad…" at bounding box center [557, 314] width 1115 height 629
click at [537, 374] on span "Sign in with Google" at bounding box center [572, 375] width 94 height 12
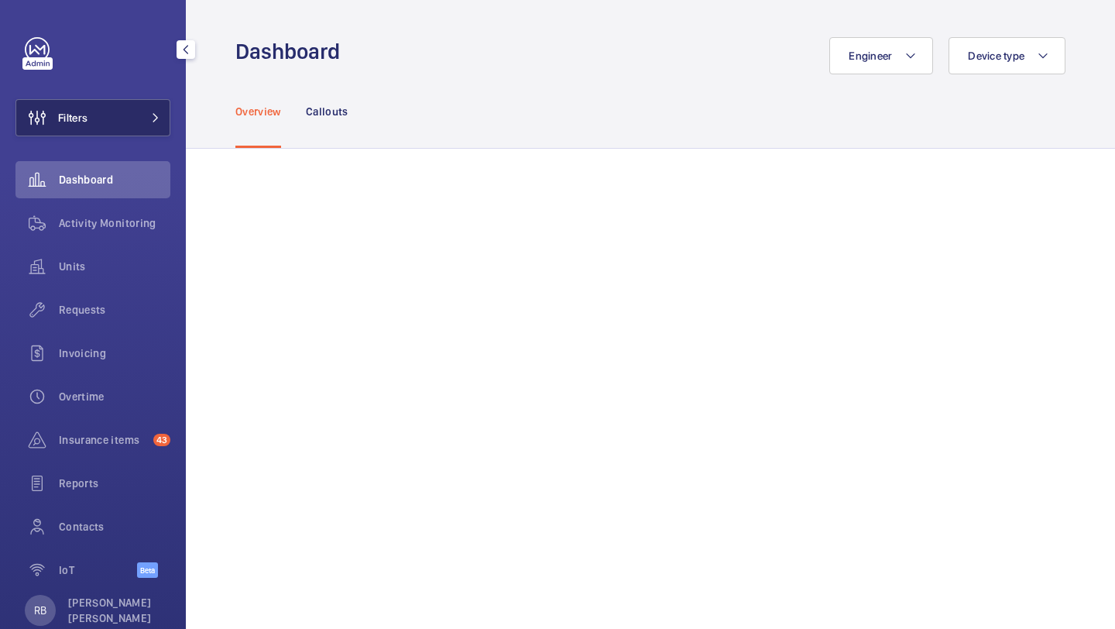
click at [110, 114] on button "Filters" at bounding box center [92, 117] width 155 height 37
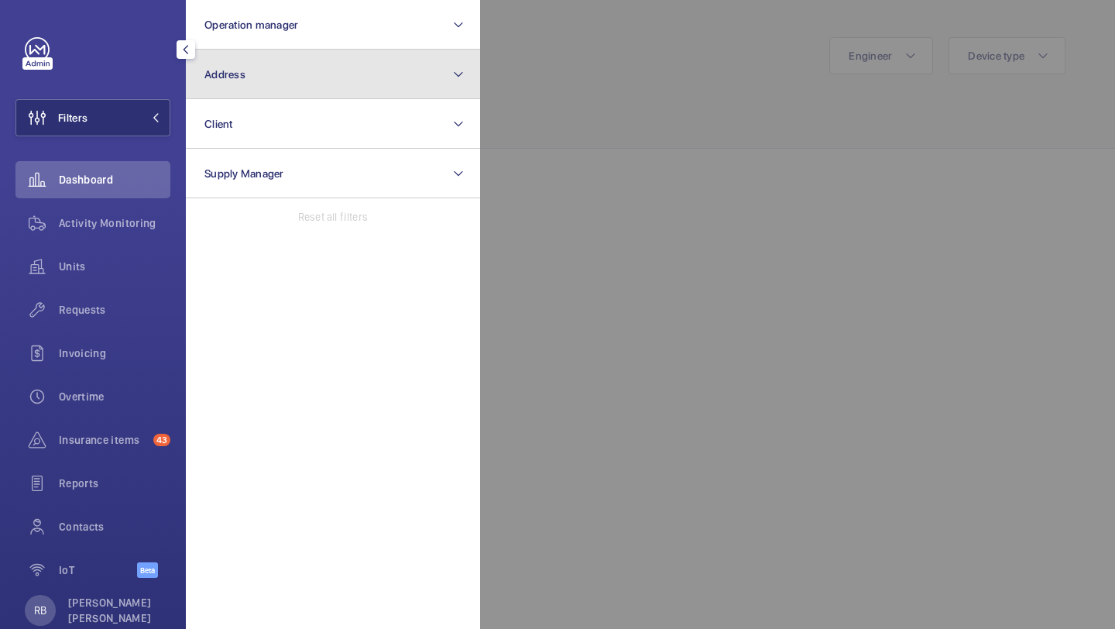
click at [324, 77] on button "Address" at bounding box center [333, 75] width 294 height 50
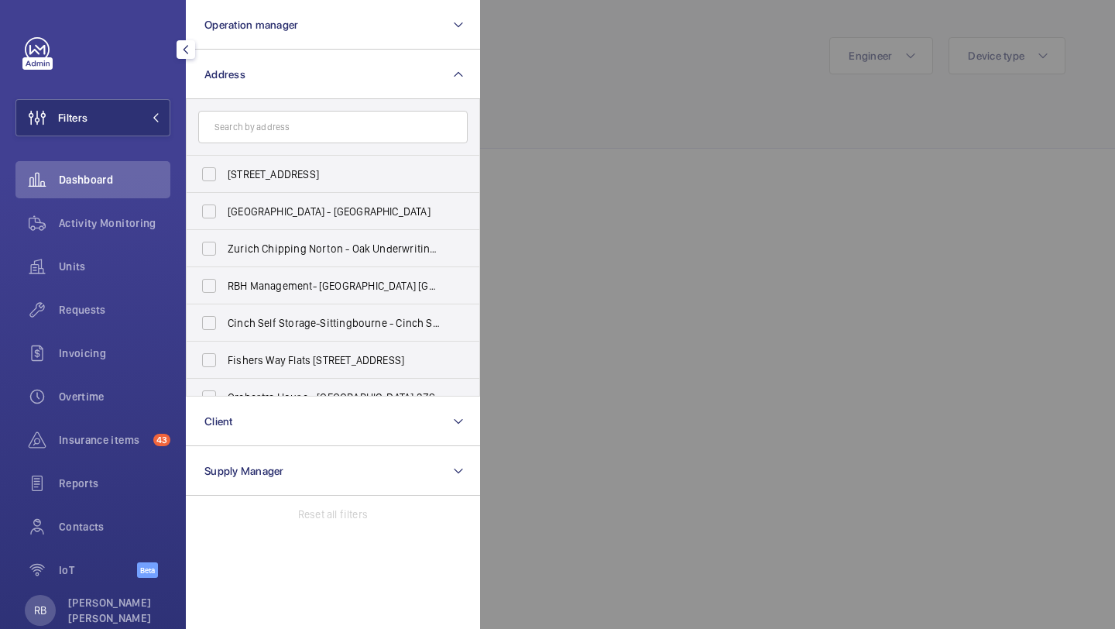
click at [635, 204] on div at bounding box center [1037, 314] width 1115 height 629
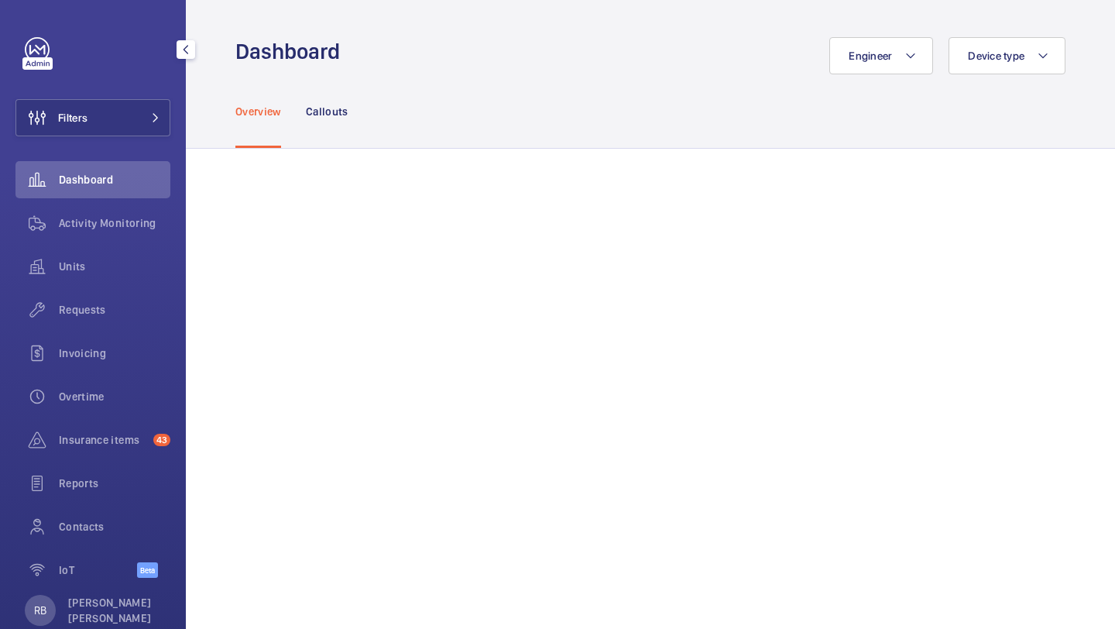
click at [177, 108] on div "Filters Dashboard Activity Monitoring Units Requests Invoicing Overtime Insuran…" at bounding box center [93, 314] width 186 height 629
click at [119, 111] on button "Filters" at bounding box center [92, 117] width 155 height 37
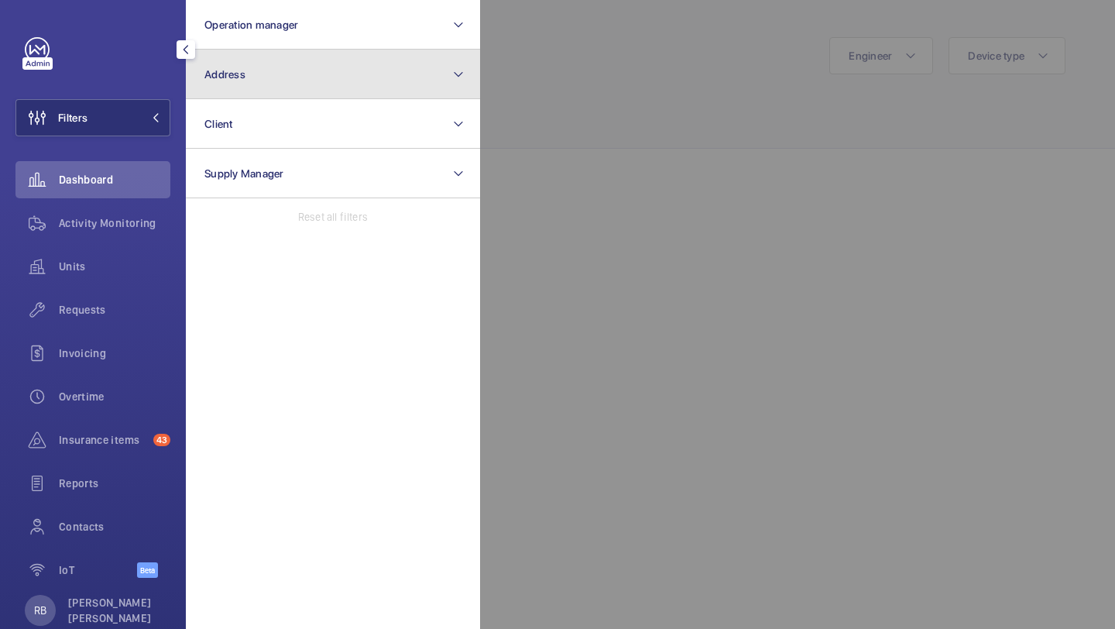
click at [293, 78] on button "Address" at bounding box center [333, 75] width 294 height 50
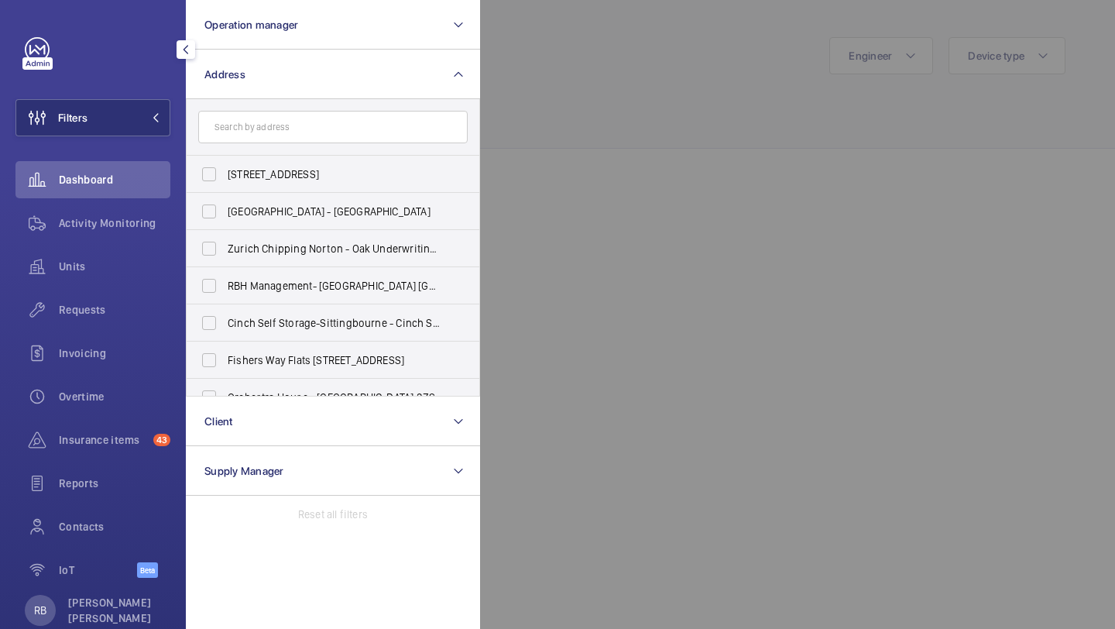
click at [319, 139] on input "text" at bounding box center [332, 127] width 269 height 33
click at [319, 138] on input "text" at bounding box center [332, 127] width 269 height 33
click at [319, 138] on input "I" at bounding box center [332, 127] width 269 height 33
type input "I"
click at [174, 108] on div "Filters Operation manager Address I 57 Clerkenwell Road - 57 Clerkenwell Rd, LO…" at bounding box center [93, 314] width 186 height 629
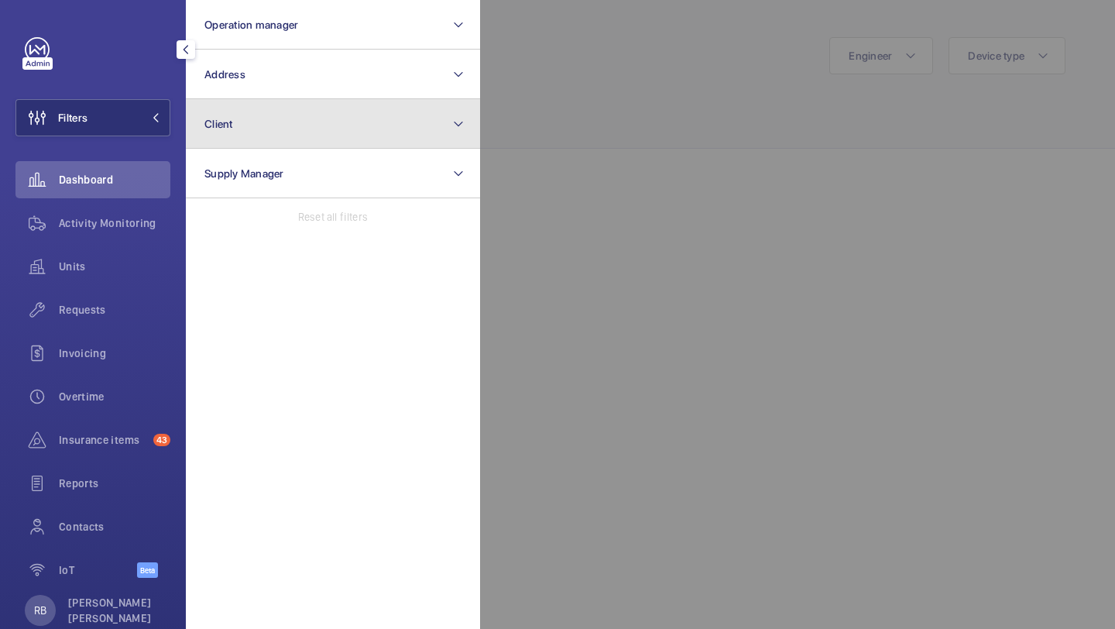
click at [259, 129] on button "Client" at bounding box center [333, 124] width 294 height 50
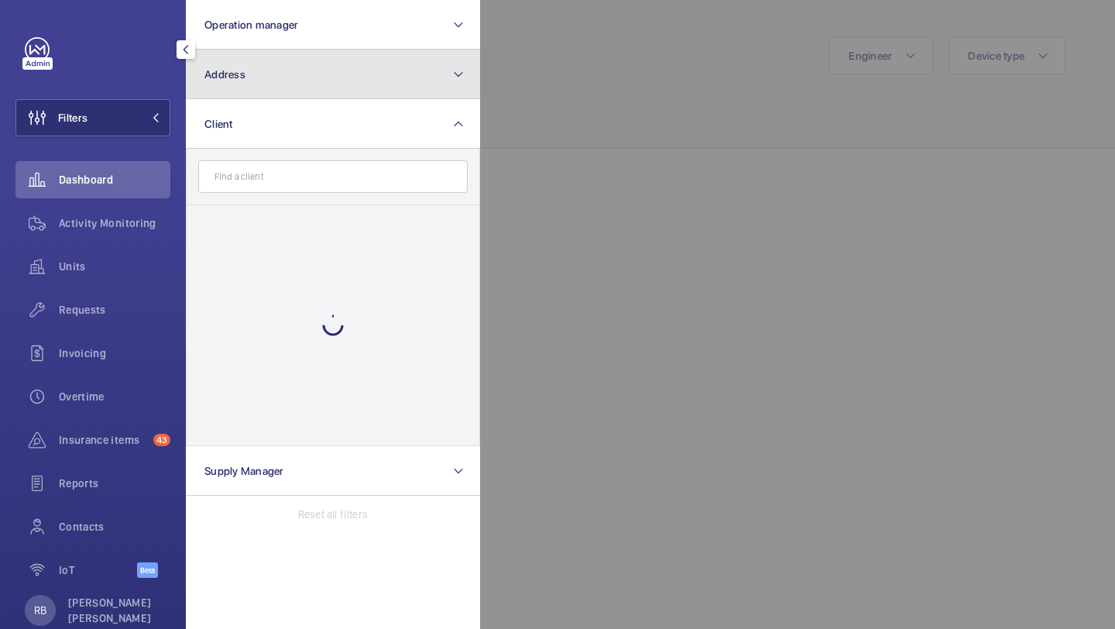
click at [282, 67] on button "Address" at bounding box center [333, 75] width 294 height 50
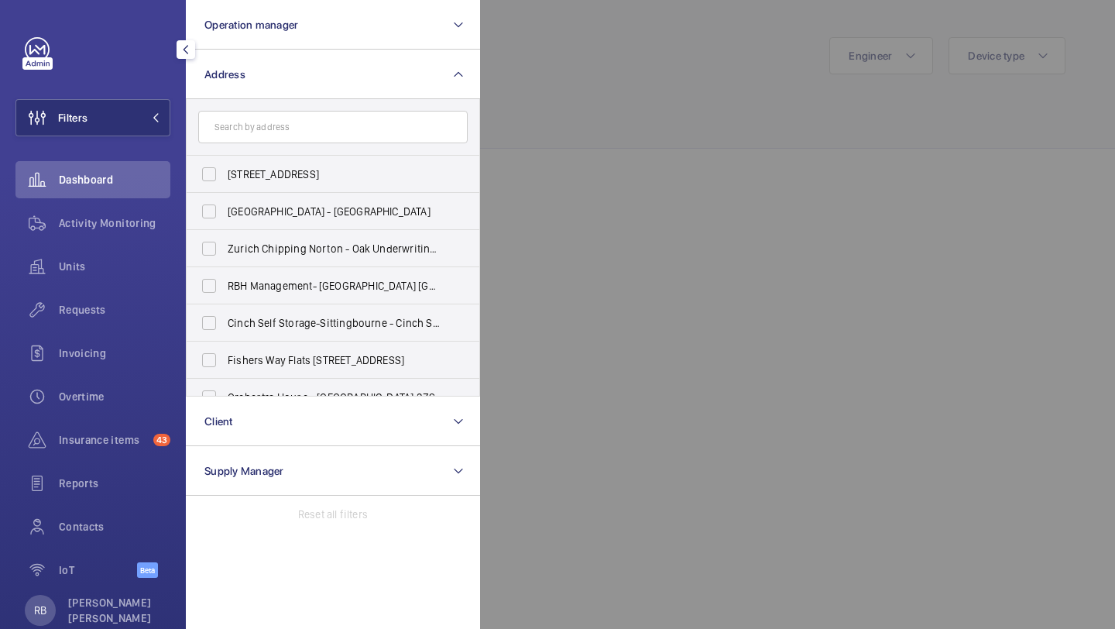
click at [249, 131] on input "text" at bounding box center [332, 127] width 269 height 33
click at [661, 165] on div at bounding box center [1037, 314] width 1115 height 629
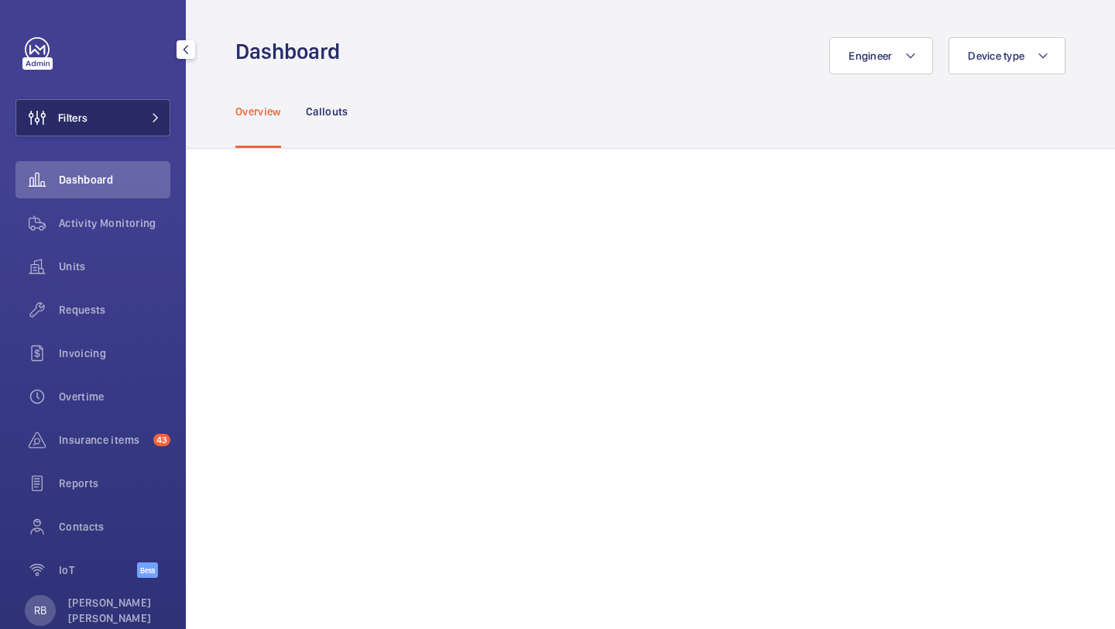
click at [143, 103] on button "Filters" at bounding box center [92, 117] width 155 height 37
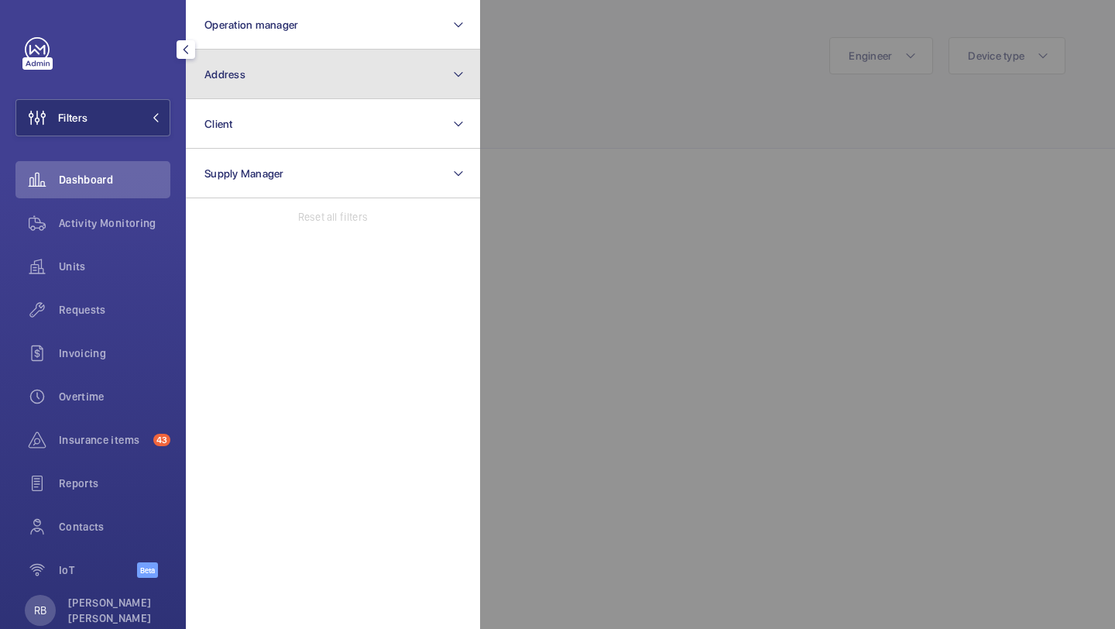
click at [259, 95] on button "Address" at bounding box center [333, 75] width 294 height 50
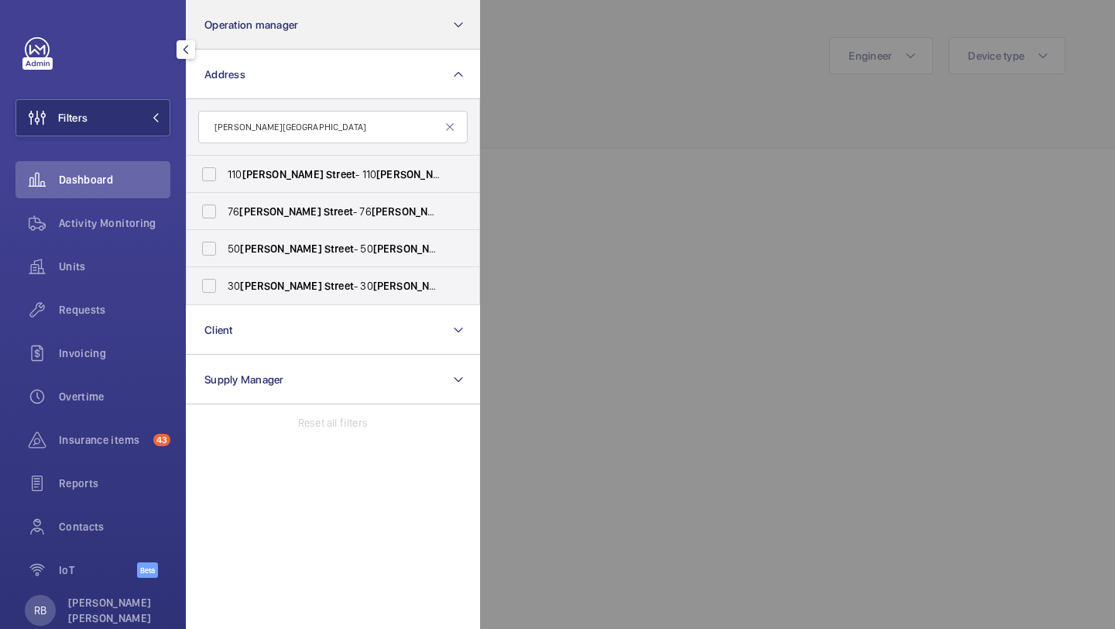
type input "cannon street"
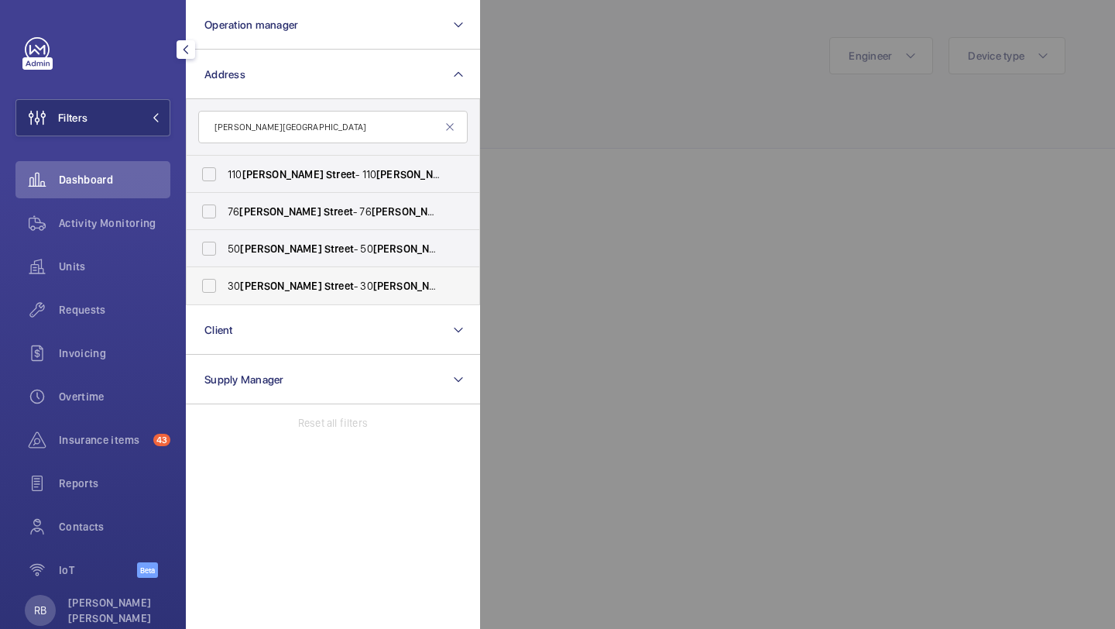
click at [288, 297] on label "30 Cannon Street - 30 Cannon Street , LONDON EC4M 6XH" at bounding box center [321, 285] width 269 height 37
click at [225, 297] on input "30 Cannon Street - 30 Cannon Street , LONDON EC4M 6XH" at bounding box center [209, 285] width 31 height 31
checkbox input "true"
click at [559, 158] on div at bounding box center [1037, 314] width 1115 height 629
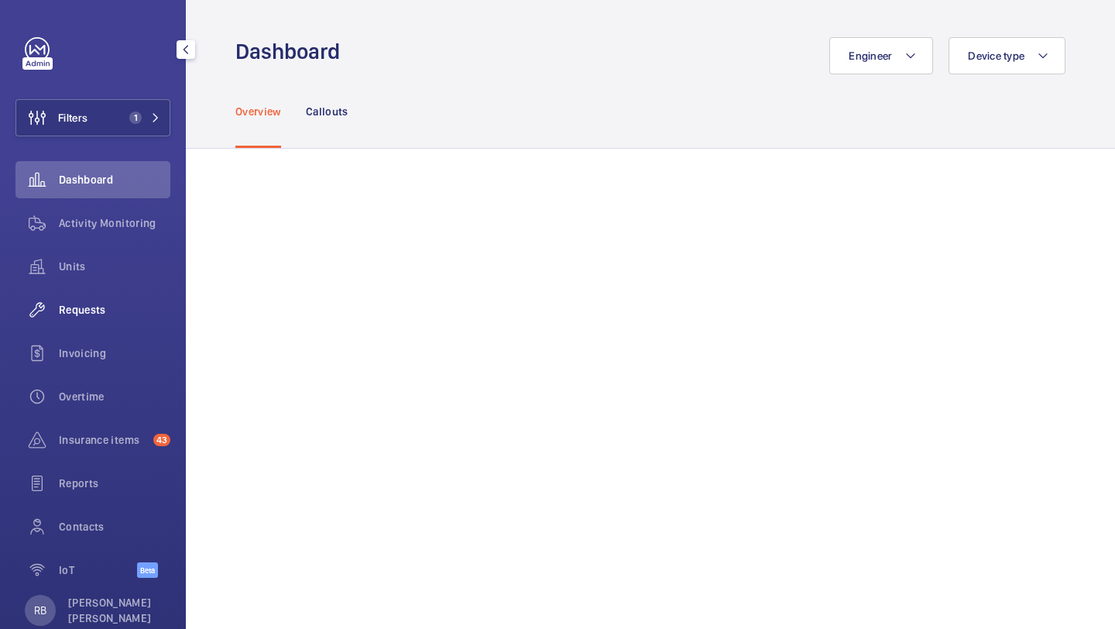
click at [116, 308] on span "Requests" at bounding box center [114, 309] width 111 height 15
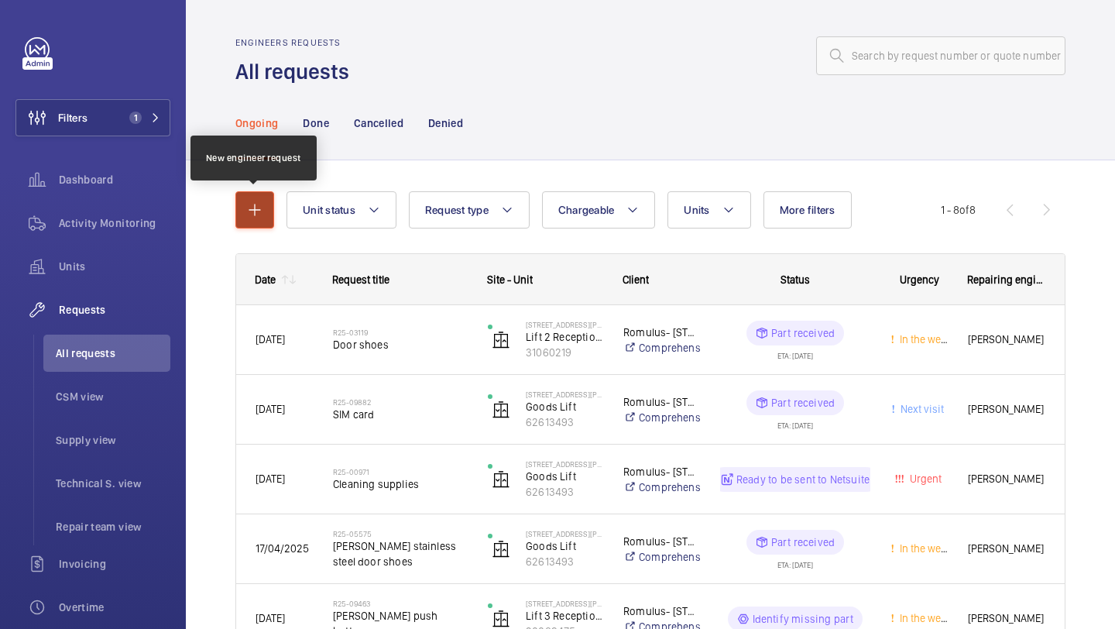
click at [260, 224] on button "button" at bounding box center [254, 209] width 39 height 37
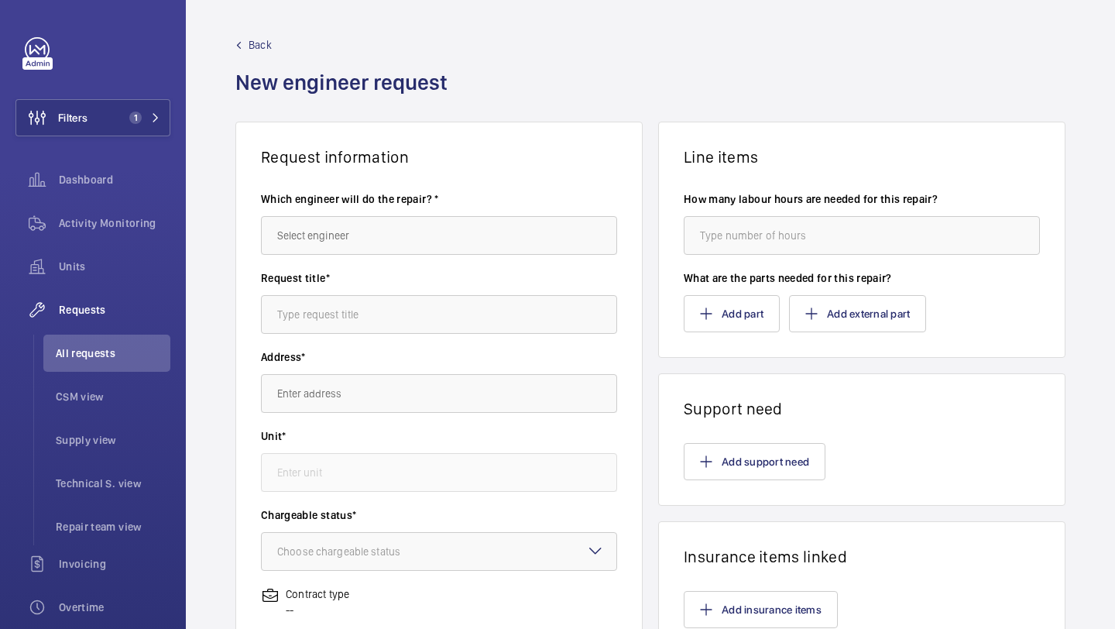
click at [388, 214] on wm-front-autocomplete-dropdown-select "Which engineer will do the repair? *" at bounding box center [439, 222] width 356 height 63
click at [387, 225] on input "text" at bounding box center [439, 235] width 356 height 39
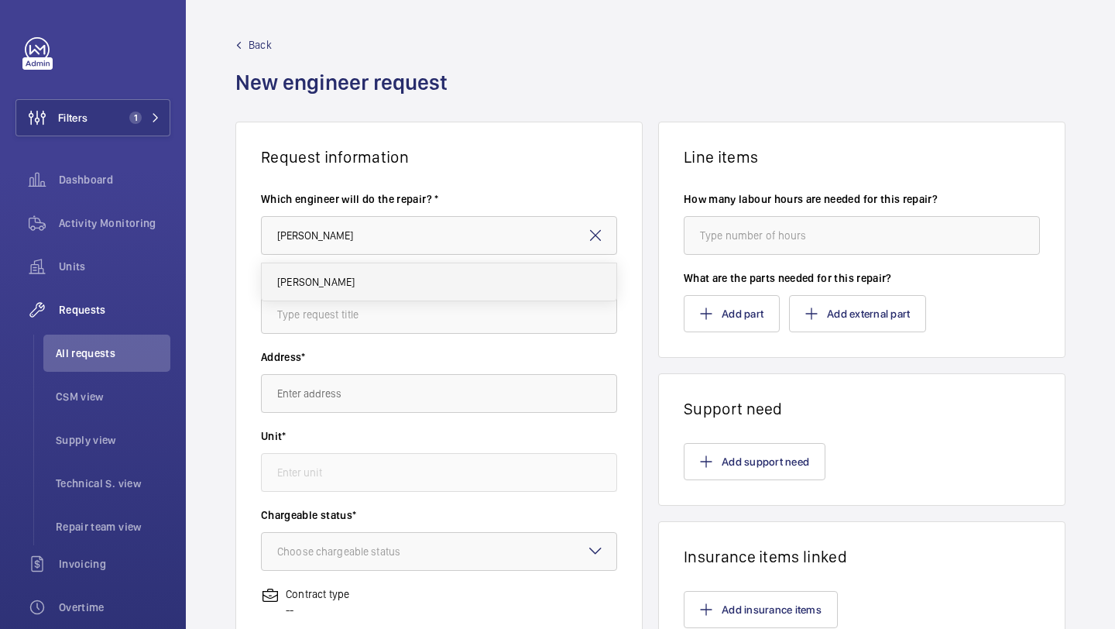
click at [380, 269] on mat-option "[PERSON_NAME]" at bounding box center [439, 281] width 355 height 37
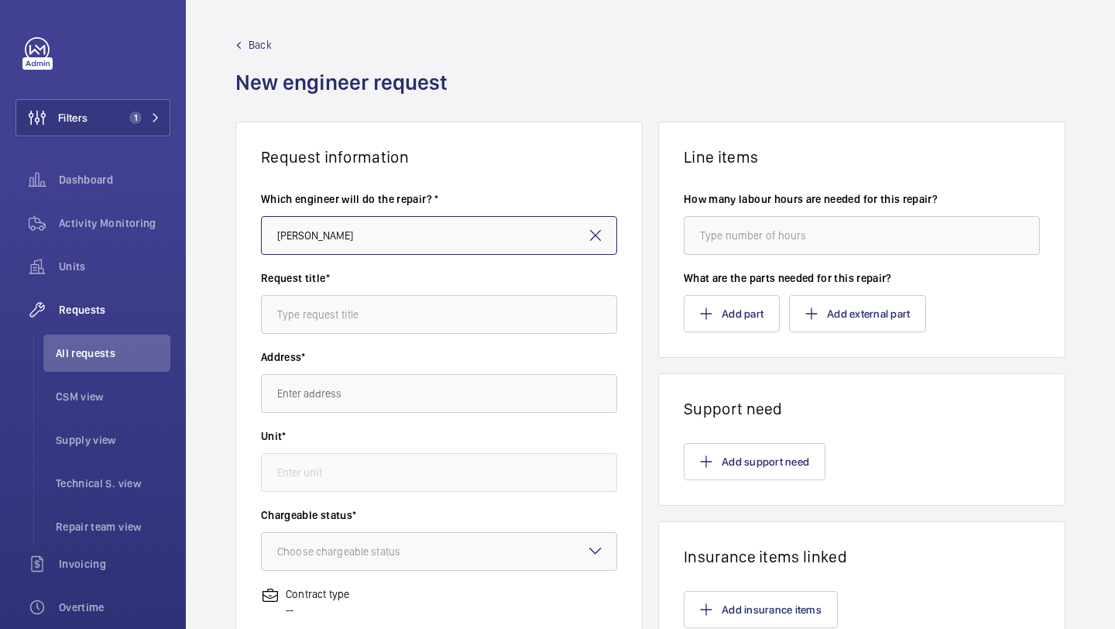
type input "[PERSON_NAME]"
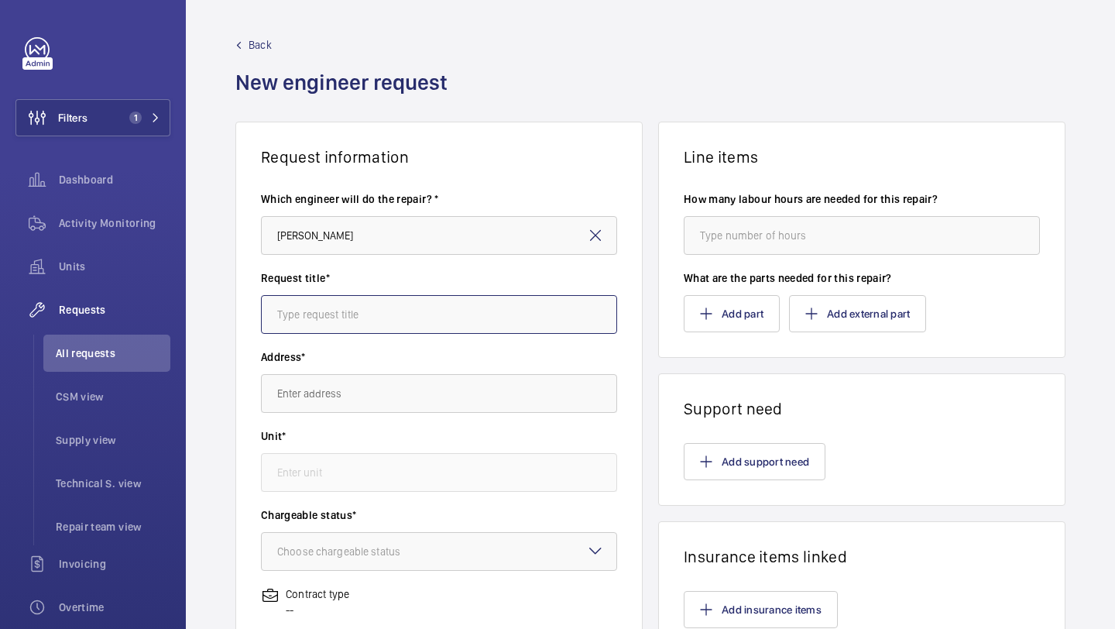
click at [378, 312] on input "text" at bounding box center [439, 314] width 356 height 39
type input "c"
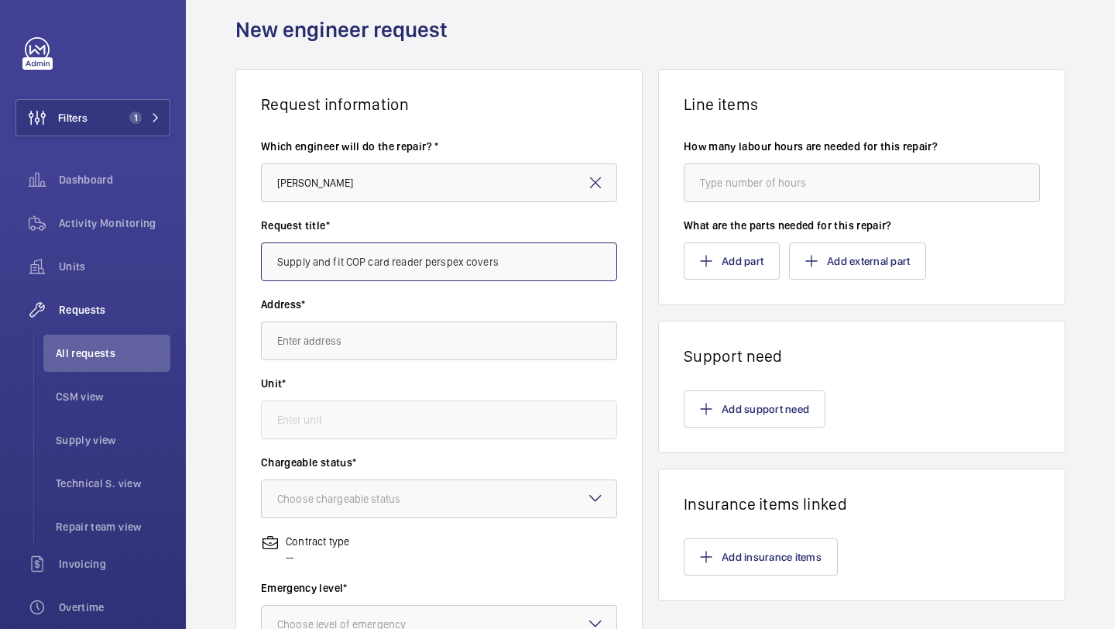
scroll to position [75, 0]
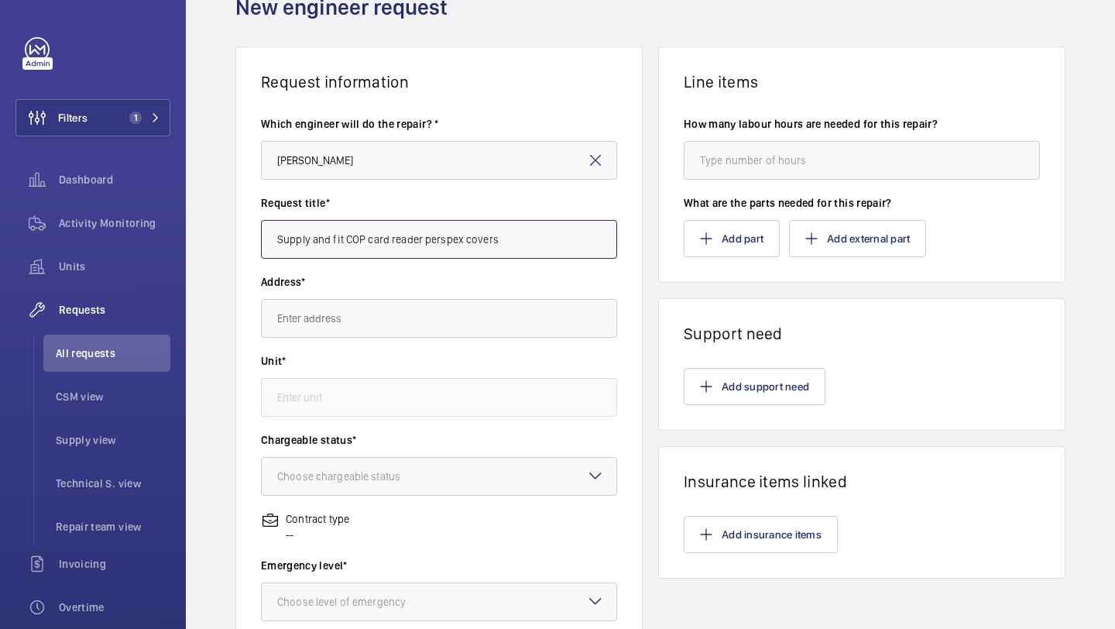
type input "Supply and fit COP card reader perspex covers"
click at [391, 301] on input "text" at bounding box center [439, 318] width 356 height 39
click at [386, 331] on input "text" at bounding box center [439, 318] width 356 height 39
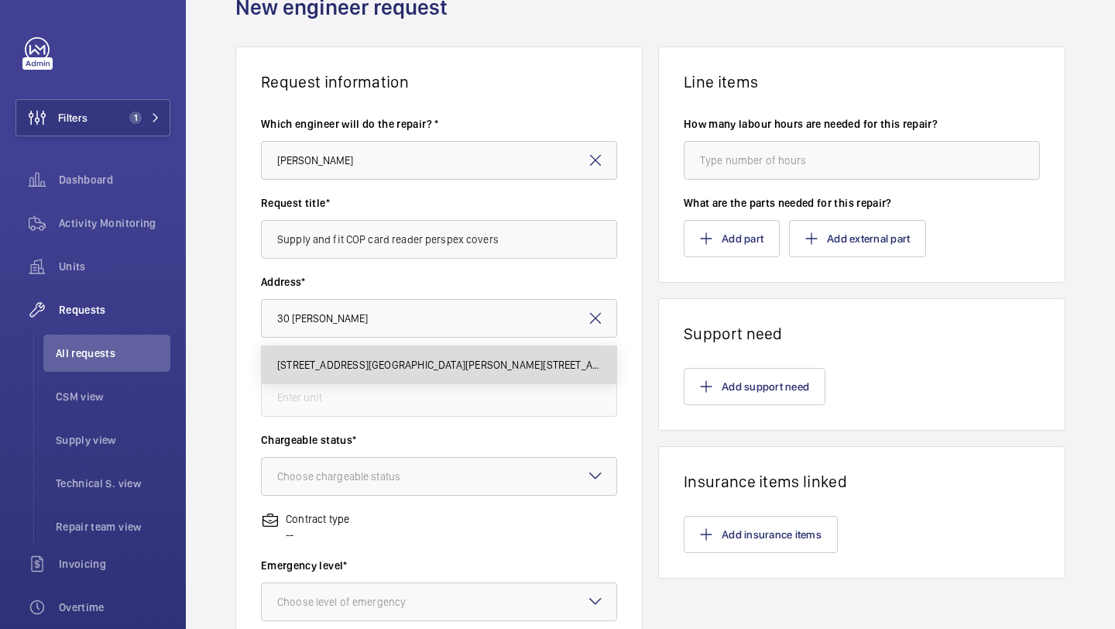
click at [400, 360] on span "30 Cannon Street 30 Cannon Street, EC4M 6XH LONDON" at bounding box center [439, 364] width 324 height 15
type input "30 Cannon Street 30 Cannon Street, EC4M 6XH LONDON"
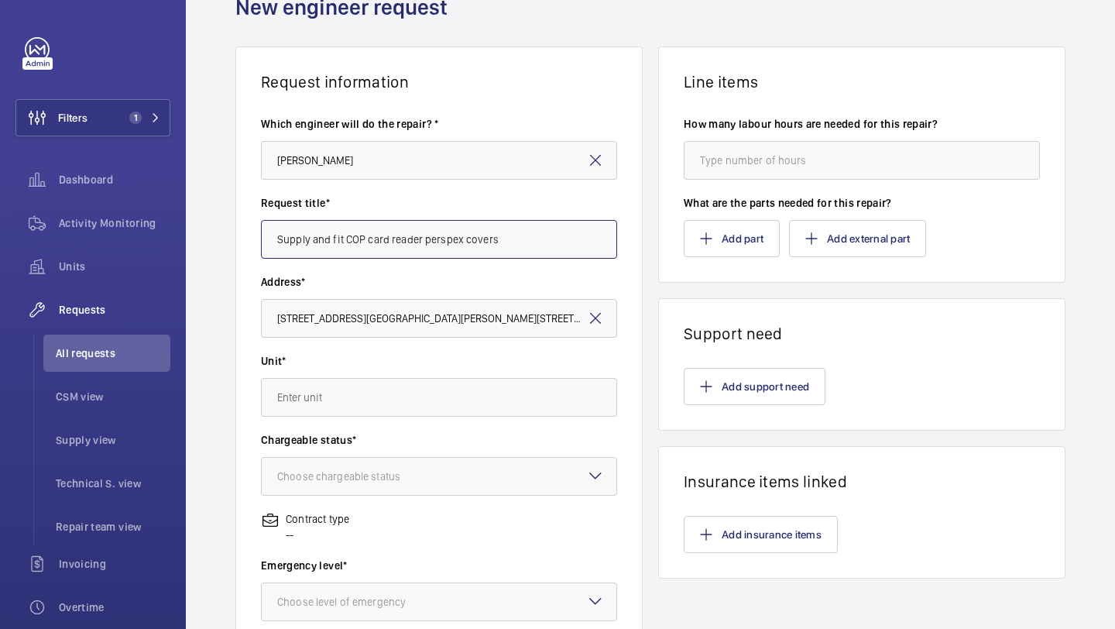
click at [538, 252] on input "Supply and fit COP card reader perspex covers" at bounding box center [439, 239] width 356 height 39
click at [478, 249] on input "Supply and fit COP card reader perspex covers for 3x lifts" at bounding box center [439, 239] width 356 height 39
click at [489, 237] on input "Supply and fit COP card reader perspex covers for 3x lifts" at bounding box center [439, 239] width 356 height 39
click at [490, 236] on input "Supply and fit COP card reader perspex covers for 3x lifts" at bounding box center [439, 239] width 356 height 39
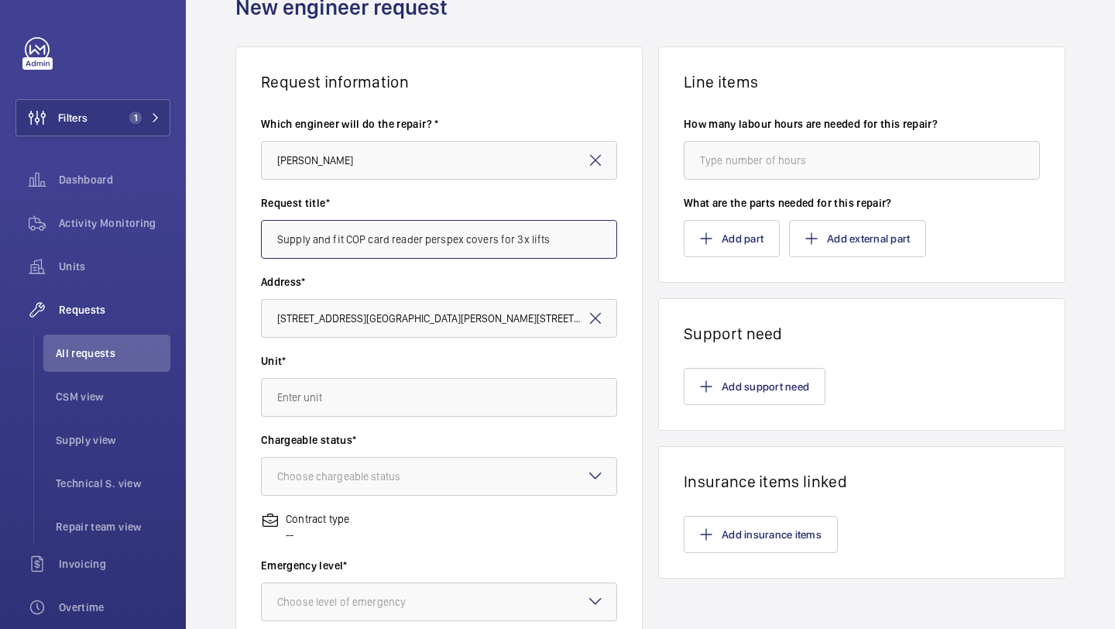
type input "Supply and fit COP card reader perspex covers for 3x lifts"
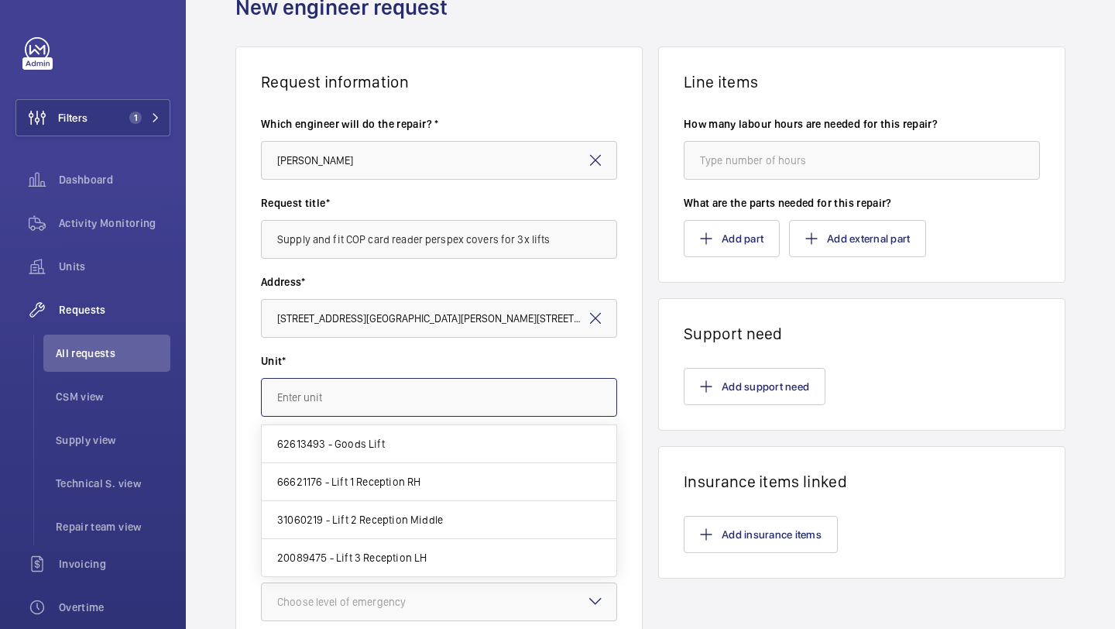
click at [436, 408] on input "text" at bounding box center [439, 397] width 356 height 39
click at [496, 403] on input "text" at bounding box center [439, 397] width 356 height 39
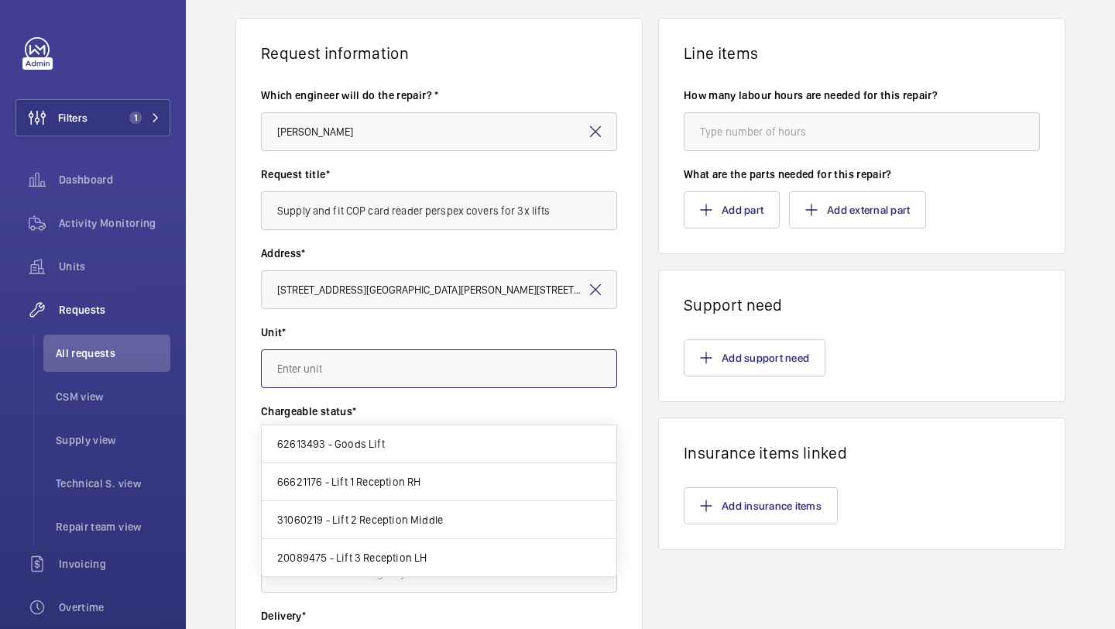
scroll to position [133, 0]
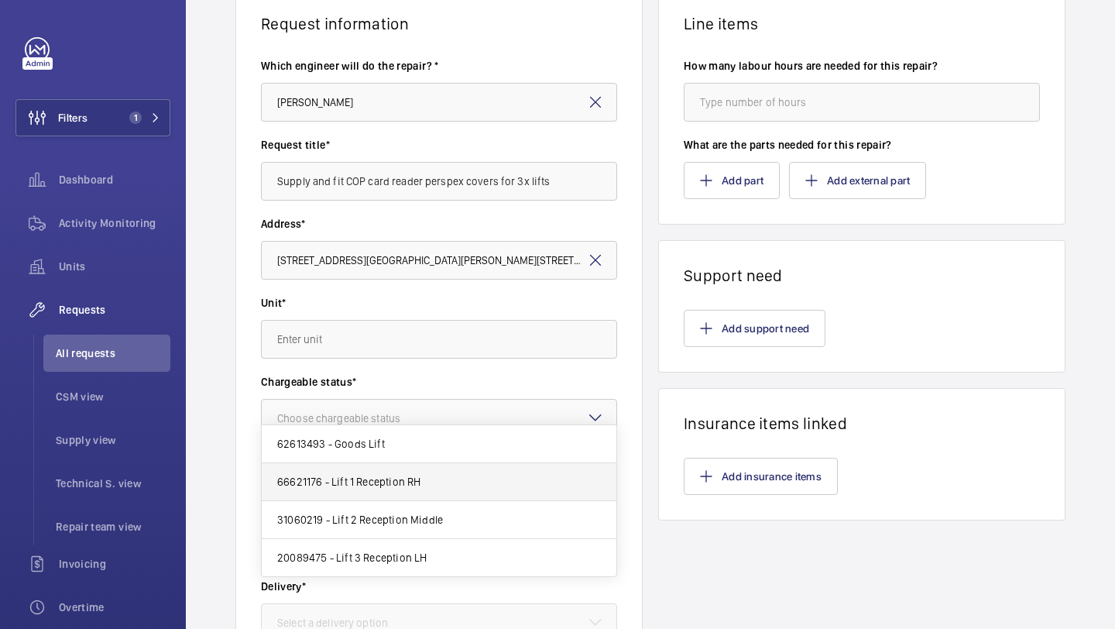
click at [462, 485] on mat-option "66621176 - Lift 1 Reception RH" at bounding box center [439, 482] width 355 height 38
type input "66621176 - Lift 1 Reception RH"
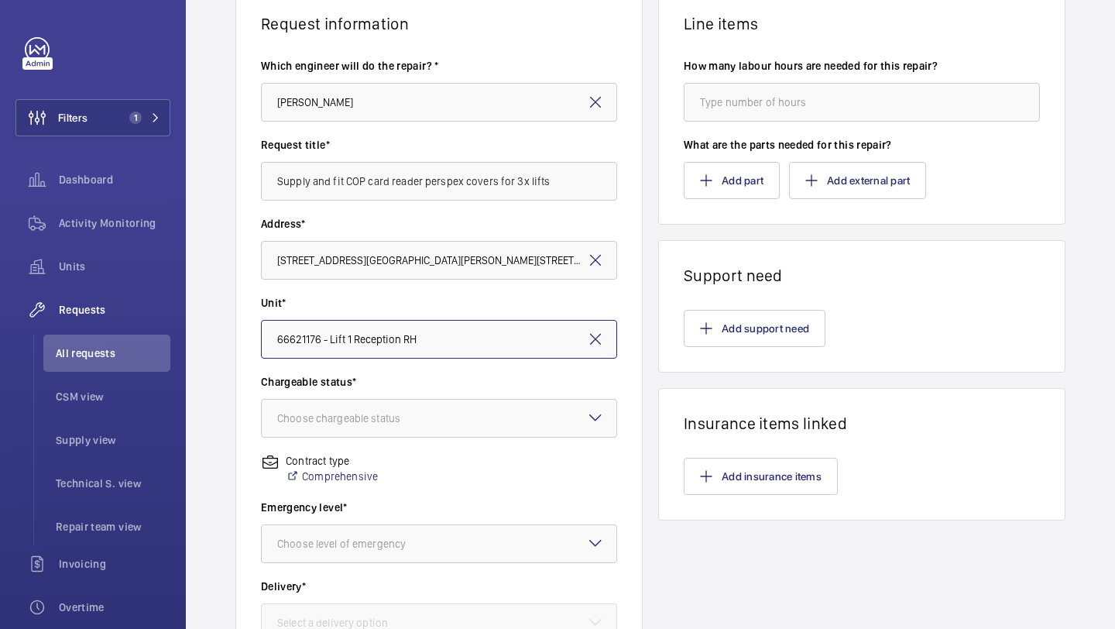
scroll to position [235, 0]
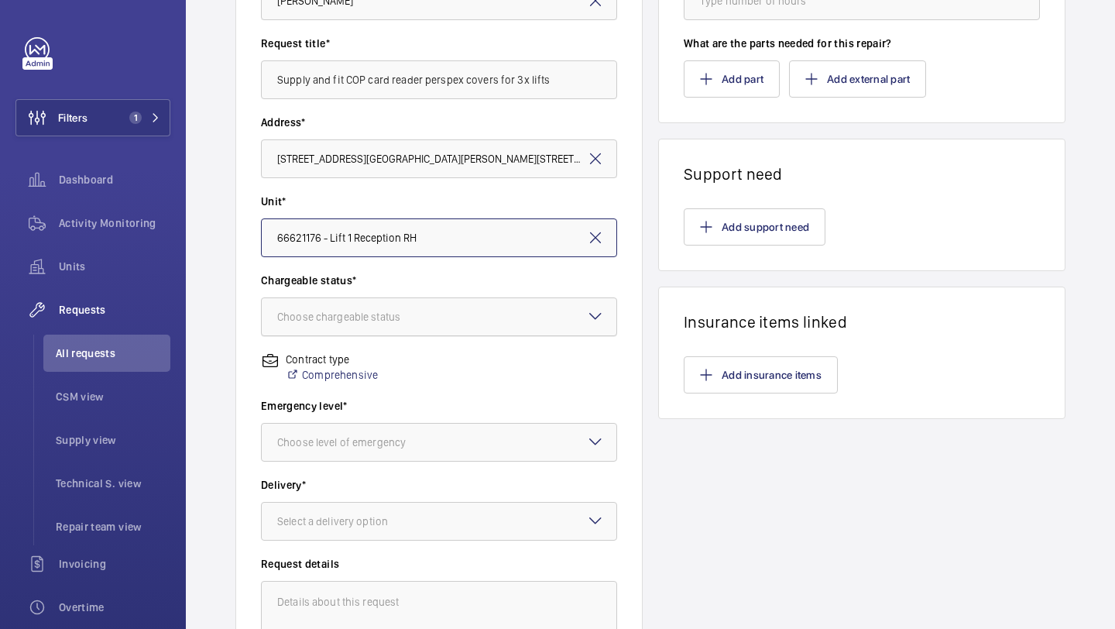
click at [496, 321] on div at bounding box center [439, 316] width 355 height 37
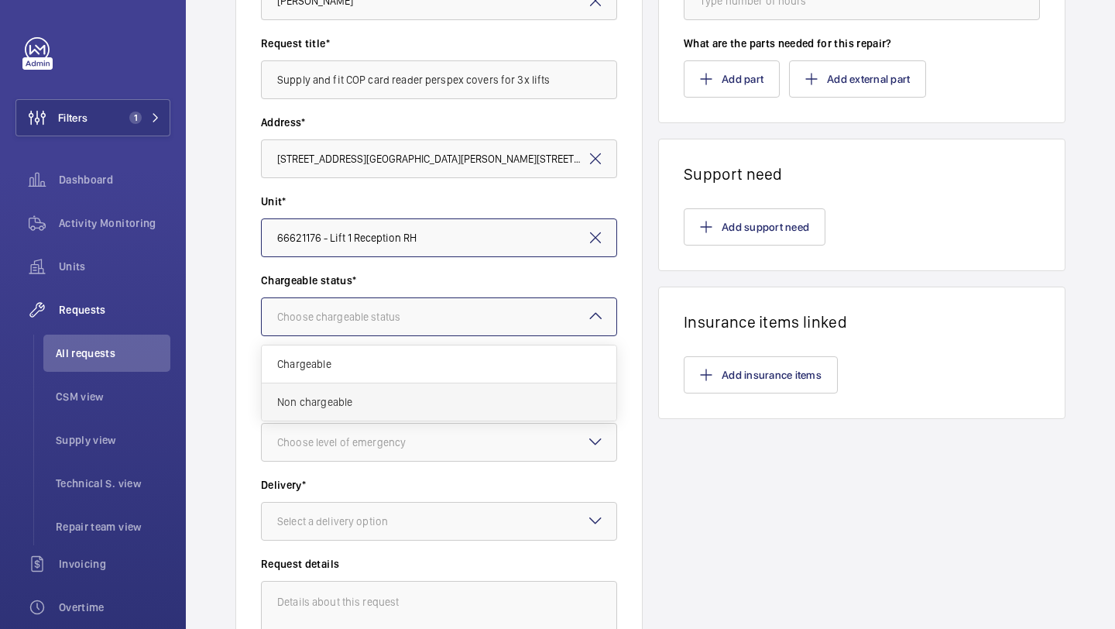
click at [430, 396] on span "Non chargeable" at bounding box center [439, 401] width 324 height 15
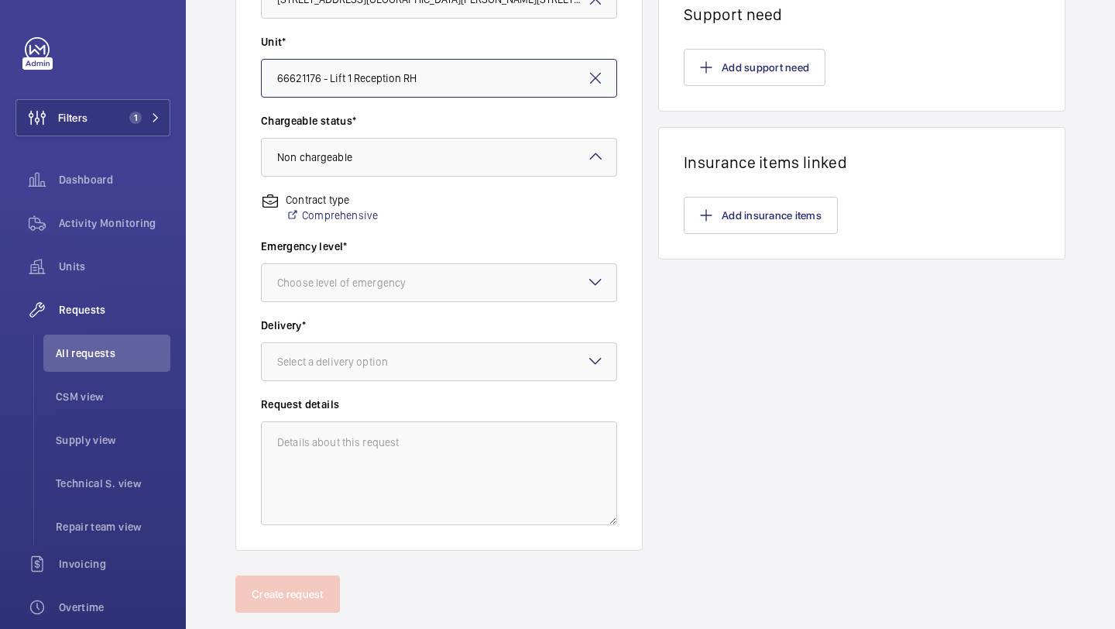
scroll to position [427, 0]
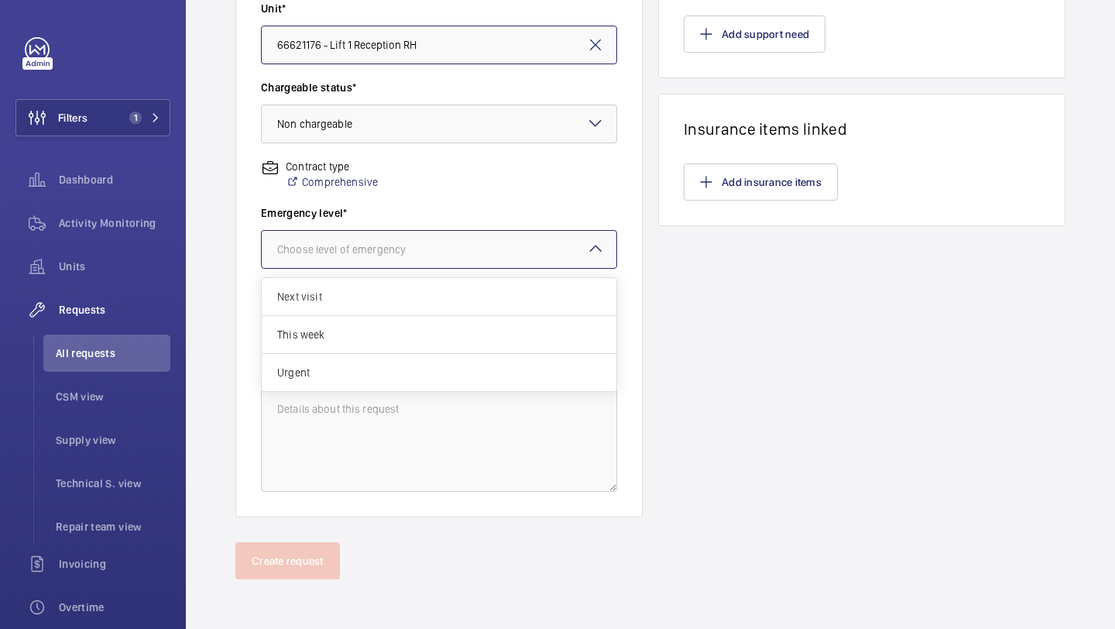
click at [478, 238] on div at bounding box center [439, 249] width 355 height 37
click at [437, 290] on span "Next visit" at bounding box center [439, 296] width 324 height 15
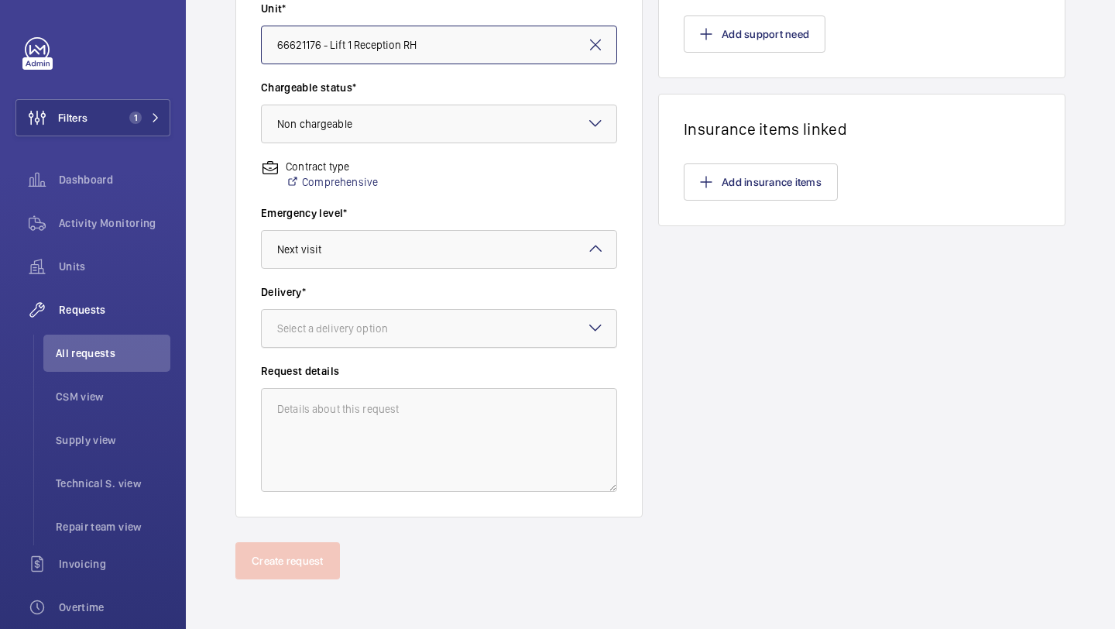
click at [426, 315] on div at bounding box center [439, 328] width 355 height 37
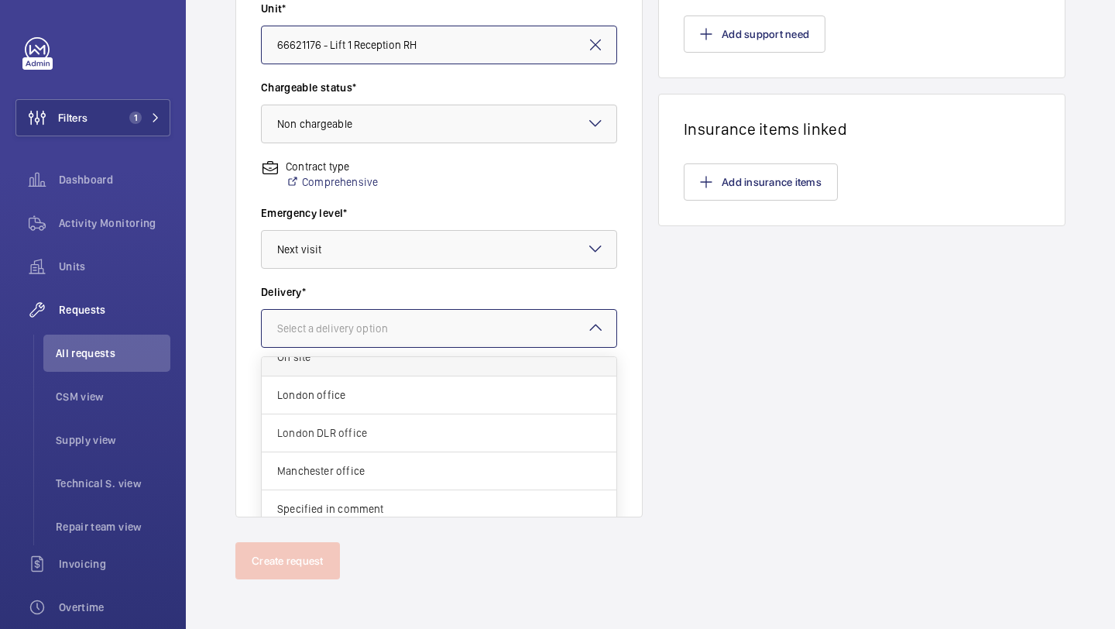
scroll to position [12, 0]
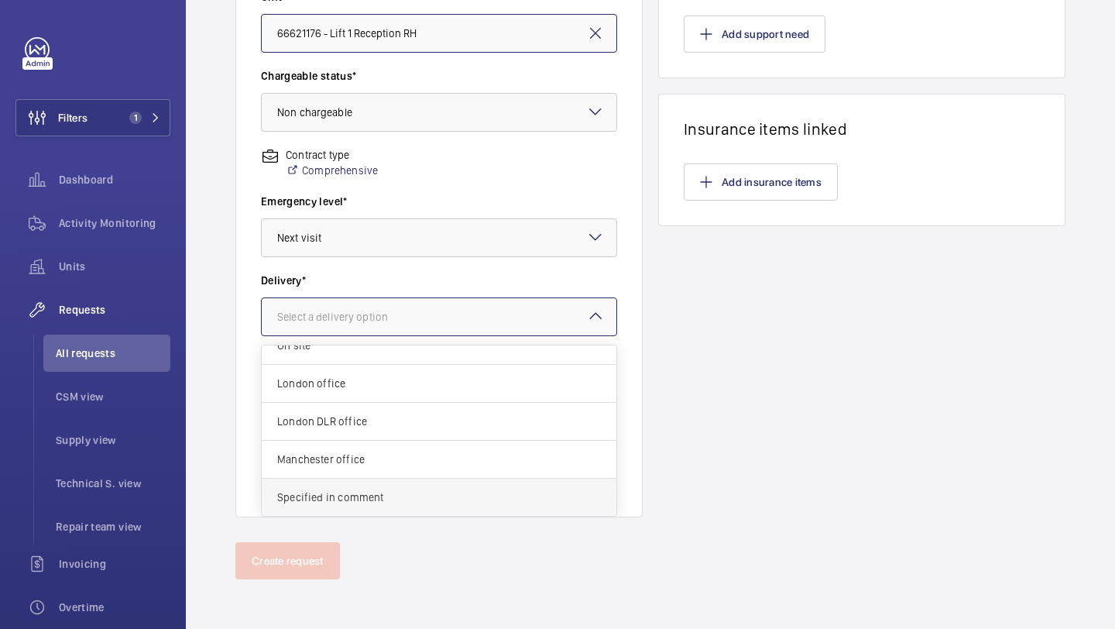
click at [386, 490] on span "Specified in comment" at bounding box center [439, 496] width 324 height 15
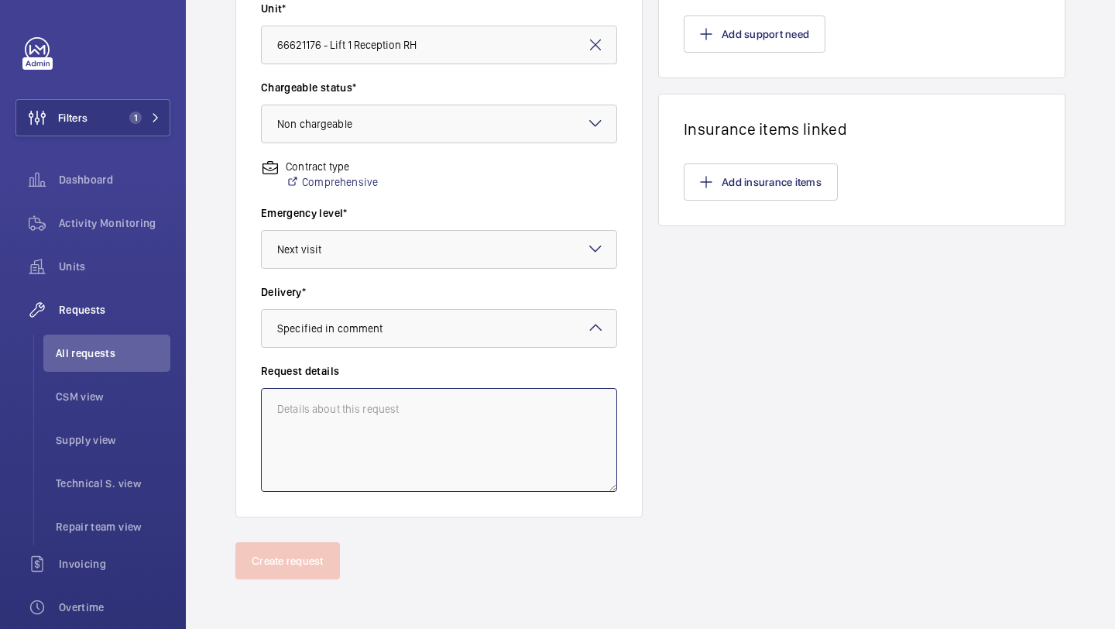
click at [414, 424] on textarea at bounding box center [439, 440] width 356 height 104
click at [446, 360] on div "Delivery* Select a delivery option × Specified in comment ×" at bounding box center [439, 323] width 356 height 79
click at [464, 346] on div at bounding box center [439, 328] width 355 height 37
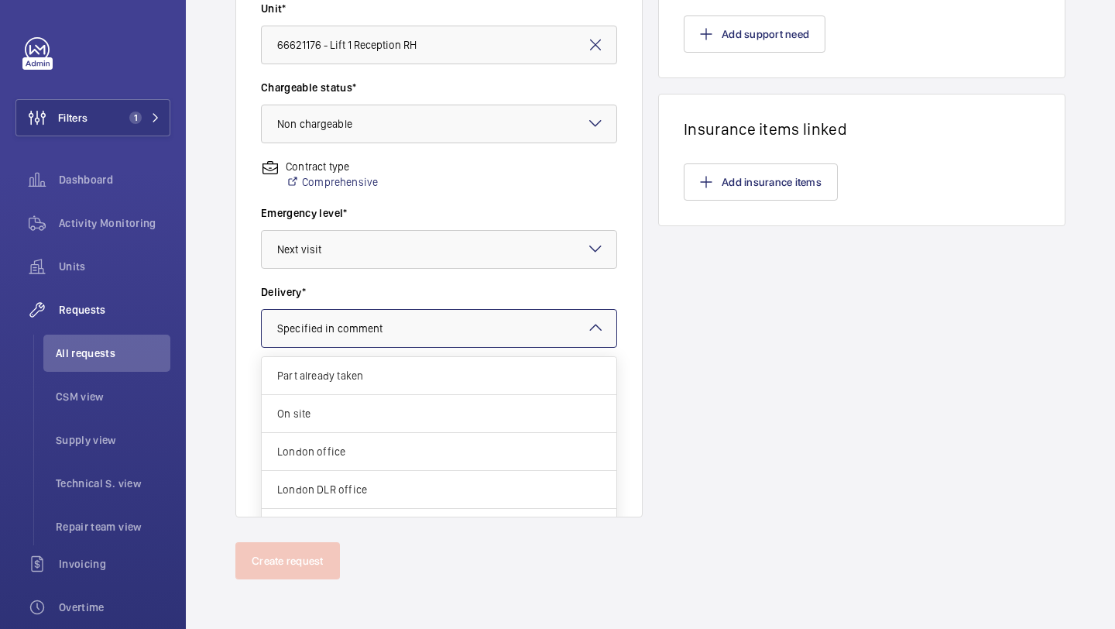
scroll to position [57, 0]
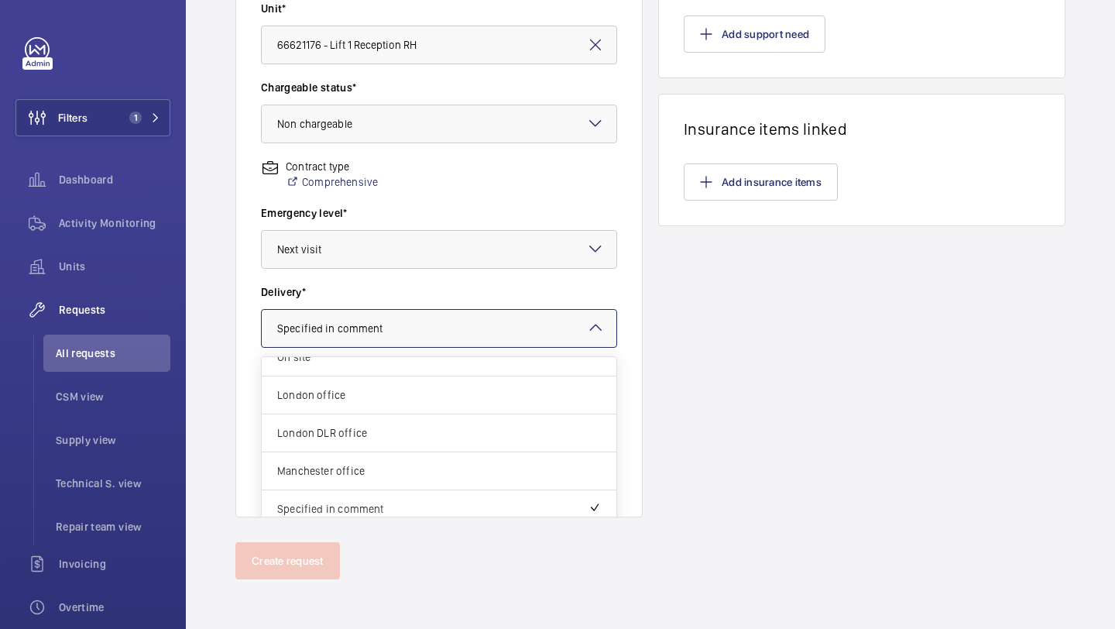
click at [482, 318] on div at bounding box center [439, 328] width 355 height 37
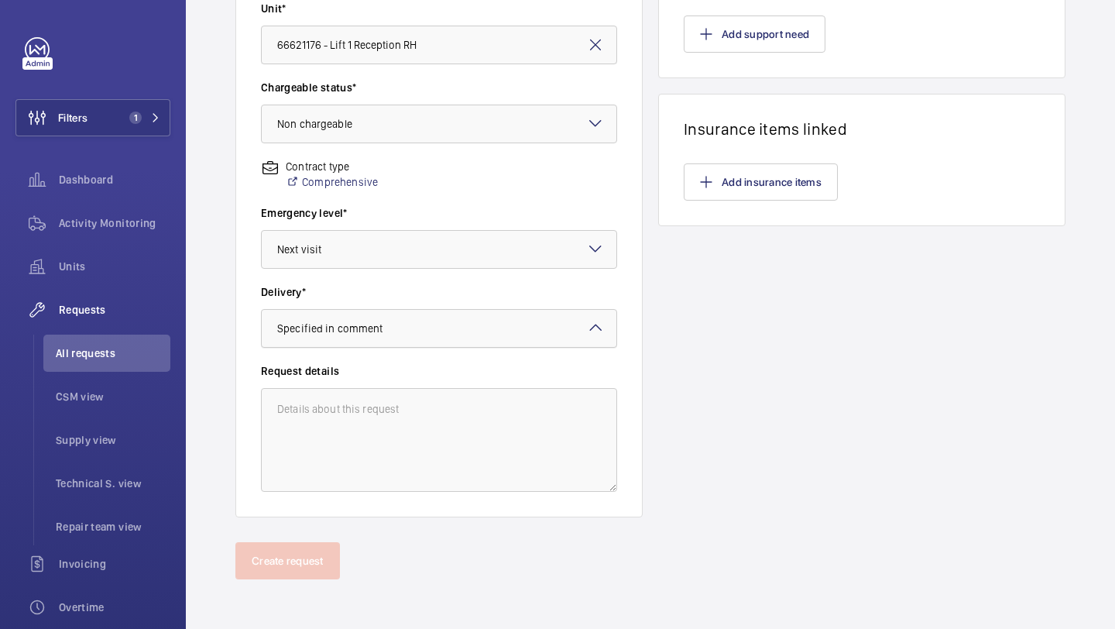
click at [482, 318] on div at bounding box center [439, 328] width 355 height 37
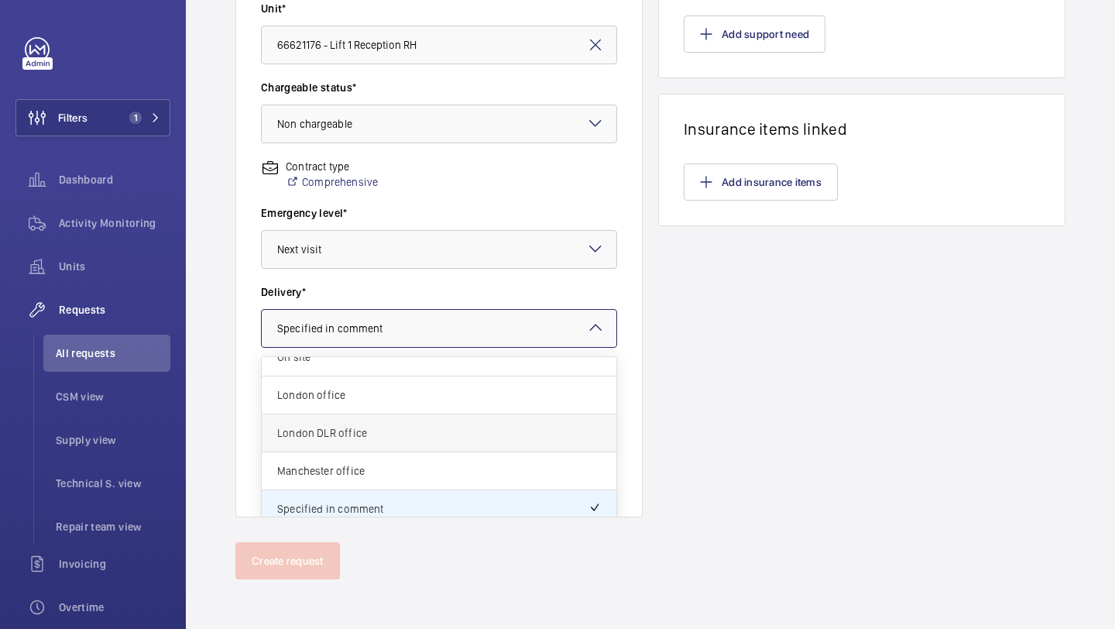
scroll to position [12, 0]
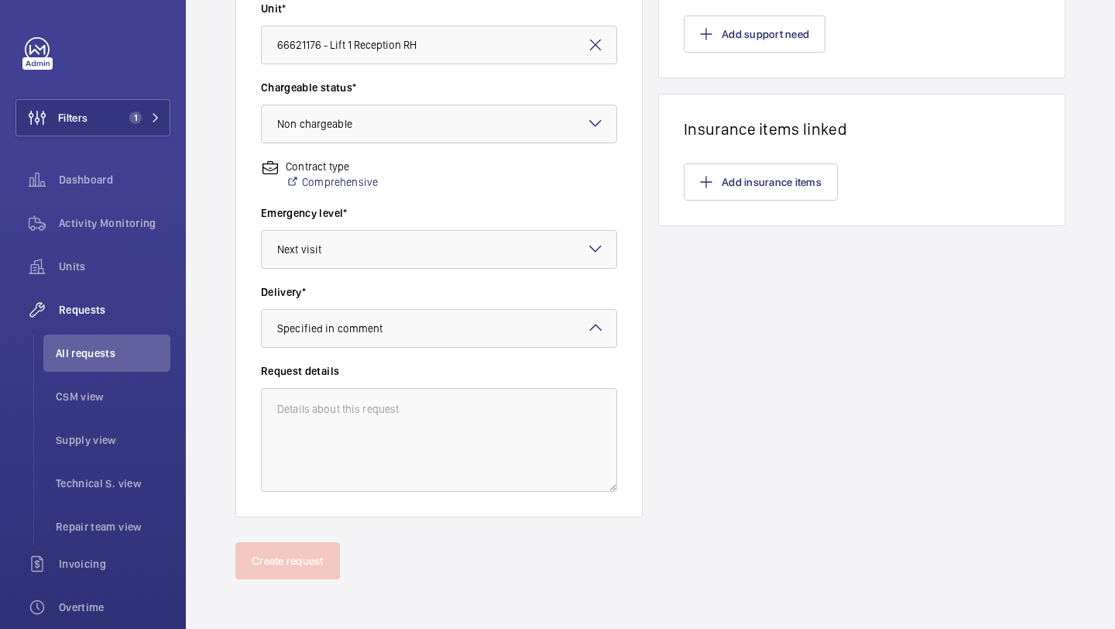
click at [865, 419] on div "Line items How many labour hours are needed for this repair? What are the parts…" at bounding box center [861, 105] width 407 height 823
click at [451, 406] on textarea at bounding box center [439, 440] width 356 height 104
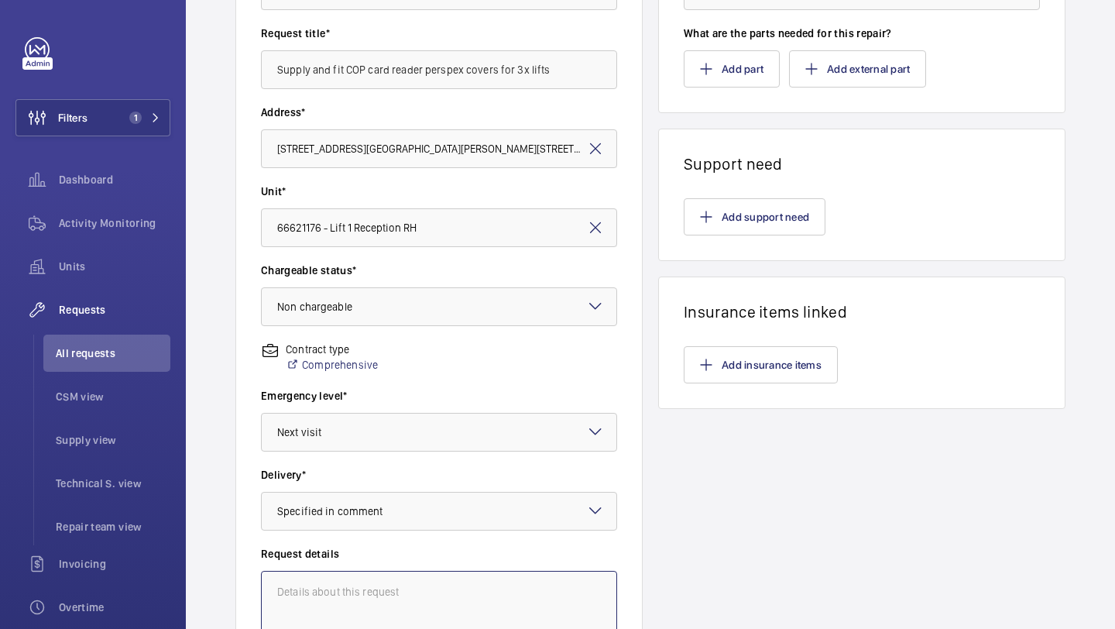
scroll to position [218, 0]
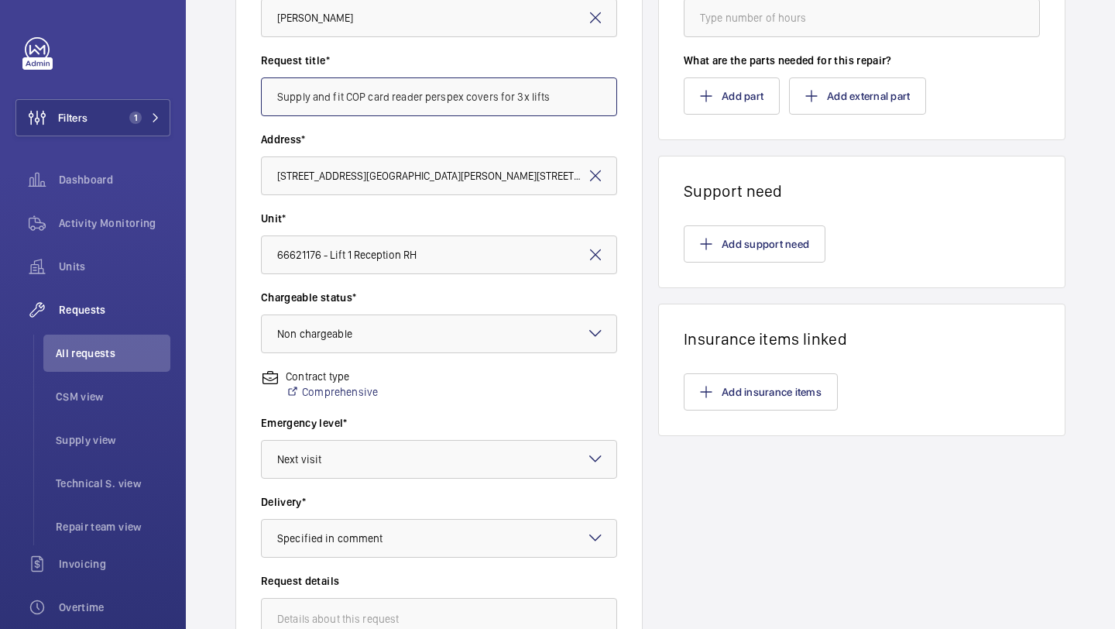
click at [404, 105] on input "Supply and fit COP card reader perspex covers for 3x lifts" at bounding box center [439, 96] width 356 height 39
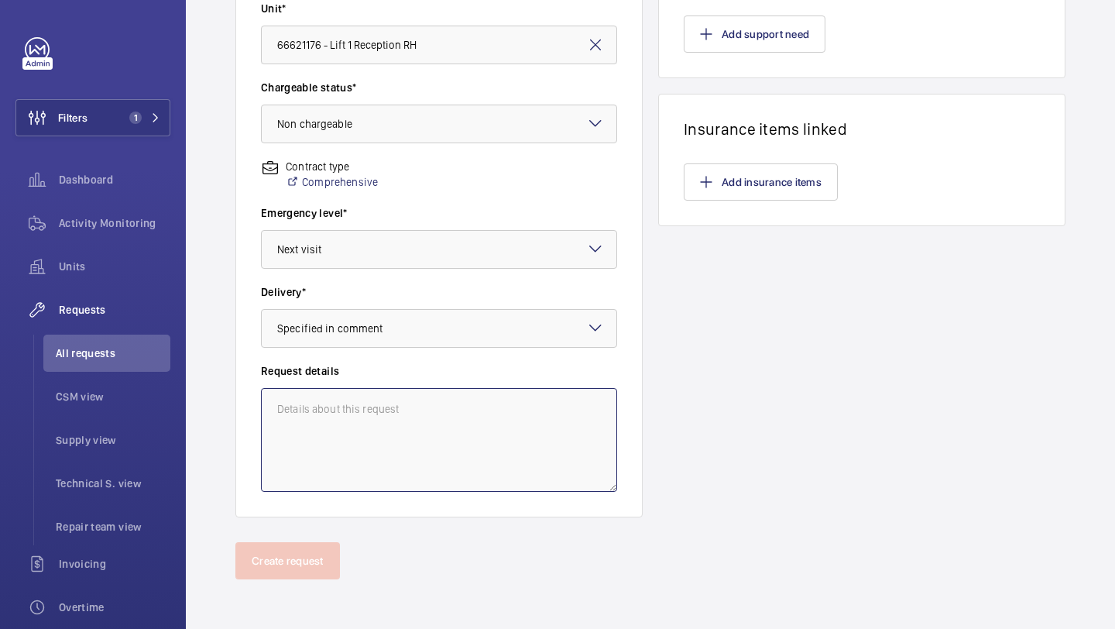
click at [405, 413] on textarea at bounding box center [439, 440] width 356 height 104
paste textarea "Supply and fit COP card reader perspex covers for 3x lifts"
click at [464, 402] on textarea "Supply and fit COP card reader perspex covers for 3x lifts -" at bounding box center [439, 440] width 356 height 104
click at [472, 402] on textarea "Supply and fit COP card reader perspex covers for 3x lifts -" at bounding box center [439, 440] width 356 height 104
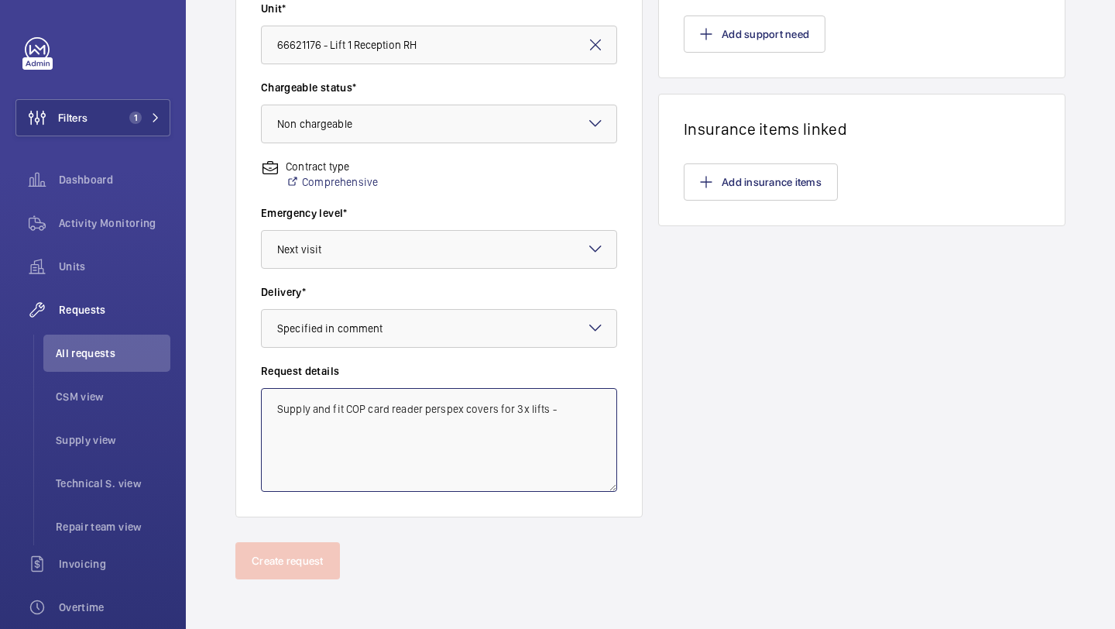
click at [573, 415] on textarea "Supply and fit COP card reader perspex covers for 3x lifts -" at bounding box center [439, 440] width 356 height 104
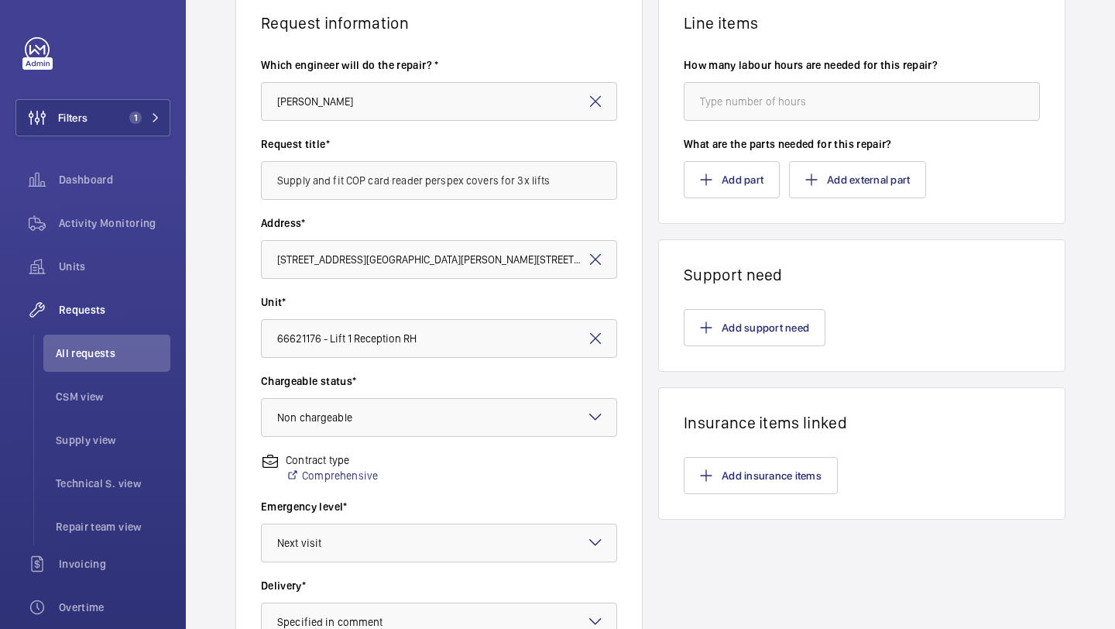
scroll to position [107, 0]
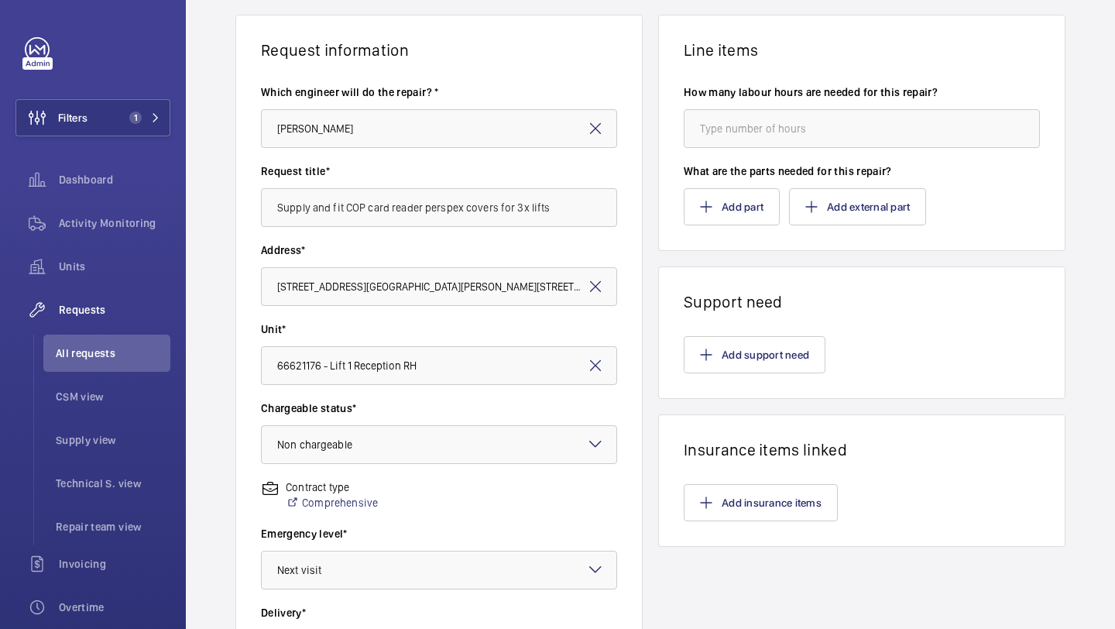
type textarea "Supply and fit COP card reader perspex covers for 3x lifts - Collect from Marco…"
click at [806, 113] on input "number" at bounding box center [862, 128] width 356 height 39
click at [807, 132] on input "number" at bounding box center [862, 128] width 356 height 39
type input "4"
click at [760, 350] on button "Add support need" at bounding box center [755, 354] width 142 height 37
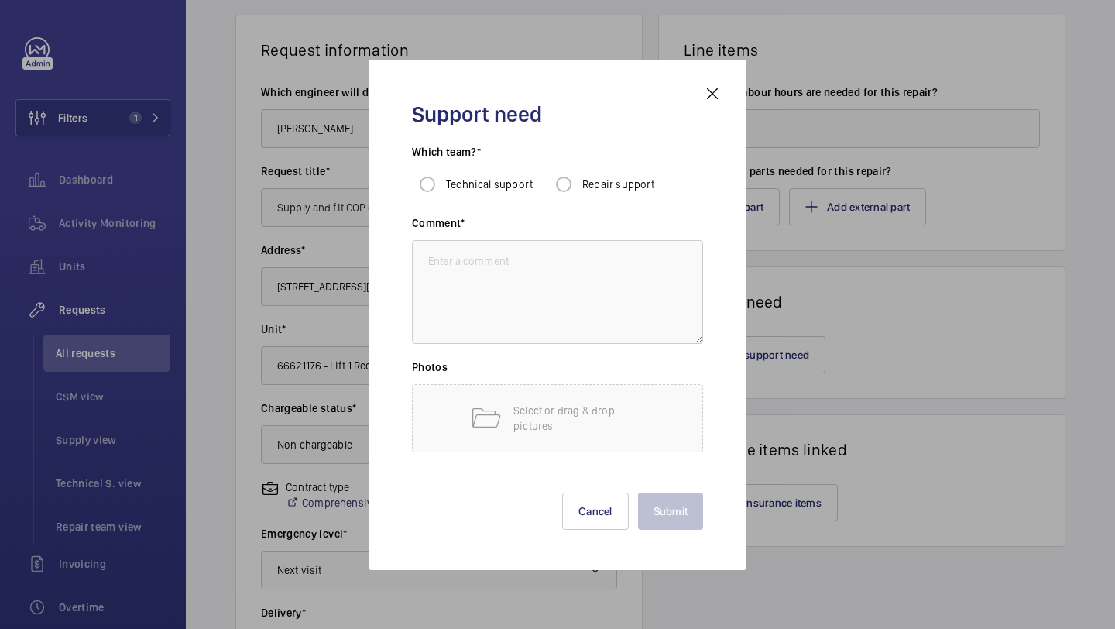
click at [721, 84] on div "Support need Which team?* Technical support Repair support Comment* Photos Sele…" at bounding box center [558, 315] width 378 height 510
click at [717, 104] on div "Support need Which team?* Technical support Repair support Comment* Photos Sele…" at bounding box center [557, 314] width 328 height 461
click at [717, 96] on mat-icon at bounding box center [712, 93] width 19 height 19
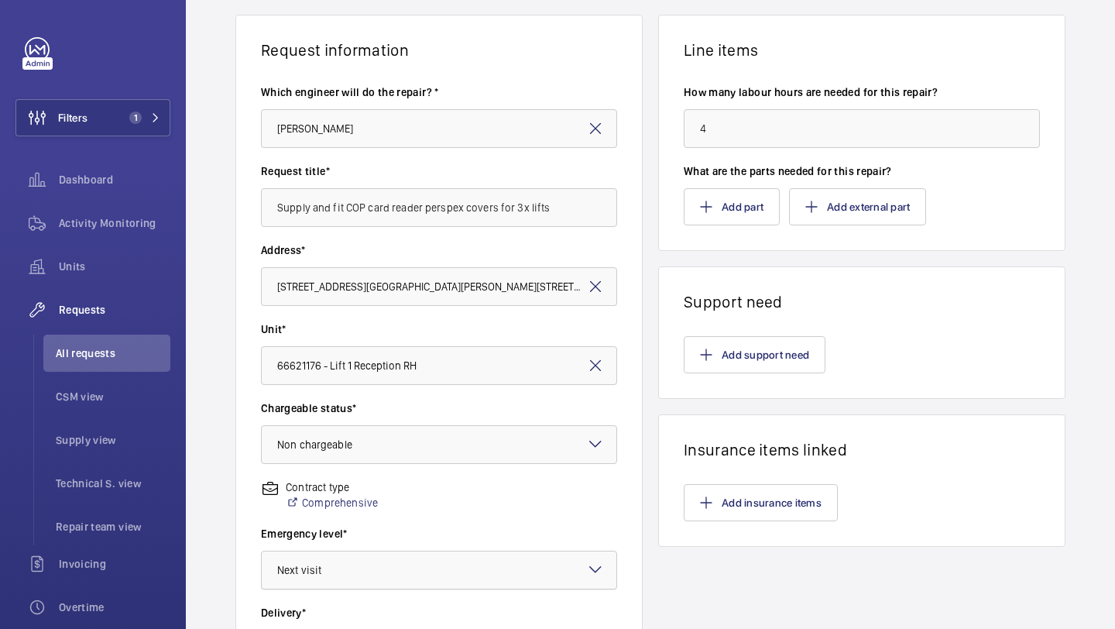
scroll to position [427, 0]
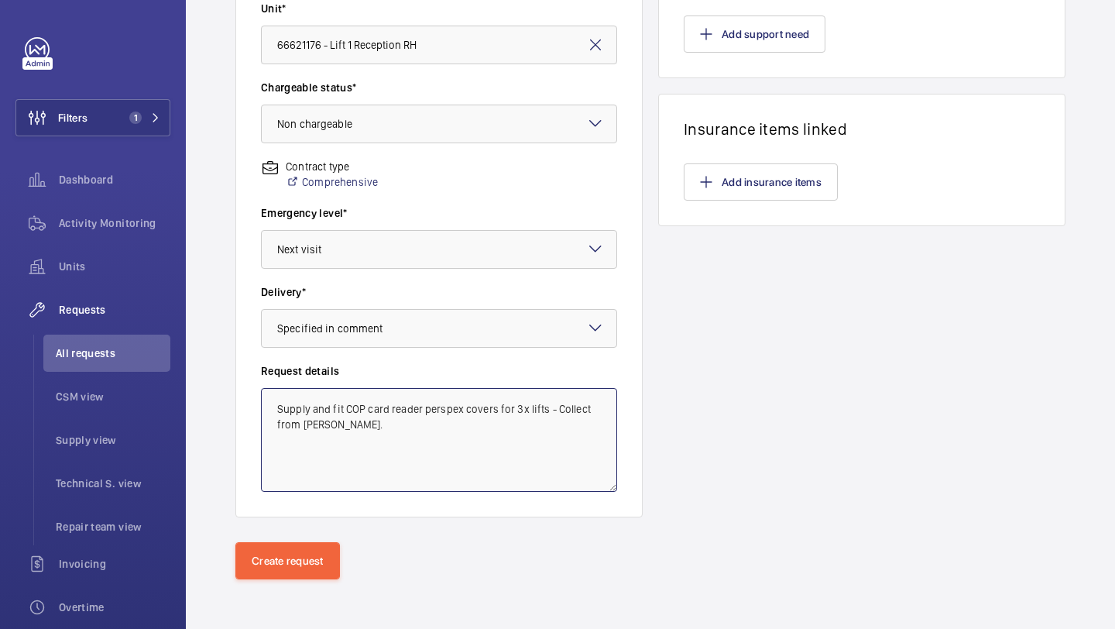
click at [423, 425] on textarea "Supply and fit COP card reader perspex covers for 3x lifts - Collect from Marco…" at bounding box center [439, 440] width 356 height 104
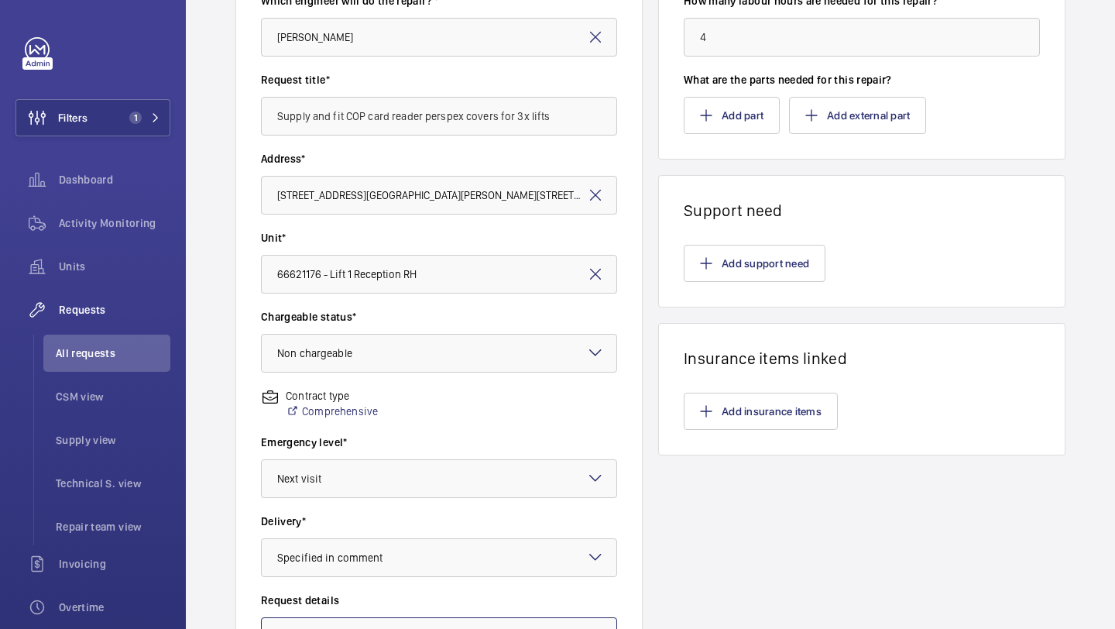
scroll to position [0, 0]
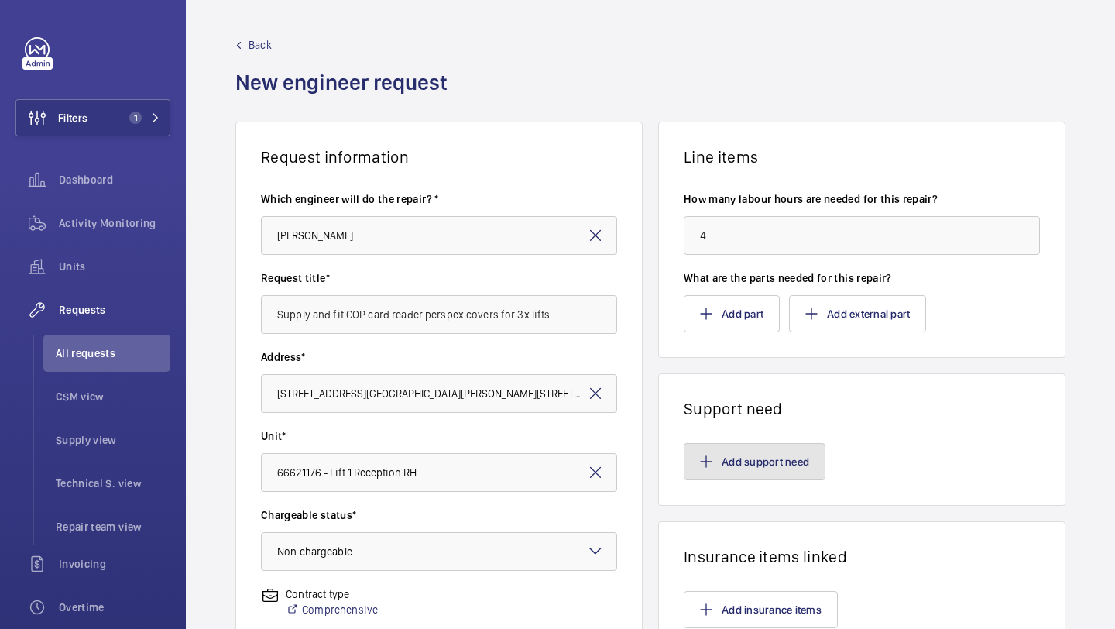
click at [758, 472] on button "Add support need" at bounding box center [755, 461] width 142 height 37
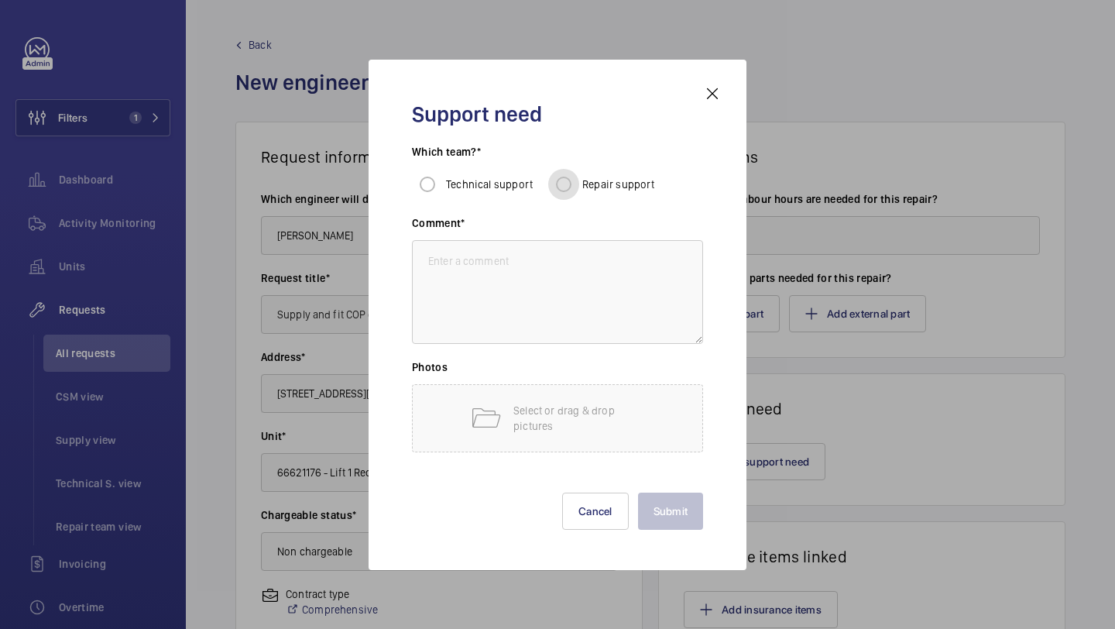
click at [564, 184] on input "Repair support" at bounding box center [563, 184] width 31 height 31
radio input "true"
click at [516, 317] on textarea at bounding box center [557, 292] width 291 height 104
paste textarea "Supply and fit COP card reader perspex covers for 3x lifts - Collect from Marco…"
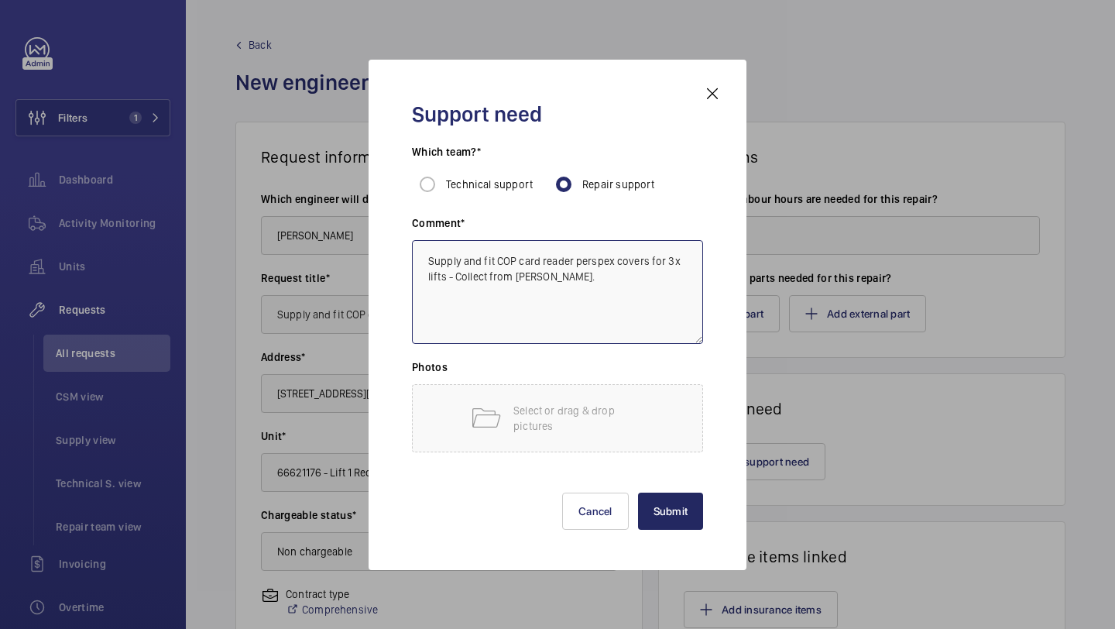
type textarea "Supply and fit COP card reader perspex covers for 3x lifts - Collect from Marco…"
click at [665, 505] on button "Submit" at bounding box center [671, 510] width 66 height 37
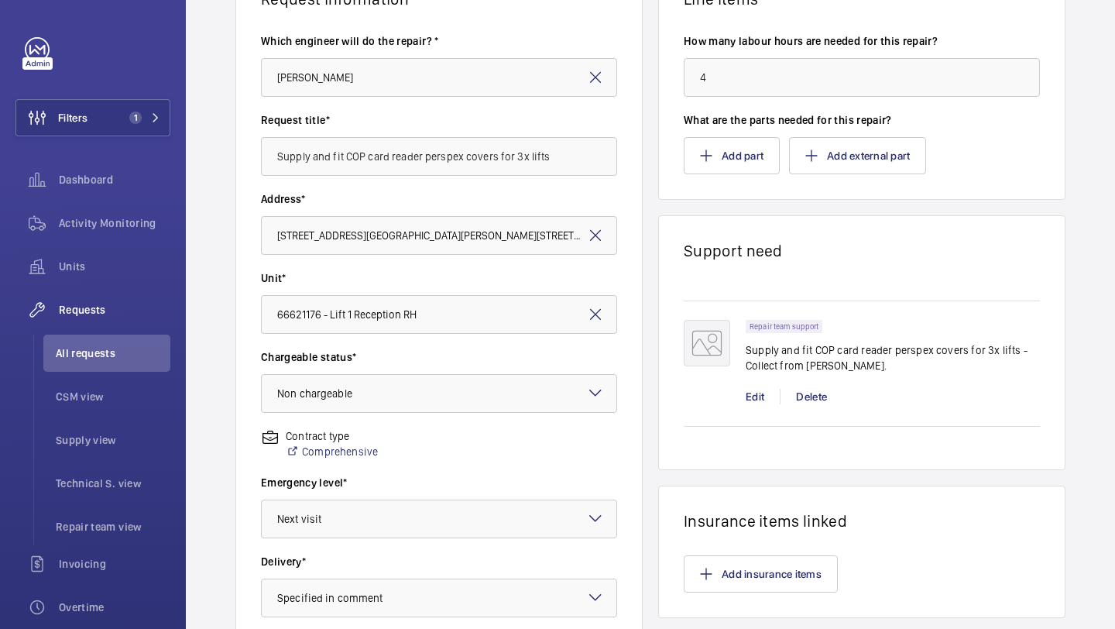
scroll to position [427, 0]
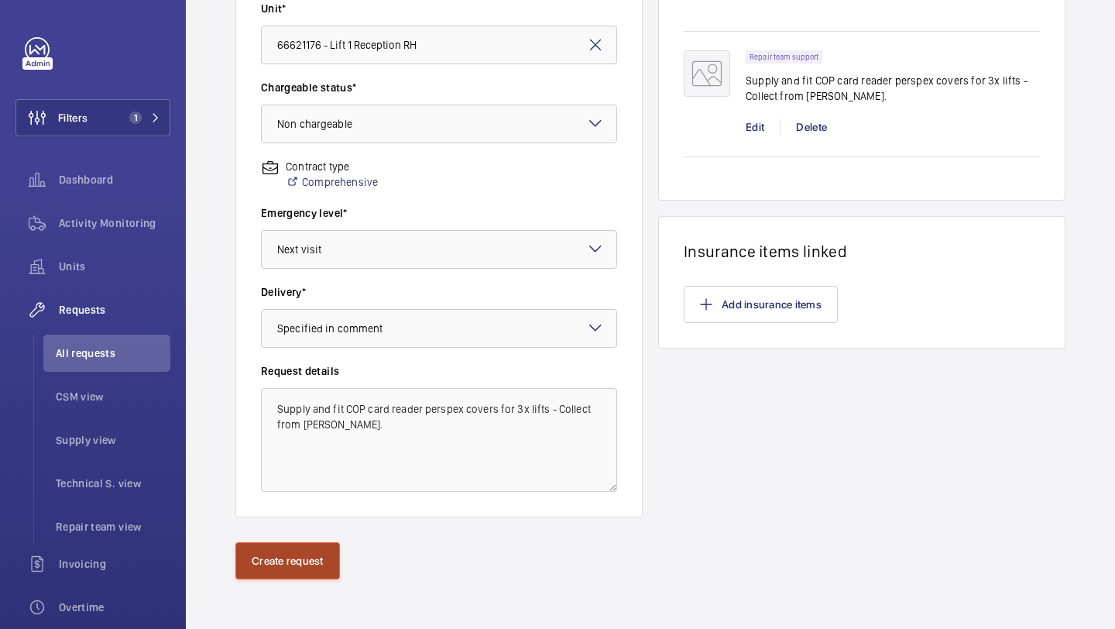
click at [279, 561] on button "Create request" at bounding box center [287, 560] width 105 height 37
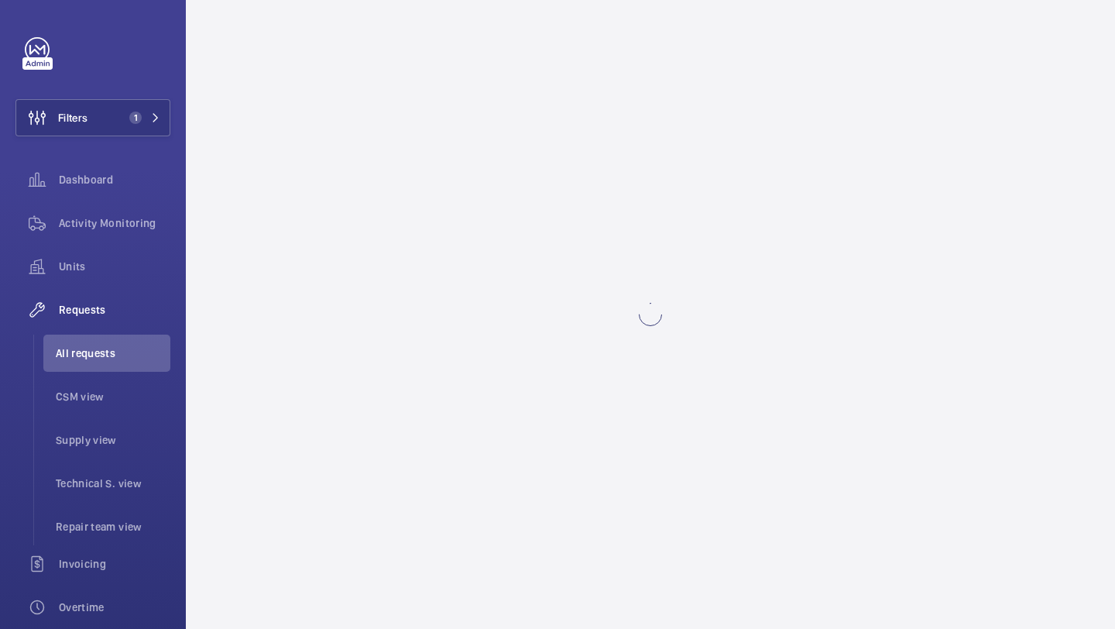
scroll to position [0, 0]
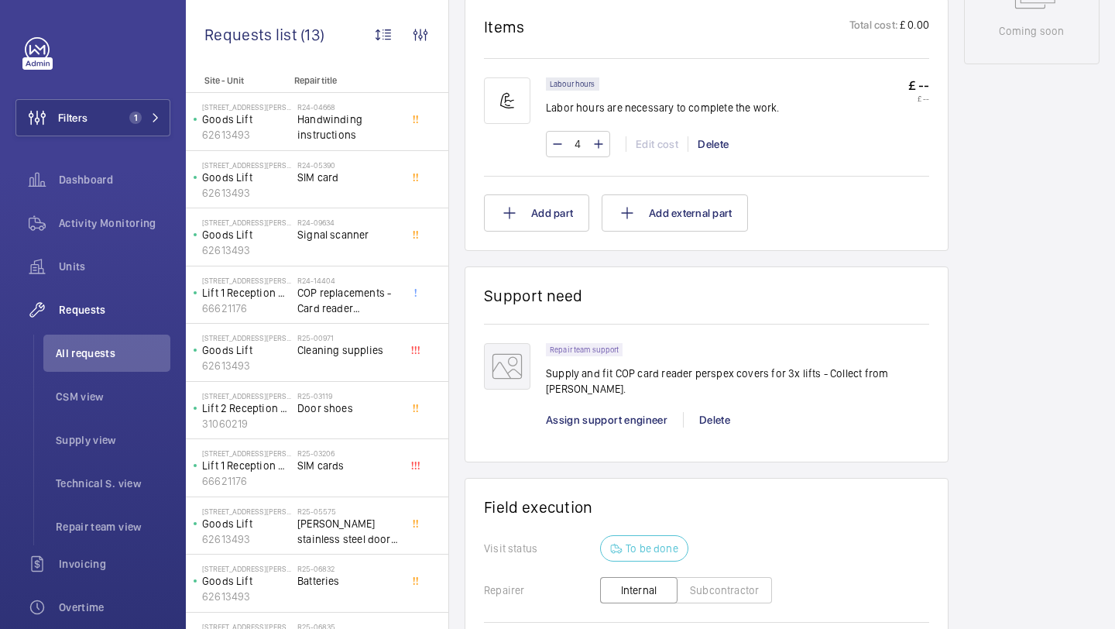
scroll to position [931, 0]
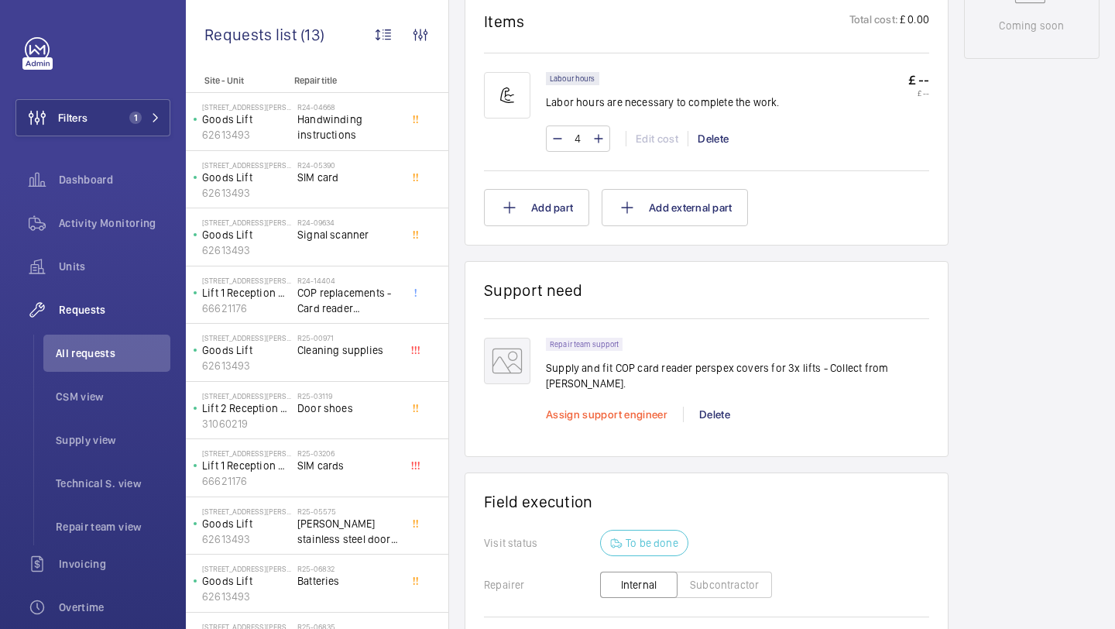
click at [605, 408] on span "Assign support engineer" at bounding box center [607, 414] width 122 height 12
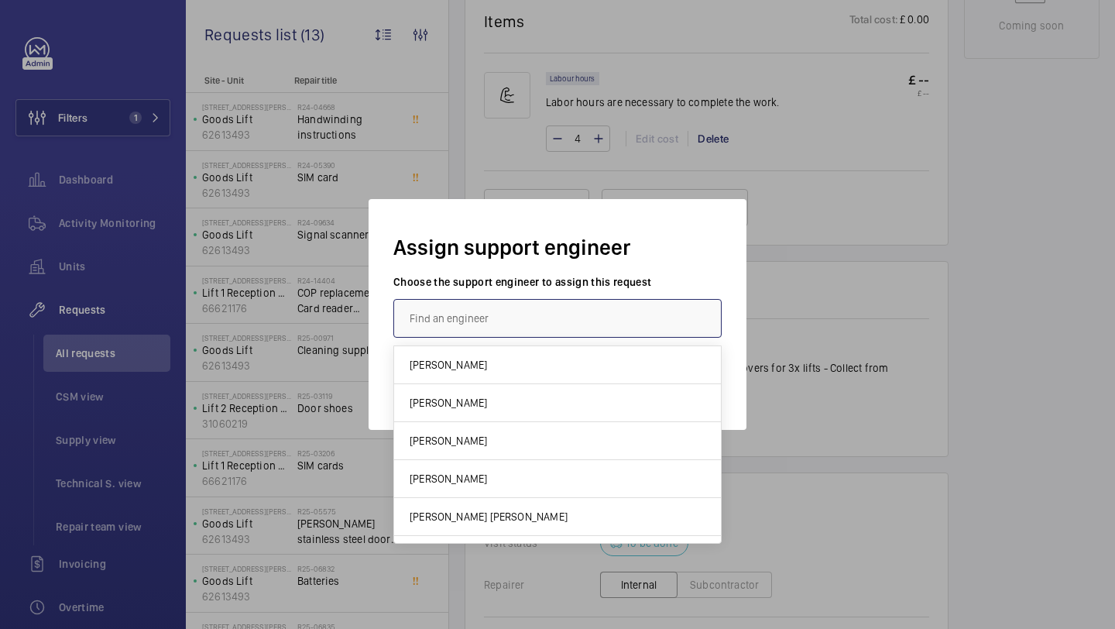
click at [559, 300] on input "text" at bounding box center [557, 318] width 328 height 39
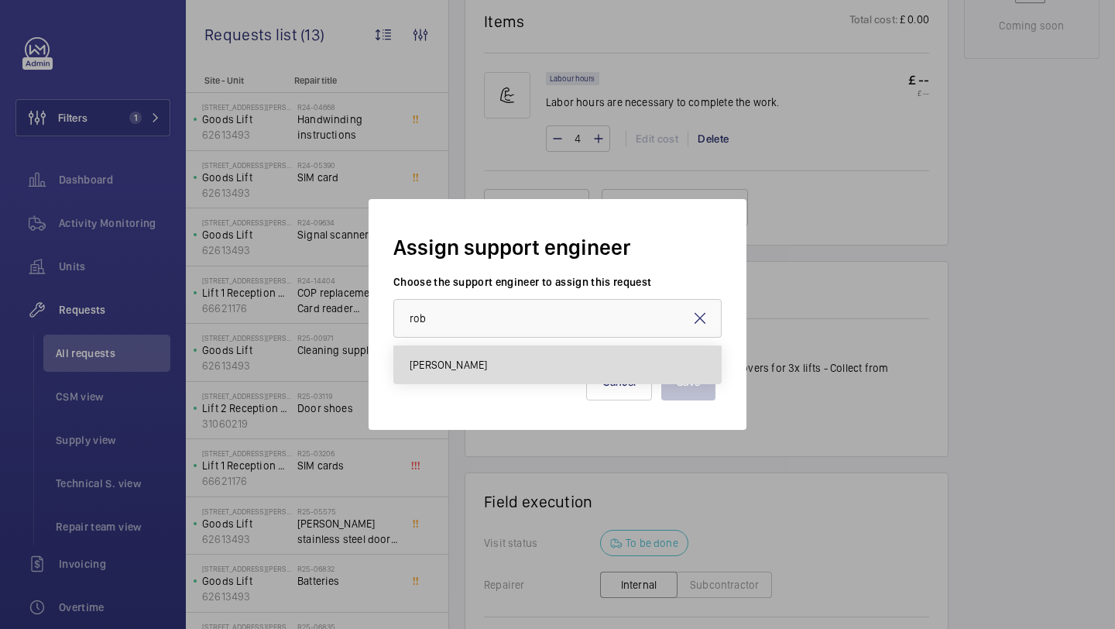
click at [562, 377] on mat-option "[PERSON_NAME]" at bounding box center [557, 364] width 327 height 37
type input "[PERSON_NAME]"
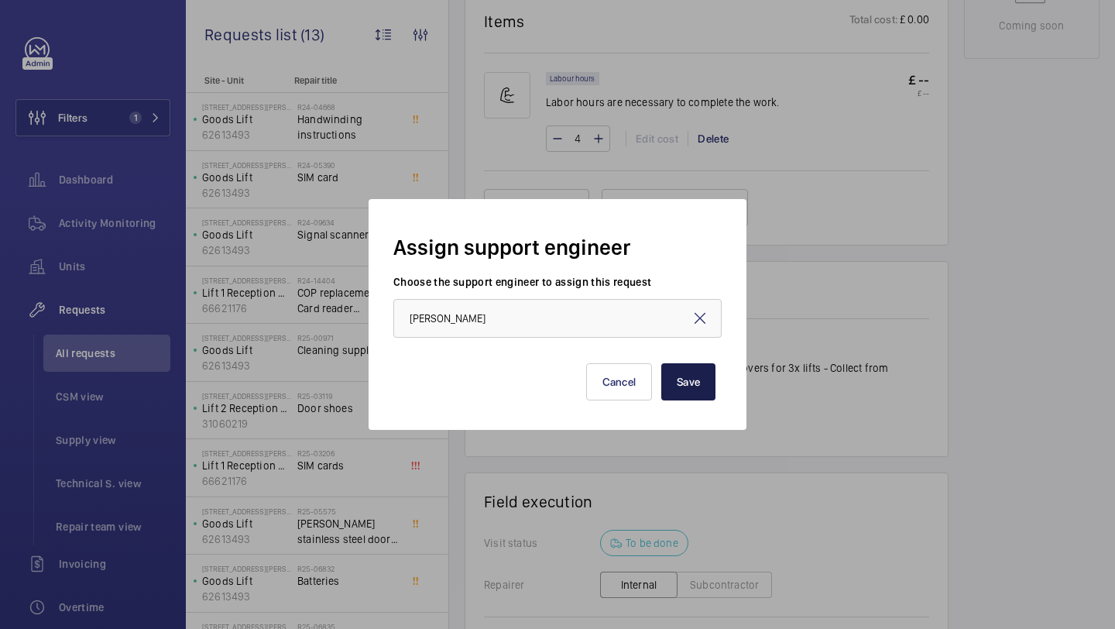
click at [694, 382] on button "Save" at bounding box center [688, 381] width 54 height 37
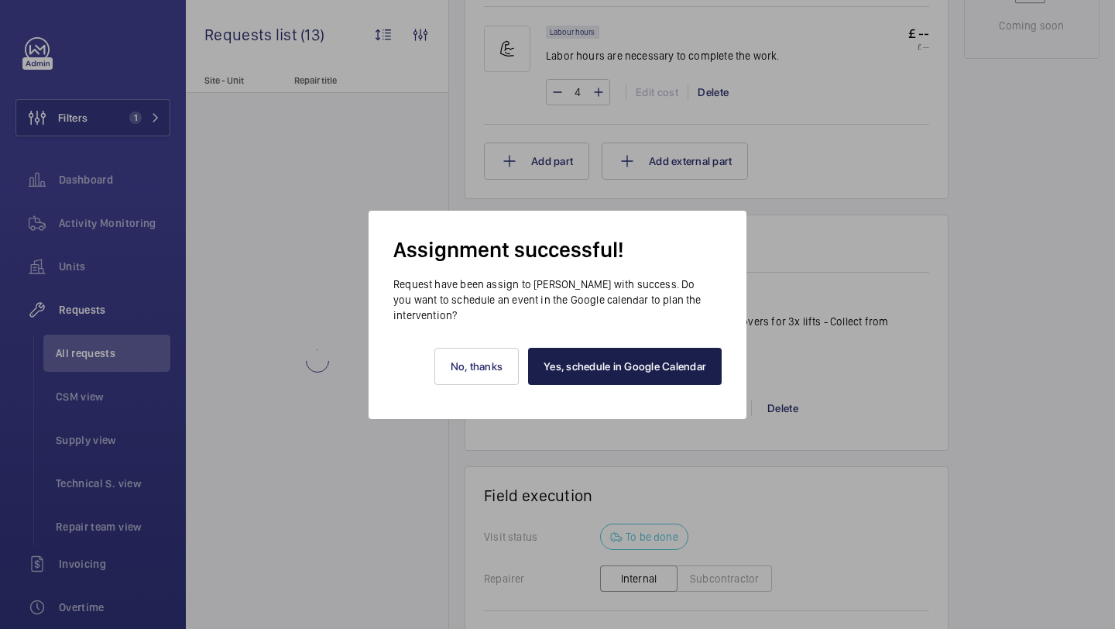
click at [664, 366] on link "Yes, schedule in Google Calendar" at bounding box center [625, 366] width 194 height 37
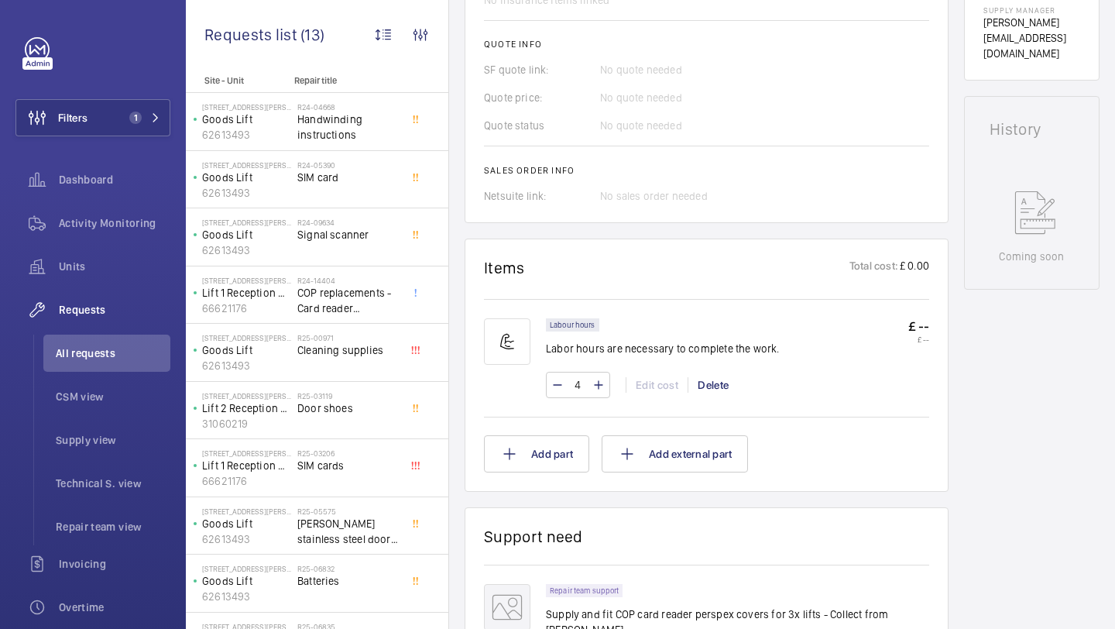
scroll to position [1170, 0]
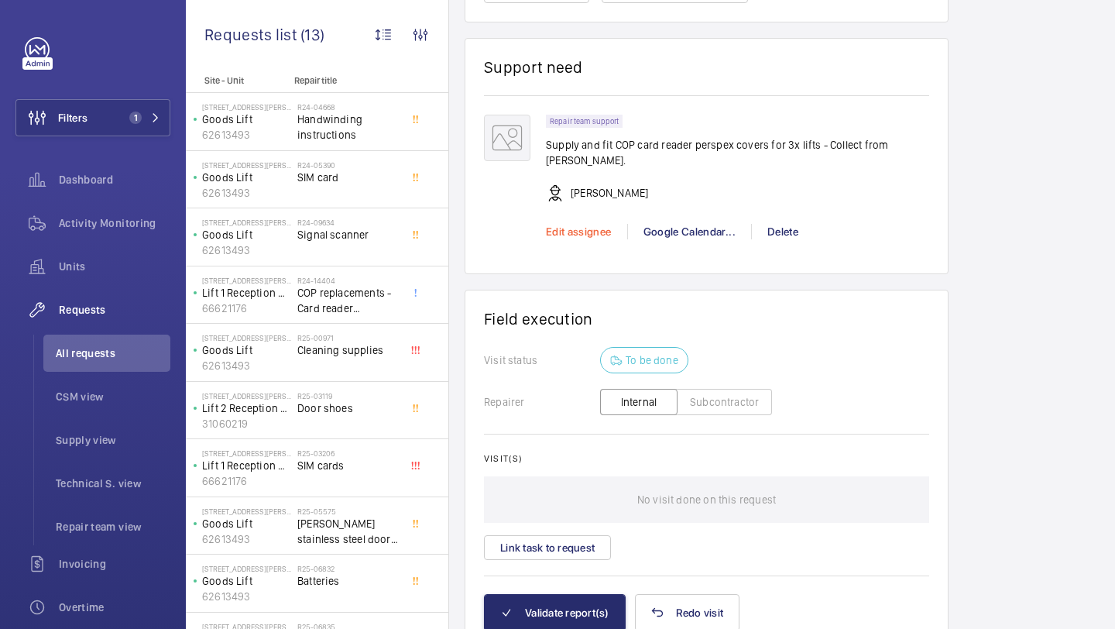
click at [595, 225] on span "Edit assignee" at bounding box center [579, 231] width 66 height 12
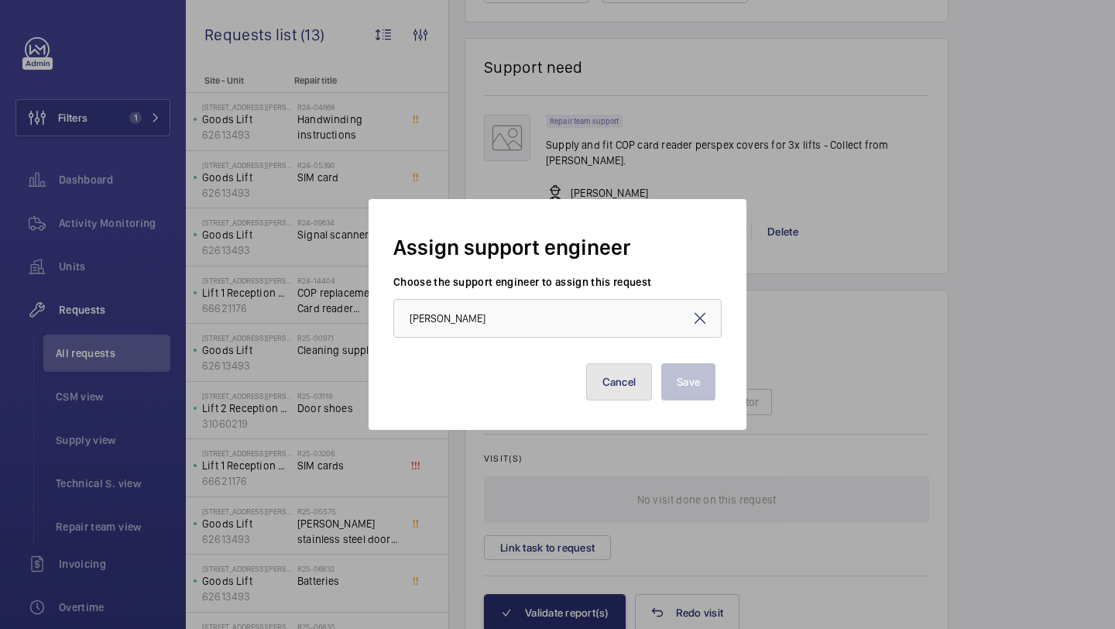
click at [627, 382] on button "Cancel" at bounding box center [619, 381] width 67 height 37
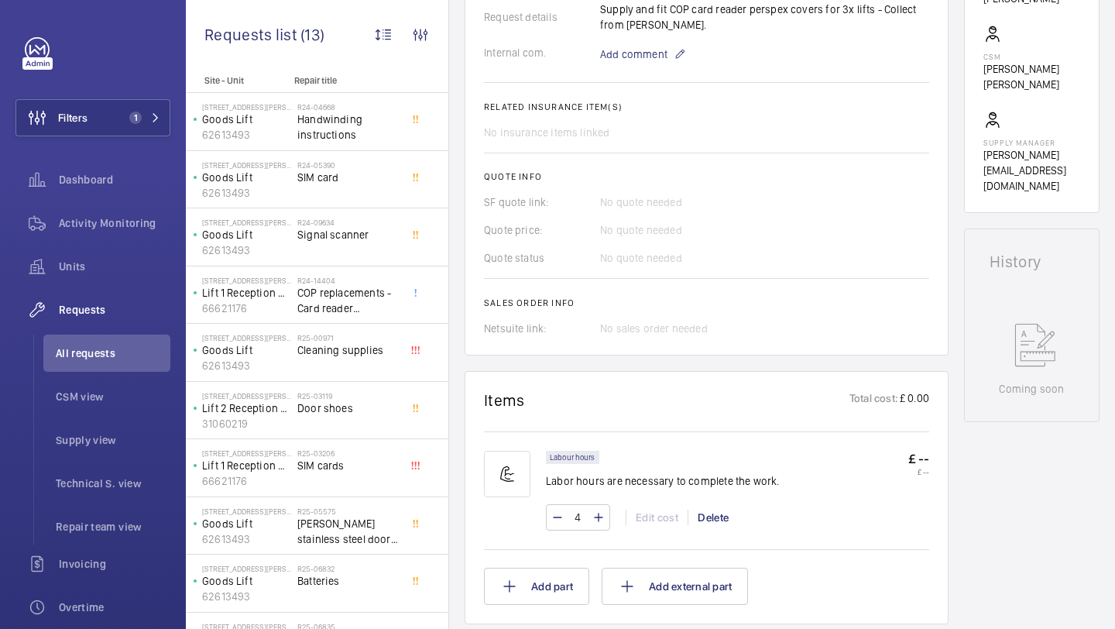
scroll to position [567, 0]
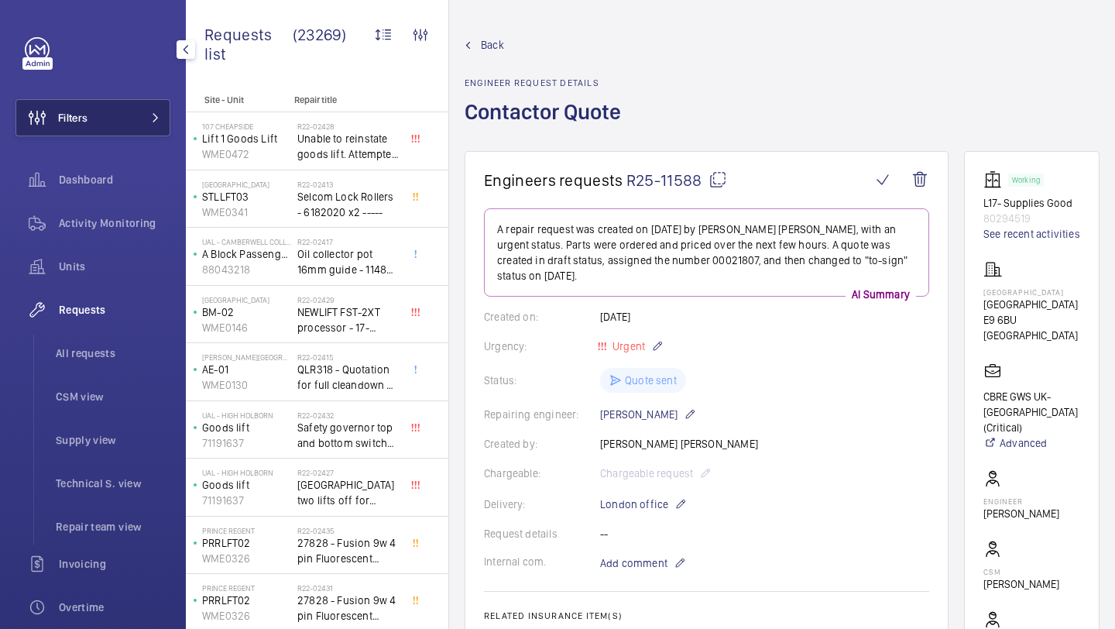
click at [142, 114] on span at bounding box center [151, 117] width 19 height 9
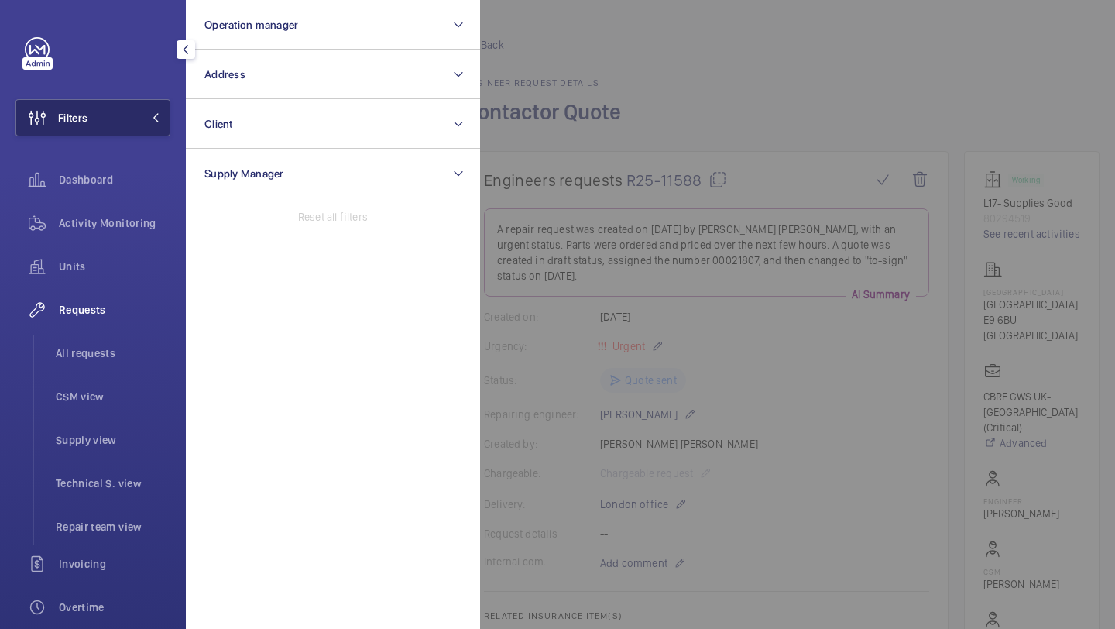
click at [142, 114] on span at bounding box center [151, 117] width 19 height 9
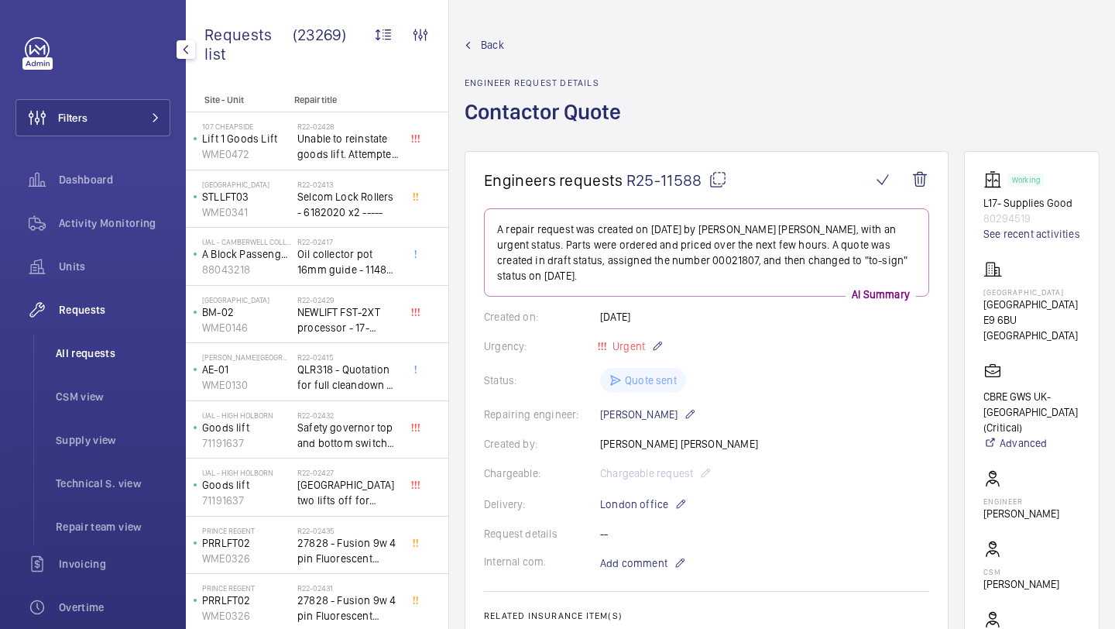
click at [96, 345] on span "All requests" at bounding box center [113, 352] width 115 height 15
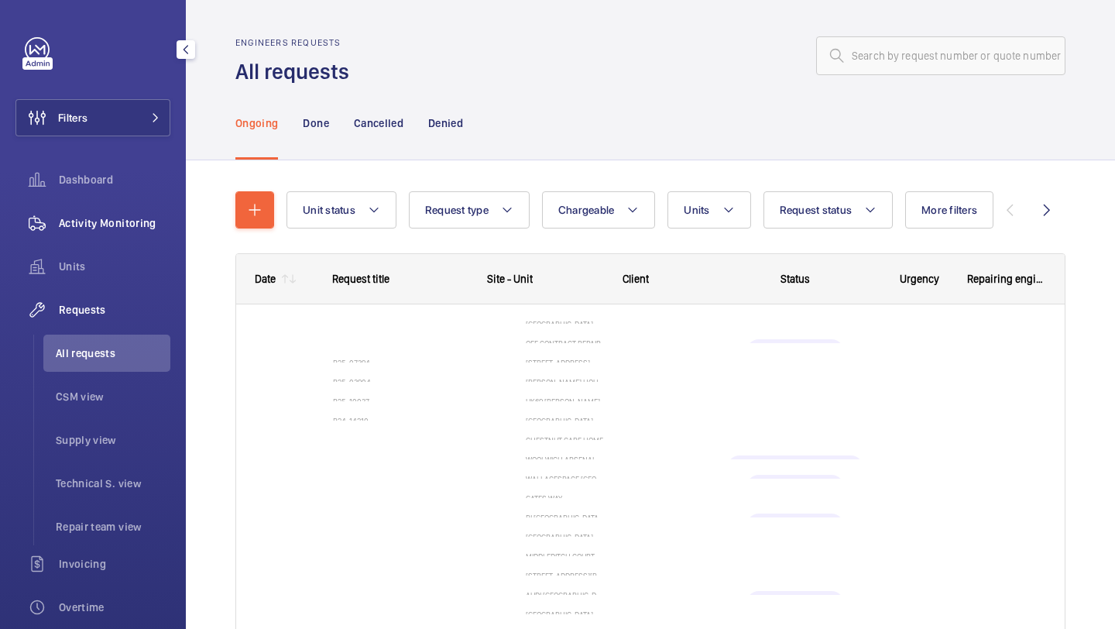
click at [84, 229] on span "Activity Monitoring" at bounding box center [114, 222] width 111 height 15
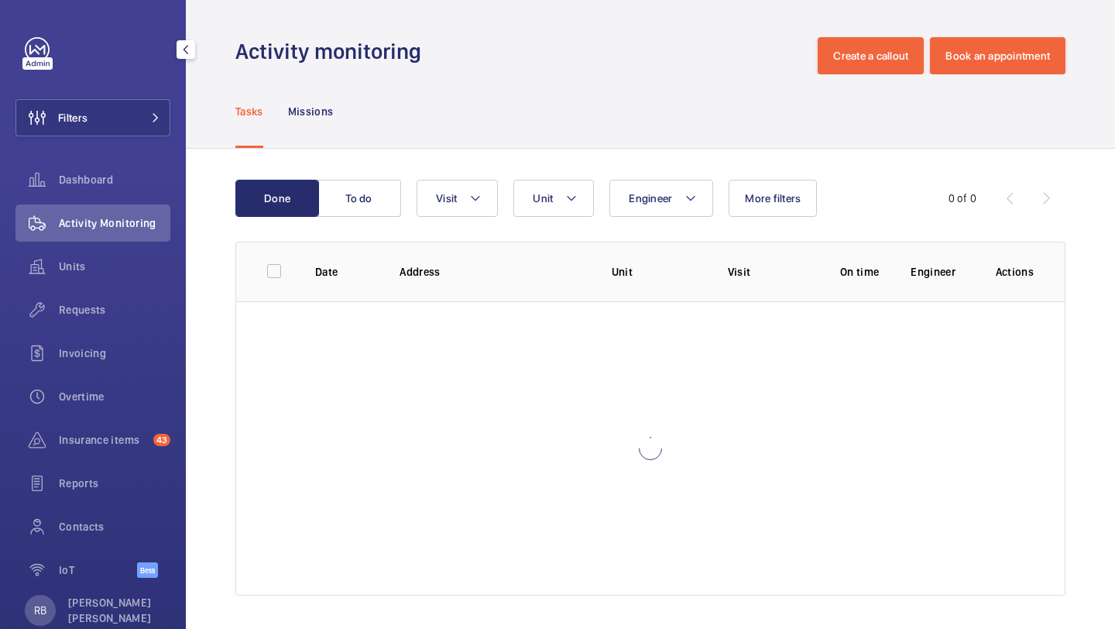
click at [138, 92] on div "Filters Dashboard Activity Monitoring Units Requests Invoicing Overtime Insuran…" at bounding box center [92, 315] width 155 height 557
click at [106, 301] on div "Requests" at bounding box center [92, 309] width 155 height 37
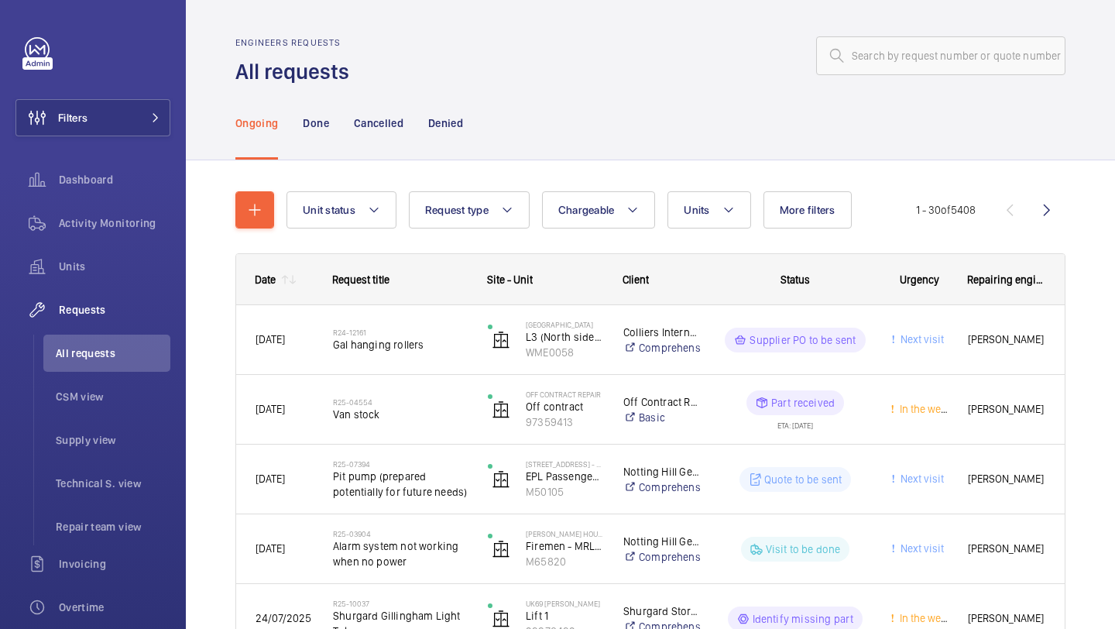
click at [879, 81] on div "Engineers requests All requests" at bounding box center [650, 61] width 830 height 49
click at [900, 49] on input "text" at bounding box center [940, 55] width 249 height 39
click at [126, 122] on button "Filters" at bounding box center [92, 117] width 155 height 37
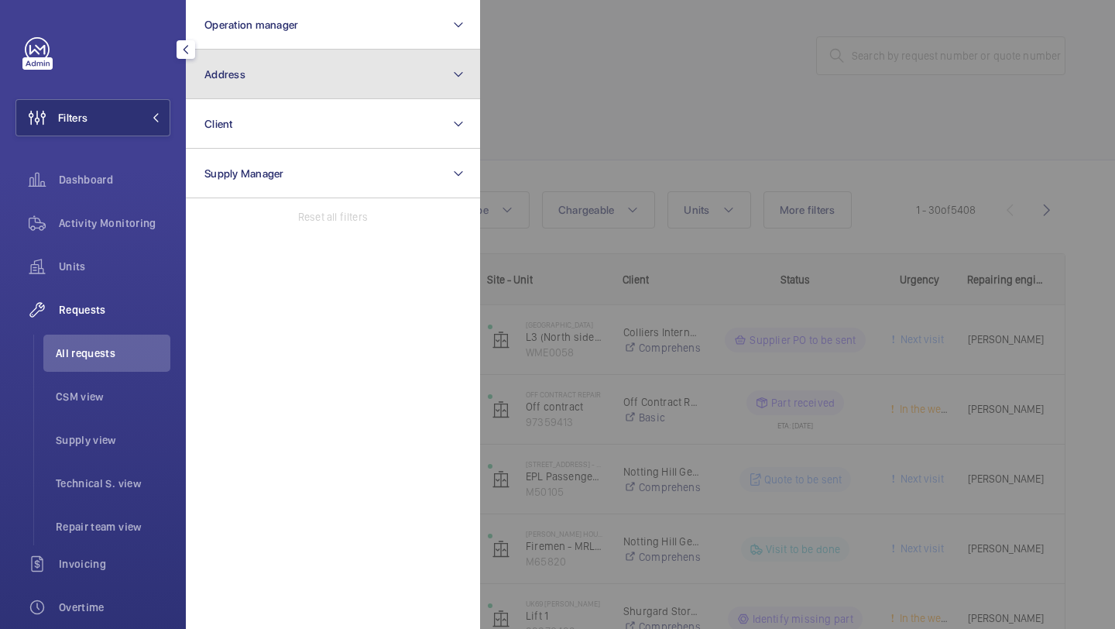
click at [236, 81] on button "Address" at bounding box center [333, 75] width 294 height 50
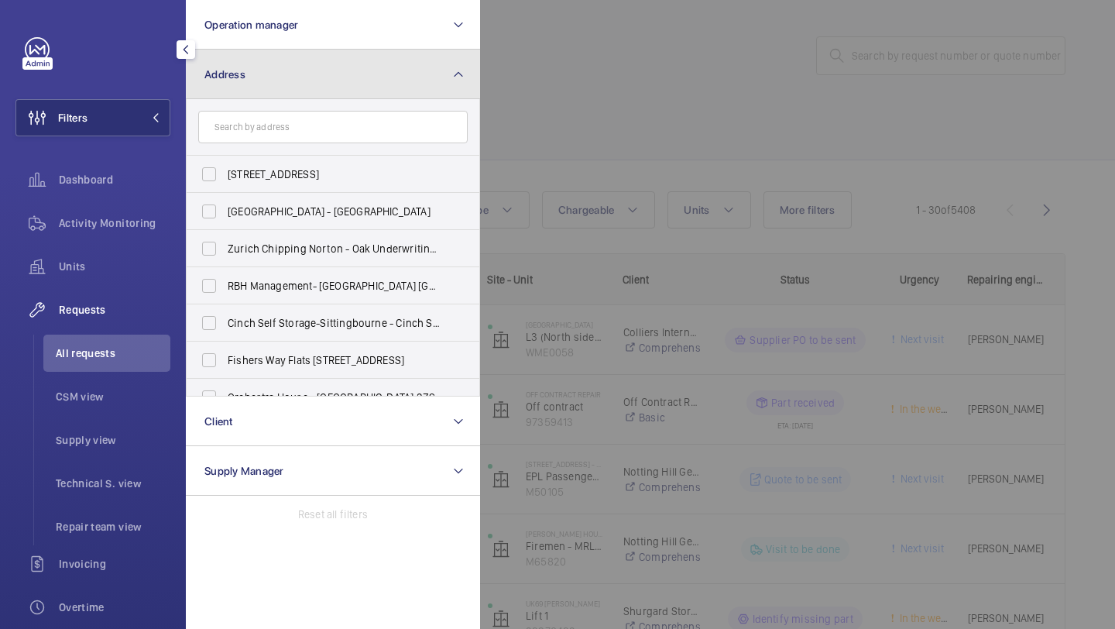
click at [236, 81] on button "Address" at bounding box center [333, 75] width 294 height 50
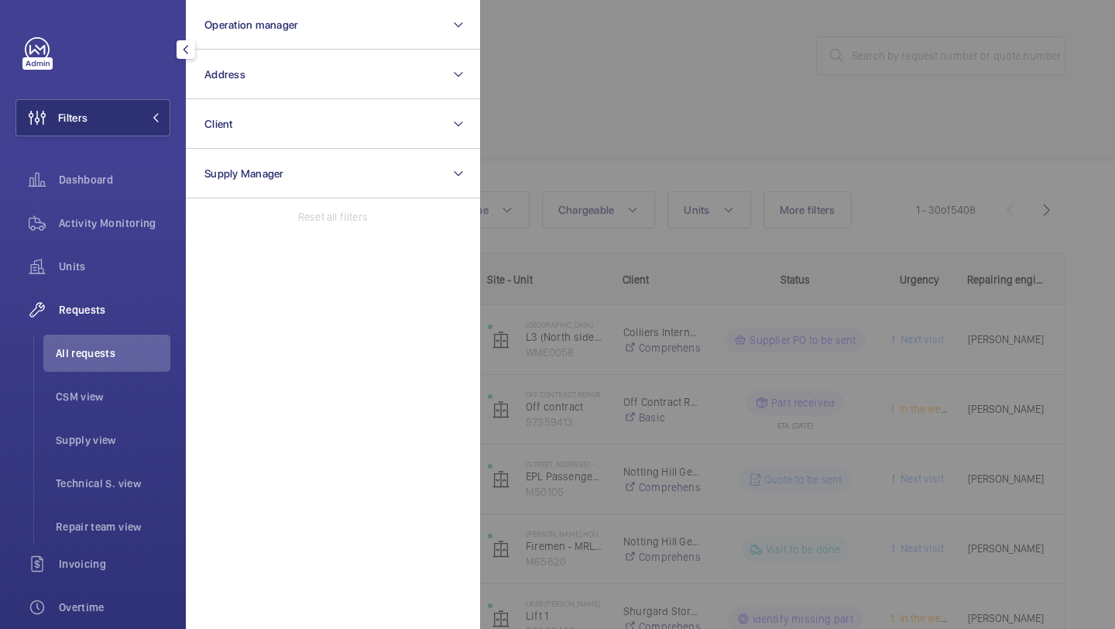
click at [550, 121] on div at bounding box center [1037, 314] width 1115 height 629
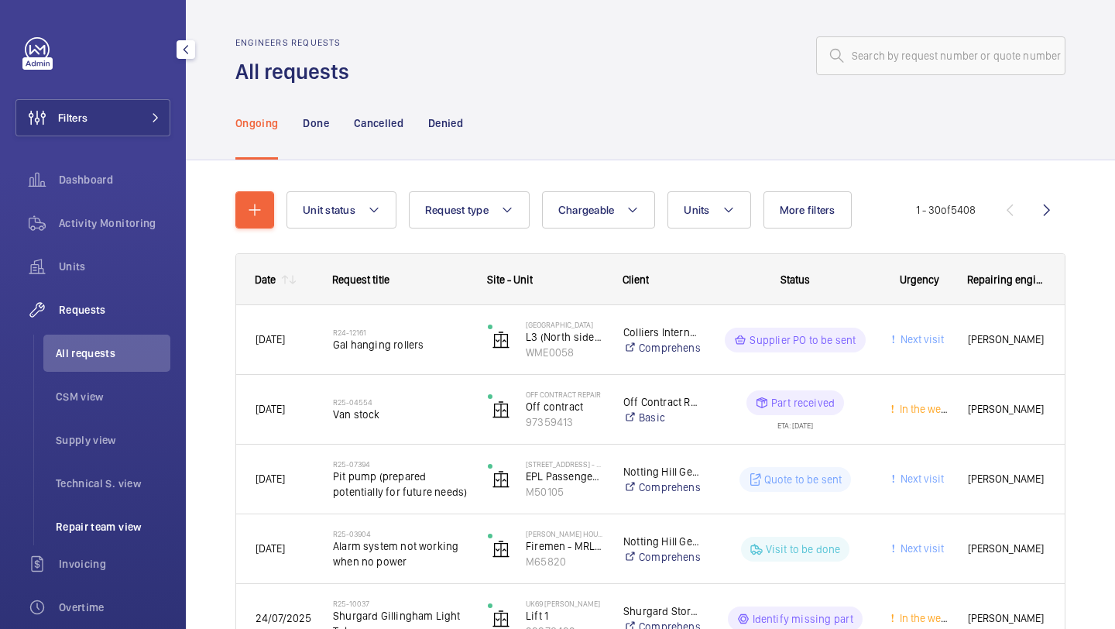
click at [114, 526] on span "Repair team view" at bounding box center [113, 526] width 115 height 15
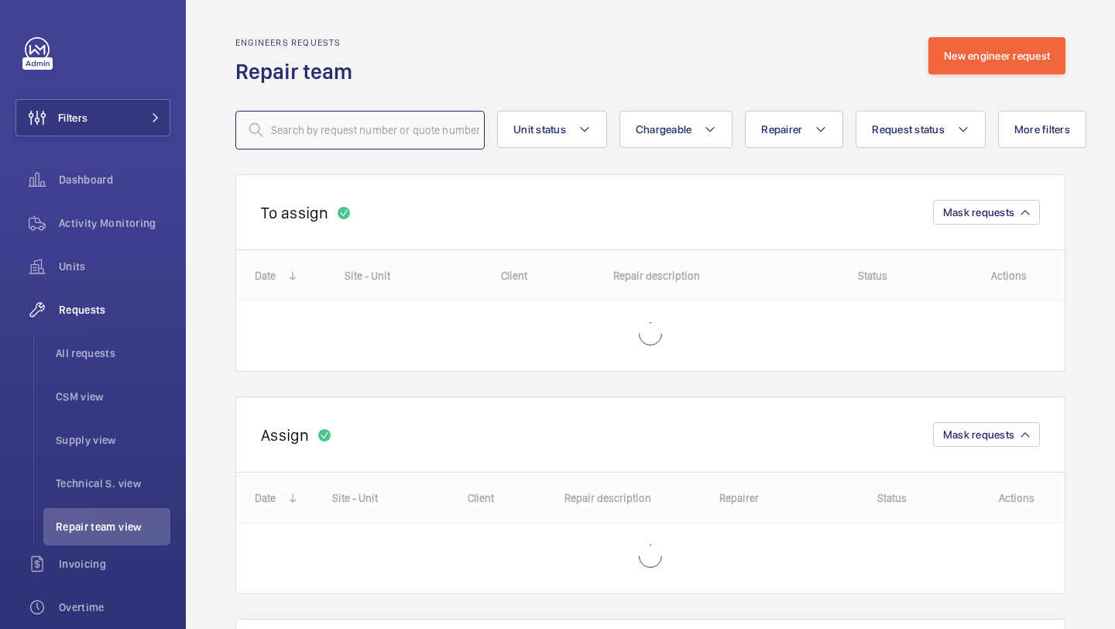
click at [427, 125] on input "text" at bounding box center [359, 130] width 249 height 39
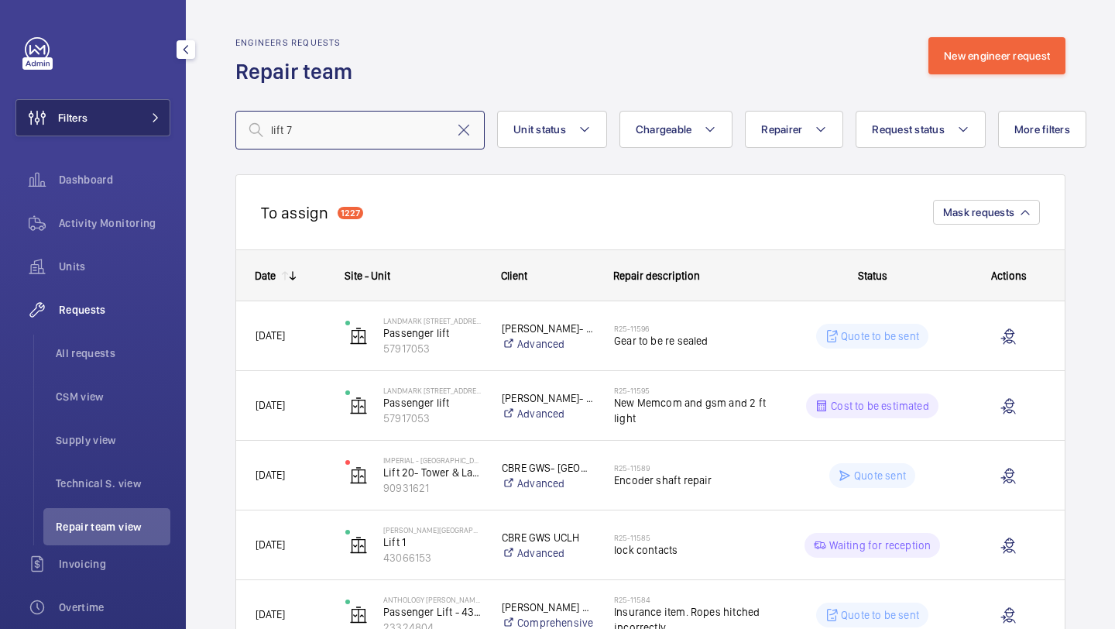
type input "lift 7"
click at [132, 118] on button "Filters" at bounding box center [92, 117] width 155 height 37
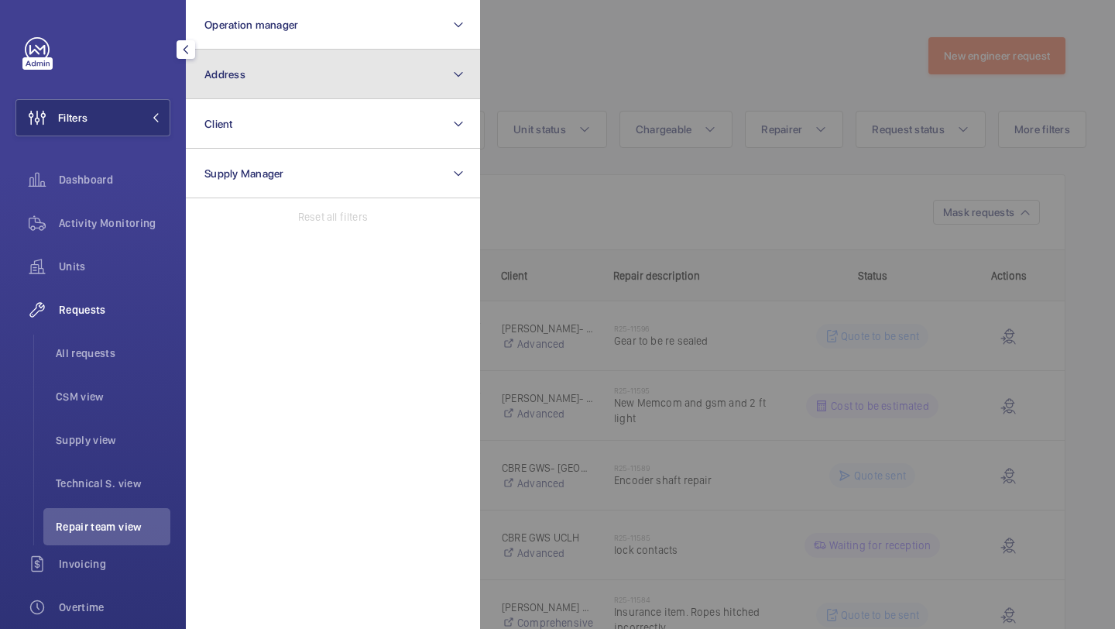
click at [293, 84] on button "Address" at bounding box center [333, 75] width 294 height 50
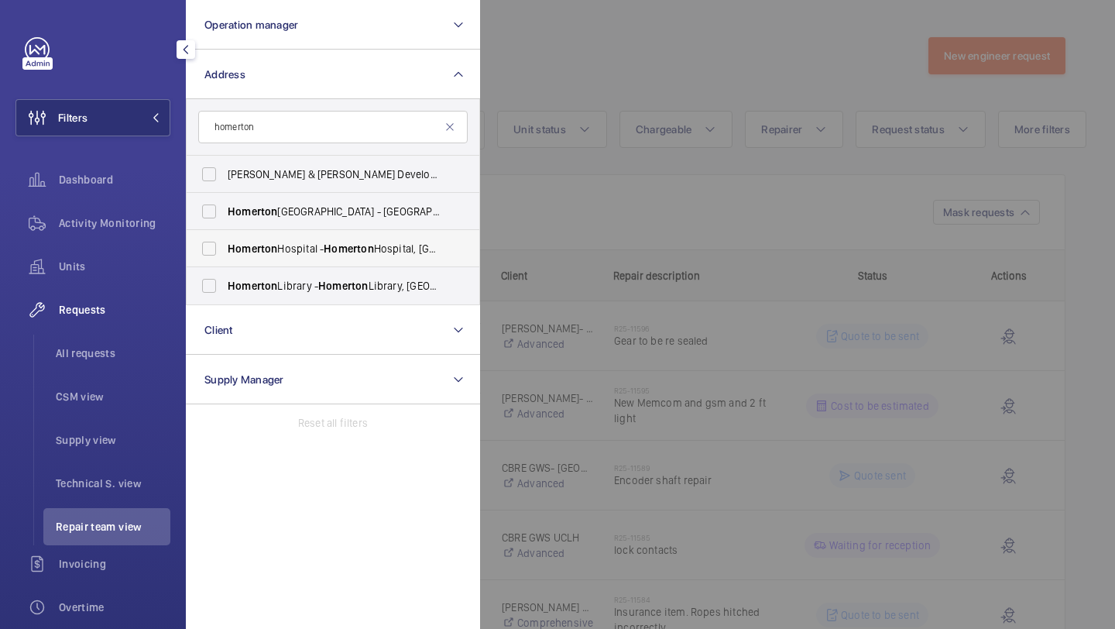
type input "homerton"
click at [316, 248] on span "Homerton Hospital - Homerton Hospital, LONDON E9 6BU" at bounding box center [334, 248] width 213 height 15
click at [225, 248] on input "Homerton Hospital - Homerton Hospital, LONDON E9 6BU" at bounding box center [209, 248] width 31 height 31
checkbox input "true"
click at [658, 2] on div at bounding box center [1037, 314] width 1115 height 629
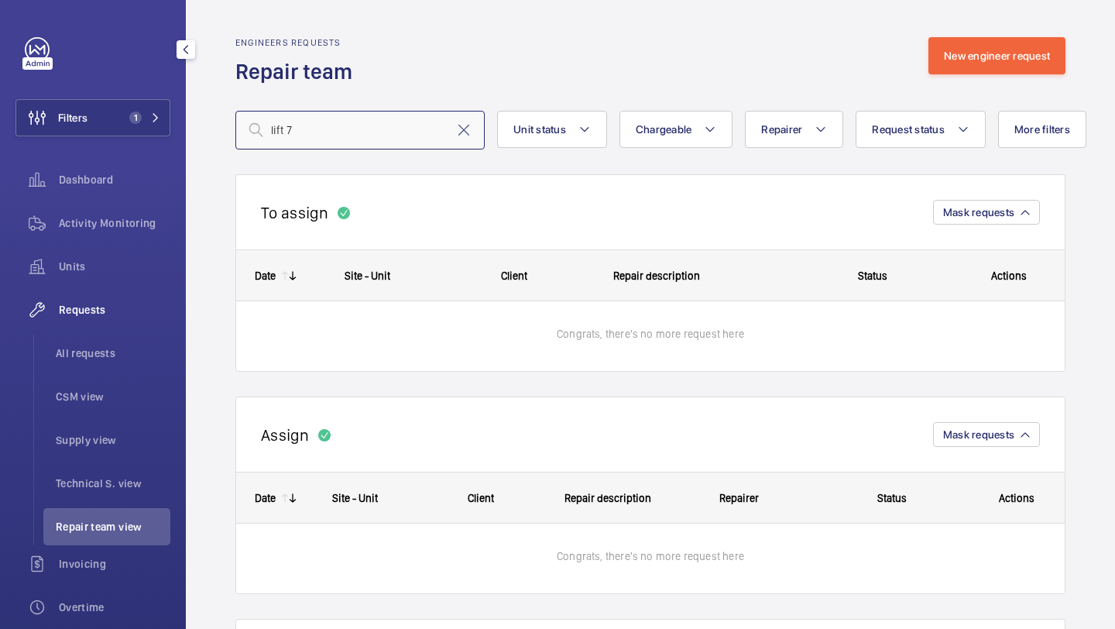
click at [341, 128] on input "lift 7" at bounding box center [359, 130] width 249 height 39
click at [340, 128] on input "lift 7" at bounding box center [359, 130] width 249 height 39
type input "]"
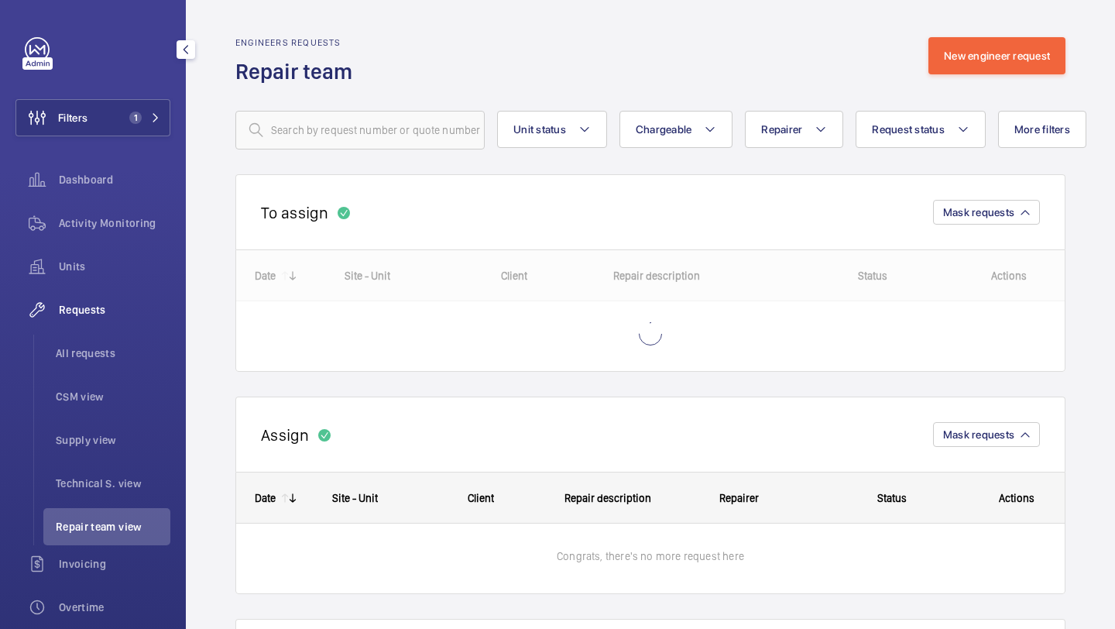
click at [677, 77] on div "Engineers requests Repair team New engineer request" at bounding box center [650, 61] width 830 height 49
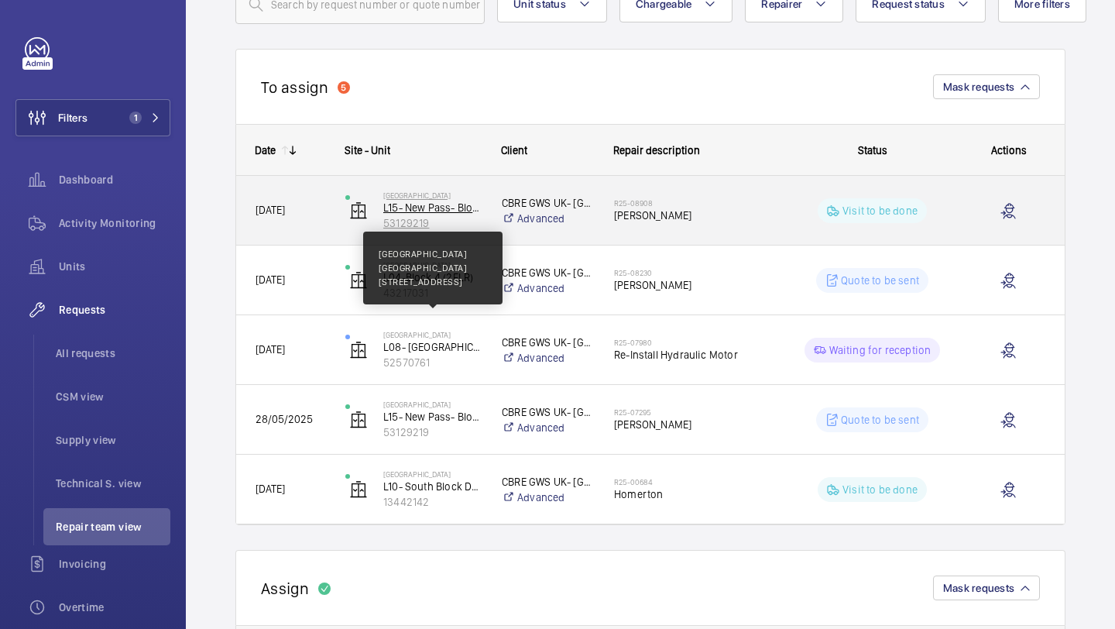
scroll to position [130, 0]
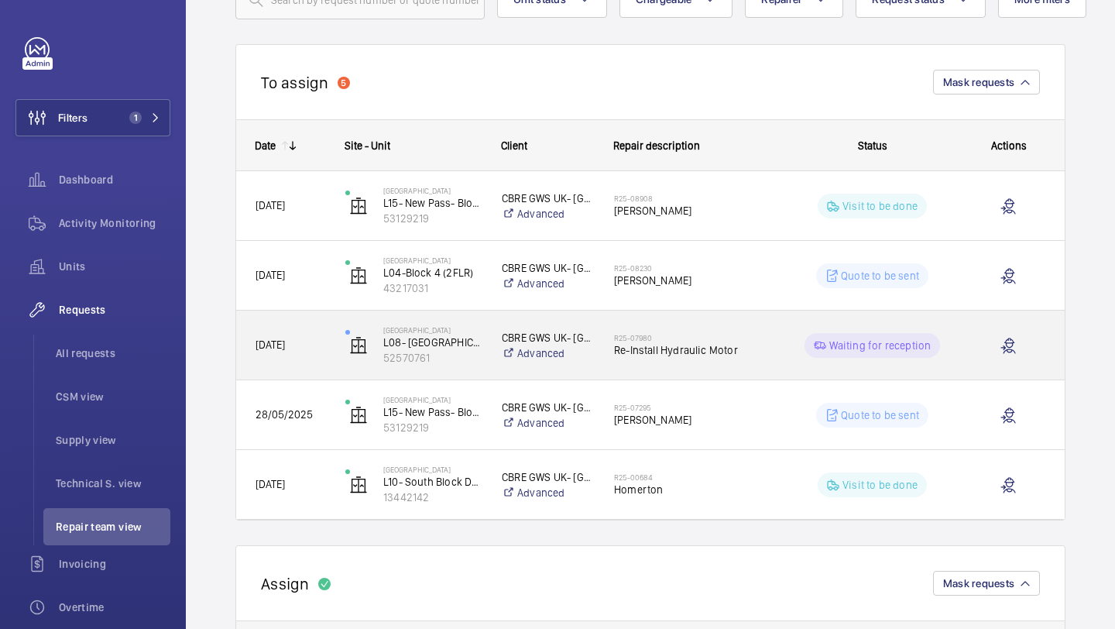
click at [694, 336] on h2 "R25-07980" at bounding box center [693, 337] width 159 height 9
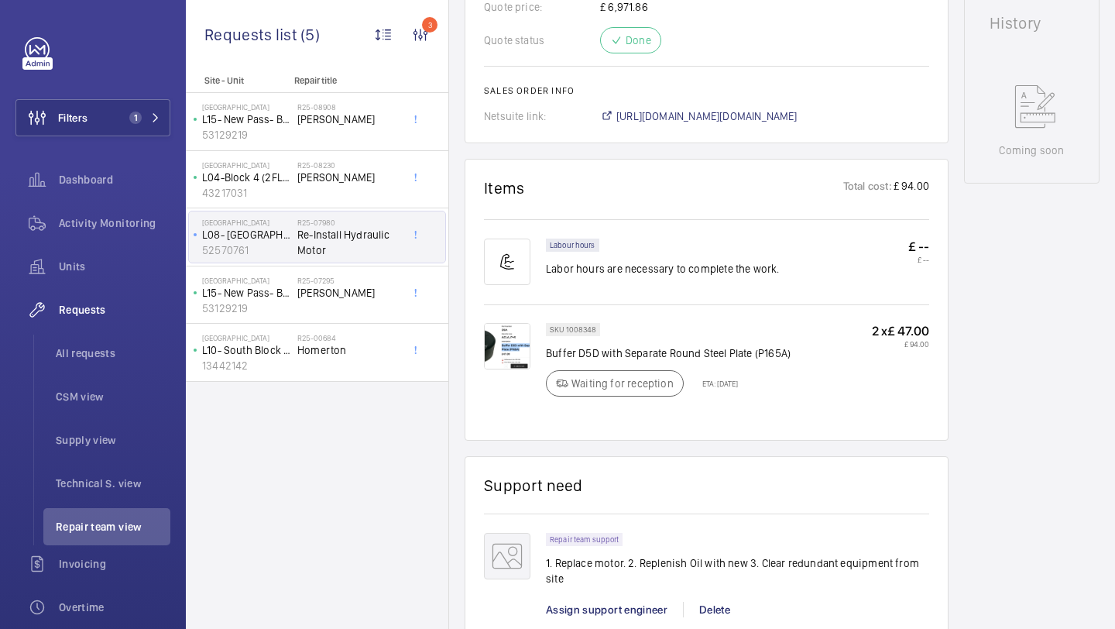
scroll to position [463, 0]
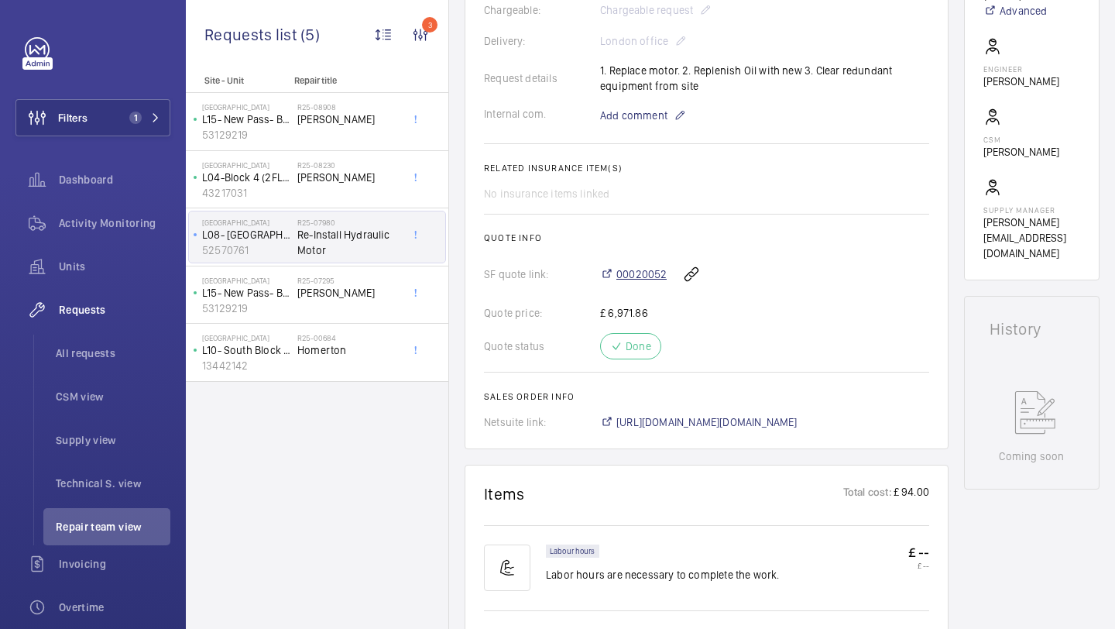
click at [643, 270] on span "00020052" at bounding box center [641, 273] width 50 height 15
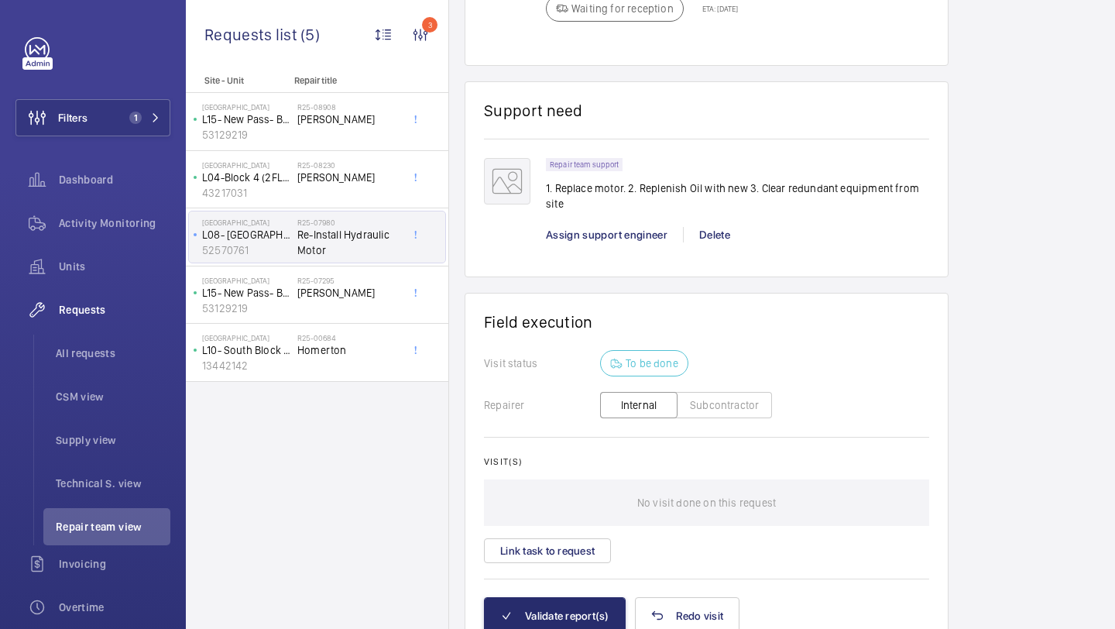
scroll to position [1183, 0]
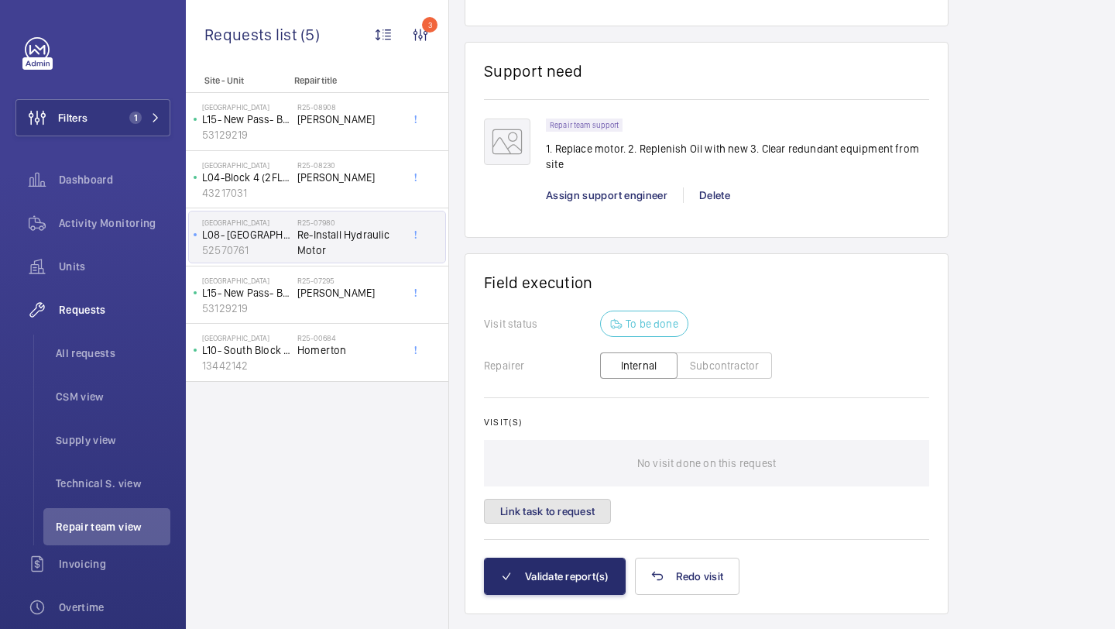
click at [541, 511] on button "Link task to request" at bounding box center [547, 511] width 127 height 25
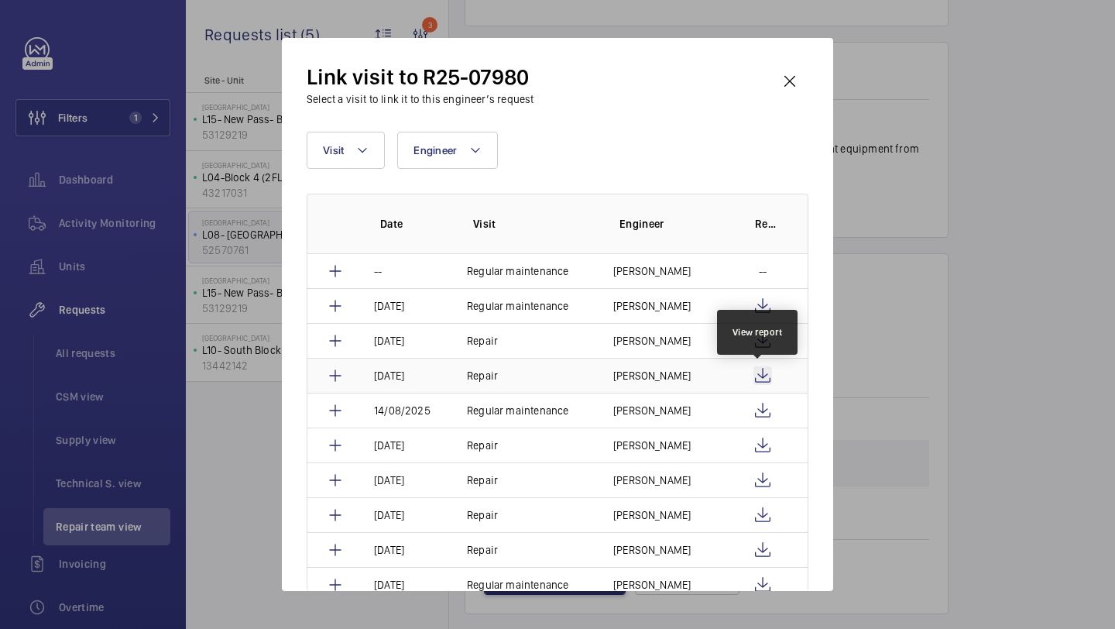
click at [764, 379] on wm-front-icon-button at bounding box center [762, 375] width 19 height 19
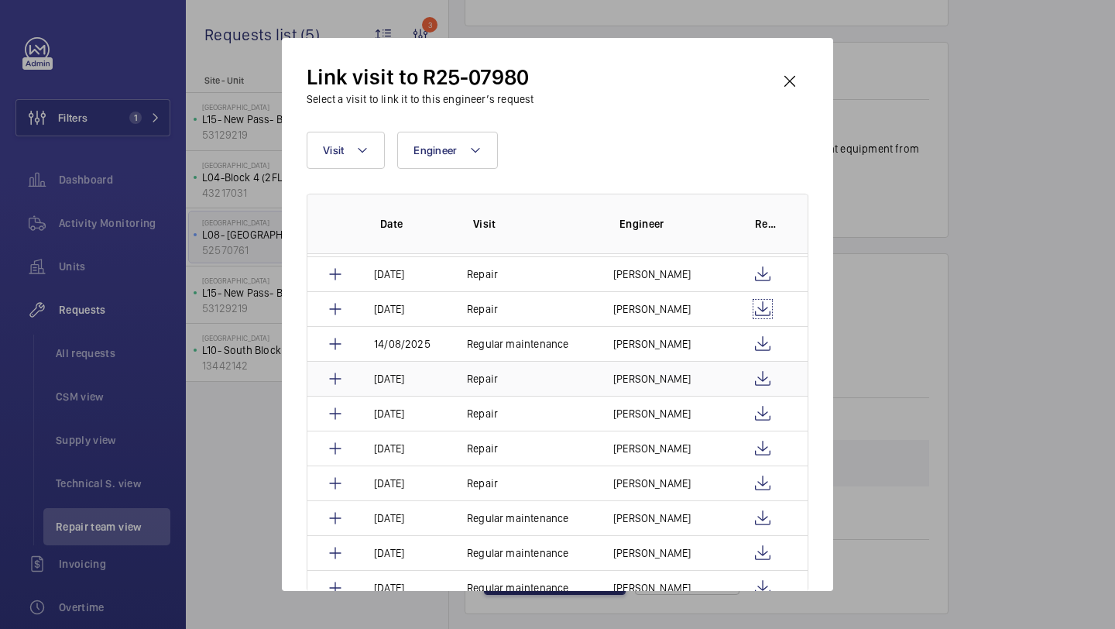
scroll to position [77, 0]
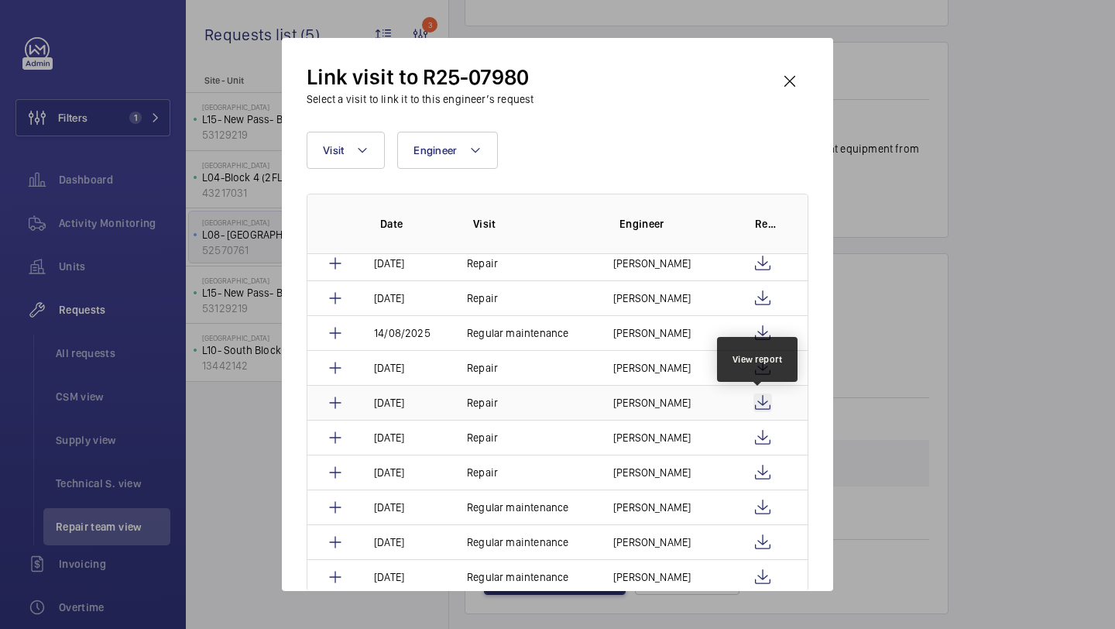
click at [760, 398] on wm-front-icon-button at bounding box center [762, 402] width 19 height 19
click at [787, 74] on wm-front-icon-button at bounding box center [789, 81] width 37 height 37
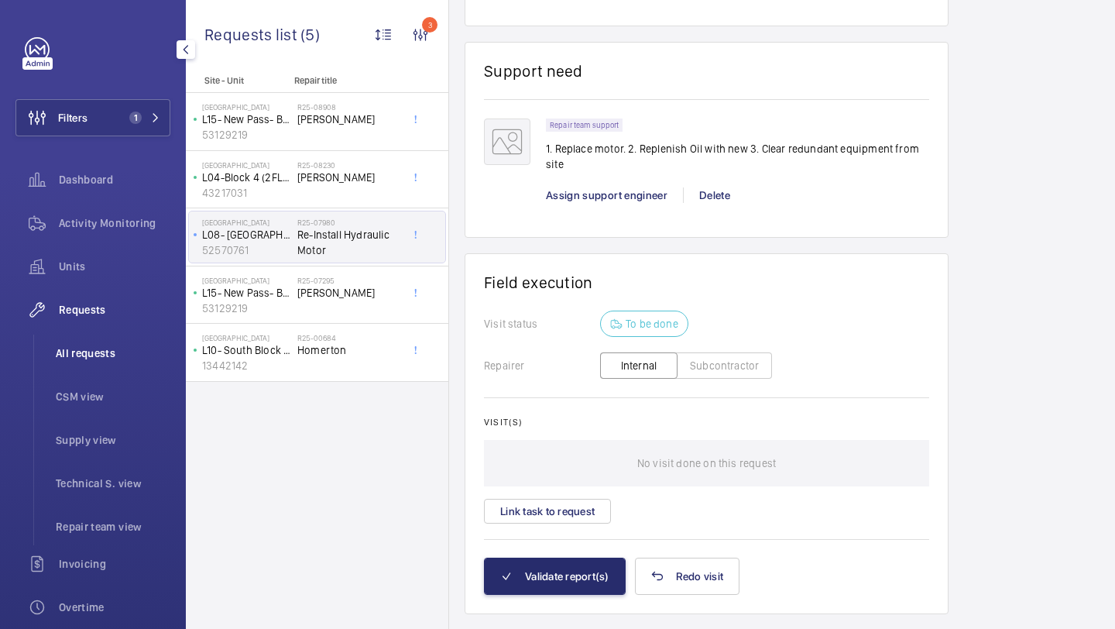
click at [91, 342] on li "All requests" at bounding box center [106, 352] width 127 height 37
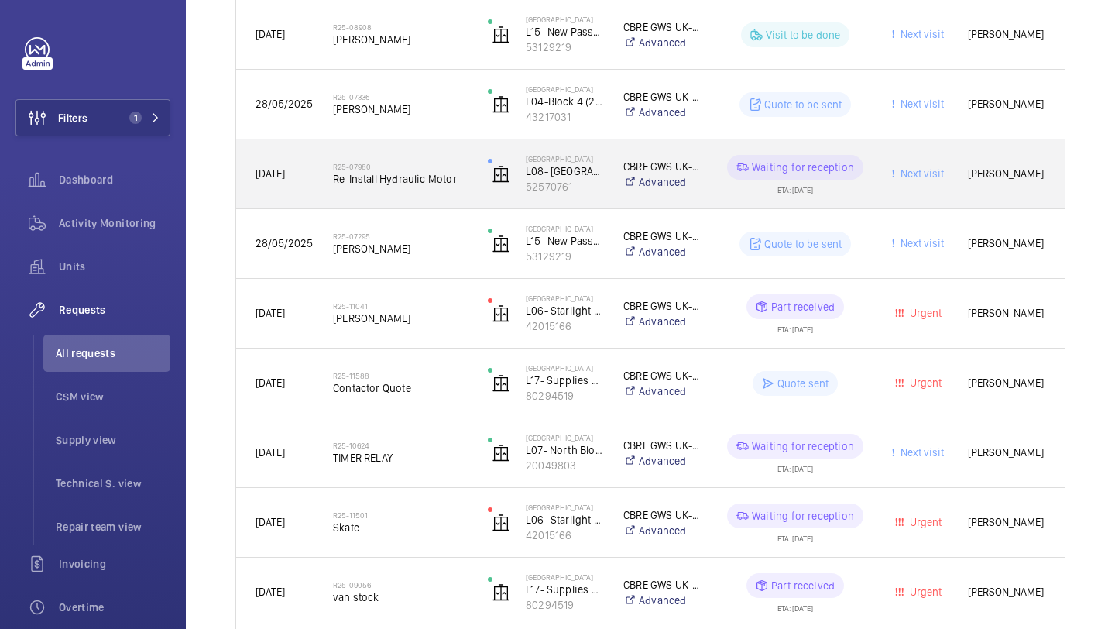
scroll to position [370, 0]
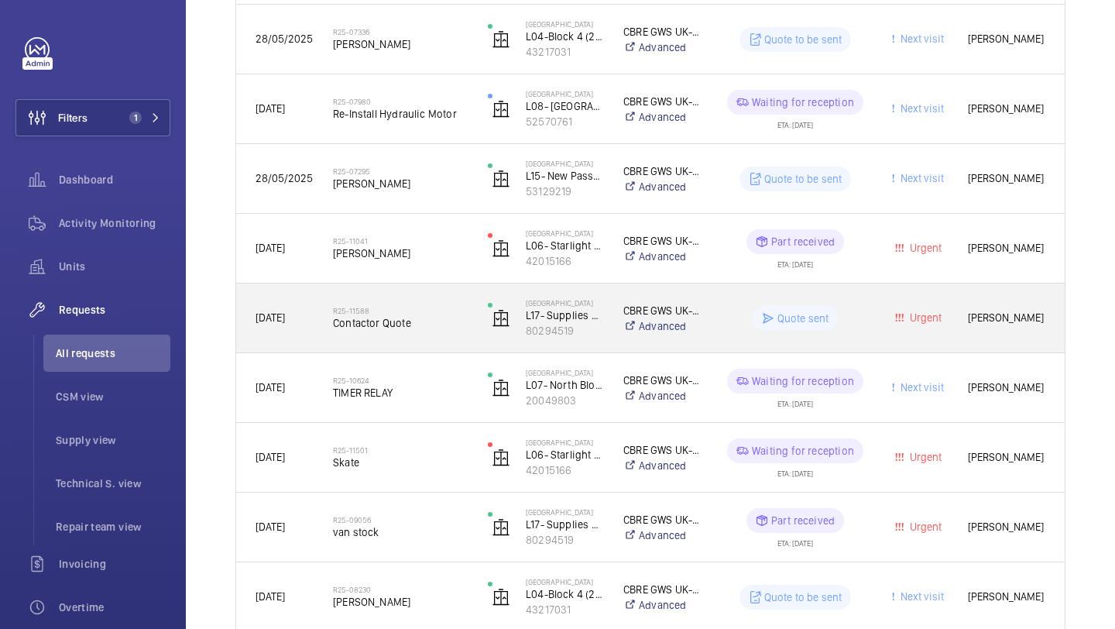
click at [405, 321] on span "Contactor Quote" at bounding box center [400, 322] width 135 height 15
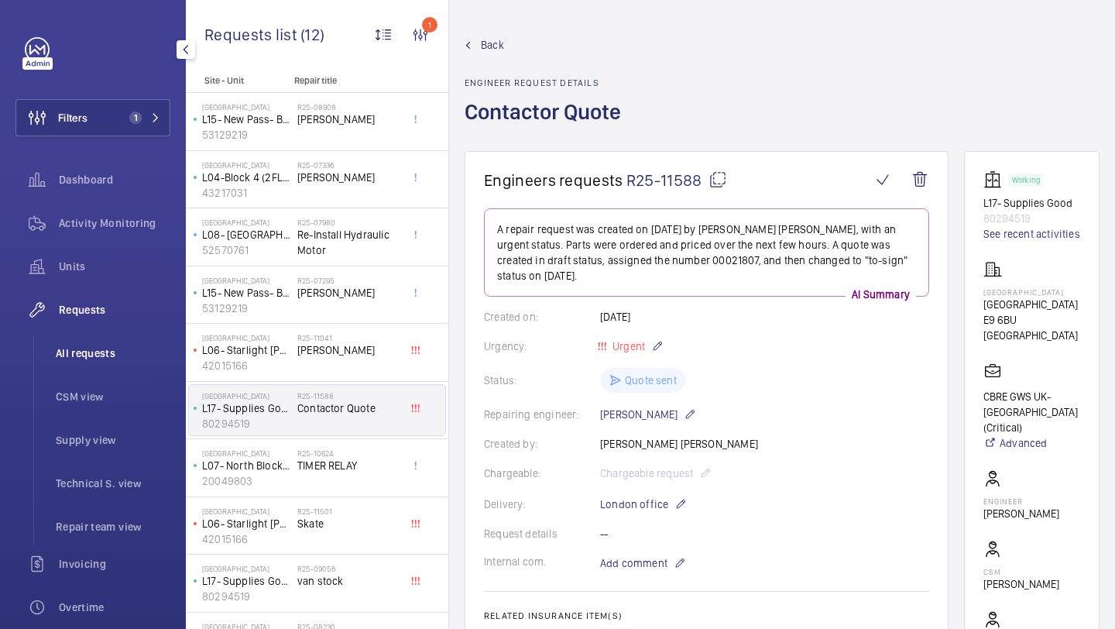
click at [84, 356] on span "All requests" at bounding box center [113, 352] width 115 height 15
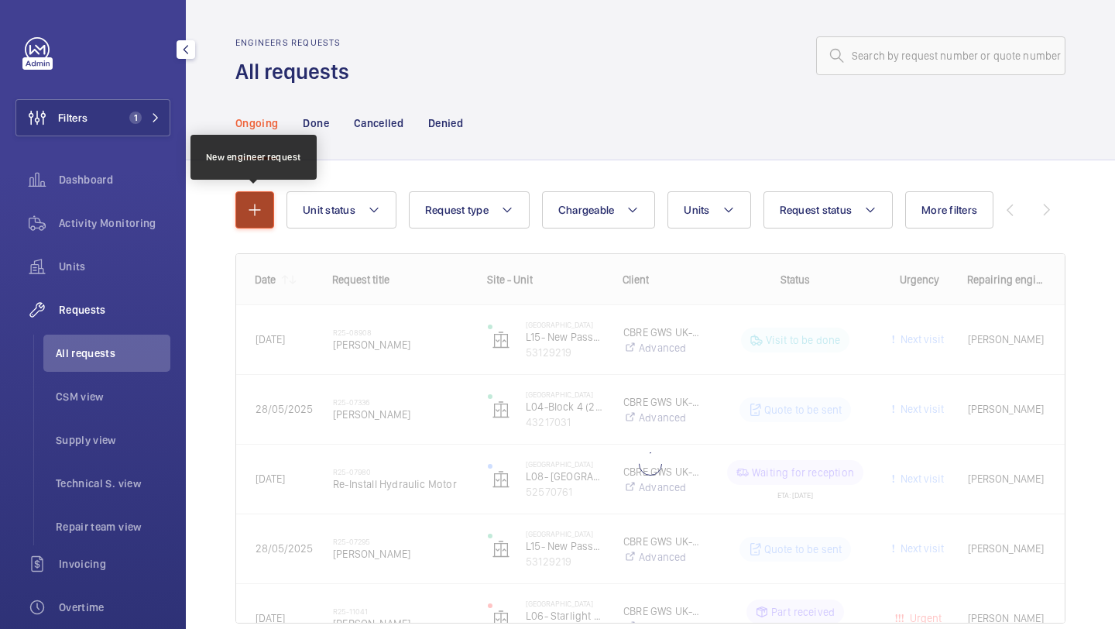
click at [257, 203] on mat-icon "button" at bounding box center [254, 210] width 19 height 19
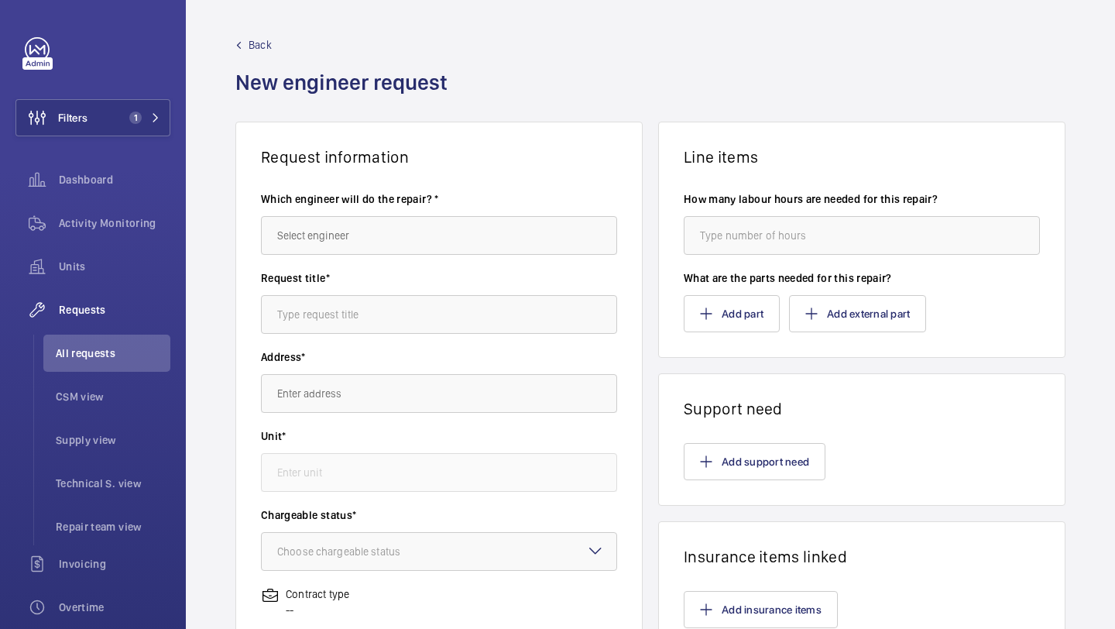
click at [420, 256] on div "Which engineer will do the repair? *" at bounding box center [439, 230] width 356 height 79
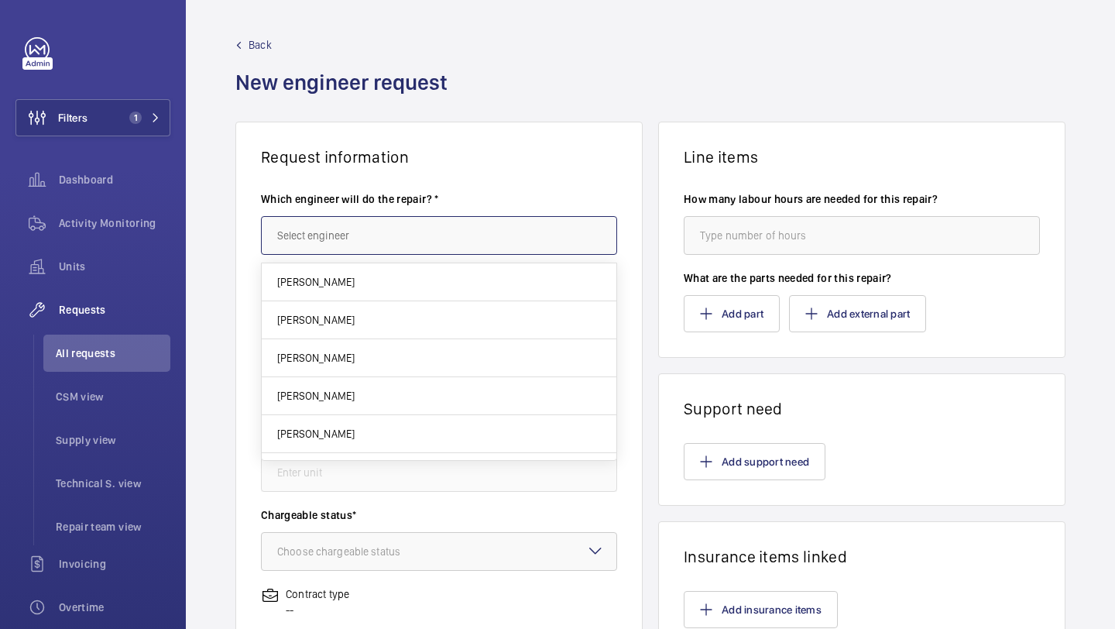
click at [429, 230] on input "text" at bounding box center [439, 235] width 356 height 39
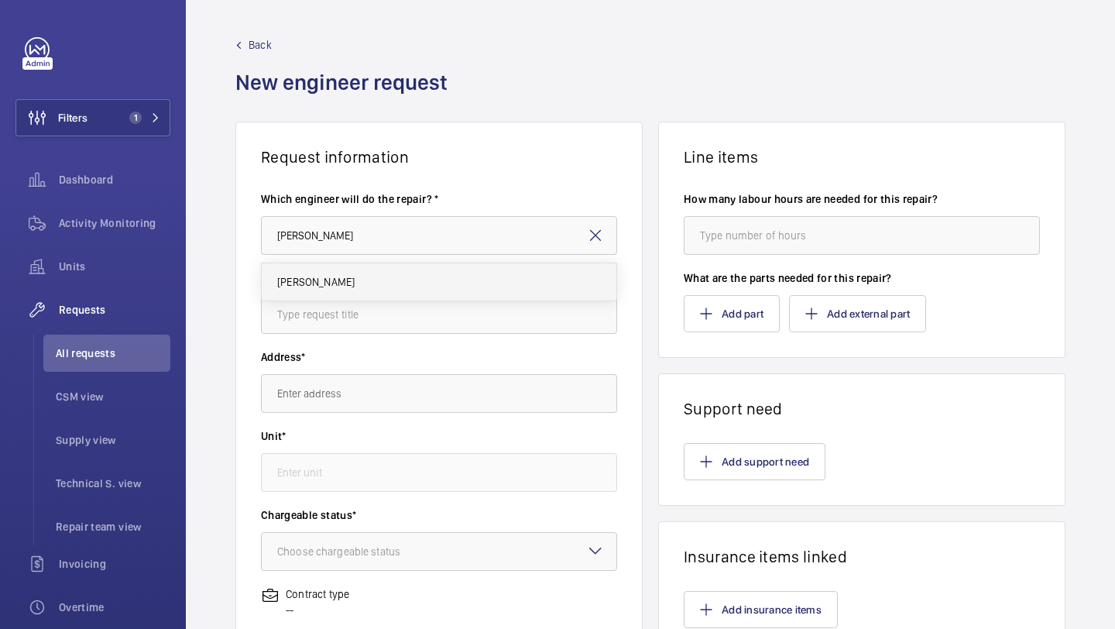
click at [395, 269] on mat-option "[PERSON_NAME]" at bounding box center [439, 281] width 355 height 37
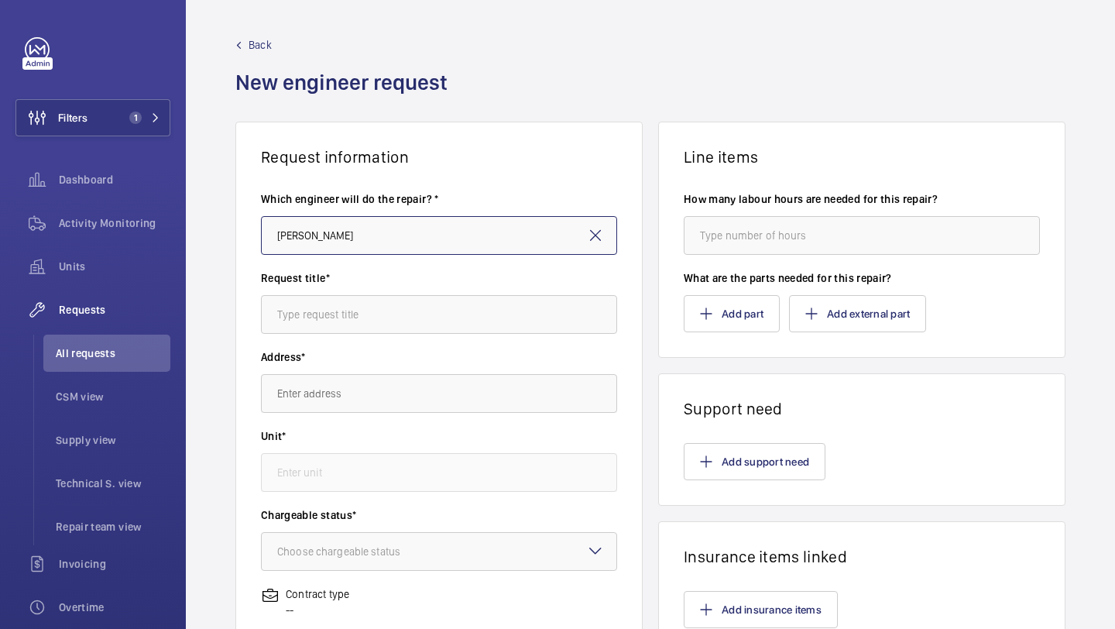
type input "[PERSON_NAME]"
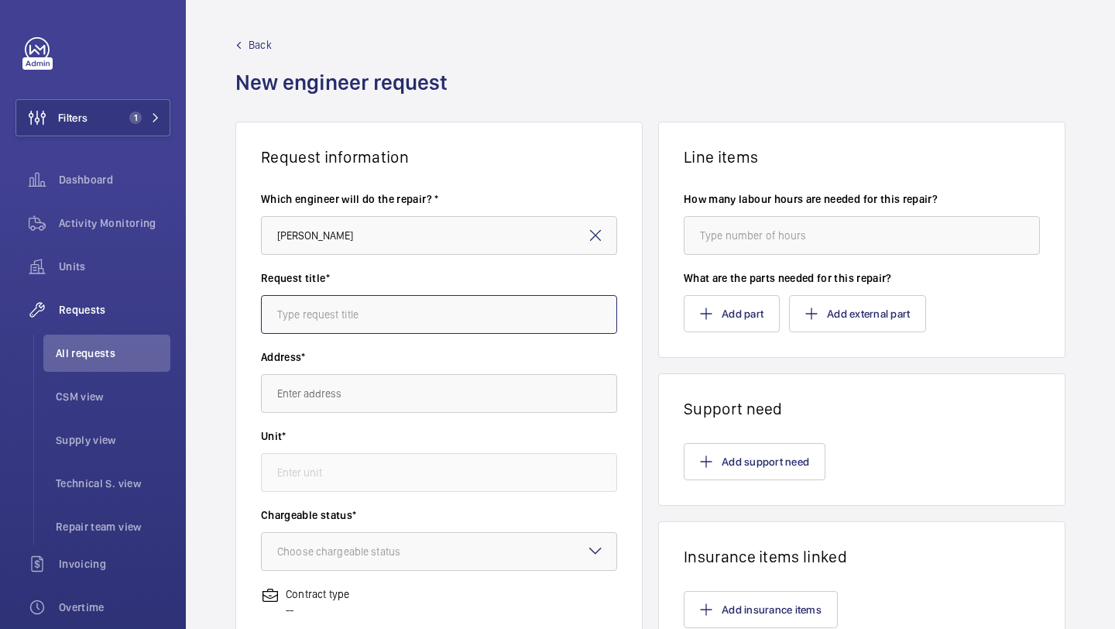
click at [381, 295] on input "text" at bounding box center [439, 314] width 356 height 39
type input "Supply and fit all contactors to lifts 7 & 8"
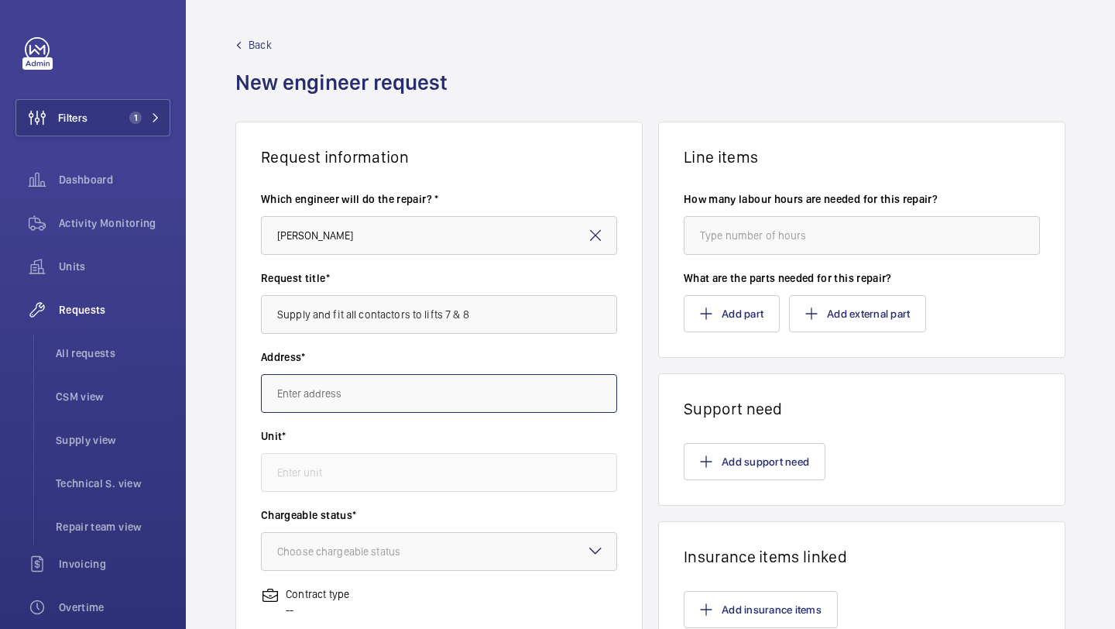
click at [364, 375] on input "text" at bounding box center [439, 393] width 356 height 39
click at [365, 403] on input "text" at bounding box center [439, 393] width 356 height 39
click at [369, 441] on span "Homerton Hospital Homerton Hospital, E9 6BU LONDON" at bounding box center [325, 439] width 97 height 15
type input "Homerton Hospital Homerton Hospital, E9 6BU LONDON"
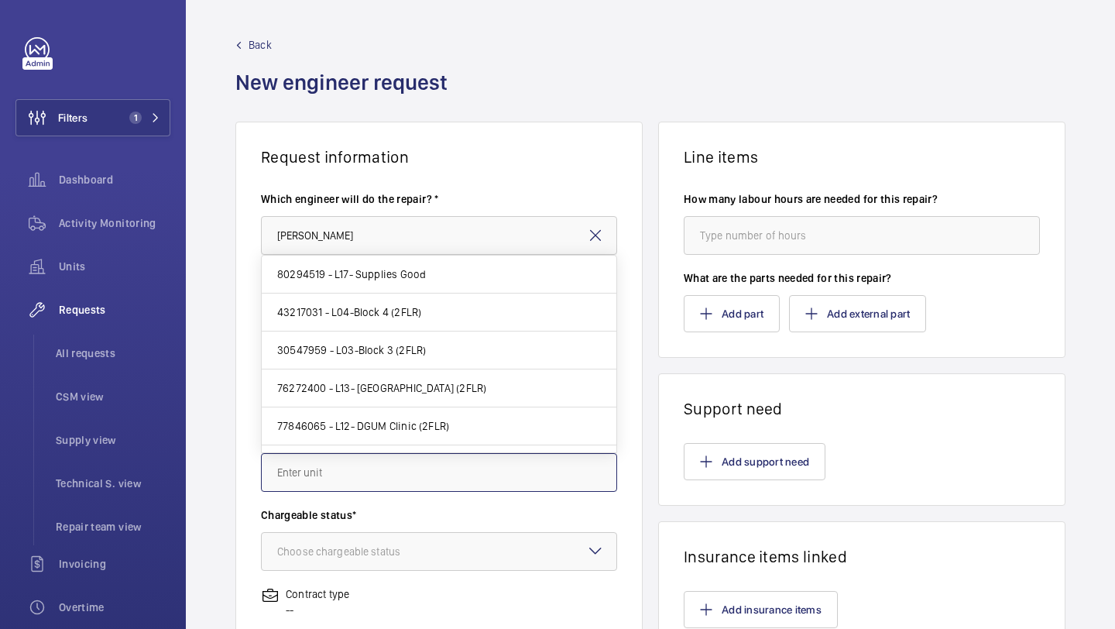
click at [371, 458] on input "text" at bounding box center [439, 472] width 356 height 39
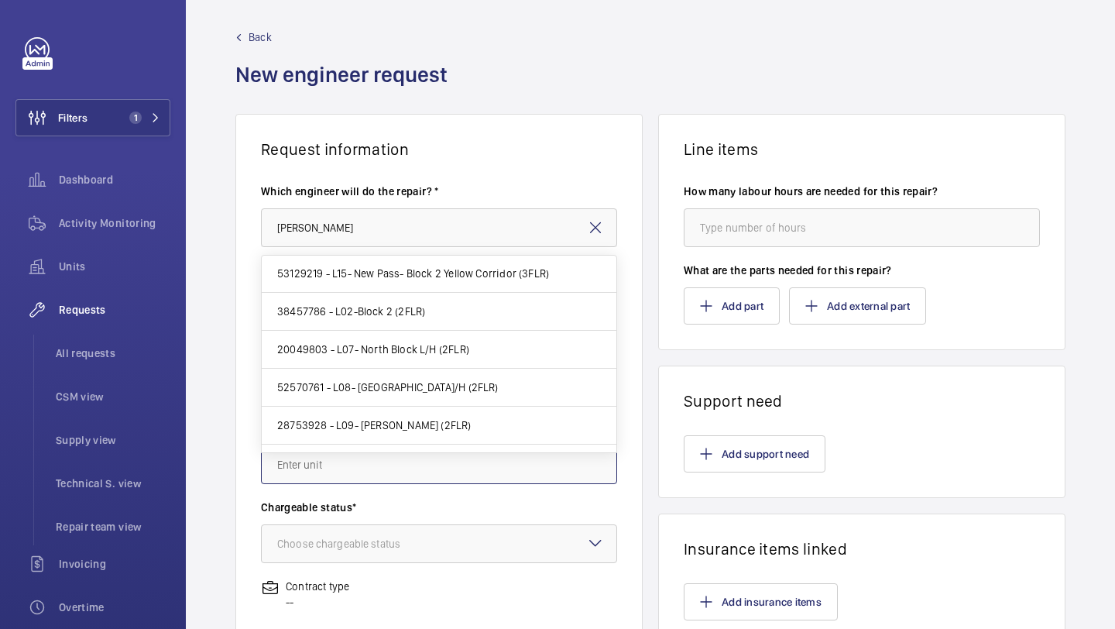
scroll to position [469, 0]
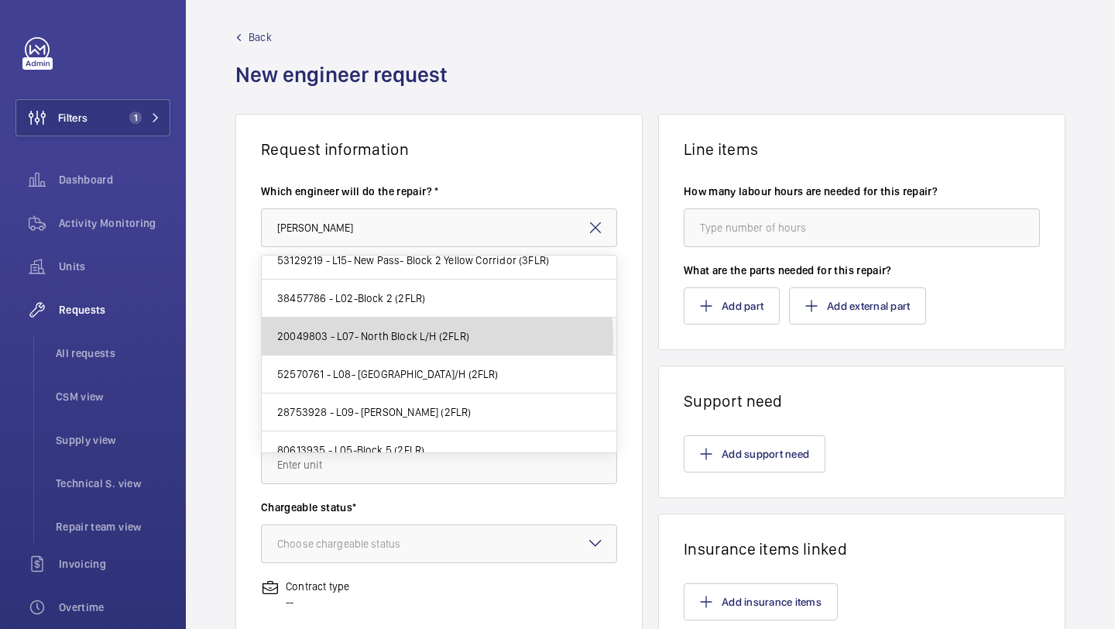
click at [410, 340] on span "20049803 - L07- North Block L/H (2FLR)" at bounding box center [373, 335] width 192 height 15
type input "20049803 - L07- North Block L/H (2FLR)"
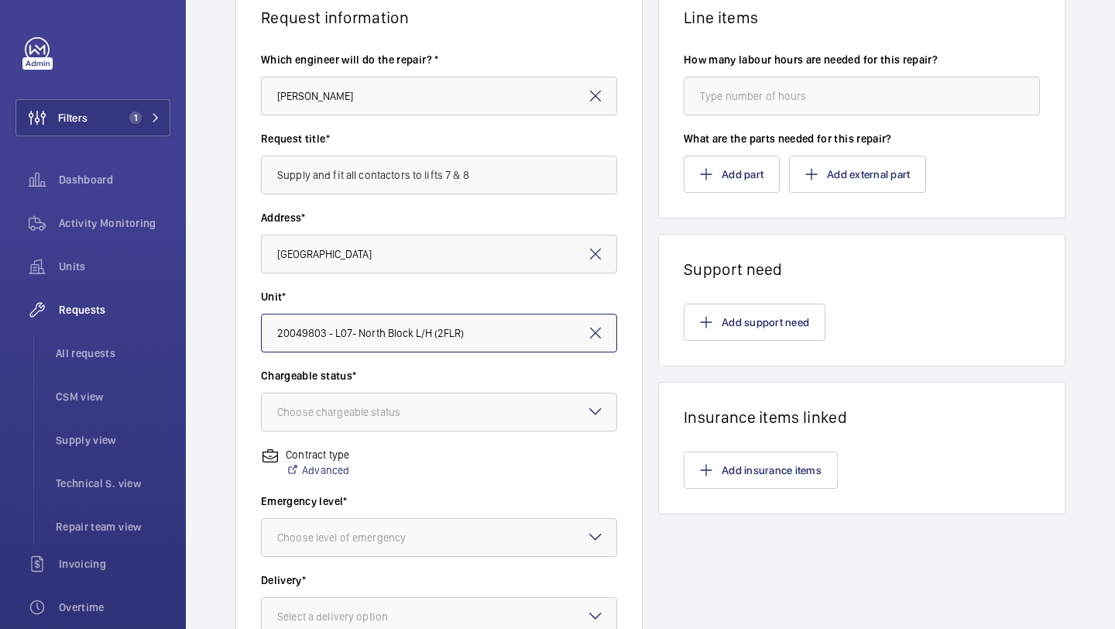
scroll to position [141, 0]
click at [430, 401] on div at bounding box center [439, 410] width 355 height 37
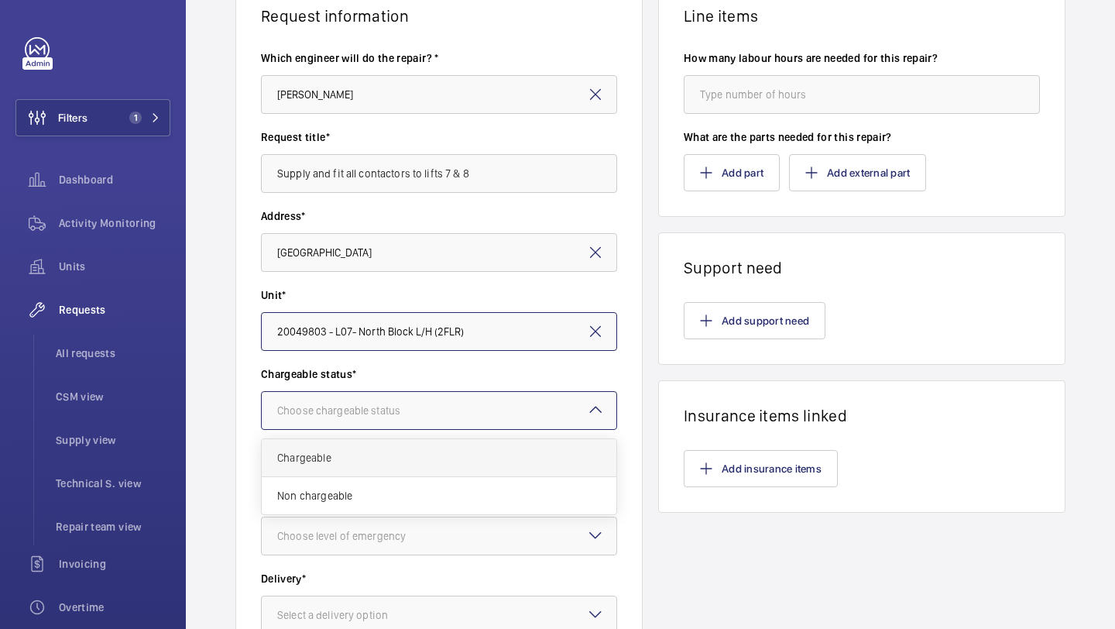
click at [393, 468] on div "Chargeable" at bounding box center [439, 458] width 355 height 38
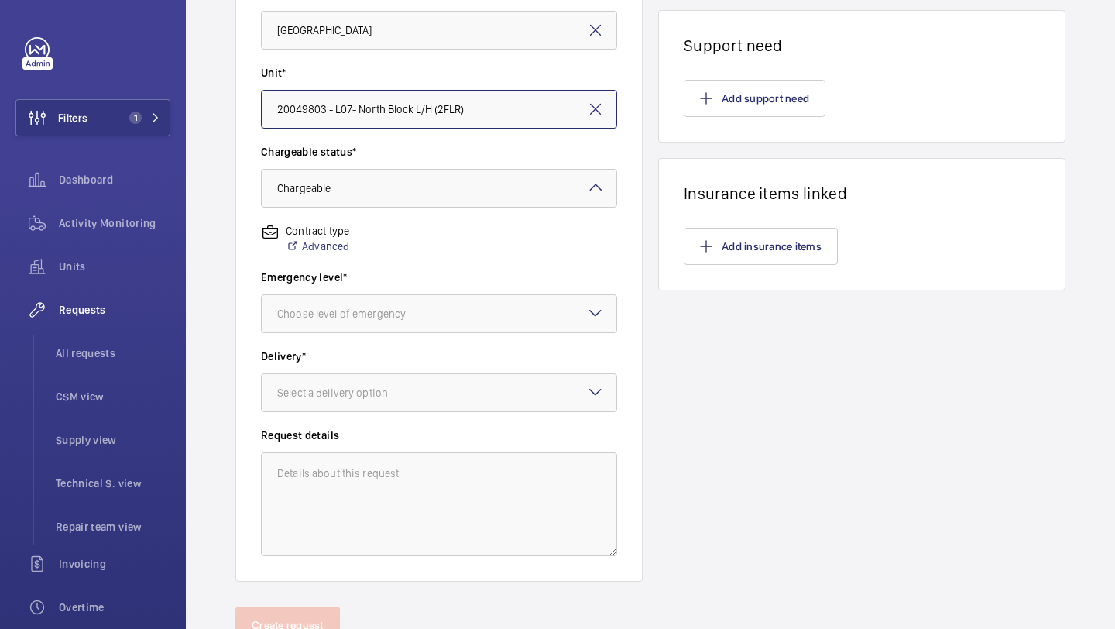
scroll to position [375, 0]
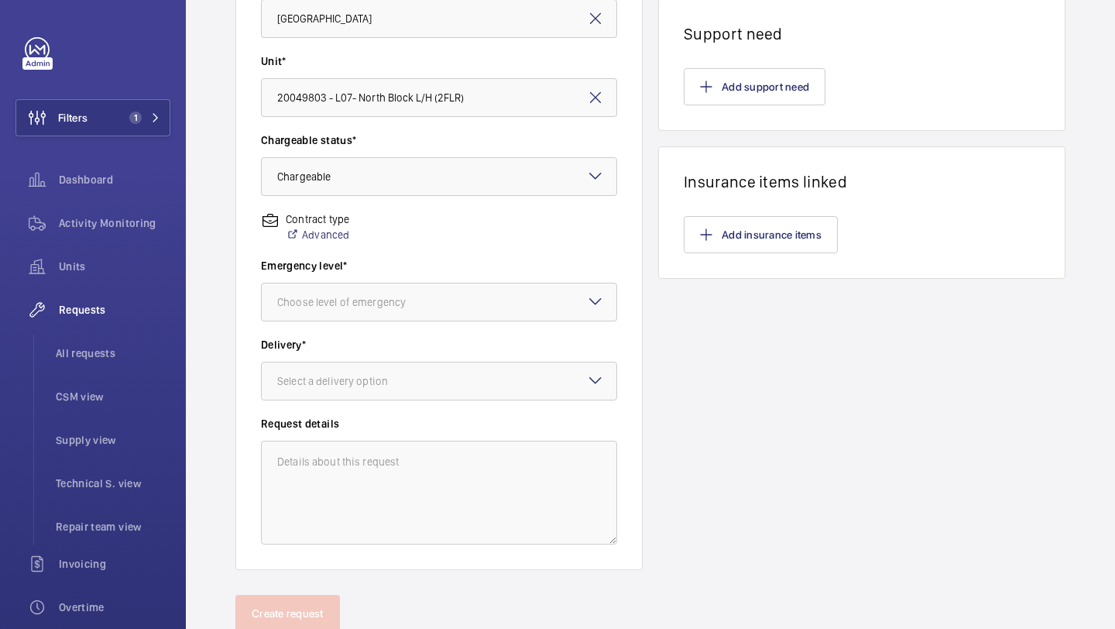
click at [454, 276] on wm-front-input-dropdown "Emergency level* Choose level of emergency" at bounding box center [439, 289] width 356 height 63
click at [444, 291] on div at bounding box center [439, 301] width 355 height 37
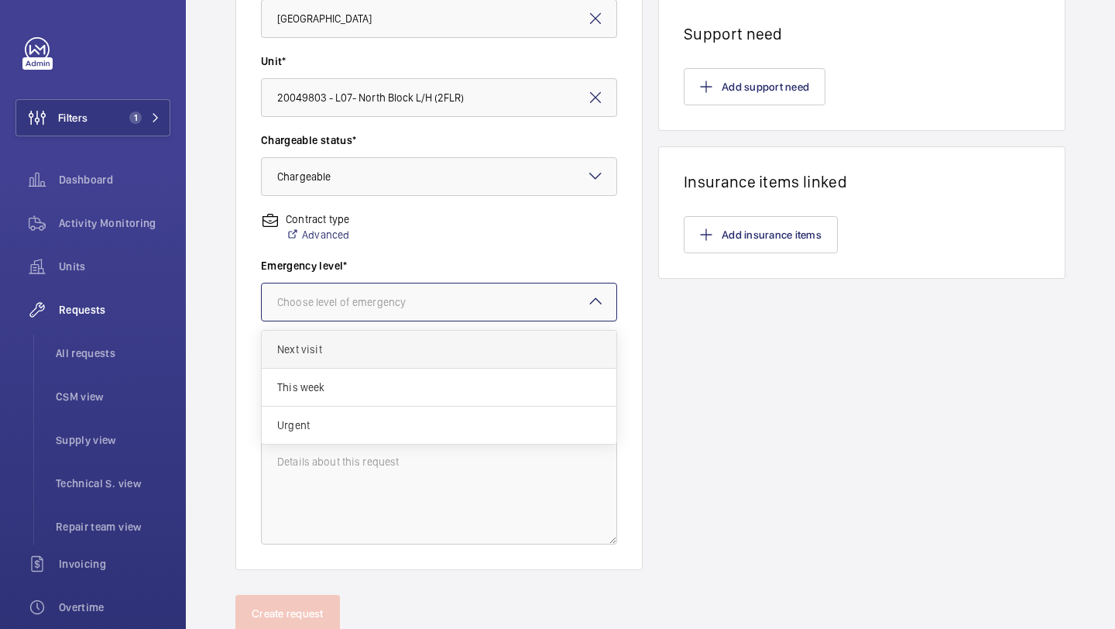
click at [413, 349] on span "Next visit" at bounding box center [439, 348] width 324 height 15
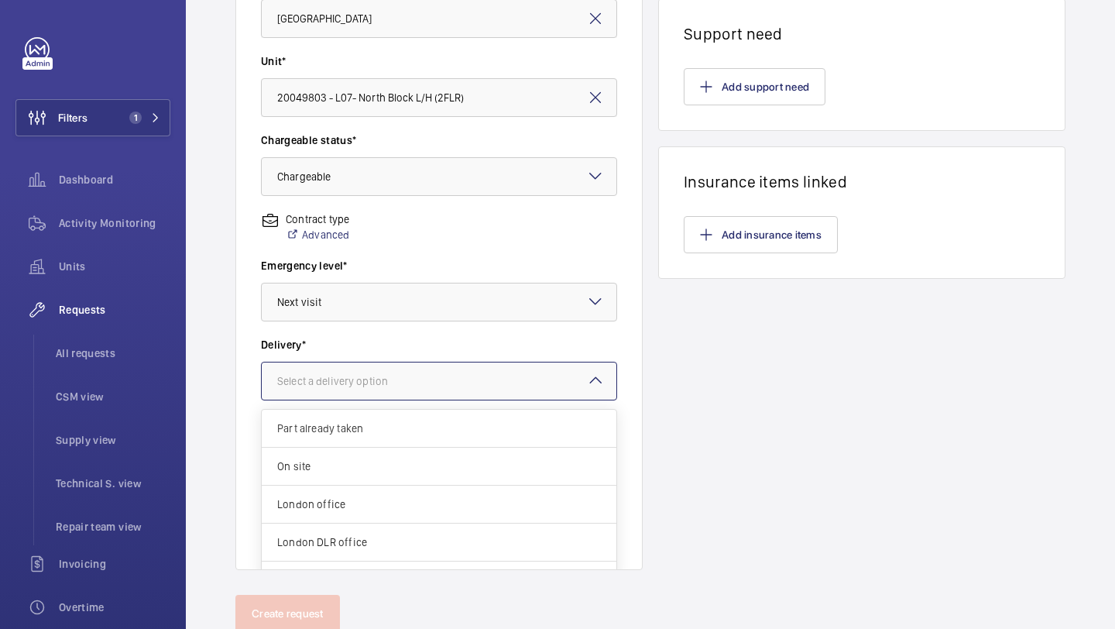
click at [403, 386] on div "Select a delivery option" at bounding box center [351, 380] width 149 height 15
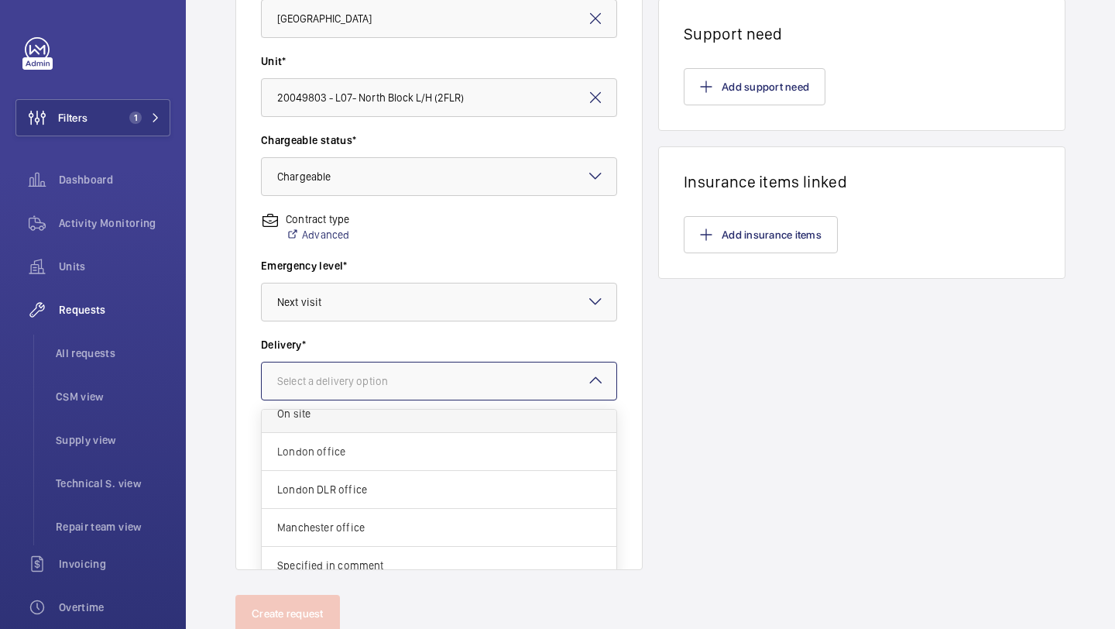
click at [379, 459] on div "London office" at bounding box center [439, 452] width 355 height 38
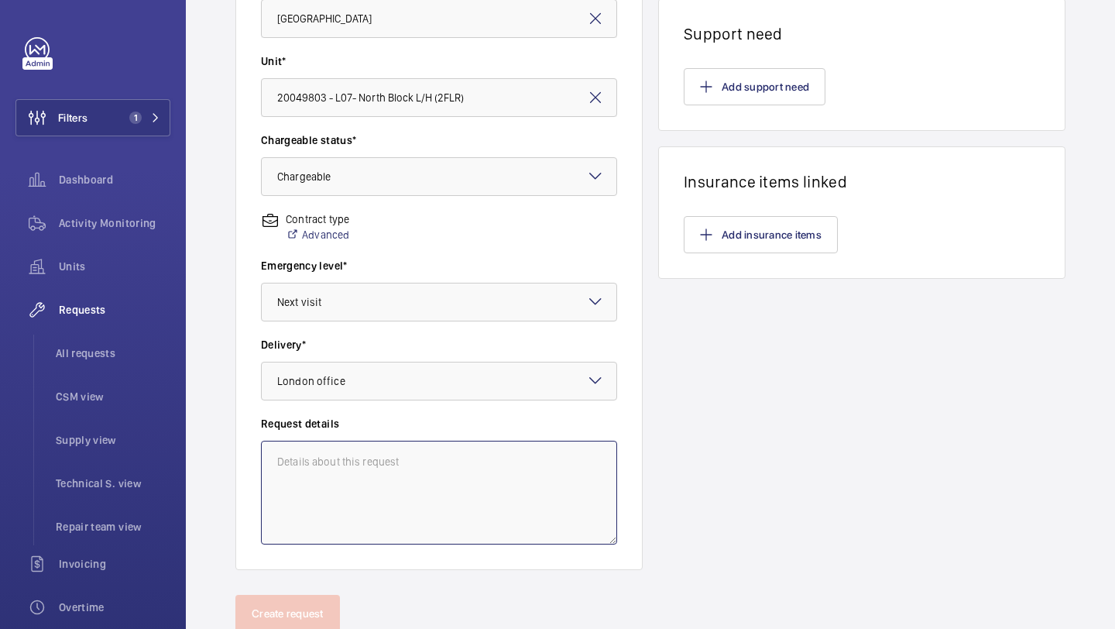
click at [376, 470] on textarea at bounding box center [439, 493] width 356 height 104
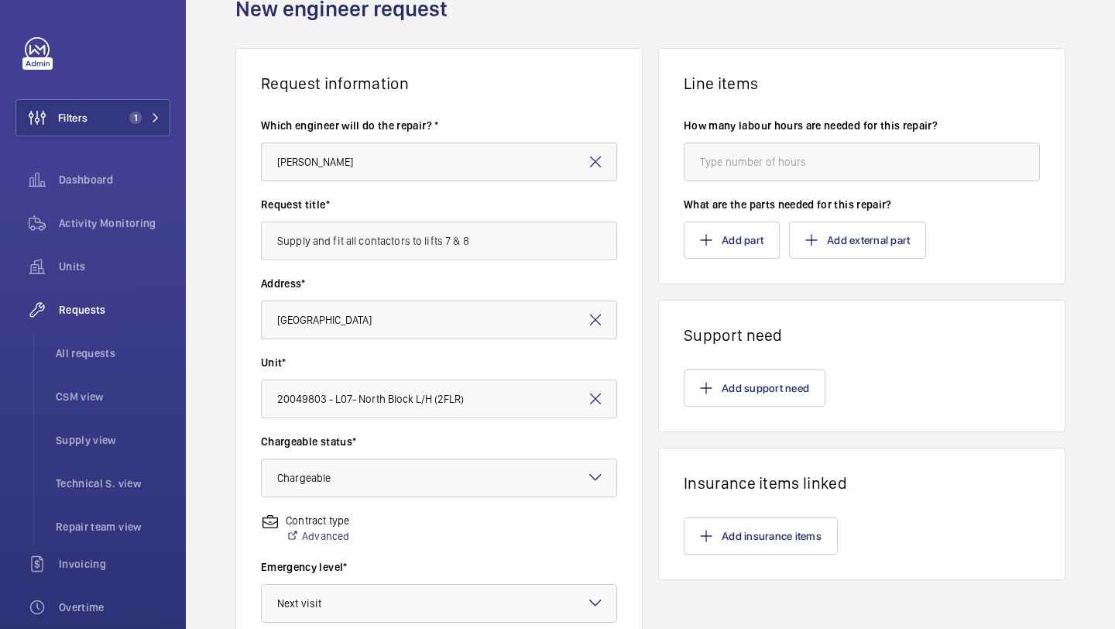
scroll to position [0, 0]
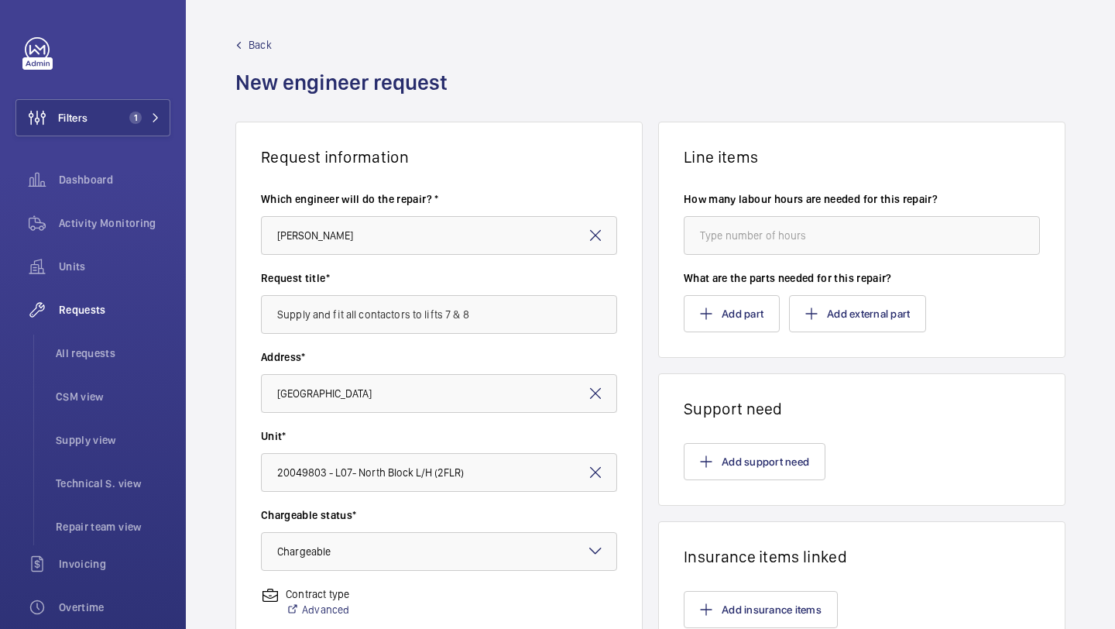
type textarea "Supply and fit all contactors to lift lift control panels 7 & 8."
click at [810, 226] on input "number" at bounding box center [862, 235] width 356 height 39
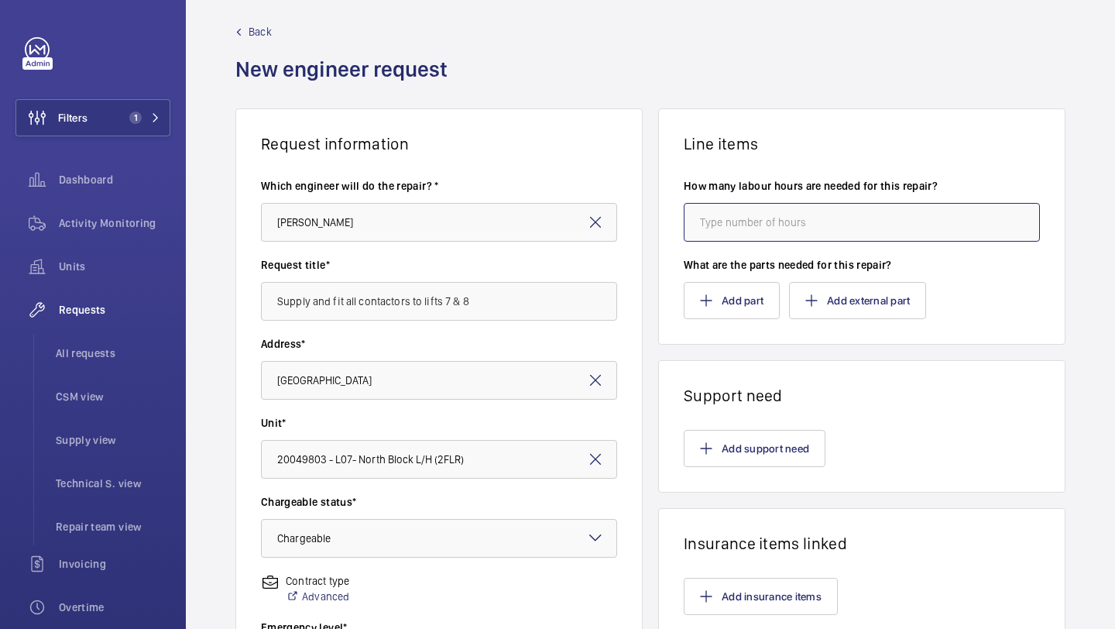
scroll to position [14, 0]
click at [732, 218] on input "number" at bounding box center [862, 221] width 356 height 39
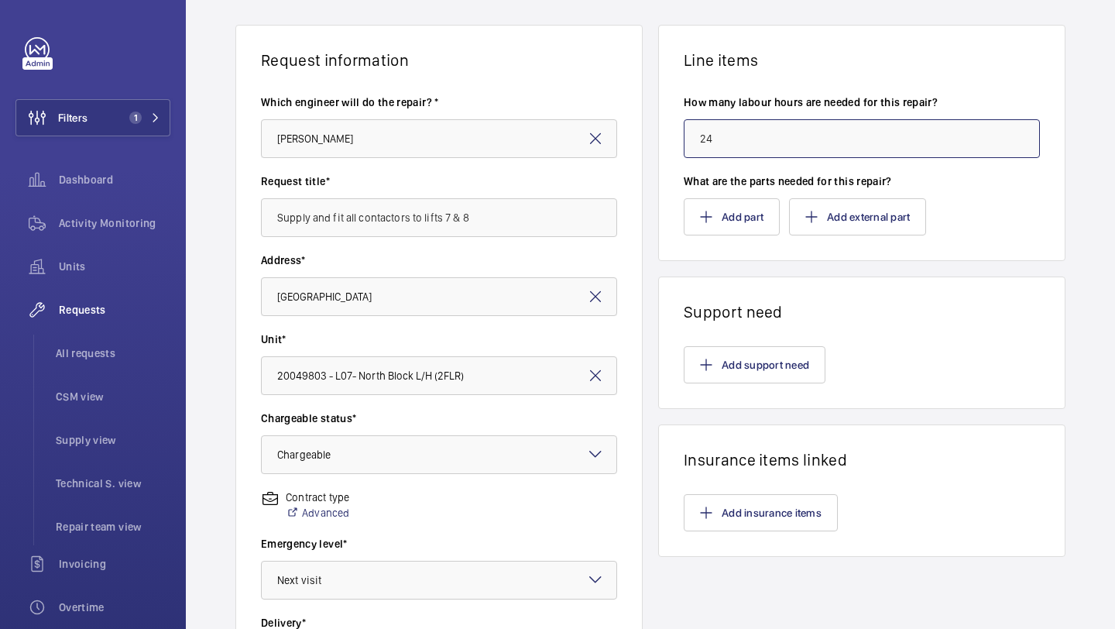
scroll to position [98, 0]
type input "24"
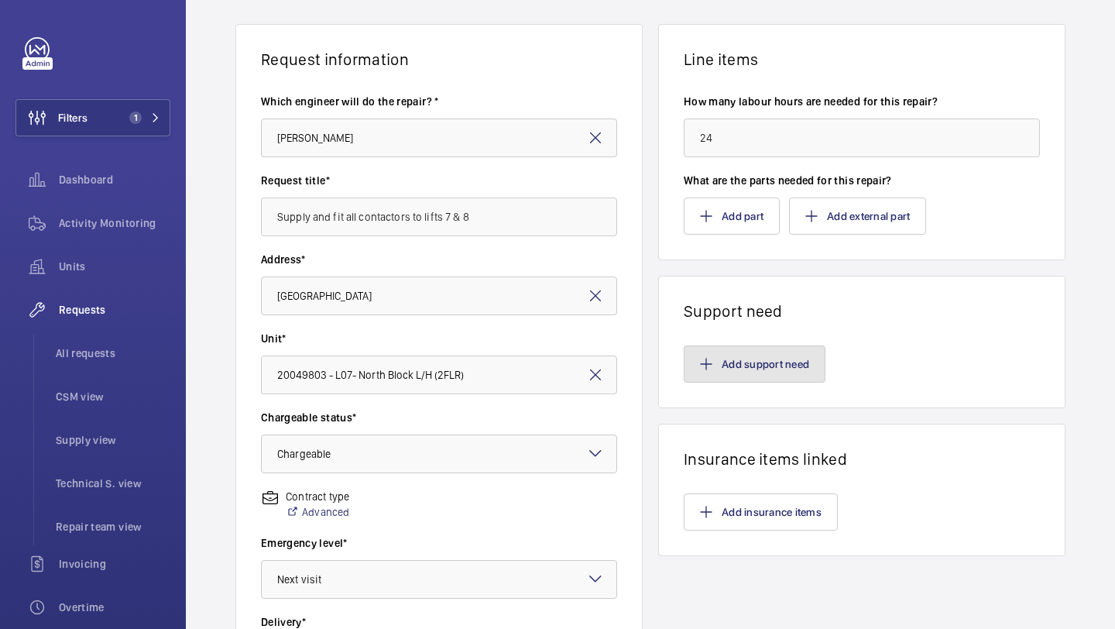
click at [762, 363] on button "Add support need" at bounding box center [755, 363] width 142 height 37
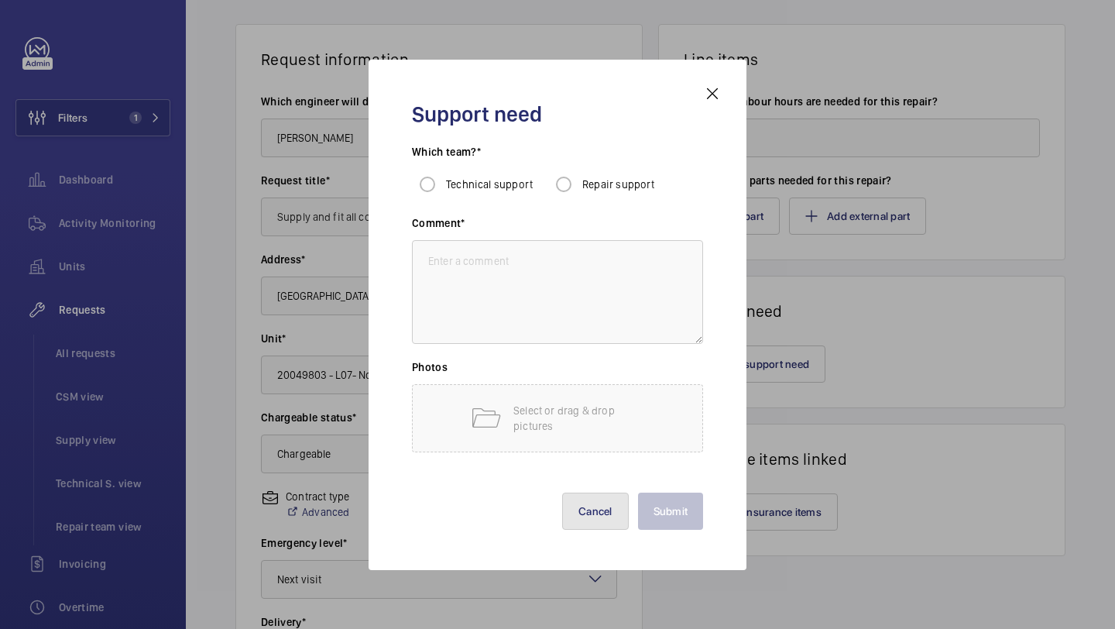
click at [603, 510] on button "Cancel" at bounding box center [595, 510] width 67 height 37
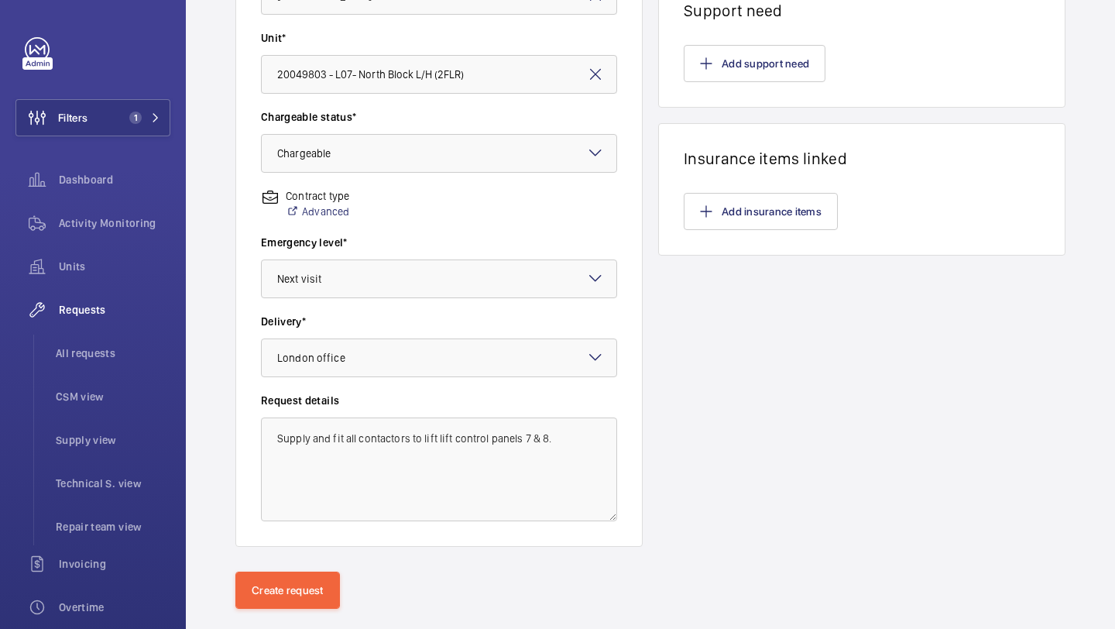
scroll to position [427, 0]
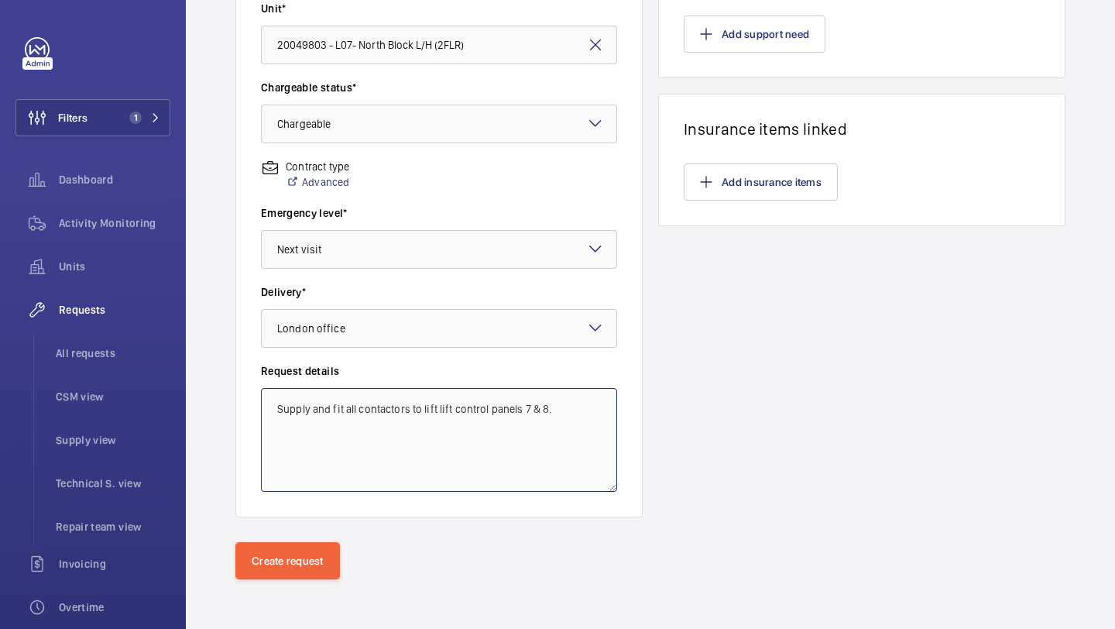
drag, startPoint x: 564, startPoint y: 408, endPoint x: 266, endPoint y: 399, distance: 298.2
click at [267, 399] on textarea "Supply and fit all contactors to lift lift control panels 7 & 8." at bounding box center [439, 440] width 356 height 104
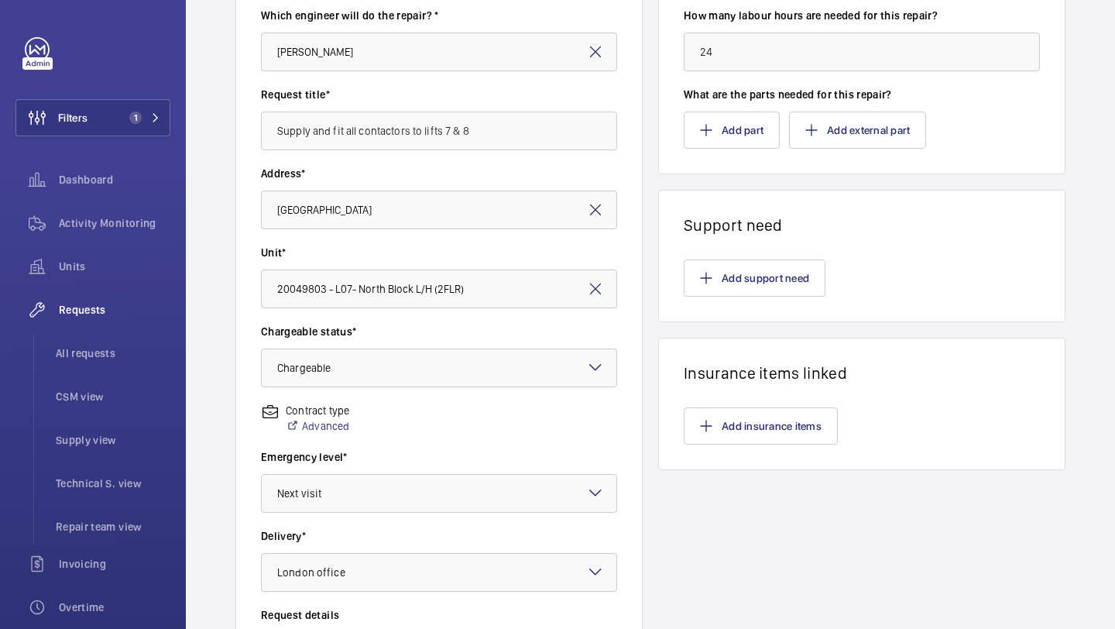
scroll to position [0, 0]
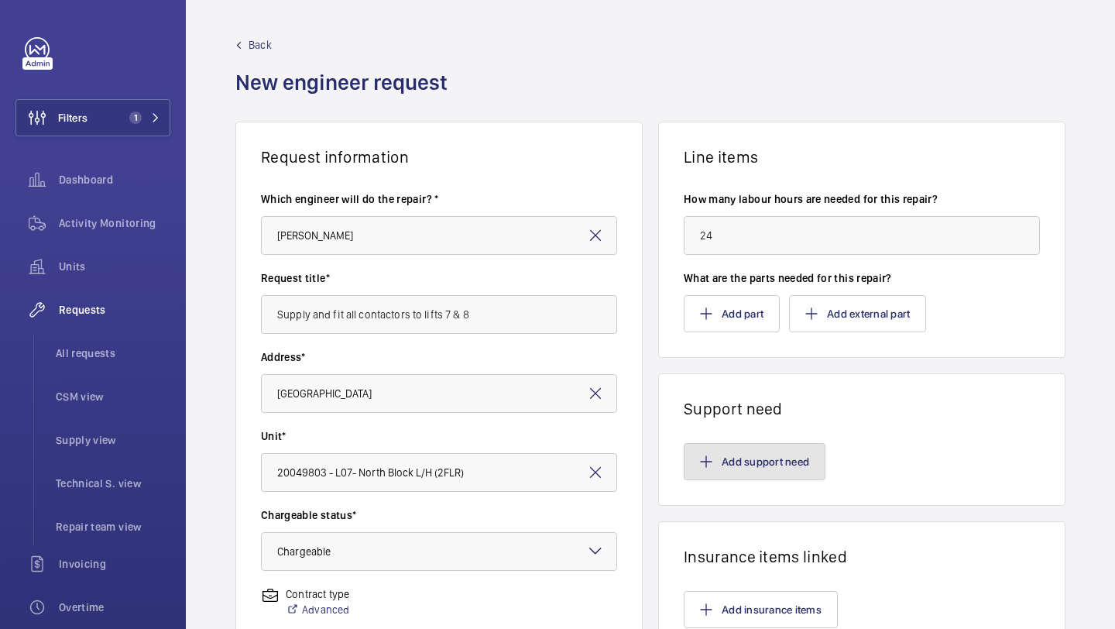
click at [760, 465] on button "Add support need" at bounding box center [755, 461] width 142 height 37
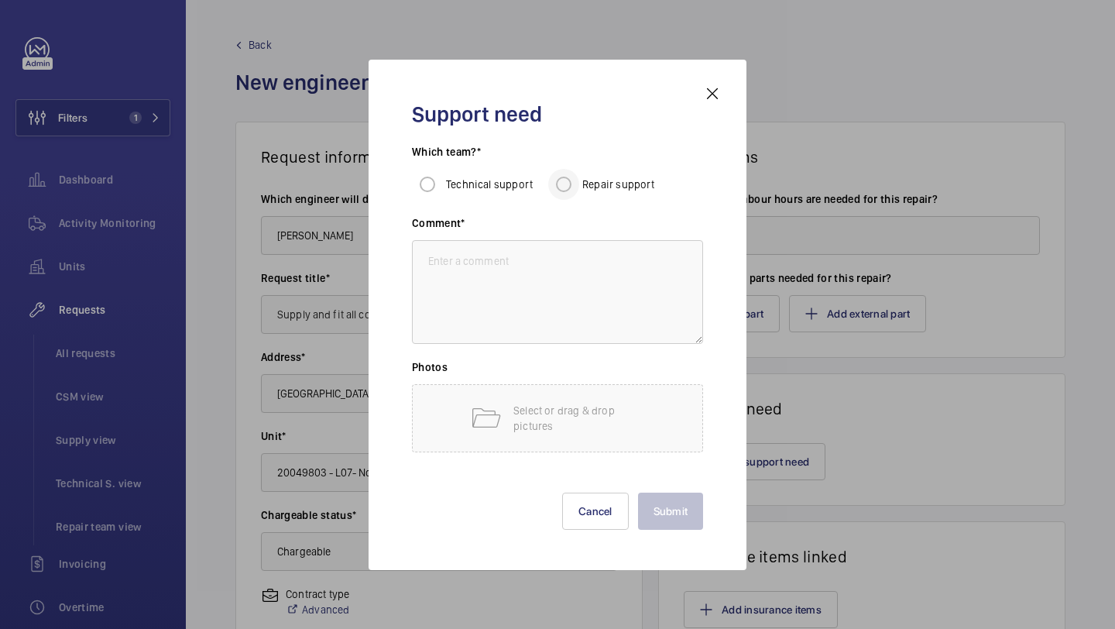
click at [579, 181] on div at bounding box center [563, 184] width 37 height 37
radio input "true"
click at [513, 299] on textarea at bounding box center [557, 292] width 291 height 104
paste textarea "Supply and fit all contactors to lift lift control panels 7 & 8."
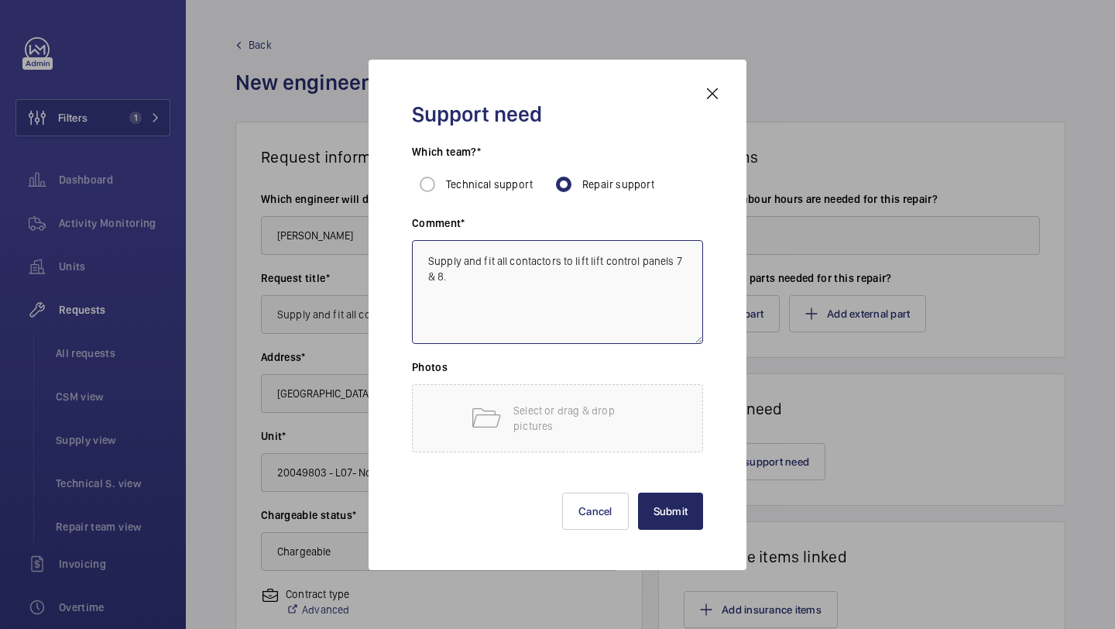
type textarea "Supply and fit all contactors to lift lift control panels 7 & 8."
click at [681, 525] on button "Submit" at bounding box center [671, 510] width 66 height 37
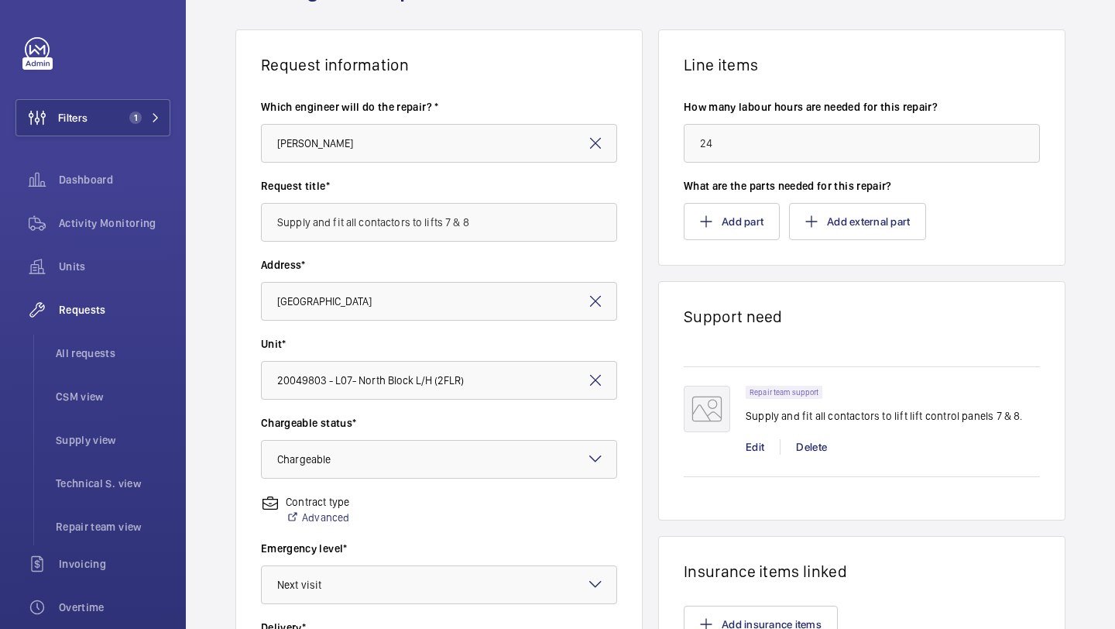
scroll to position [427, 0]
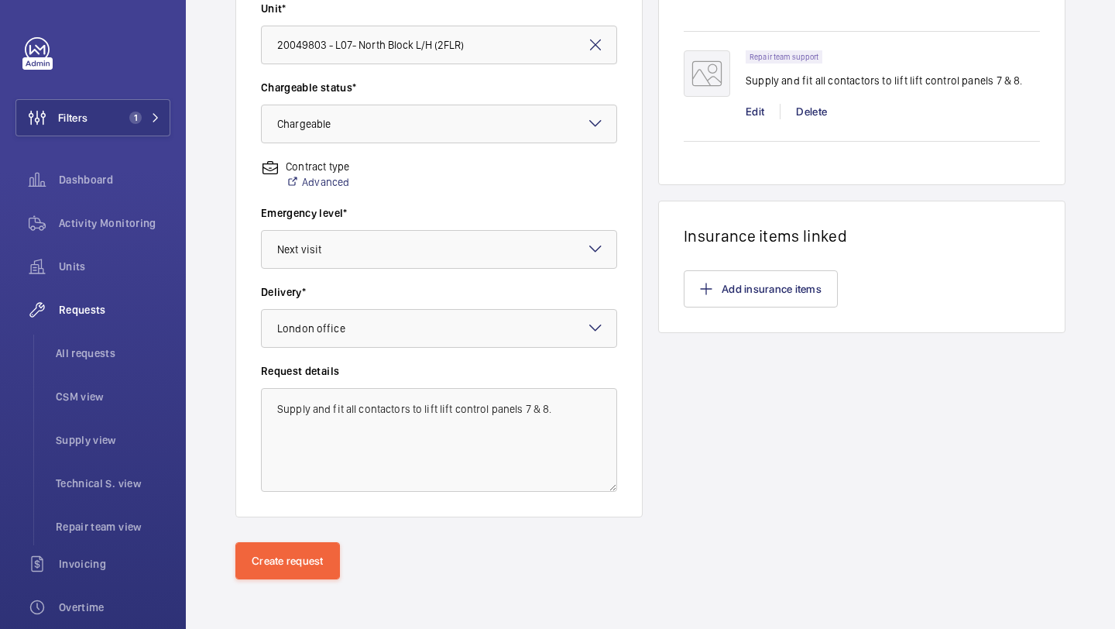
click at [249, 541] on div "Request information Which engineer will do the repair? * Keith Bishop Request t…" at bounding box center [650, 118] width 929 height 848
click at [265, 559] on button "Create request" at bounding box center [287, 560] width 105 height 37
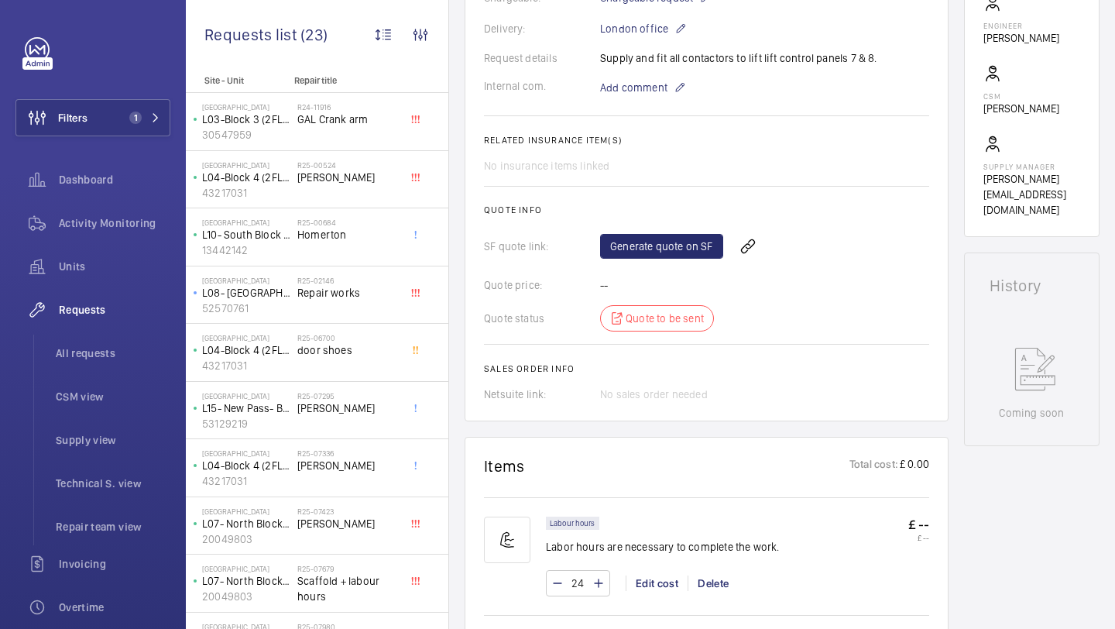
scroll to position [284, 0]
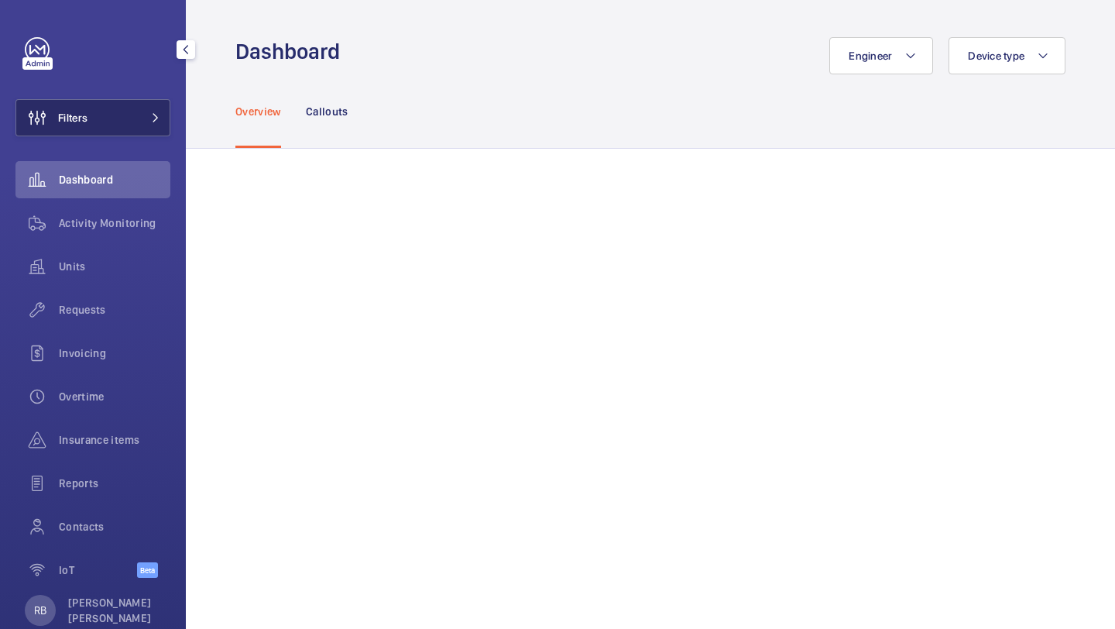
click at [127, 134] on button "Filters" at bounding box center [92, 117] width 155 height 37
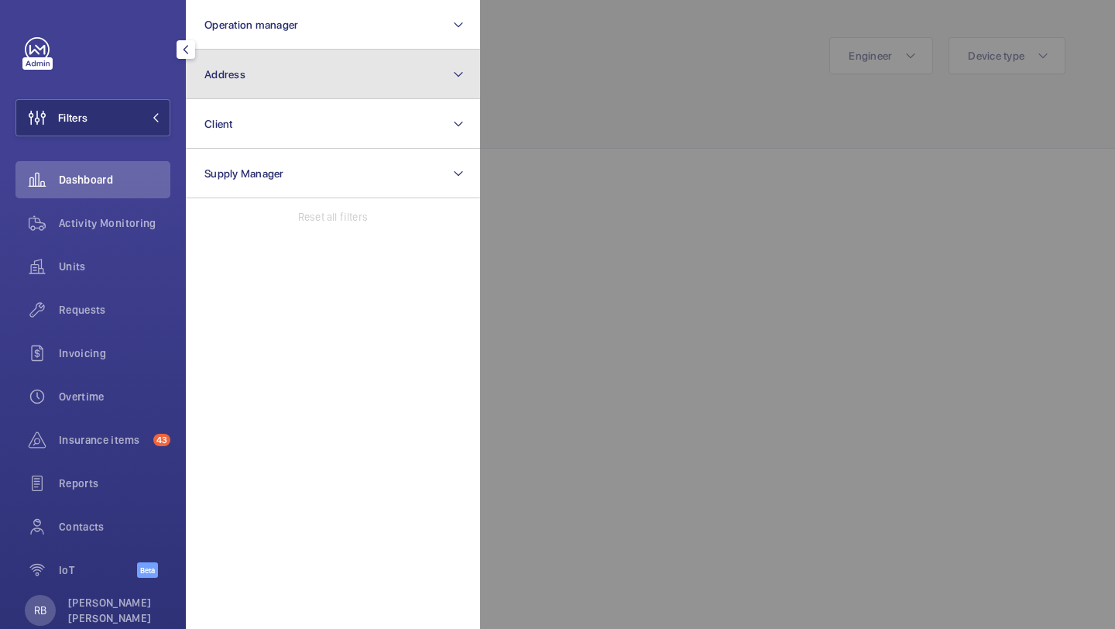
click at [266, 90] on button "Address" at bounding box center [333, 75] width 294 height 50
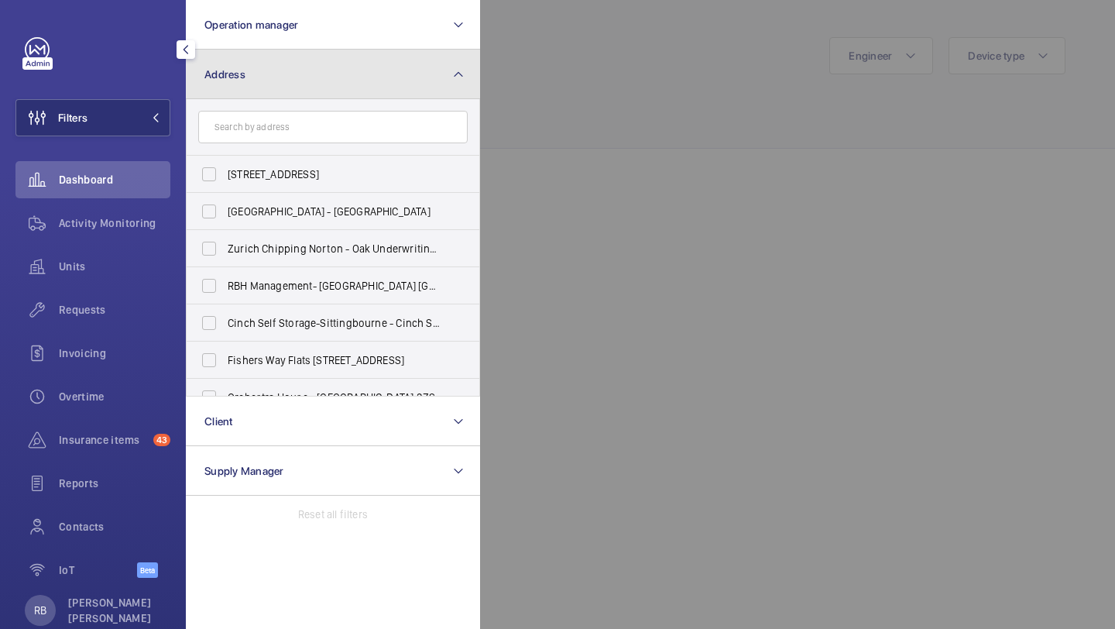
click at [268, 90] on button "Address" at bounding box center [333, 75] width 294 height 50
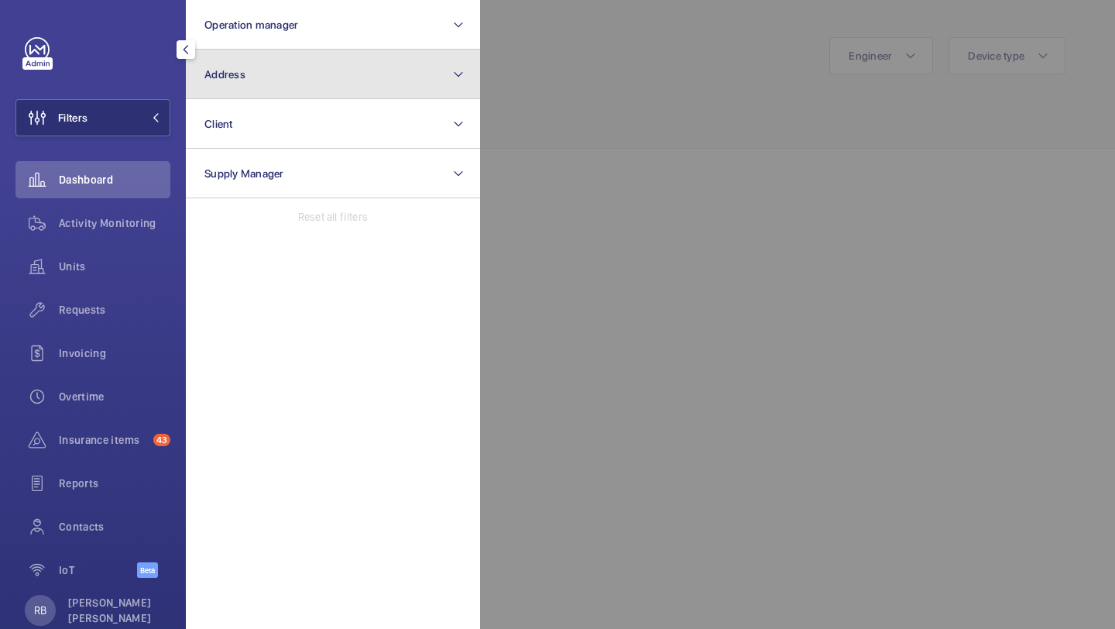
click at [342, 86] on button "Address" at bounding box center [333, 75] width 294 height 50
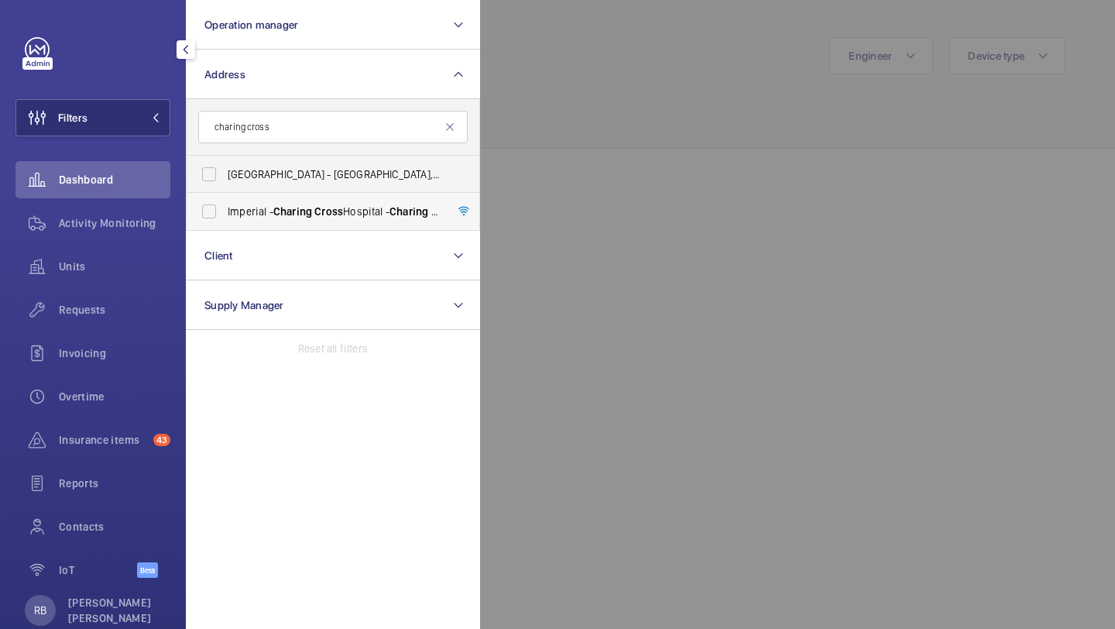
type input "charing cross"
click at [297, 219] on label "[GEOGRAPHIC_DATA] - [GEOGRAPHIC_DATA]" at bounding box center [321, 211] width 269 height 37
click at [225, 219] on input "[GEOGRAPHIC_DATA] - [GEOGRAPHIC_DATA]" at bounding box center [209, 211] width 31 height 31
checkbox input "true"
click at [634, 112] on div at bounding box center [1037, 314] width 1115 height 629
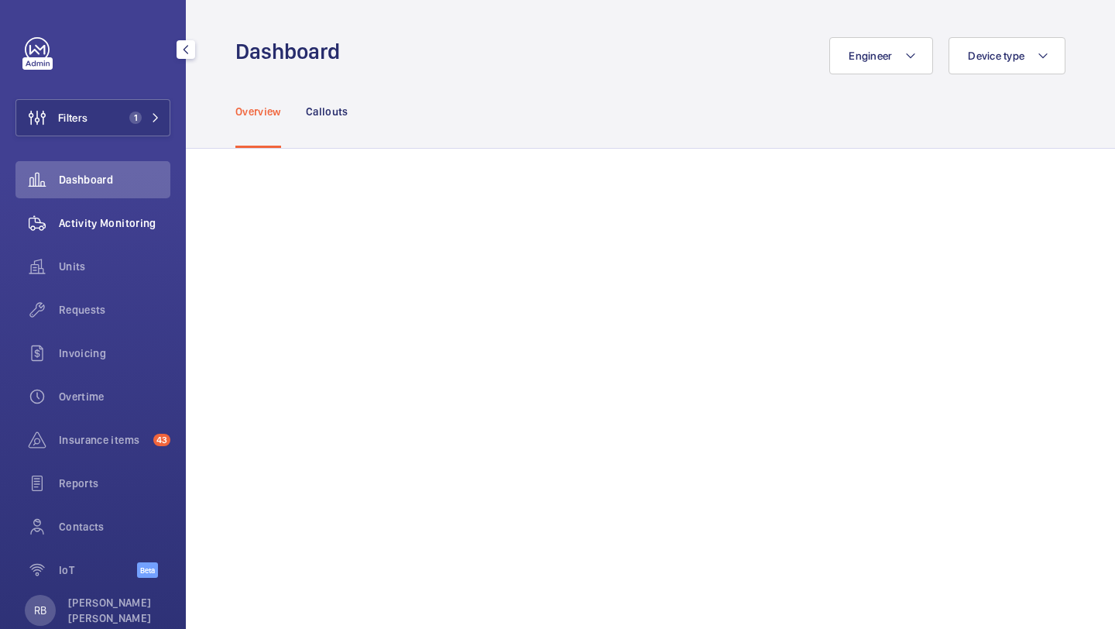
click at [64, 224] on span "Activity Monitoring" at bounding box center [114, 222] width 111 height 15
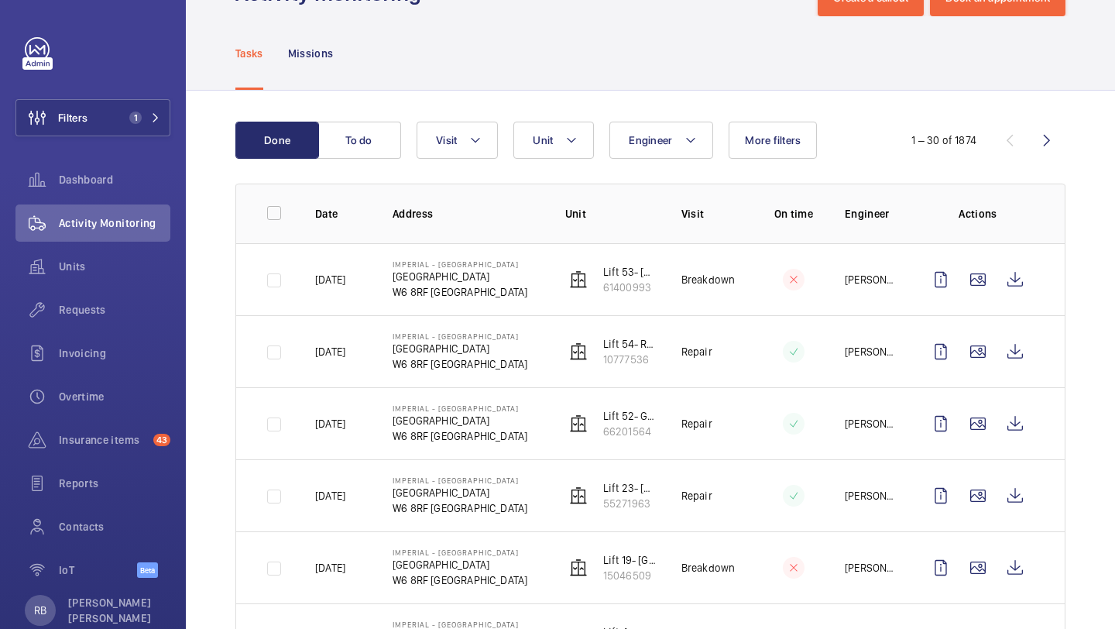
scroll to position [52, 0]
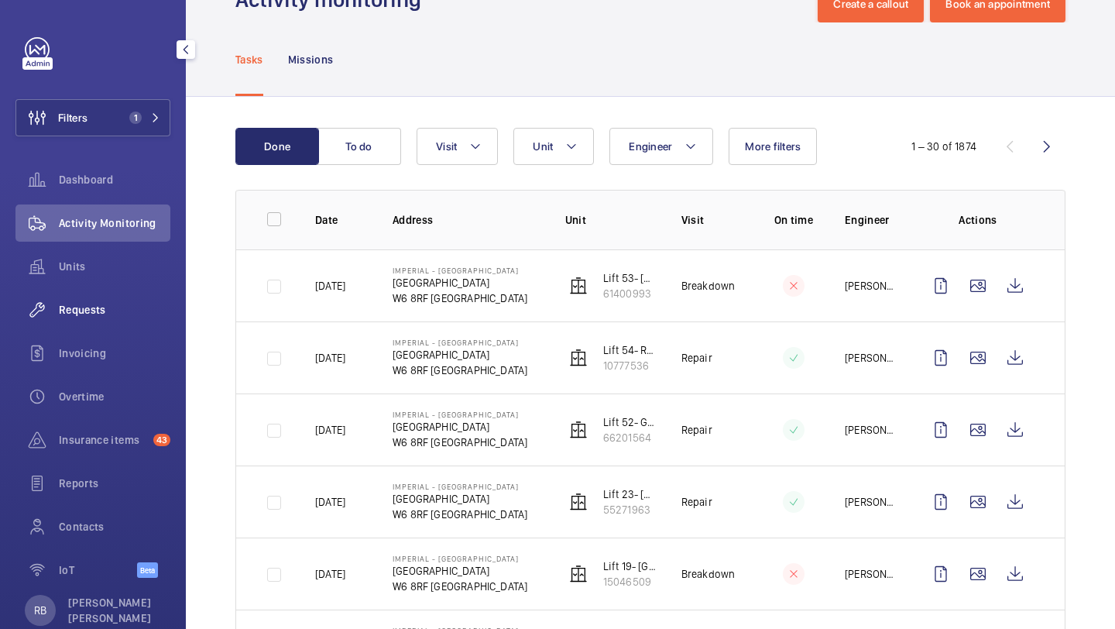
click at [88, 308] on span "Requests" at bounding box center [114, 309] width 111 height 15
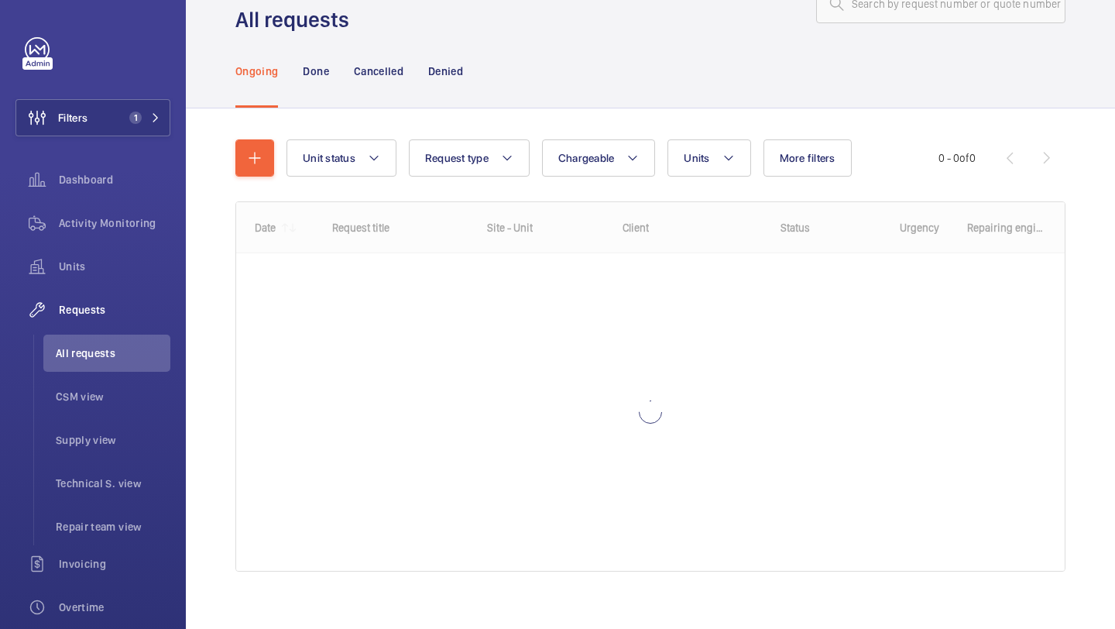
click at [660, 166] on div "Unit status Request type Chargeable Units More filters Request status Urgency R…" at bounding box center [612, 157] width 652 height 37
click at [667, 166] on div "Unit status Request type Chargeable Units More filters Request status Urgency R…" at bounding box center [612, 157] width 652 height 37
click at [687, 166] on button "Units" at bounding box center [708, 157] width 83 height 37
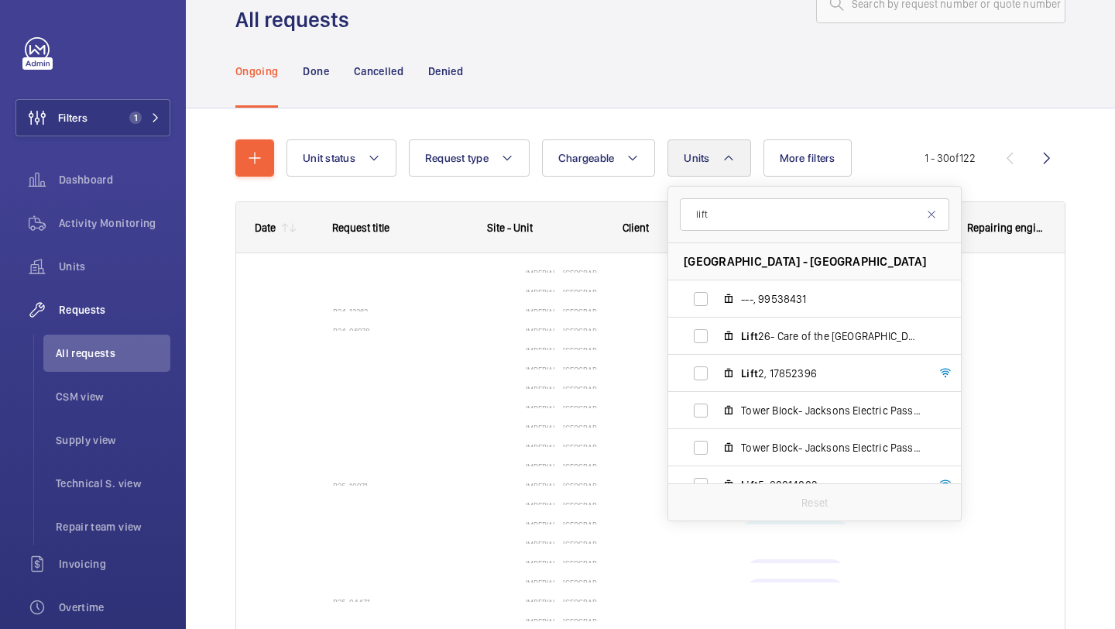
scroll to position [52, 0]
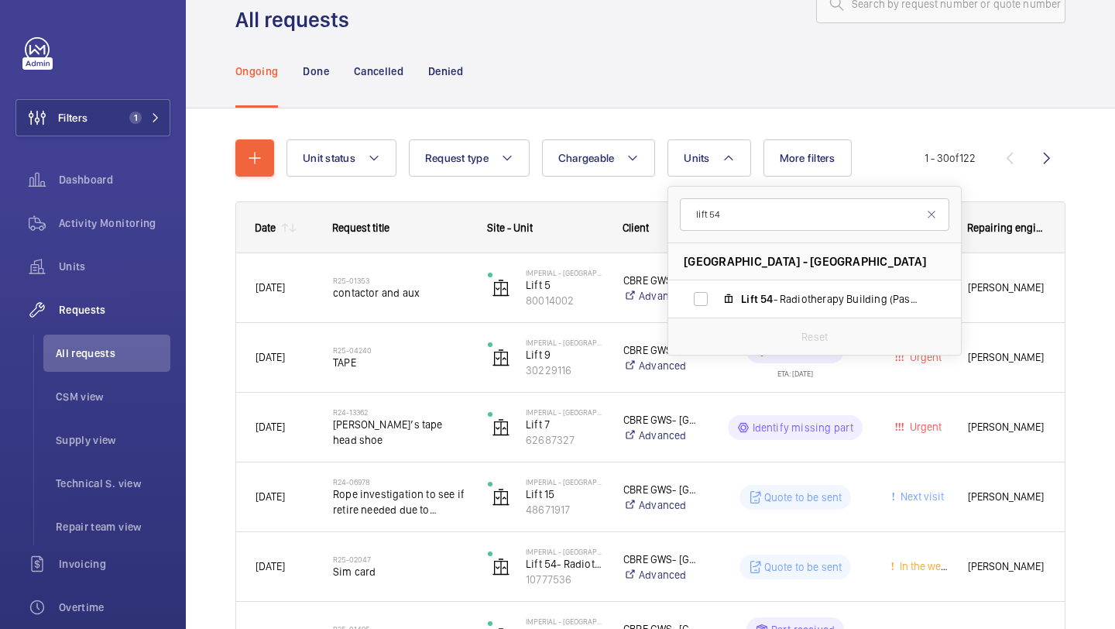
type input "lift 54"
click at [704, 320] on div "Reset" at bounding box center [814, 335] width 293 height 37
click at [711, 303] on label "Lift 54 - Radiotherapy Building (Passenger), 10777536" at bounding box center [802, 298] width 268 height 37
click at [711, 303] on input "Lift 54 - Radiotherapy Building (Passenger), 10777536" at bounding box center [700, 298] width 31 height 31
checkbox input "true"
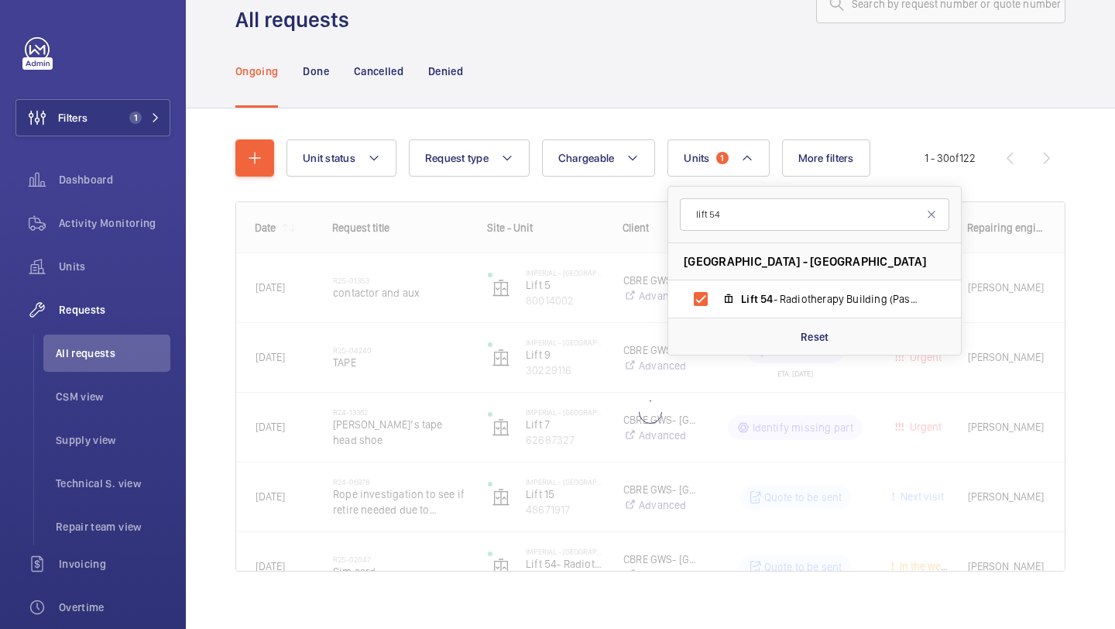
click at [1114, 187] on div "Unit status Request type Chargeable Units 1 lift 54 Imperial - [GEOGRAPHIC_DATA…" at bounding box center [650, 376] width 929 height 537
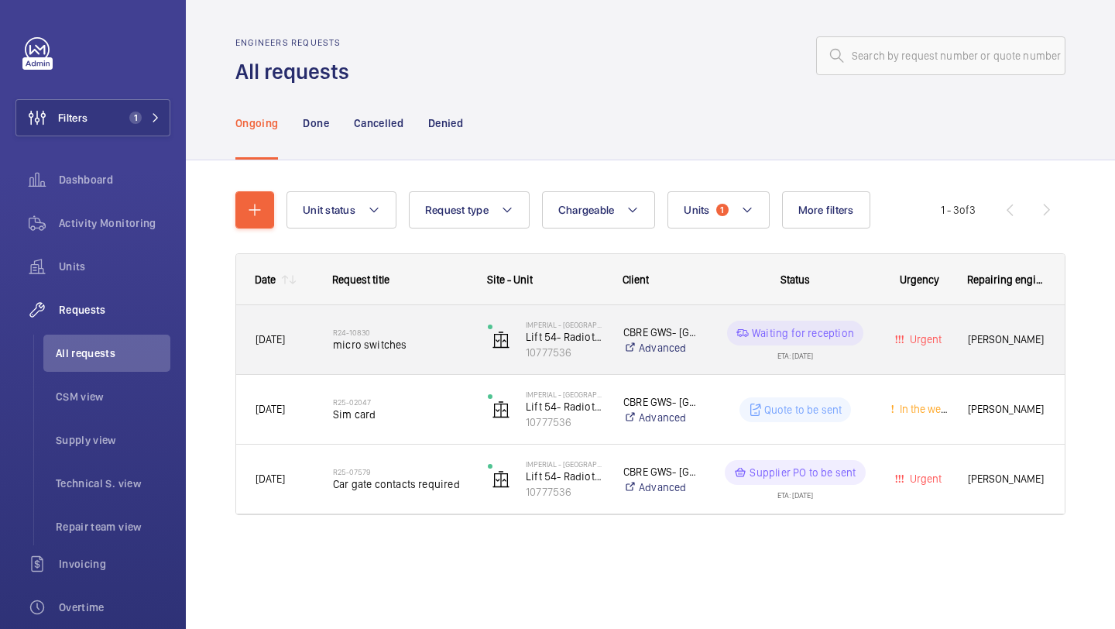
click at [462, 341] on span "micro switches" at bounding box center [400, 344] width 135 height 15
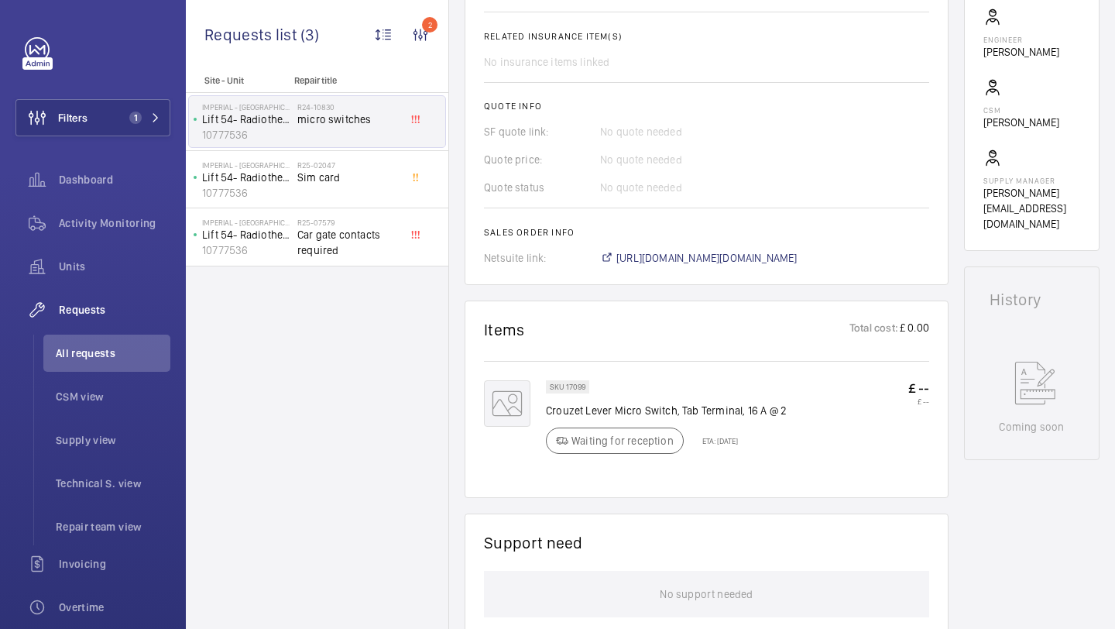
scroll to position [619, 0]
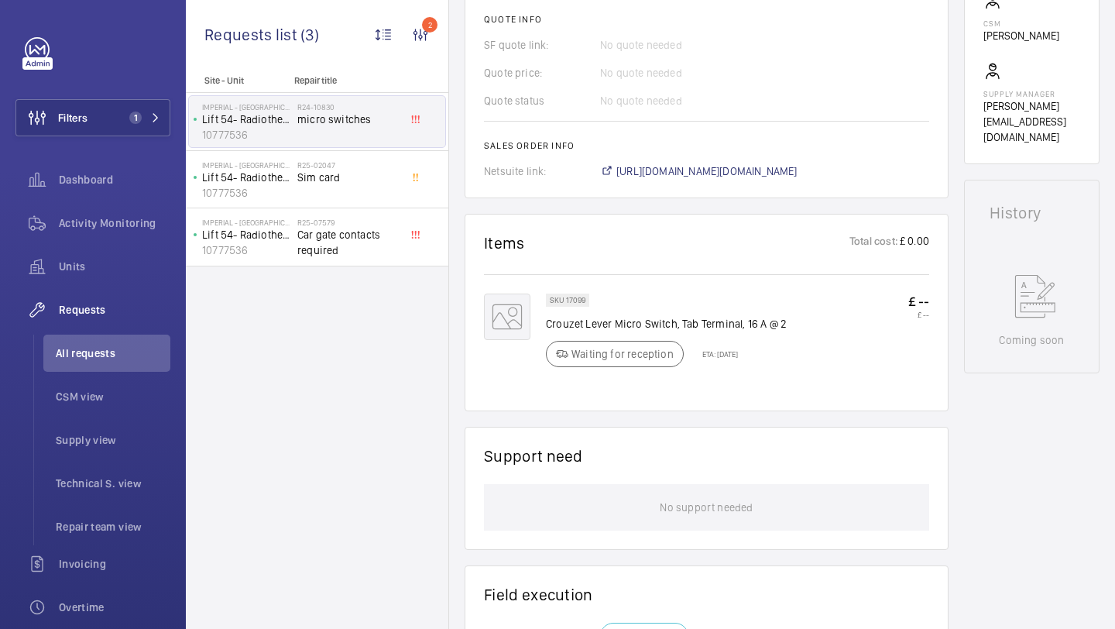
click at [673, 319] on p "Crouzet Lever Micro Switch, Tab Terminal, 16 A @ 2" at bounding box center [666, 323] width 241 height 15
click at [673, 318] on p "Crouzet Lever Micro Switch, Tab Terminal, 16 A @ 2" at bounding box center [666, 323] width 241 height 15
click at [702, 318] on p "Crouzet Lever Micro Switch, Tab Terminal, 16 A @ 2" at bounding box center [666, 323] width 241 height 15
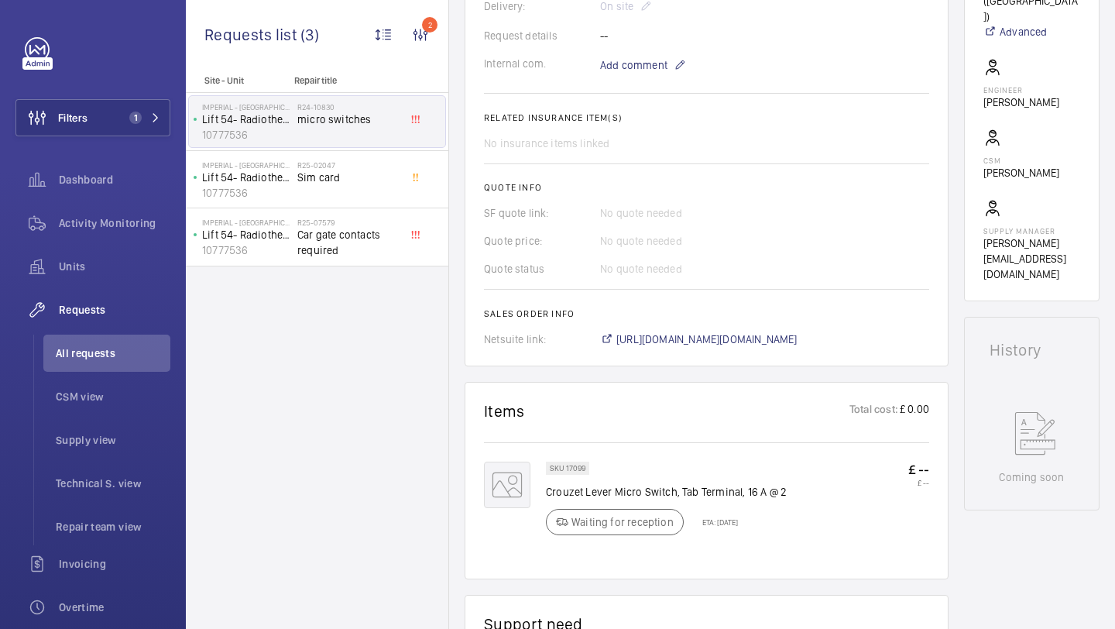
scroll to position [527, 0]
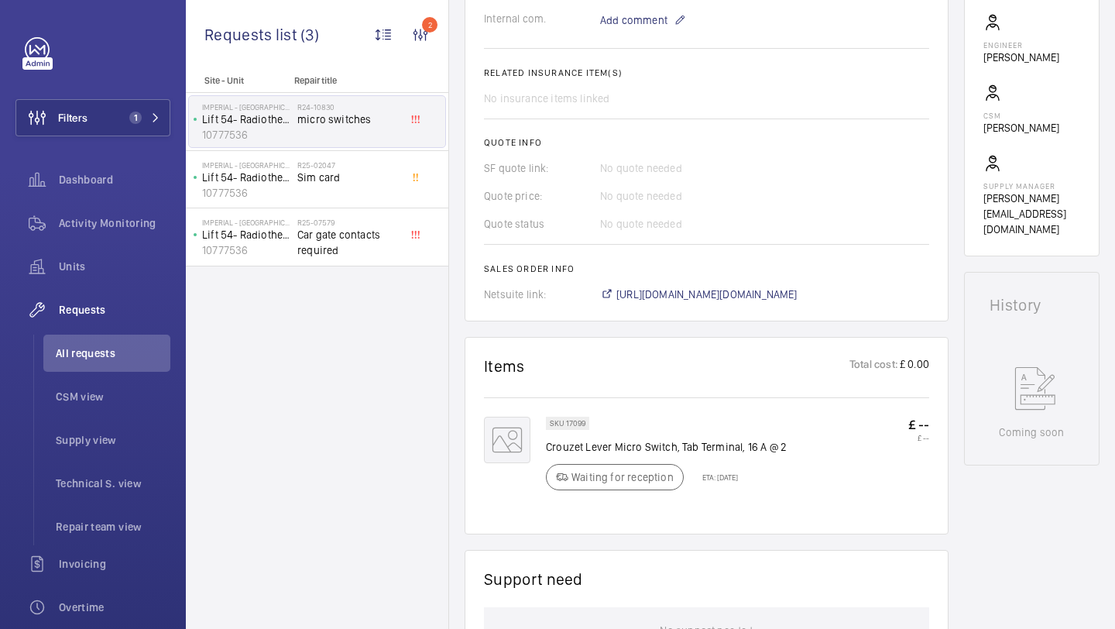
click at [726, 482] on div "Waiting for reception ETA: [DATE]" at bounding box center [642, 477] width 192 height 26
click at [729, 479] on p "ETA: [DATE]" at bounding box center [715, 476] width 45 height 9
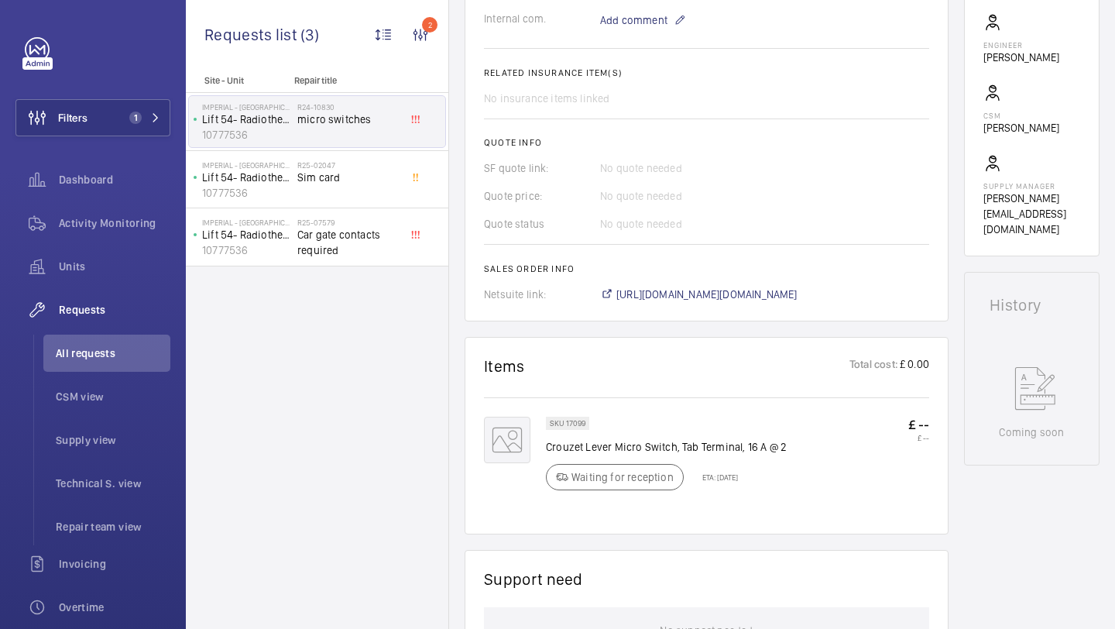
click at [737, 477] on p "ETA: [DATE]" at bounding box center [715, 476] width 45 height 9
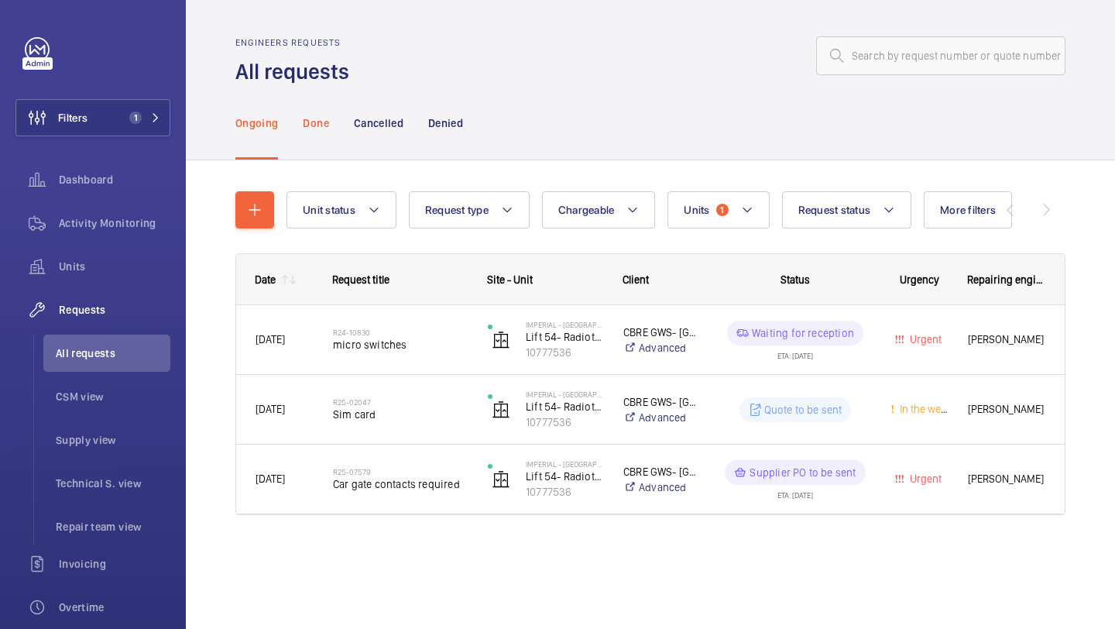
click at [310, 129] on p "Done" at bounding box center [316, 122] width 26 height 15
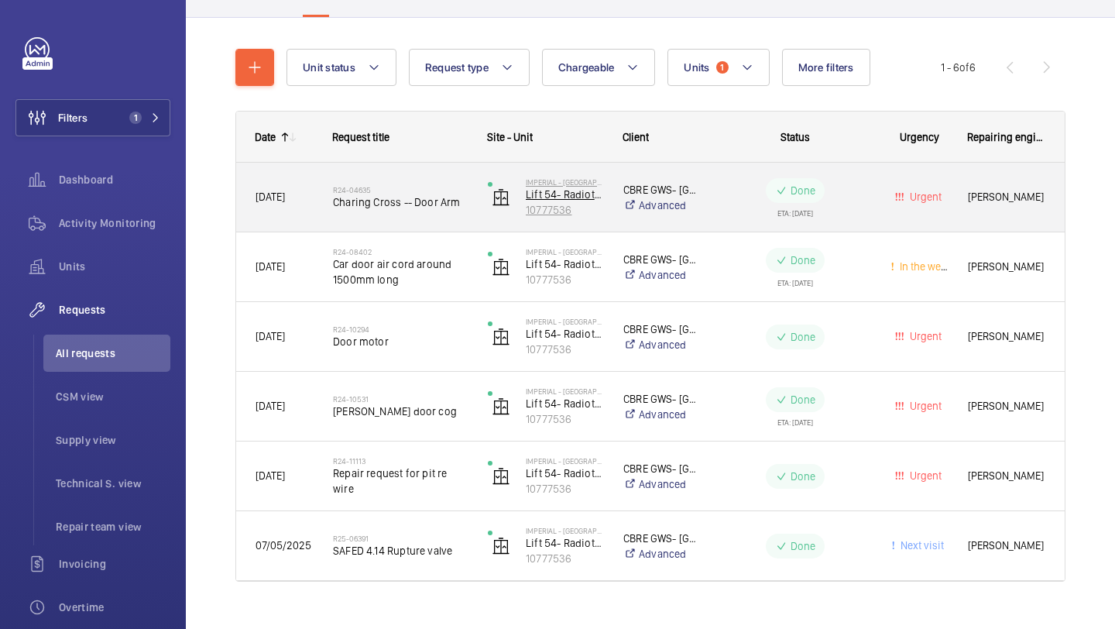
scroll to position [146, 0]
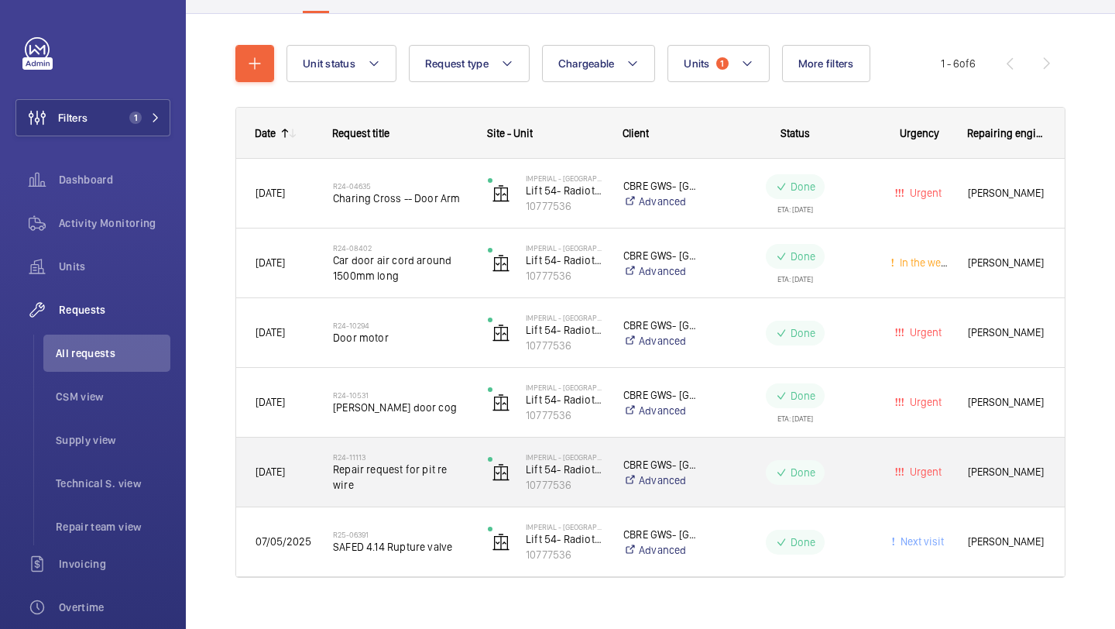
click at [452, 461] on h2 "R24-11113" at bounding box center [400, 456] width 135 height 9
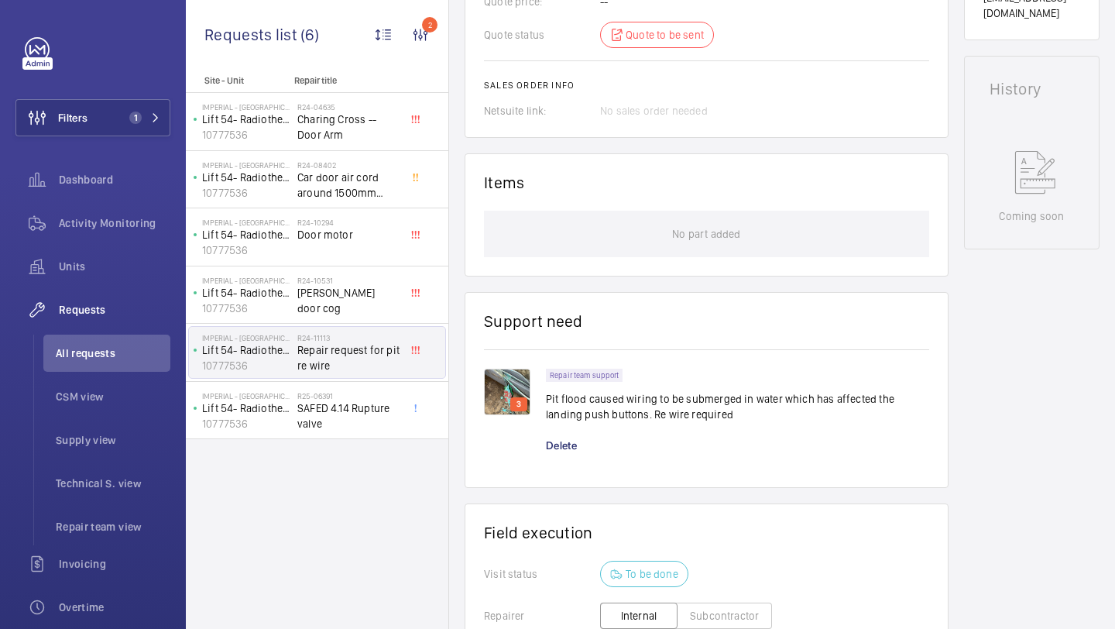
scroll to position [752, 0]
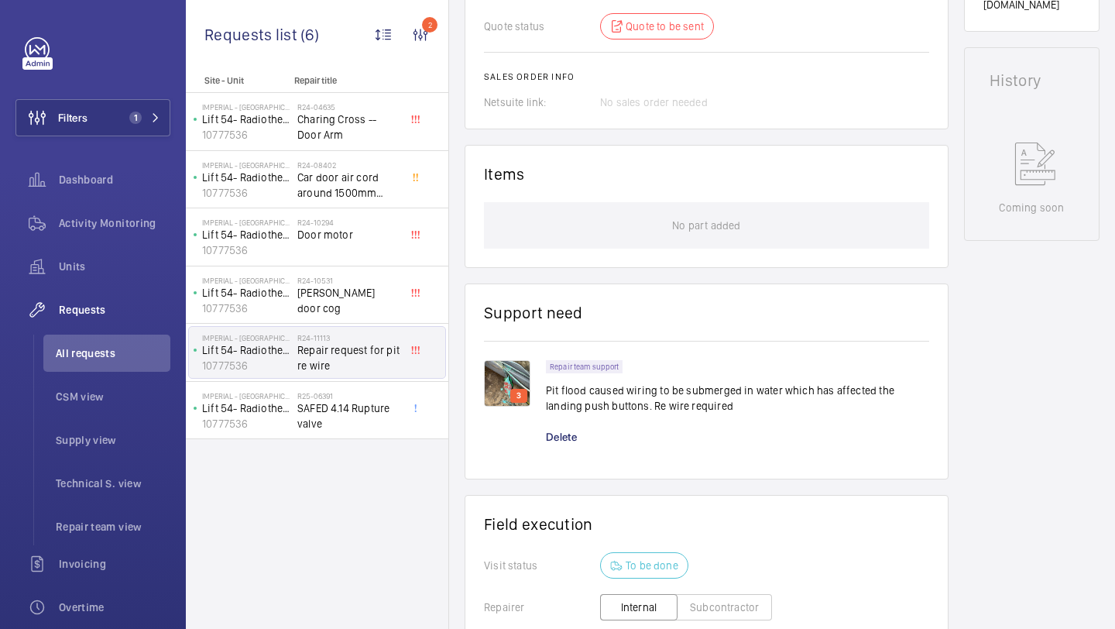
click at [532, 385] on div "3" at bounding box center [515, 402] width 62 height 84
click at [489, 376] on img at bounding box center [507, 383] width 46 height 46
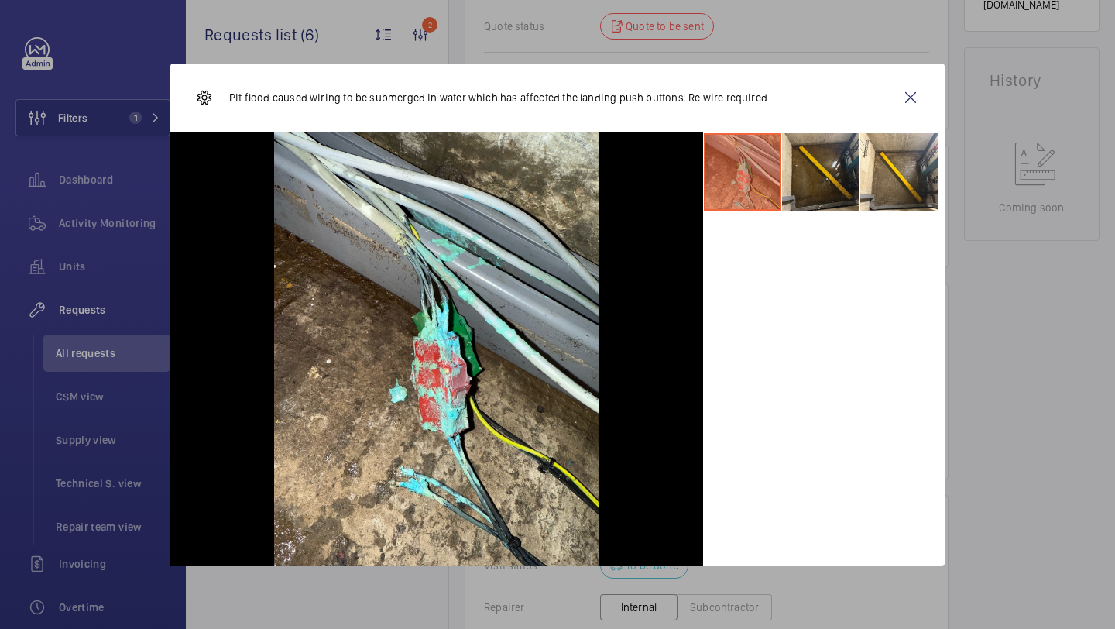
click at [812, 196] on li at bounding box center [820, 171] width 77 height 77
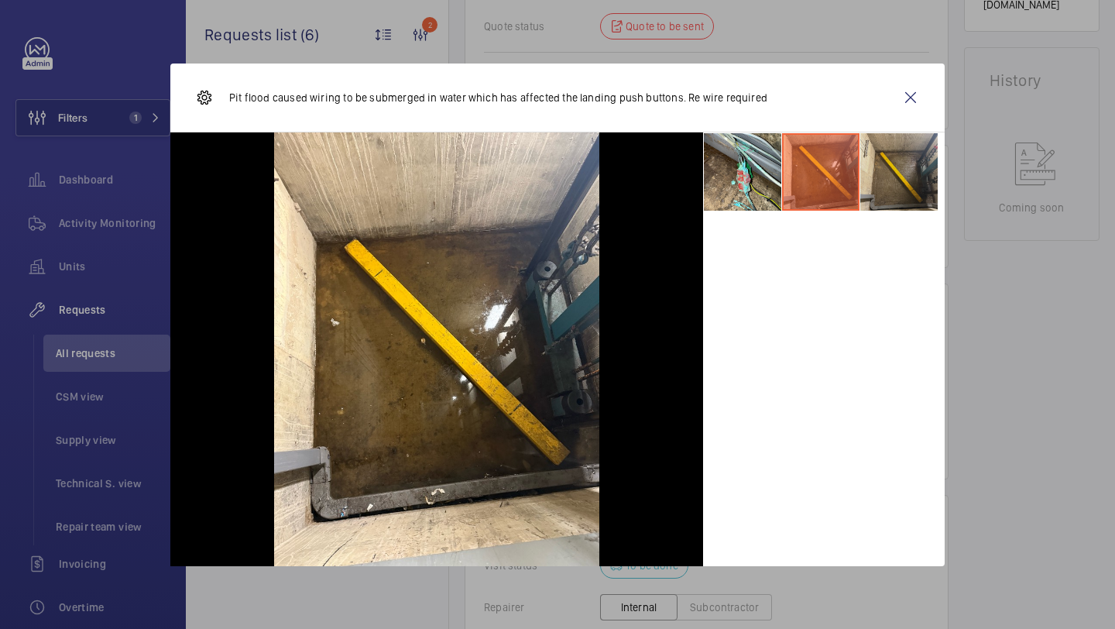
click at [885, 178] on li at bounding box center [898, 171] width 77 height 77
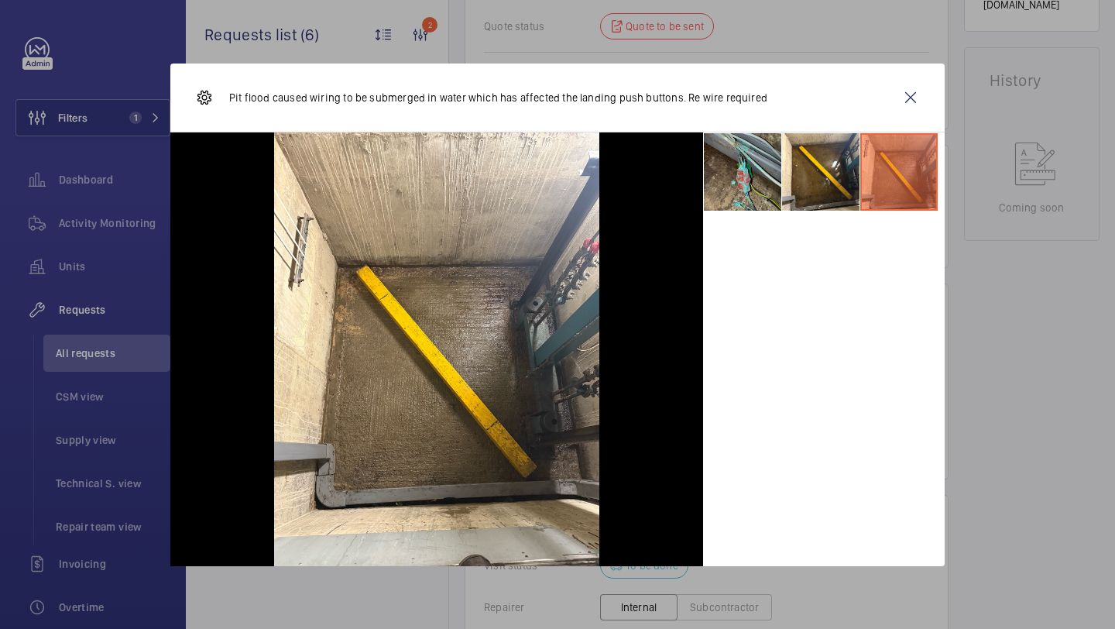
click at [718, 186] on li at bounding box center [742, 171] width 77 height 77
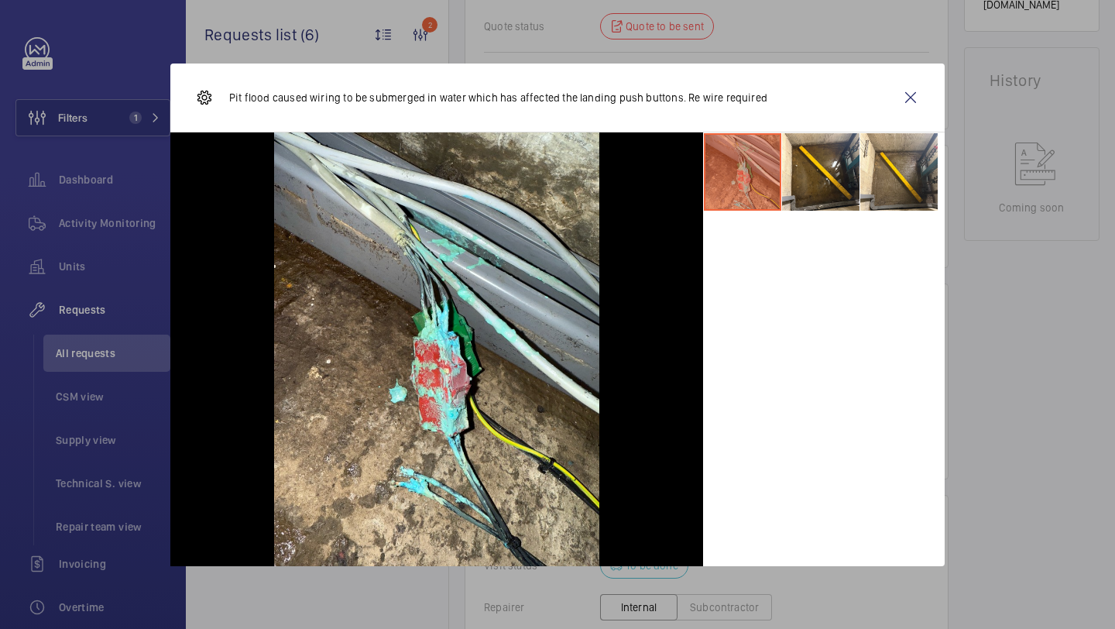
click at [929, 99] on div "Pit flood caused wiring to be submerged in water which has affected the landing…" at bounding box center [557, 97] width 774 height 69
click at [917, 98] on wm-front-icon-button at bounding box center [910, 97] width 37 height 37
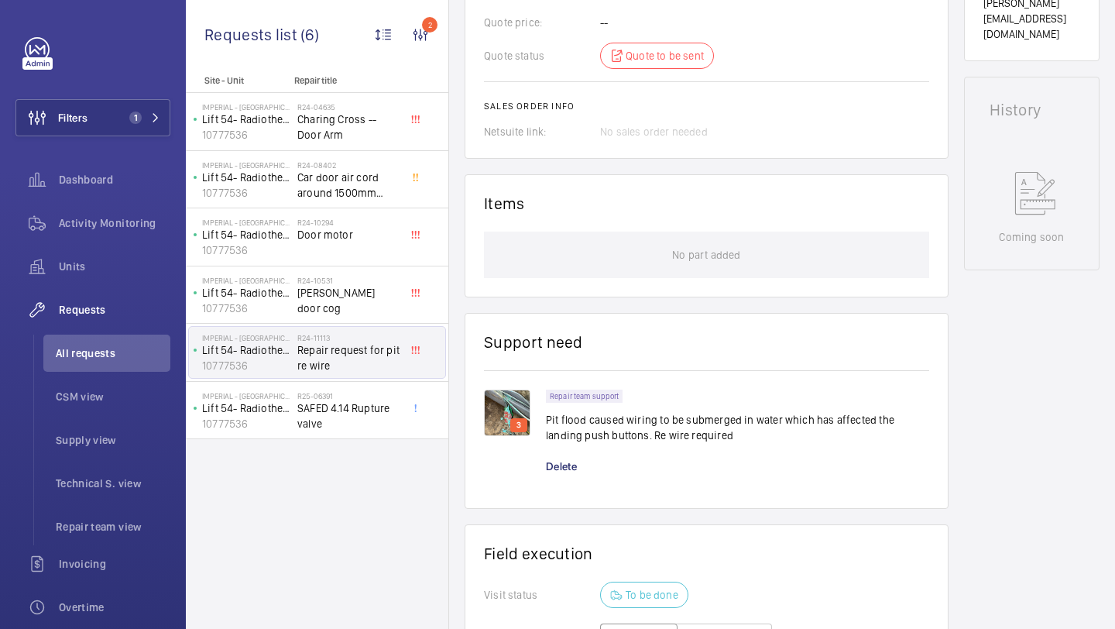
scroll to position [769, 0]
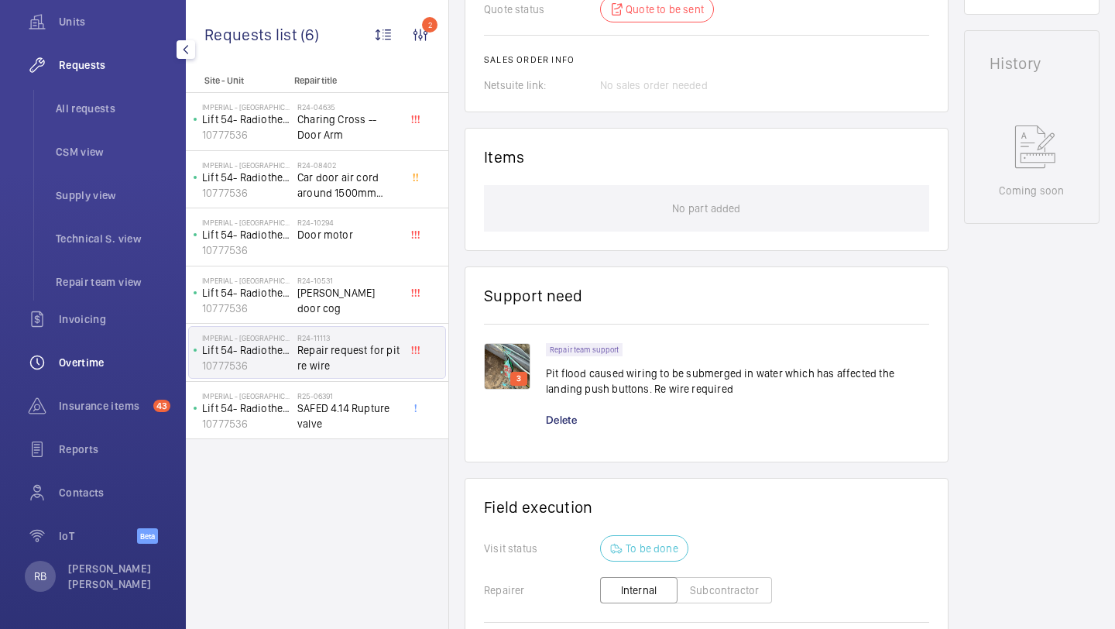
click at [91, 377] on div "Overtime" at bounding box center [92, 362] width 155 height 37
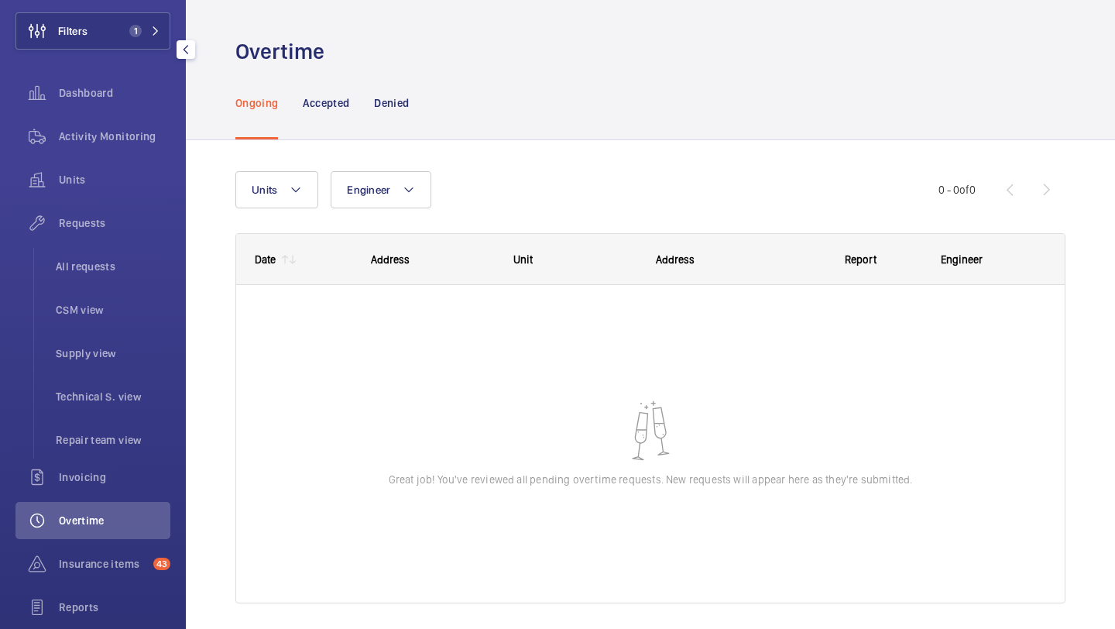
scroll to position [34, 0]
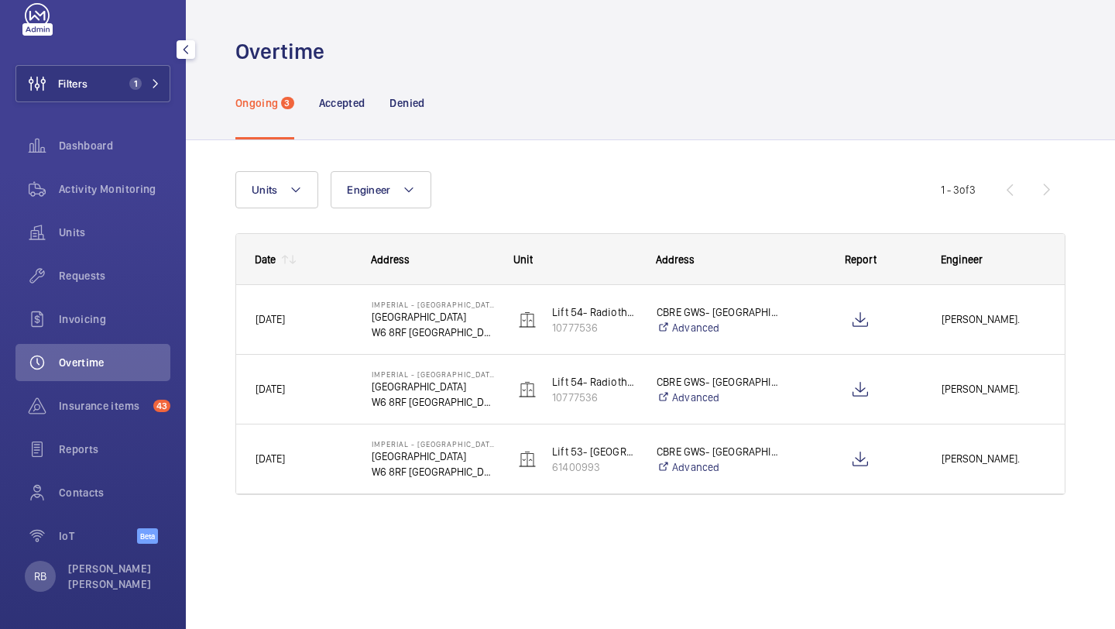
click at [98, 368] on span "Overtime" at bounding box center [114, 362] width 111 height 15
click at [160, 82] on button "Filters 1" at bounding box center [92, 83] width 155 height 37
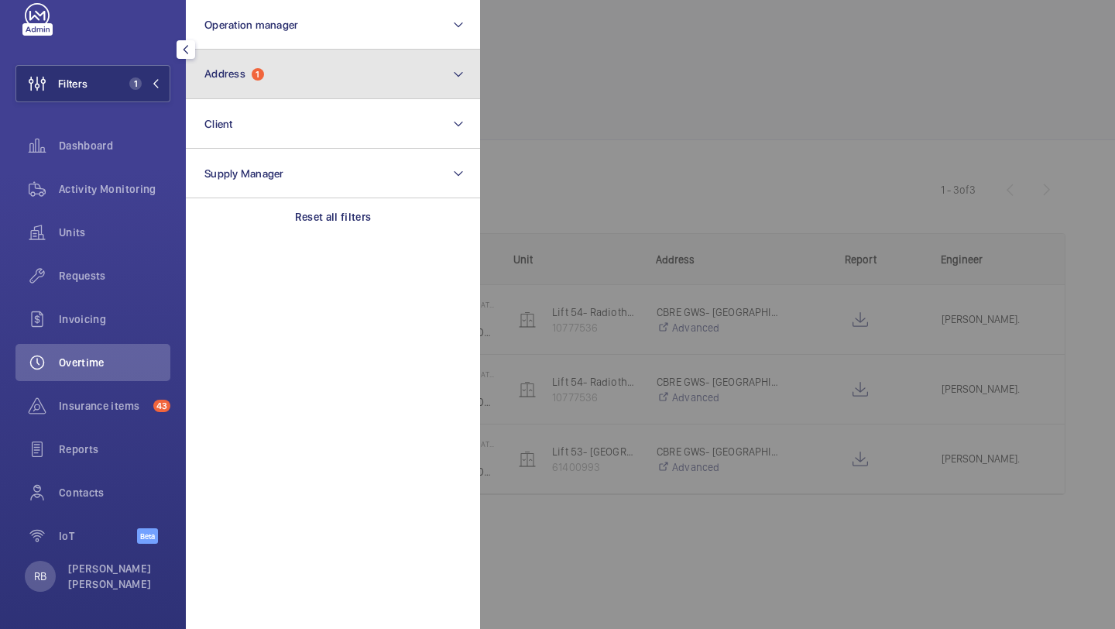
click at [262, 56] on button "Address 1" at bounding box center [333, 75] width 294 height 50
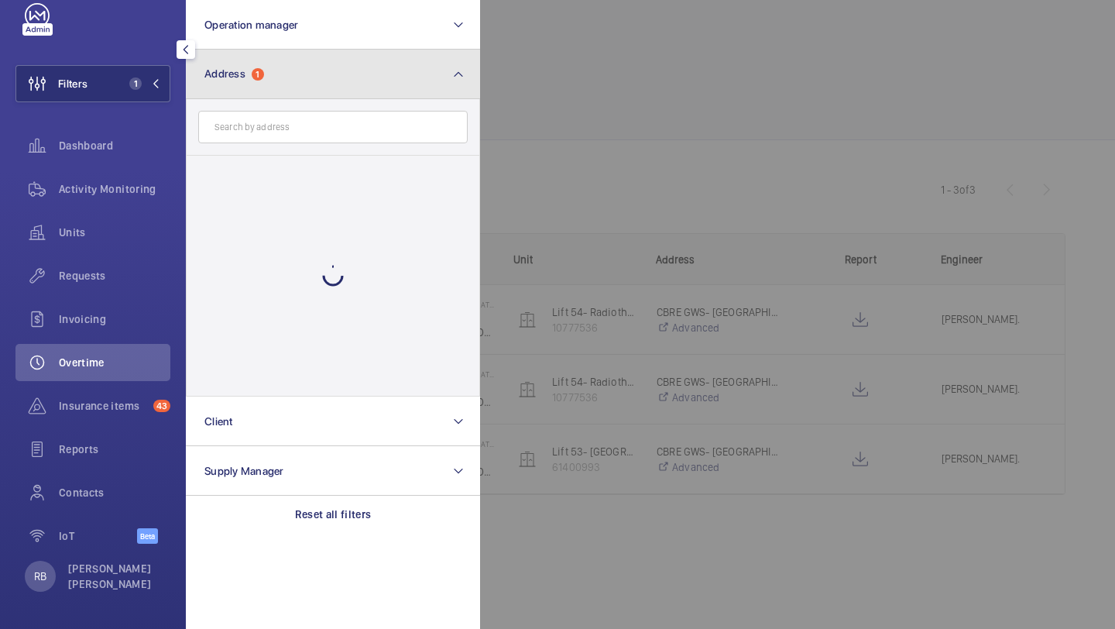
click at [259, 67] on button "Address 1" at bounding box center [333, 75] width 294 height 50
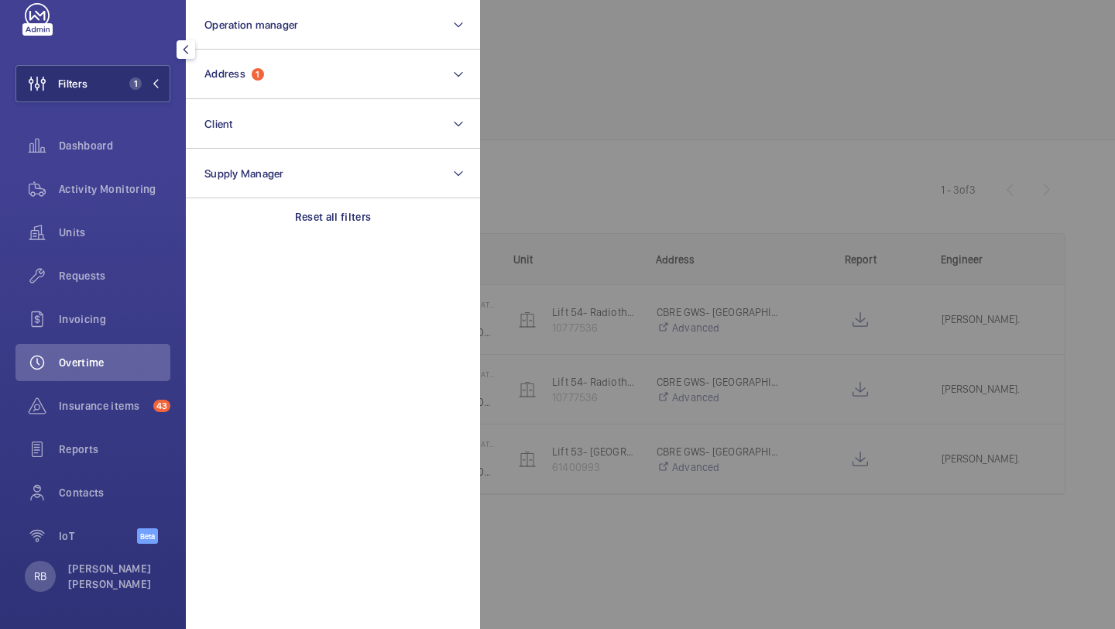
click at [547, 117] on div at bounding box center [1037, 314] width 1115 height 629
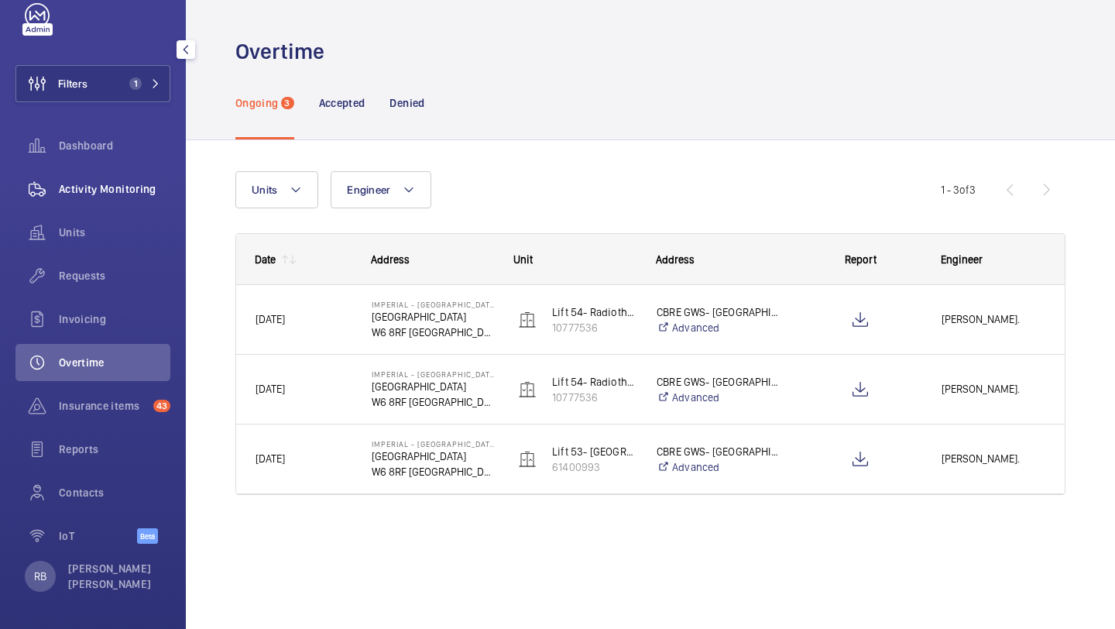
click at [140, 201] on div "Activity Monitoring" at bounding box center [92, 188] width 155 height 37
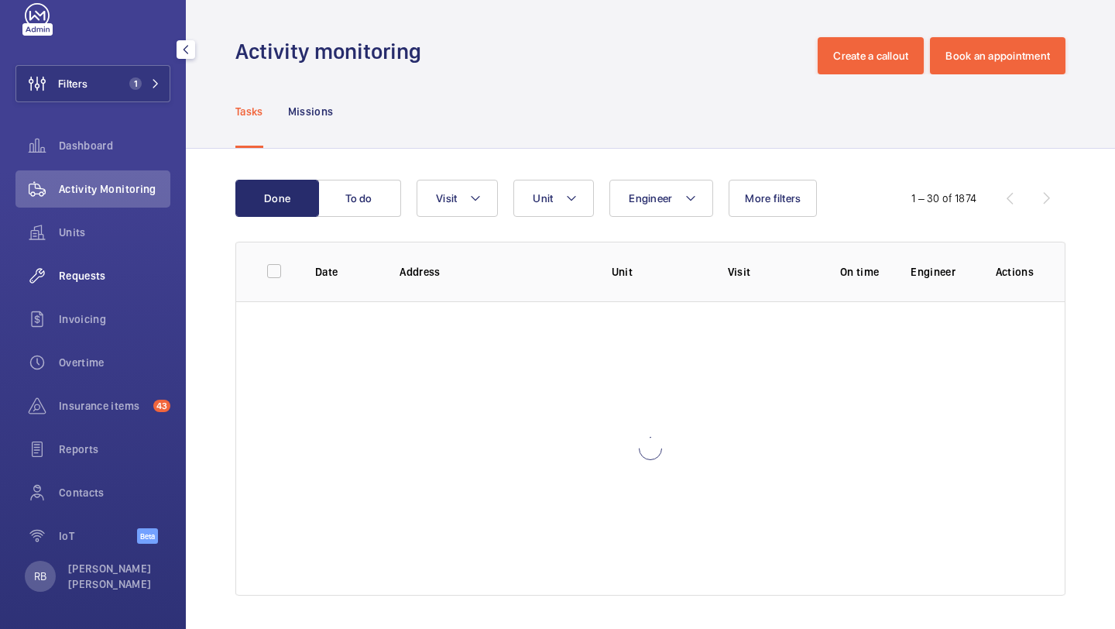
click at [96, 279] on span "Requests" at bounding box center [114, 275] width 111 height 15
